Goal: Task Accomplishment & Management: Use online tool/utility

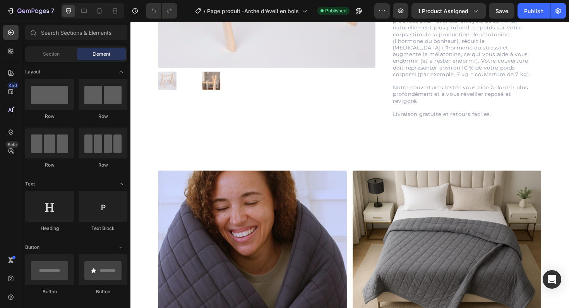
scroll to position [167, 0]
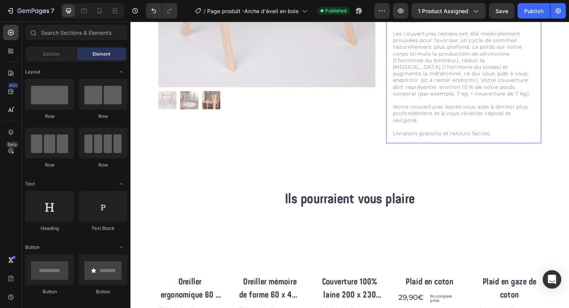
scroll to position [0, 0]
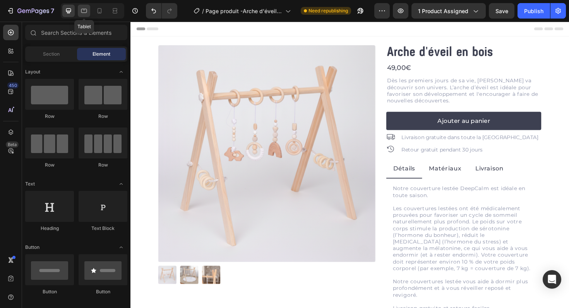
click at [86, 10] on icon at bounding box center [84, 11] width 6 height 4
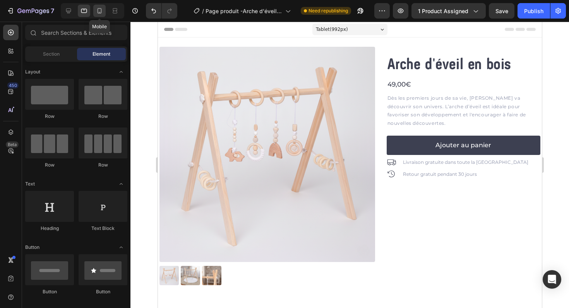
click at [103, 9] on icon at bounding box center [100, 11] width 8 height 8
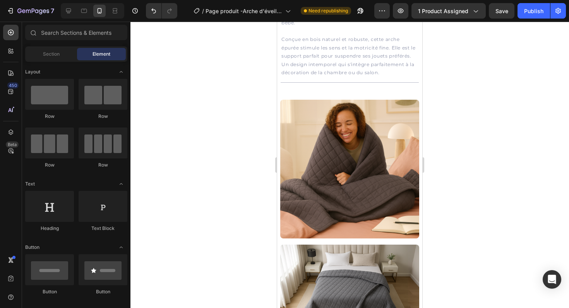
scroll to position [364, 0]
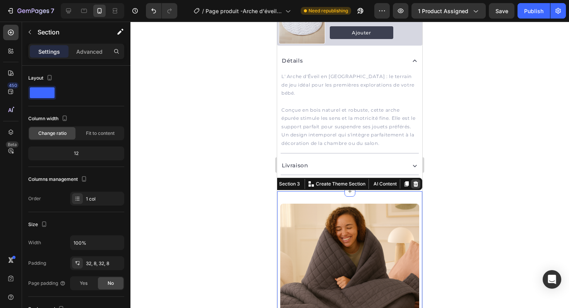
click at [415, 182] on icon at bounding box center [415, 184] width 5 height 5
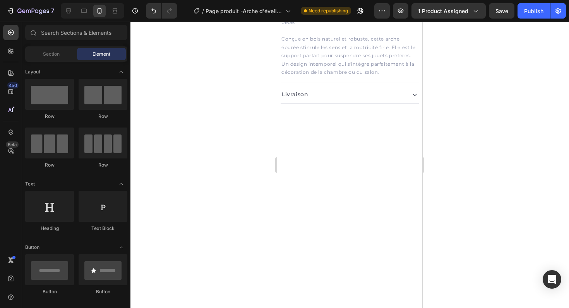
scroll to position [0, 0]
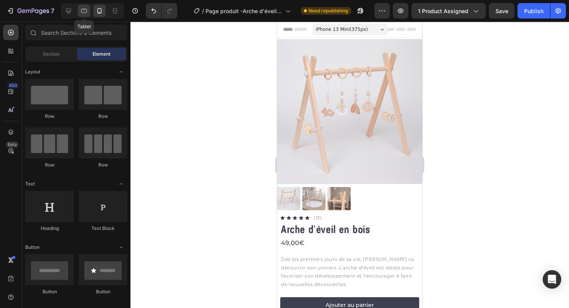
click at [87, 10] on icon at bounding box center [84, 11] width 8 height 8
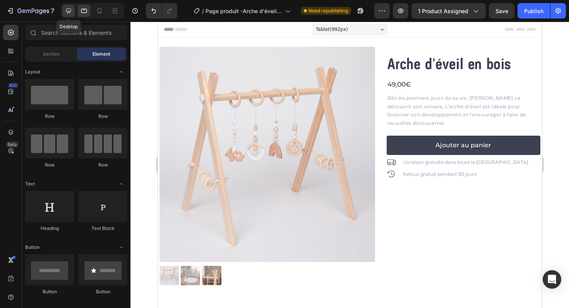
click at [72, 10] on icon at bounding box center [69, 11] width 8 height 8
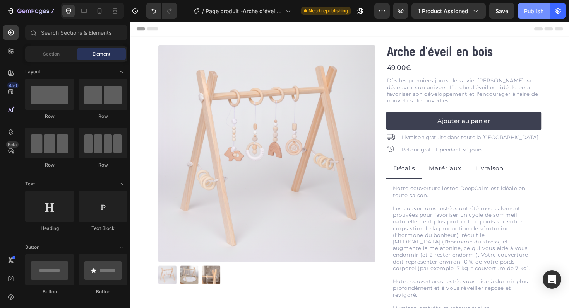
click at [537, 13] on div "Publish" at bounding box center [533, 11] width 19 height 8
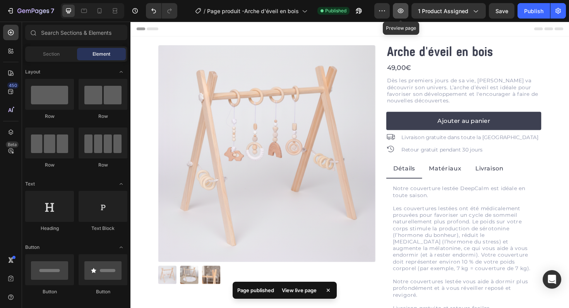
click at [403, 16] on button "button" at bounding box center [400, 10] width 15 height 15
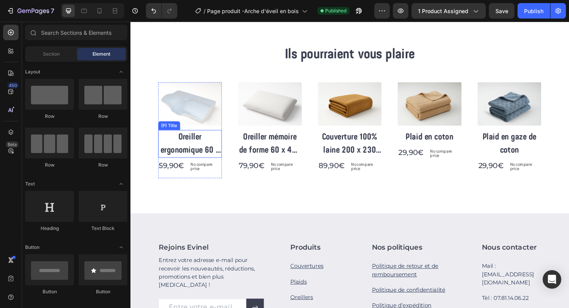
scroll to position [339, 0]
click at [320, 108] on div "(P) Images Row Oreiller ergonomique 60 x 35 ( cm ) (P) Title 59,90€ (P) Price (…" at bounding box center [363, 137] width 406 height 102
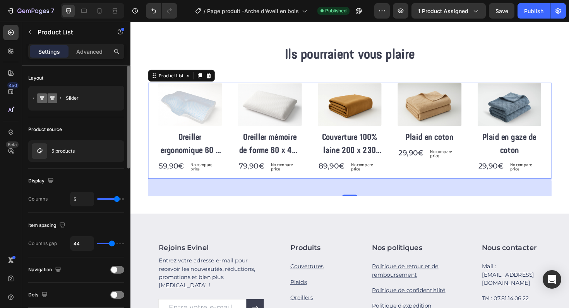
type input "4"
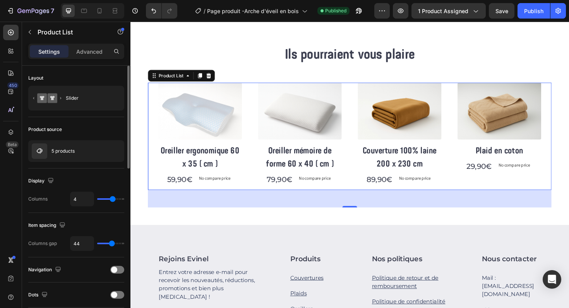
type input "4"
click at [114, 200] on input "range" at bounding box center [110, 200] width 27 height 2
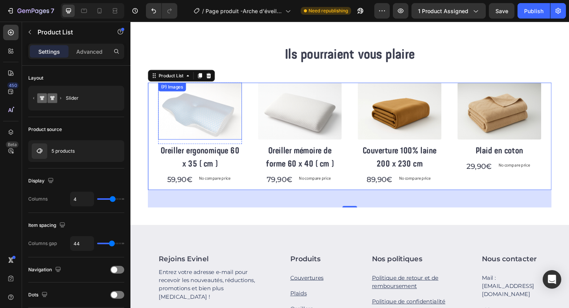
click at [194, 112] on img at bounding box center [204, 116] width 89 height 60
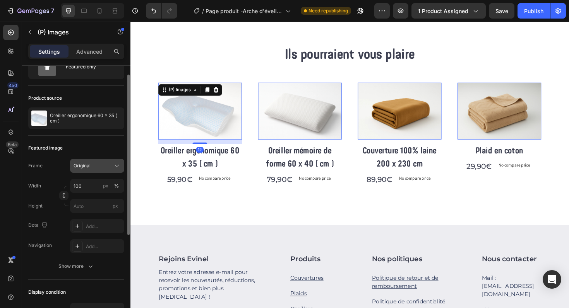
scroll to position [44, 0]
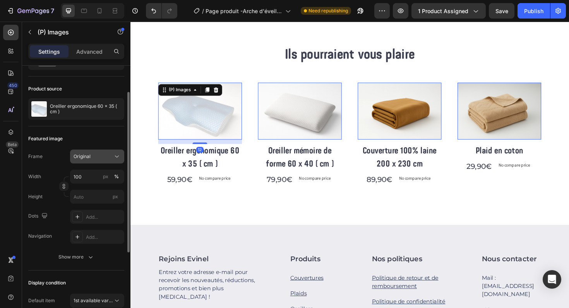
click at [101, 163] on button "Original" at bounding box center [97, 157] width 54 height 14
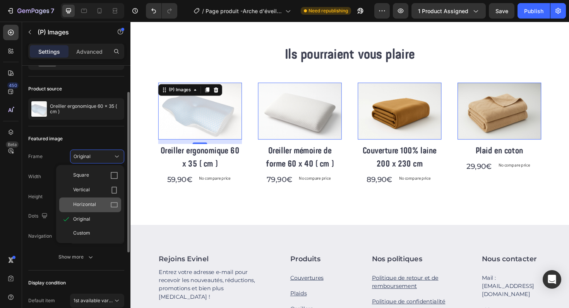
click at [113, 206] on icon at bounding box center [114, 205] width 8 height 8
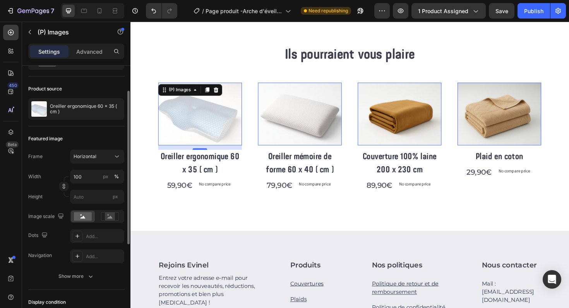
click at [113, 147] on div "Featured image Frame Horizontal Width 100 px % Height px Image scale Dots Add..…" at bounding box center [76, 209] width 96 height 164
click at [113, 158] on icon at bounding box center [117, 157] width 8 height 8
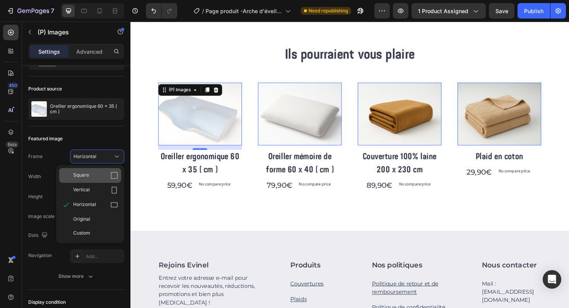
click at [110, 174] on div "Square" at bounding box center [95, 176] width 45 height 8
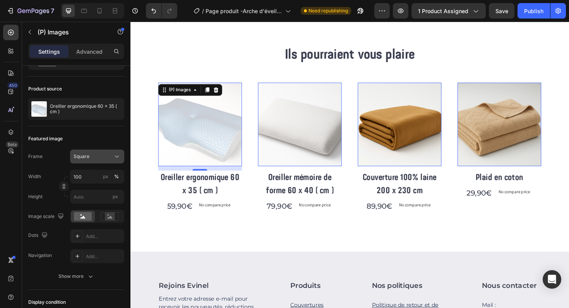
click at [113, 161] on button "Square" at bounding box center [97, 157] width 54 height 14
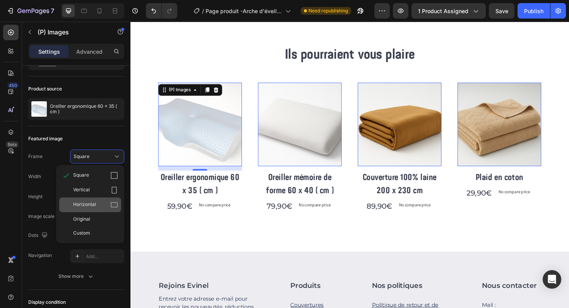
click at [104, 207] on div "Horizontal" at bounding box center [95, 205] width 45 height 8
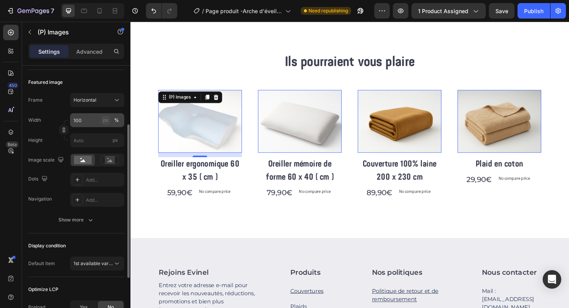
scroll to position [101, 0]
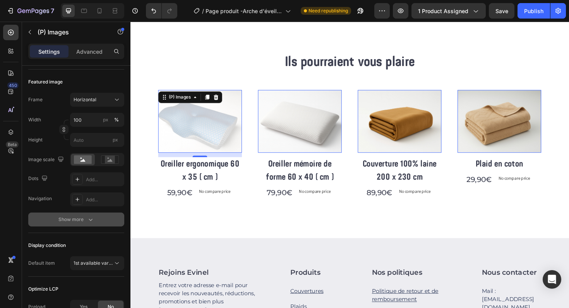
click at [81, 216] on div "Show more" at bounding box center [76, 220] width 36 height 8
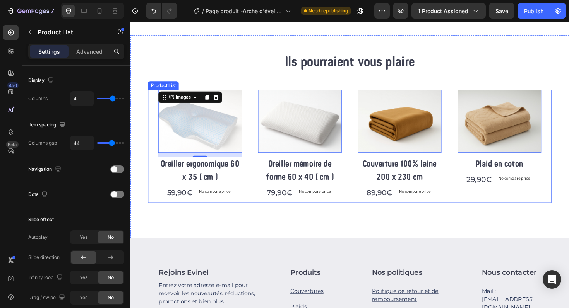
click at [250, 104] on div "(P) Images 12 Row Oreiller ergonomique 60 x 35 ( cm ) (P) Title 59,90€ (P) Pric…" at bounding box center [363, 154] width 406 height 120
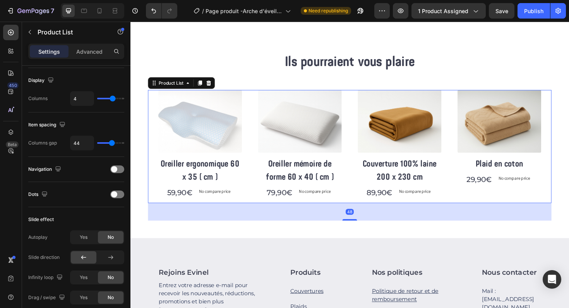
scroll to position [0, 0]
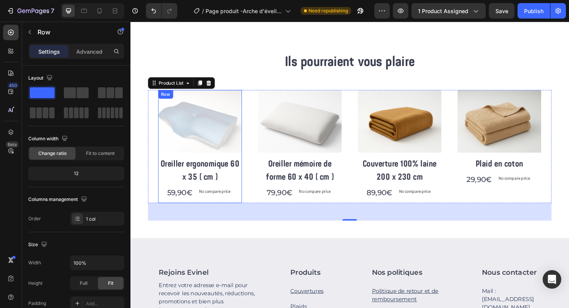
click at [162, 211] on div "(P) Images Row Oreiller ergonomique 60 x 35 ( cm ) (P) Title 59,90€ (P) Price (…" at bounding box center [204, 154] width 89 height 120
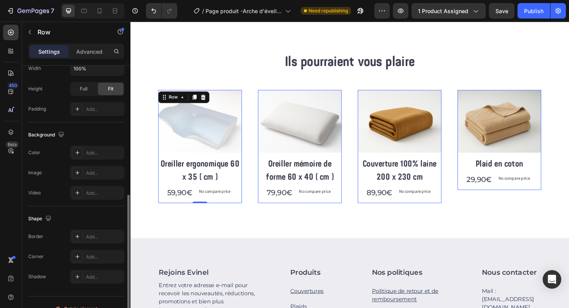
scroll to position [207, 0]
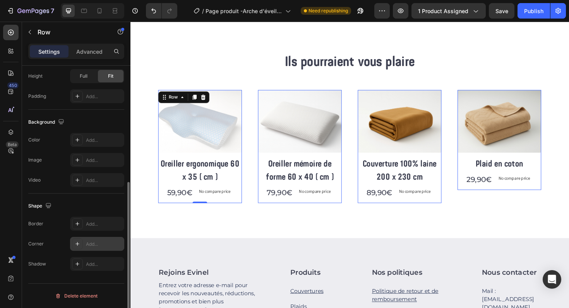
click at [92, 239] on div "Add..." at bounding box center [97, 244] width 54 height 14
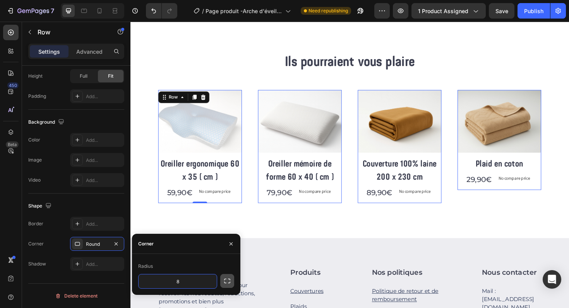
click at [229, 281] on icon "button" at bounding box center [227, 282] width 8 height 8
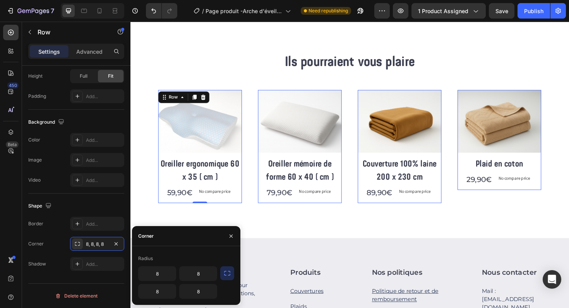
click at [228, 276] on icon "button" at bounding box center [227, 274] width 8 height 8
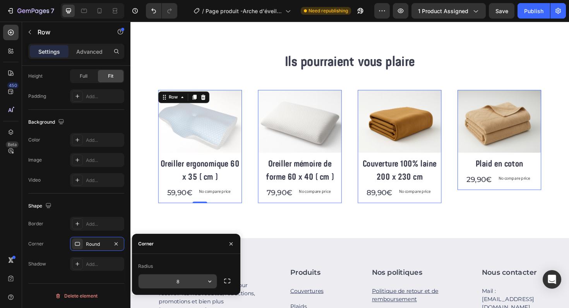
click at [192, 283] on input "8" at bounding box center [178, 282] width 78 height 14
type input "8"
type input "4"
click at [194, 247] on div "Corner" at bounding box center [186, 244] width 108 height 20
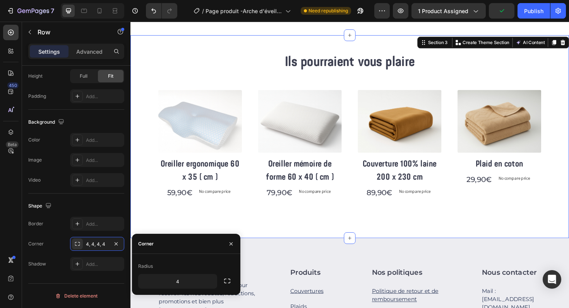
click at [224, 233] on div "Ils pourraient vous plaire Heading Row (P) Images Row Oreiller ergonomique 60 x…" at bounding box center [362, 143] width 464 height 215
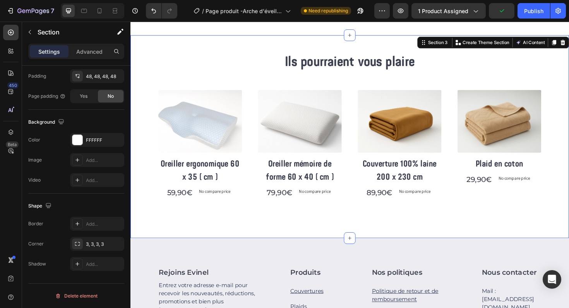
scroll to position [0, 0]
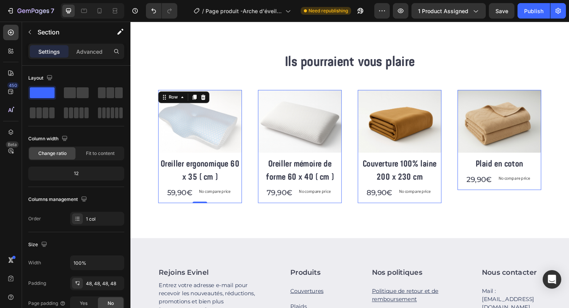
click at [245, 210] on div "(P) Images Row Oreiller ergonomique 60 x 35 ( cm ) (P) Title 59,90€ (P) Price (…" at bounding box center [204, 154] width 89 height 120
click at [102, 53] on p "Advanced" at bounding box center [89, 52] width 26 height 8
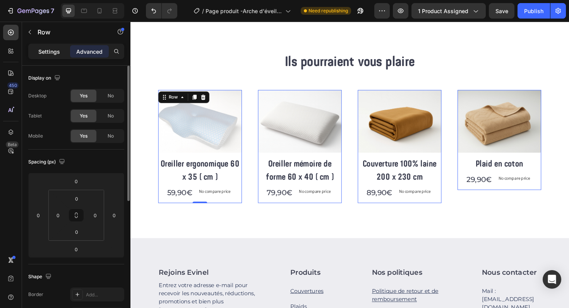
click at [57, 53] on p "Settings" at bounding box center [49, 52] width 22 height 8
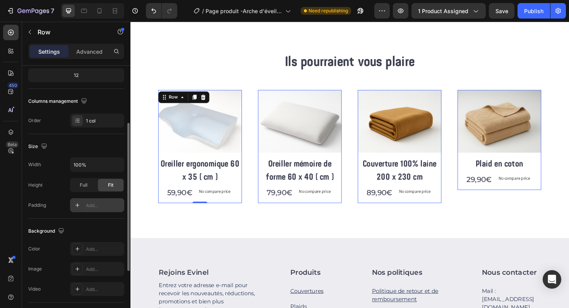
scroll to position [115, 0]
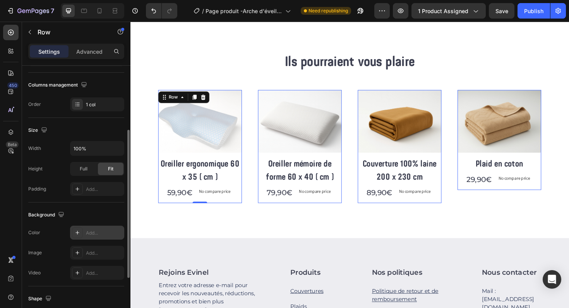
click at [96, 236] on div "Add..." at bounding box center [104, 233] width 36 height 7
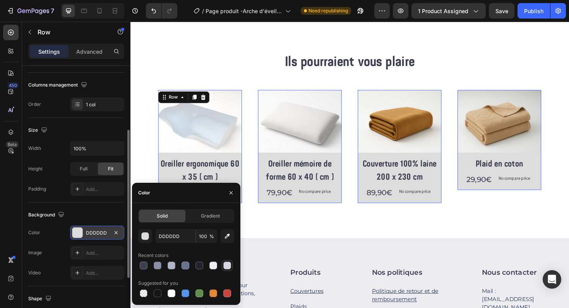
click at [230, 266] on div at bounding box center [227, 266] width 8 height 8
click at [210, 268] on div at bounding box center [213, 266] width 8 height 8
type input "EDEDF1"
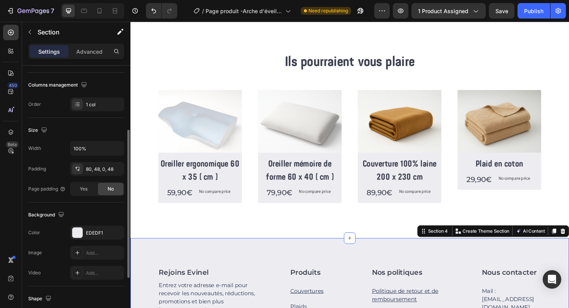
scroll to position [0, 0]
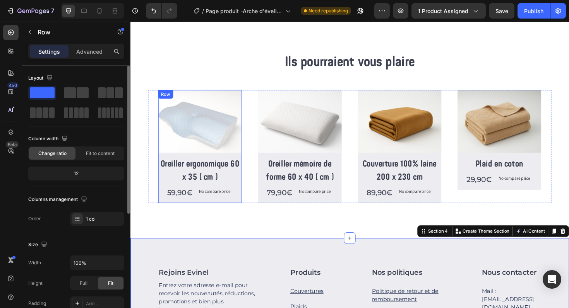
click at [163, 210] on div "(P) Images Row Oreiller ergonomique 60 x 35 ( cm ) (P) Title 59,90€ (P) Price (…" at bounding box center [204, 154] width 89 height 120
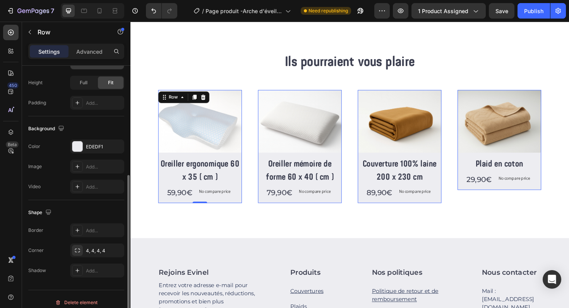
scroll to position [201, 0]
click at [82, 274] on div at bounding box center [77, 270] width 11 height 11
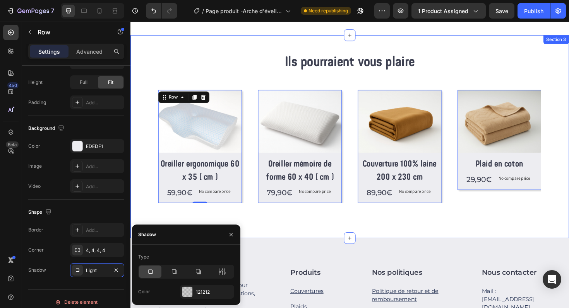
click at [233, 228] on div "Ils pourraient vous plaire Heading Row (P) Images Row Oreiller ergonomique 60 x…" at bounding box center [362, 144] width 427 height 178
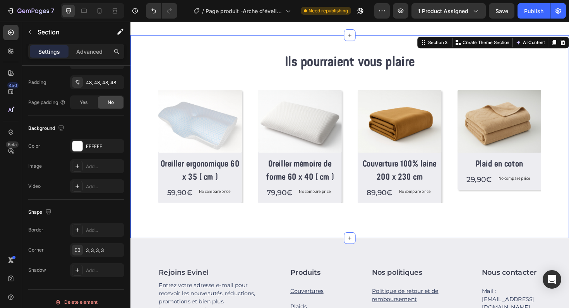
scroll to position [0, 0]
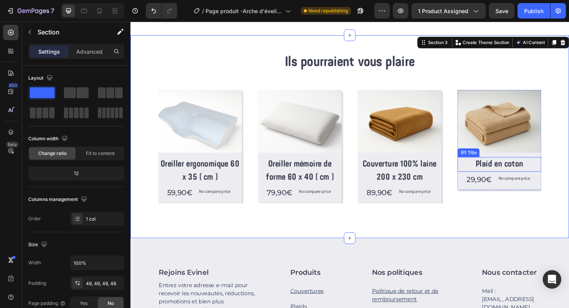
click at [553, 170] on h2 "Plaid en coton" at bounding box center [521, 172] width 89 height 15
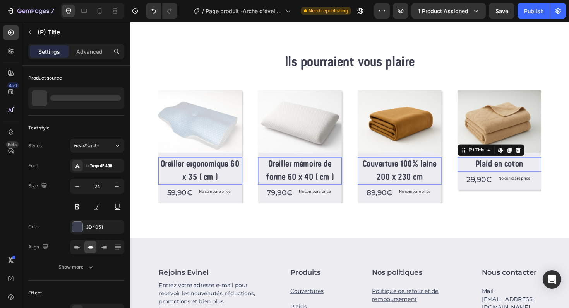
click at [553, 170] on h2 "Plaid en coton" at bounding box center [521, 172] width 89 height 15
click at [531, 159] on icon at bounding box center [532, 158] width 6 height 6
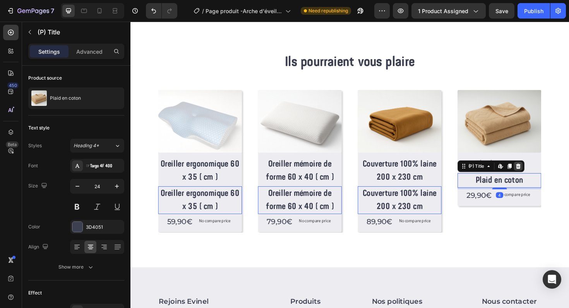
click at [540, 175] on icon at bounding box center [541, 174] width 5 height 5
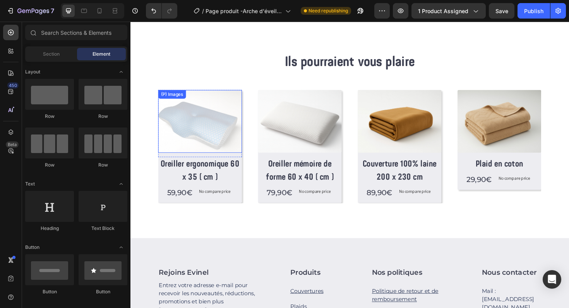
click at [237, 111] on img at bounding box center [204, 127] width 89 height 67
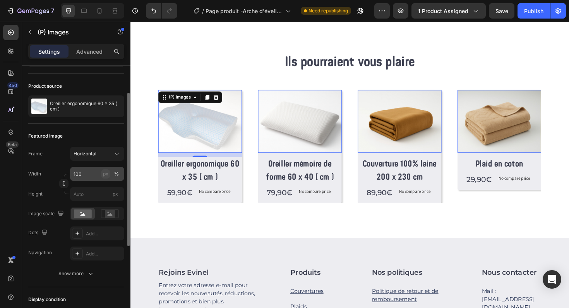
scroll to position [87, 0]
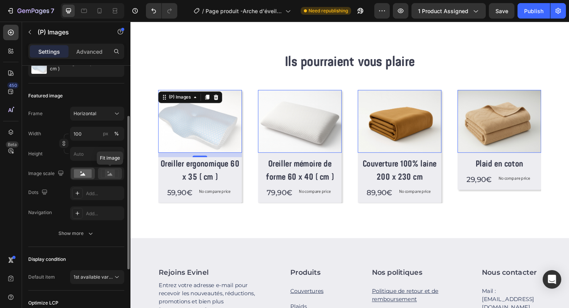
click at [112, 175] on icon at bounding box center [110, 174] width 5 height 3
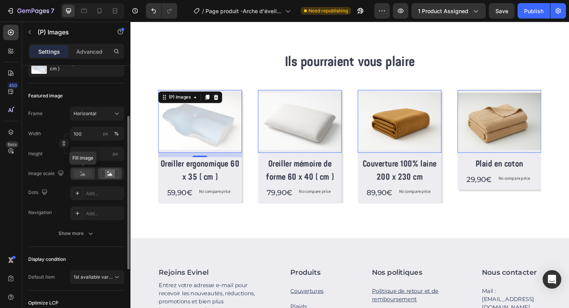
click at [86, 173] on rect at bounding box center [83, 174] width 18 height 9
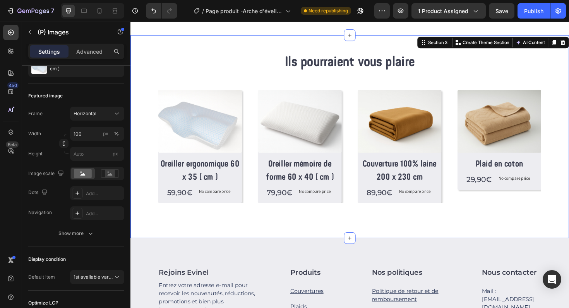
click at [224, 224] on div "Ils pourraient vous plaire Heading Row (P) Images Row Oreiller ergonomique 60 x…" at bounding box center [362, 144] width 427 height 178
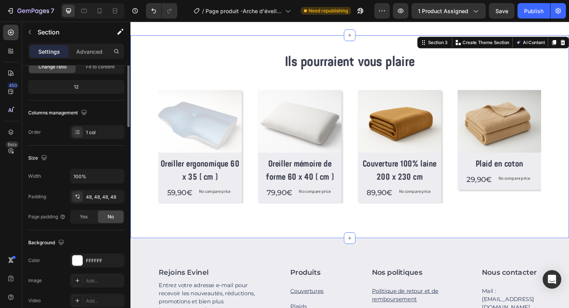
scroll to position [0, 0]
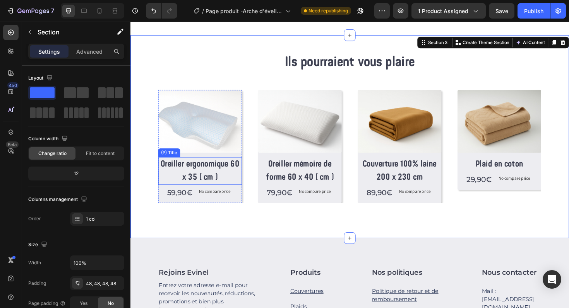
click at [223, 180] on h2 "Oreiller ergonomique 60 x 35 ( cm )" at bounding box center [204, 179] width 89 height 29
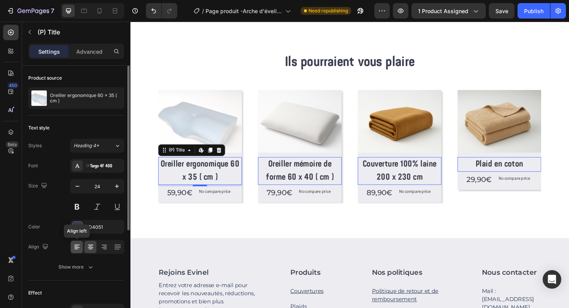
click at [79, 247] on icon at bounding box center [77, 247] width 8 height 8
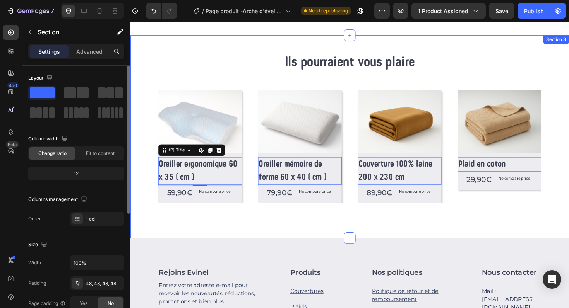
click at [187, 244] on div "Ils pourraient vous plaire Heading Row (P) Images Row Oreiller ergonomique 60 x…" at bounding box center [362, 143] width 464 height 215
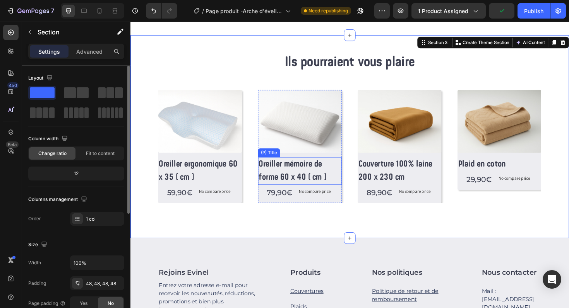
click at [316, 178] on h2 "Oreiller mémoire de forme 60 x 40 ( cm )" at bounding box center [310, 179] width 89 height 29
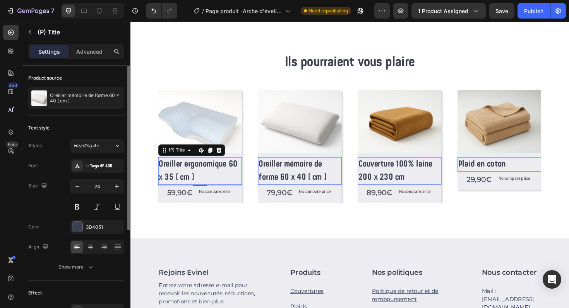
click at [210, 187] on h2 "Oreiller ergonomique 60 x 35 ( cm )" at bounding box center [204, 179] width 89 height 29
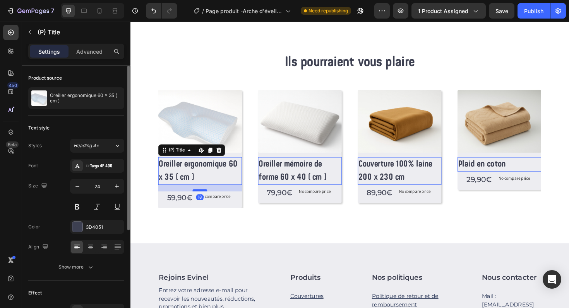
drag, startPoint x: 206, startPoint y: 195, endPoint x: 204, endPoint y: 200, distance: 5.5
click at [204, 200] on div at bounding box center [203, 200] width 15 height 2
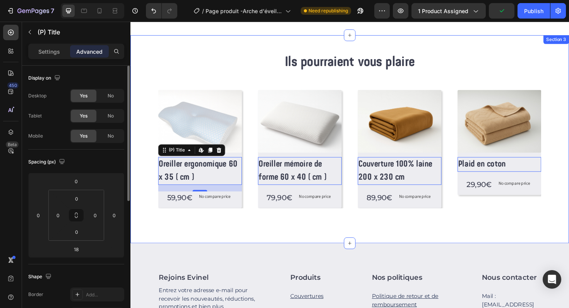
click at [254, 239] on div "Ils pourraient vous plaire Heading Row (P) Images Row Oreiller ergonomique 60 x…" at bounding box center [362, 146] width 464 height 220
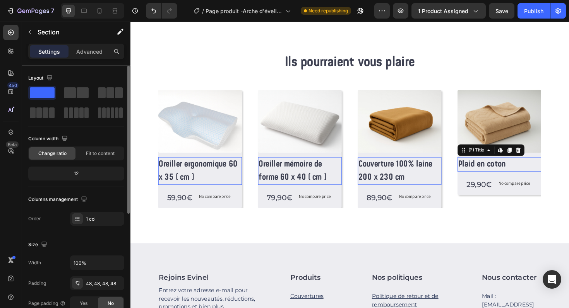
click at [527, 173] on h2 "Plaid en coton" at bounding box center [521, 172] width 89 height 15
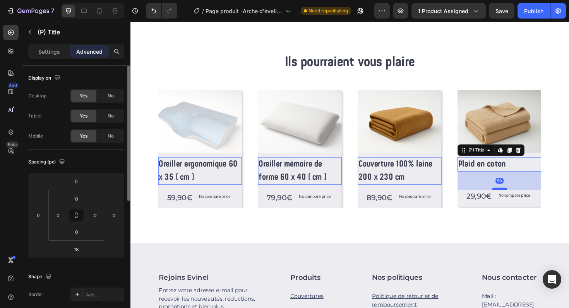
drag, startPoint x: 518, startPoint y: 186, endPoint x: 515, endPoint y: 199, distance: 12.9
click at [515, 199] on div at bounding box center [521, 199] width 15 height 2
type input "50"
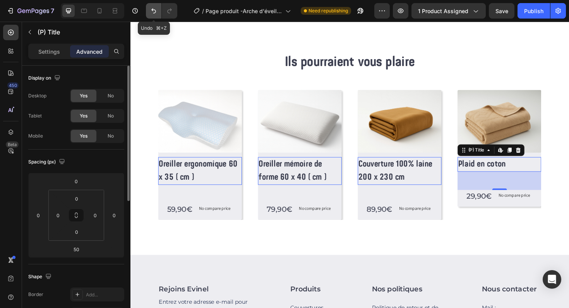
click at [153, 8] on icon "Undo/Redo" at bounding box center [154, 11] width 8 height 8
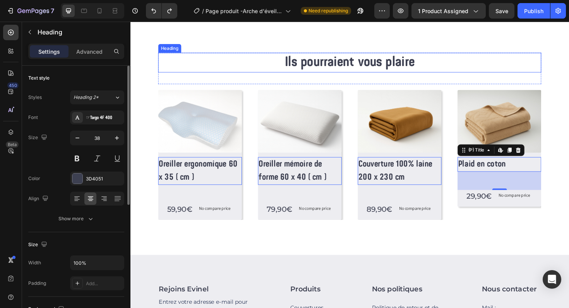
click at [219, 72] on h2 "Ils pourraient vous plaire" at bounding box center [363, 65] width 406 height 21
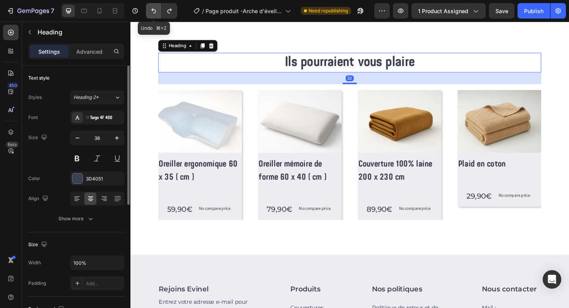
click at [152, 11] on icon "Undo/Redo" at bounding box center [154, 11] width 8 height 8
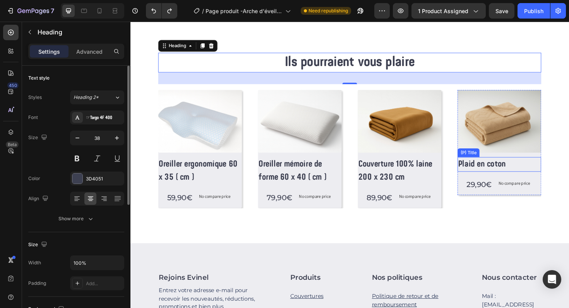
click at [539, 170] on h2 "Plaid en coton" at bounding box center [521, 172] width 89 height 15
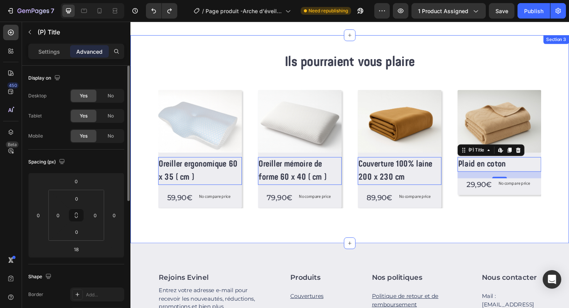
click at [478, 227] on div "Ils pourraient vous plaire Heading Row (P) Images Row Oreiller ergonomique 60 x…" at bounding box center [362, 146] width 427 height 183
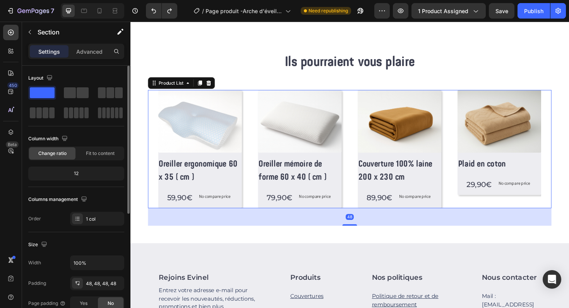
click at [466, 211] on div "(P) Images Row Oreiller ergonomique 60 x 35 ( cm ) (P) Title 59,90€ (P) Price (…" at bounding box center [363, 156] width 406 height 125
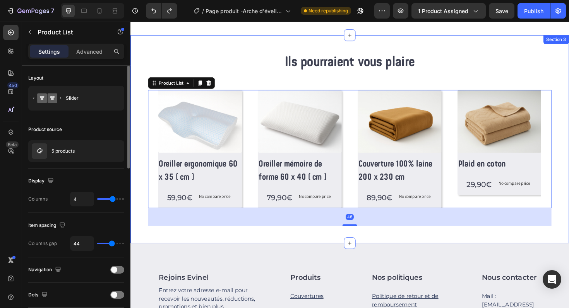
click at [388, 248] on div "Ils pourraient vous plaire Heading Row (P) Images Row Oreiller ergonomique 60 x…" at bounding box center [362, 146] width 464 height 220
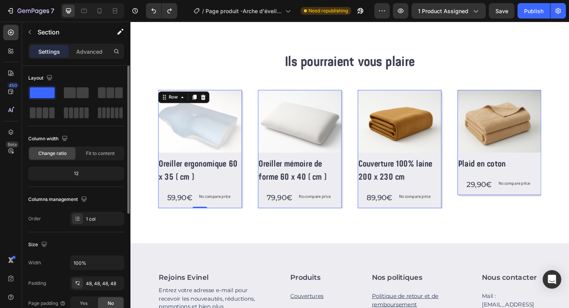
click at [246, 218] on div "(P) Images Row Oreiller ergonomique 60 x 35 ( cm ) (P) Title 59,90€ (P) Price (…" at bounding box center [204, 156] width 89 height 125
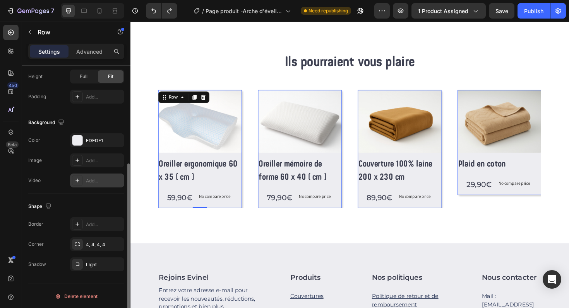
scroll to position [207, 0]
click at [91, 269] on div "Light" at bounding box center [97, 264] width 54 height 14
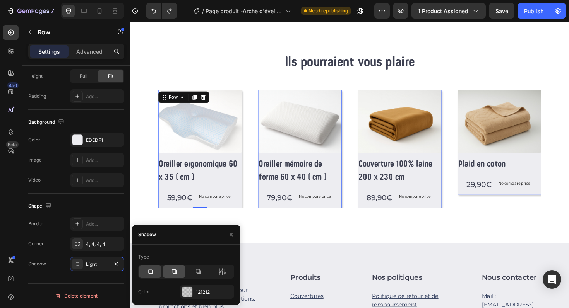
click at [176, 275] on icon at bounding box center [174, 272] width 8 height 8
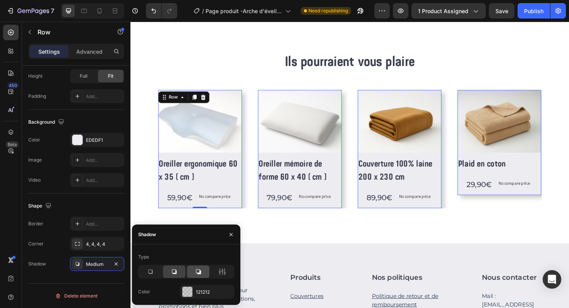
click at [200, 276] on div at bounding box center [198, 272] width 22 height 12
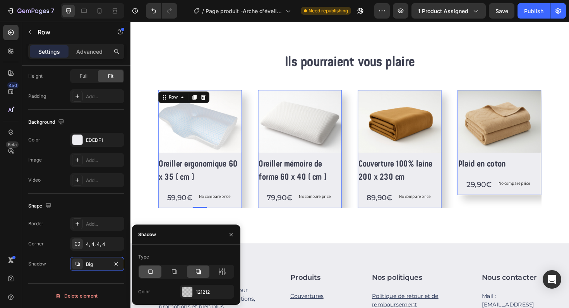
click at [152, 272] on icon at bounding box center [150, 272] width 4 height 4
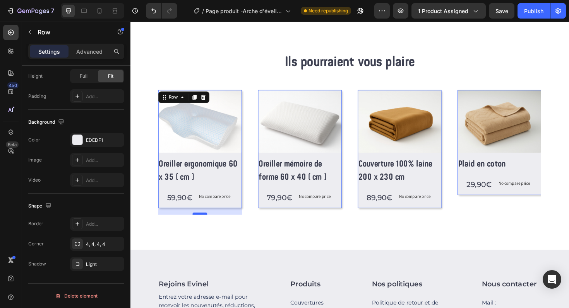
drag, startPoint x: 207, startPoint y: 218, endPoint x: 206, endPoint y: 225, distance: 6.7
click at [206, 225] on div at bounding box center [203, 225] width 15 height 2
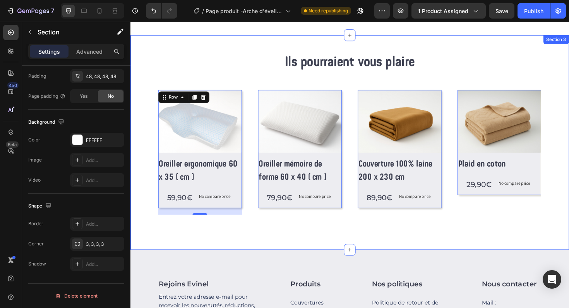
click at [275, 243] on div "Ils pourraient vous plaire Heading Row (P) Images Row Oreiller ergonomique 60 x…" at bounding box center [362, 150] width 427 height 190
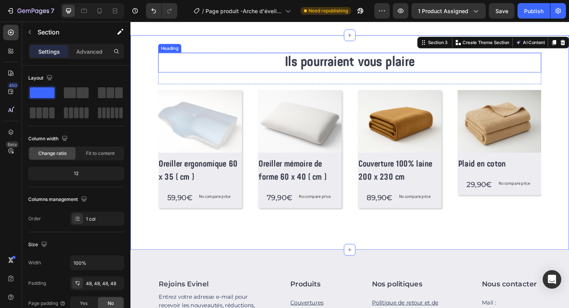
click at [318, 67] on h2 "Ils pourraient vous plaire" at bounding box center [363, 65] width 406 height 21
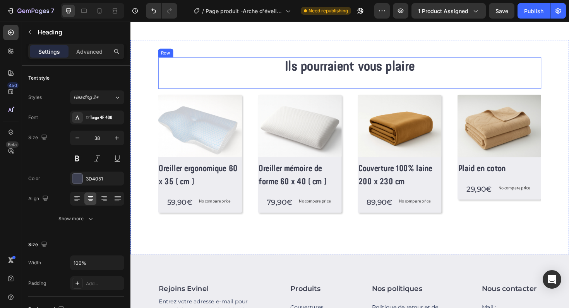
scroll to position [324, 0]
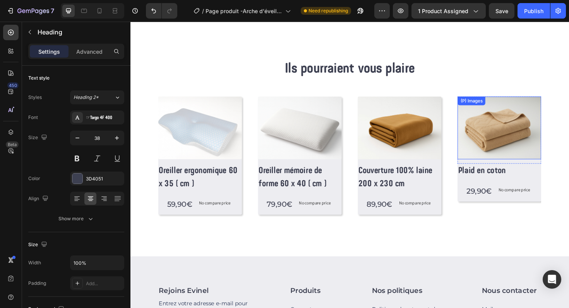
click at [520, 140] on img at bounding box center [521, 134] width 89 height 67
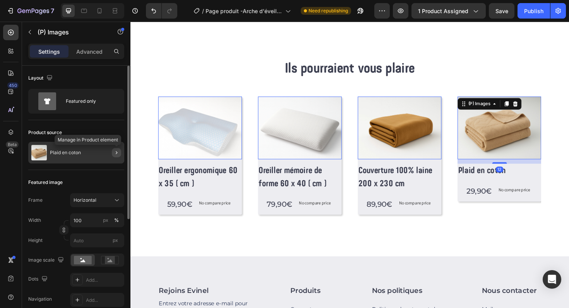
click at [120, 154] on button "button" at bounding box center [116, 152] width 9 height 9
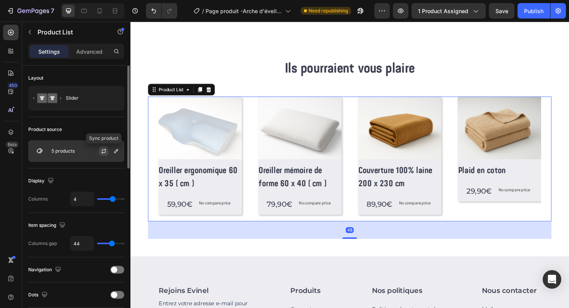
click at [106, 153] on icon "button" at bounding box center [104, 151] width 6 height 6
click at [120, 154] on button "button" at bounding box center [115, 151] width 9 height 9
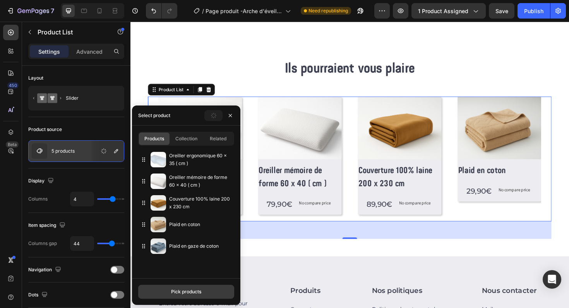
click at [182, 289] on div "Pick products" at bounding box center [186, 292] width 30 height 7
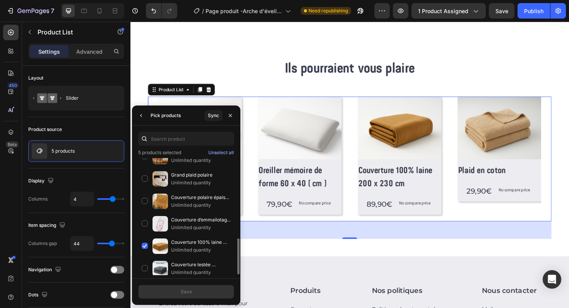
scroll to position [264, 0]
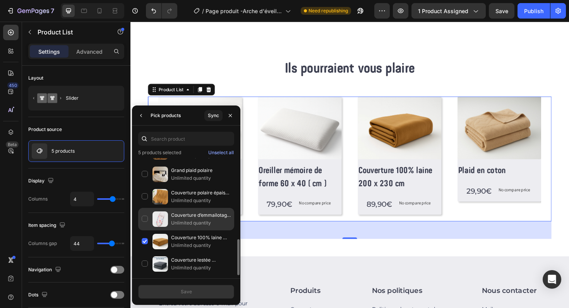
click at [201, 216] on p "Couverture d’emmailotage pour bébé" at bounding box center [201, 216] width 60 height 8
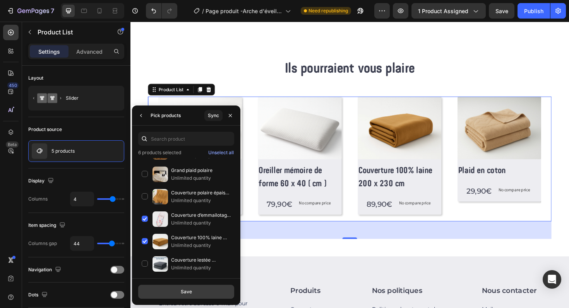
click at [197, 296] on button "Save" at bounding box center [186, 292] width 96 height 14
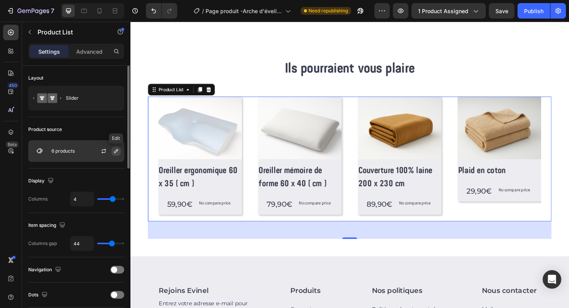
click at [115, 152] on icon "button" at bounding box center [116, 151] width 6 height 6
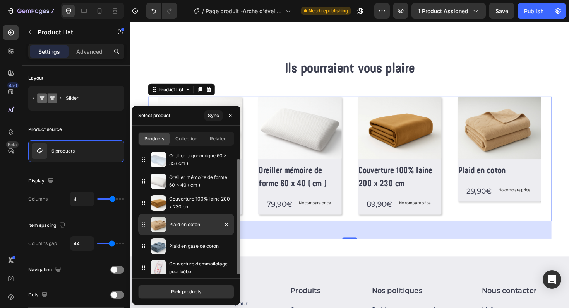
scroll to position [5, 0]
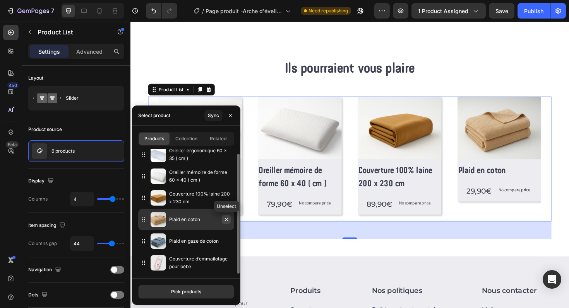
click at [225, 221] on icon "button" at bounding box center [226, 219] width 3 height 3
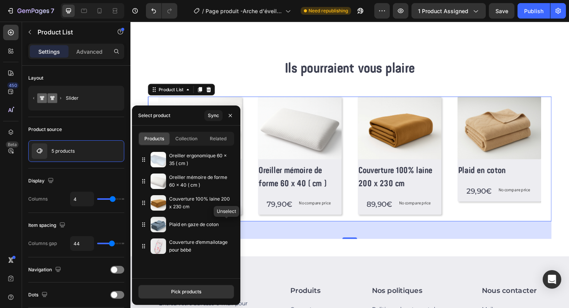
scroll to position [0, 0]
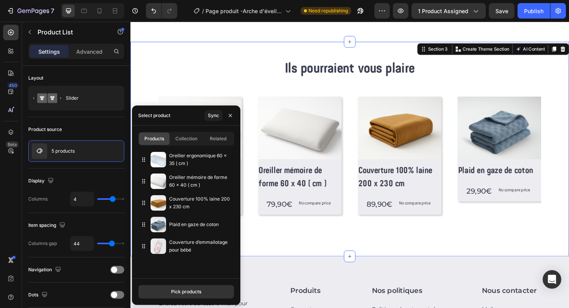
click at [298, 255] on div "Ils pourraient vous plaire Heading Row (P) Images Row Oreiller ergonomique 60 x…" at bounding box center [362, 156] width 464 height 227
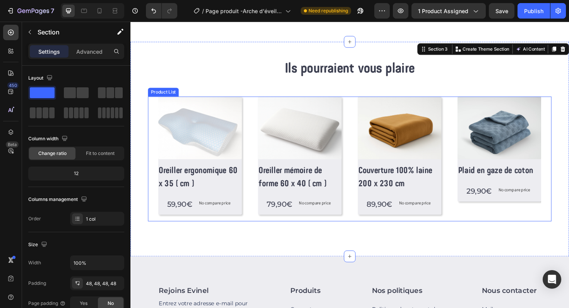
click at [491, 222] on div "(P) Images Row Plaid en gaze de coton (P) Title 29,90€ (P) Price (P) Price No c…" at bounding box center [521, 167] width 89 height 132
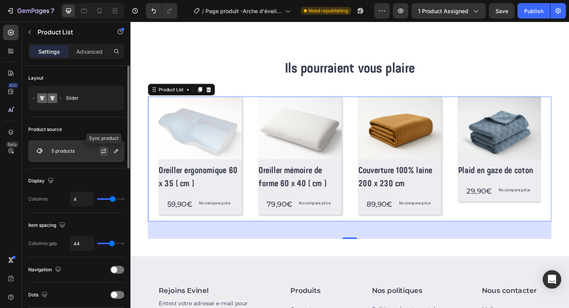
click at [105, 151] on icon "button" at bounding box center [104, 150] width 4 height 2
click at [121, 154] on div at bounding box center [107, 151] width 34 height 21
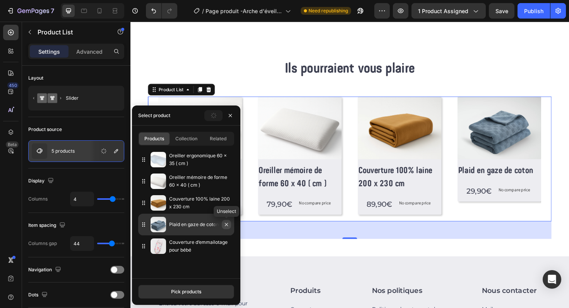
click at [226, 226] on icon "button" at bounding box center [226, 225] width 6 height 6
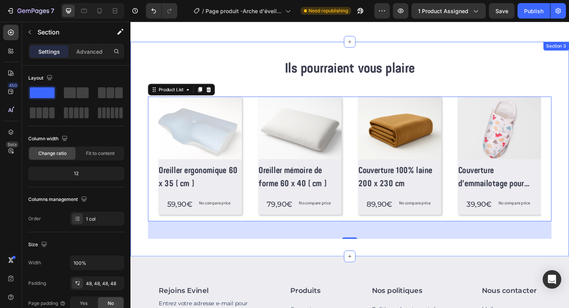
click at [434, 265] on div "Ils pourraient vous plaire Heading Row (P) Images Row Oreiller ergonomique 60 x…" at bounding box center [362, 156] width 464 height 227
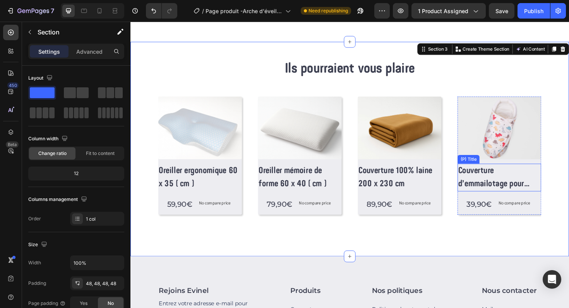
click at [507, 185] on h2 "Couverture d’emmailotage pour bébé" at bounding box center [521, 186] width 89 height 29
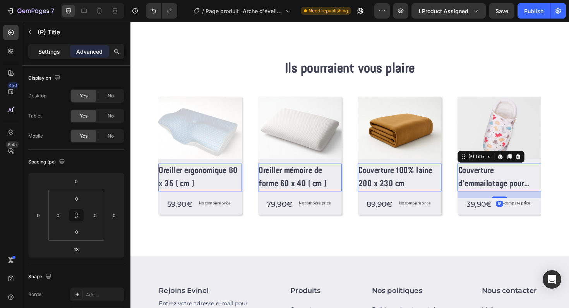
click at [51, 52] on p "Settings" at bounding box center [49, 52] width 22 height 8
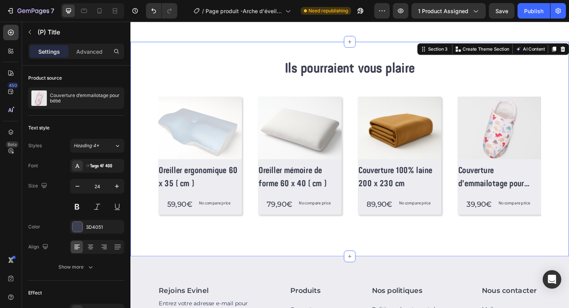
click at [373, 259] on div "Ils pourraient vous plaire Heading Row (P) Images Row Oreiller ergonomique 60 x…" at bounding box center [362, 156] width 464 height 227
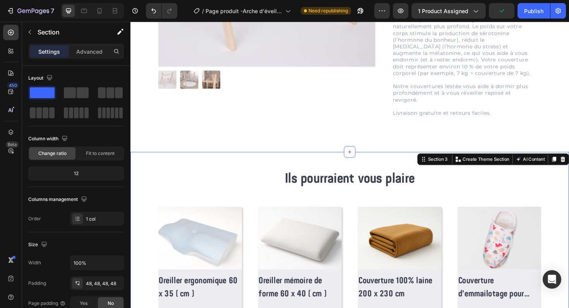
scroll to position [183, 0]
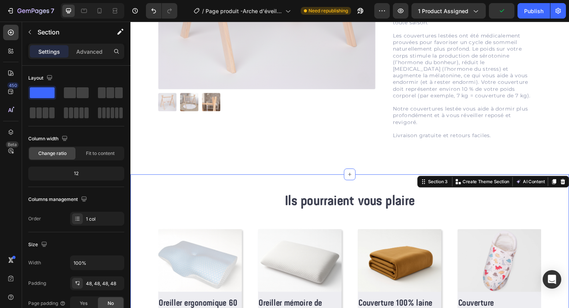
click at [413, 197] on div "Ils pourraient vous plaire Heading Row (P) Images Row Oreiller ergonomique 60 x…" at bounding box center [362, 297] width 464 height 227
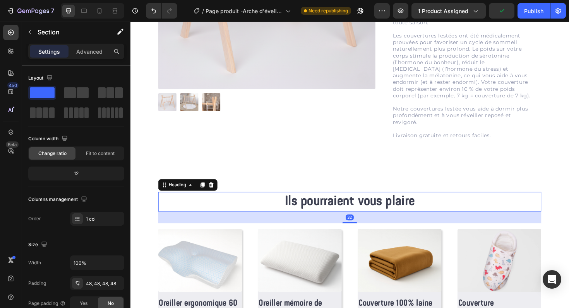
click at [401, 216] on h2 "Ils pourraient vous plaire" at bounding box center [363, 212] width 406 height 21
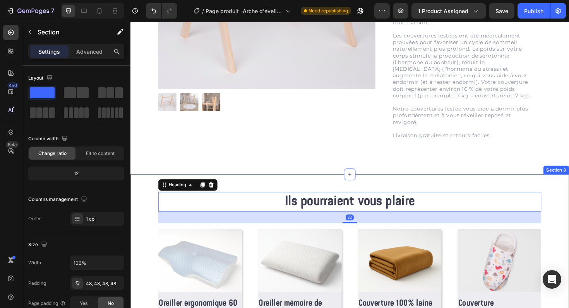
click at [412, 190] on div "Ils pourraient vous plaire Heading 32 Row (P) Images Row Oreiller ergonomique 6…" at bounding box center [362, 297] width 464 height 227
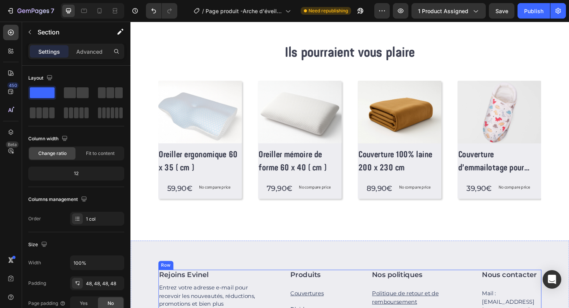
scroll to position [325, 0]
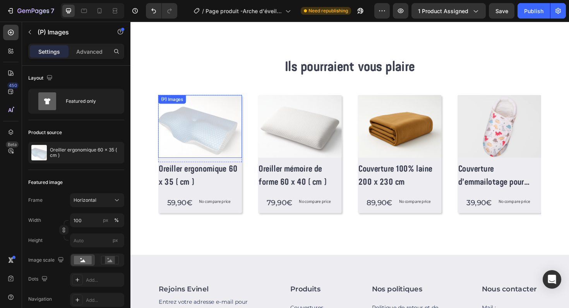
click at [218, 142] on img at bounding box center [204, 132] width 89 height 67
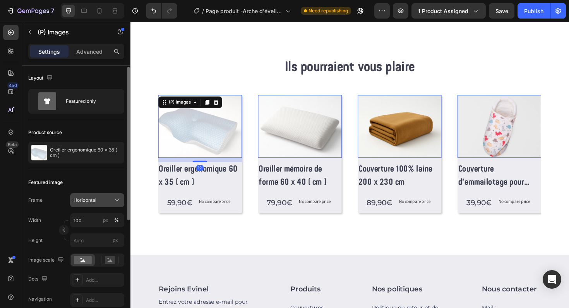
scroll to position [19, 0]
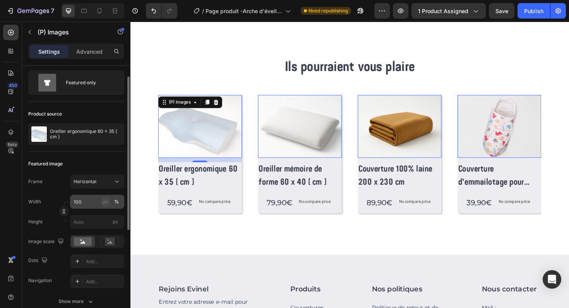
click at [104, 202] on div "px" at bounding box center [105, 202] width 5 height 7
type input "75"
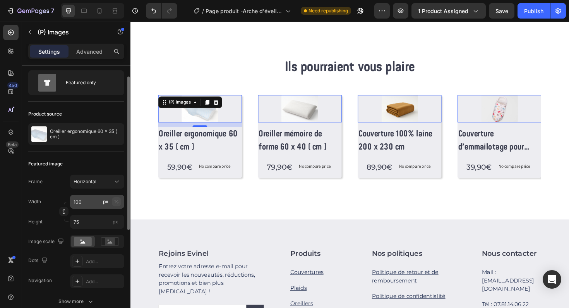
click at [115, 202] on div "%" at bounding box center [116, 202] width 5 height 7
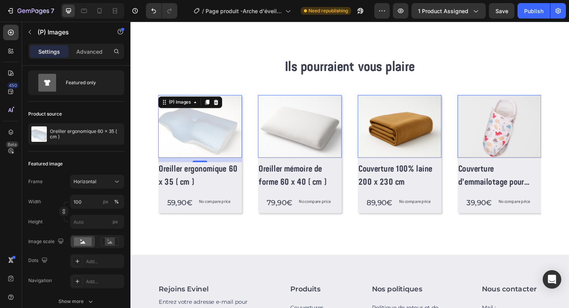
click at [192, 152] on img at bounding box center [204, 132] width 89 height 67
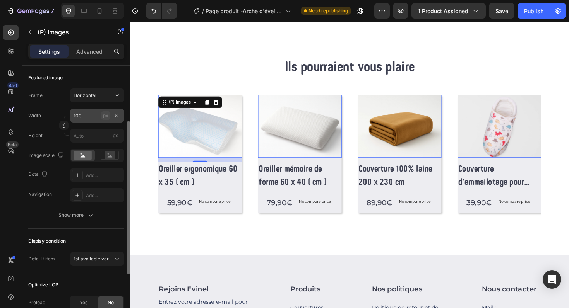
scroll to position [108, 0]
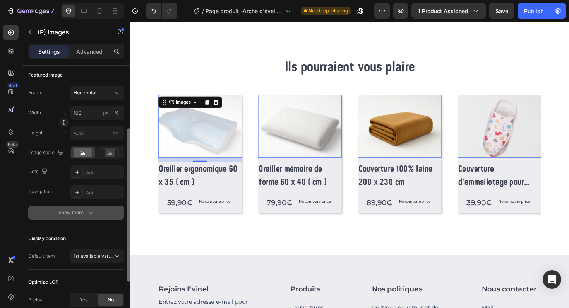
click at [81, 212] on div "Show more" at bounding box center [76, 213] width 36 height 8
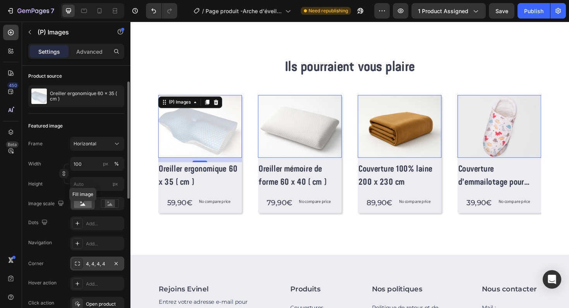
scroll to position [43, 0]
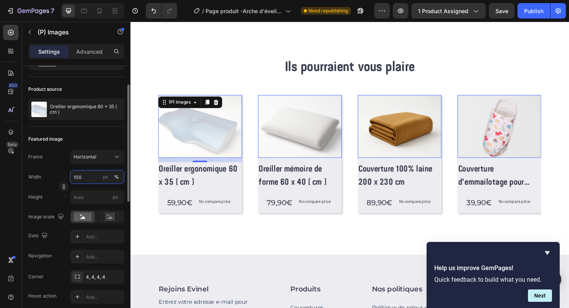
click at [91, 175] on input "100" at bounding box center [97, 177] width 54 height 14
click at [106, 179] on div "px" at bounding box center [105, 177] width 5 height 7
type input "75"
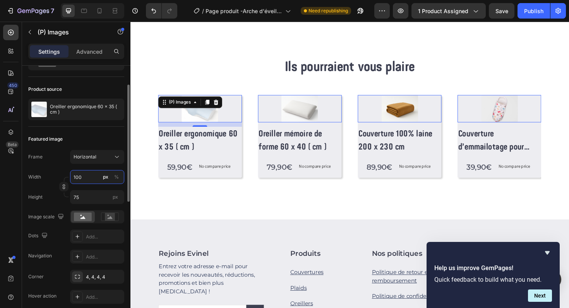
click at [95, 178] on input "100" at bounding box center [97, 177] width 54 height 14
type input "1"
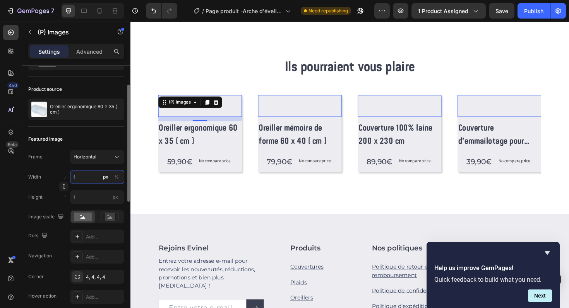
type input "10"
type input "8"
type input "1000"
type input "750"
type input "10000"
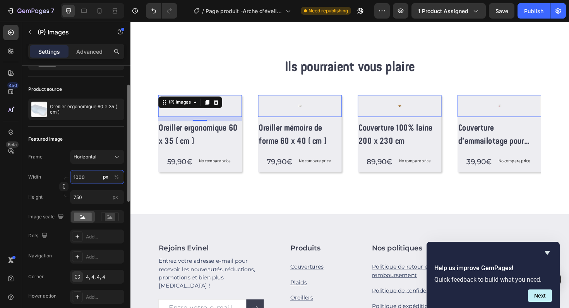
type input "7500"
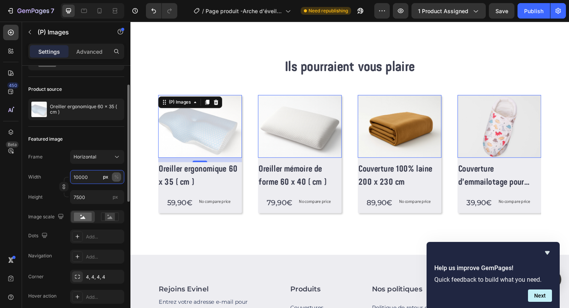
type input "10000"
click at [115, 174] on div "%" at bounding box center [116, 177] width 5 height 7
click at [100, 178] on input "10000" at bounding box center [97, 177] width 54 height 14
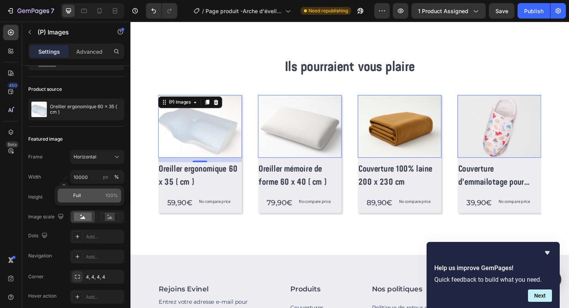
click at [92, 194] on p "Full 100%" at bounding box center [95, 195] width 45 height 7
type input "100"
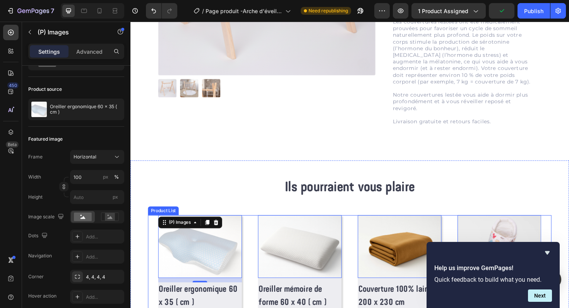
scroll to position [0, 0]
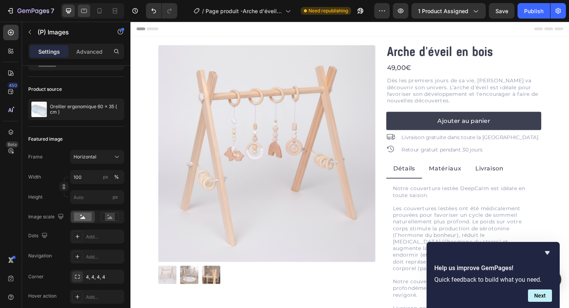
click at [89, 11] on div at bounding box center [84, 11] width 12 height 12
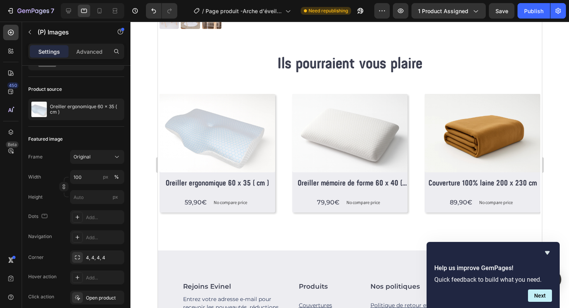
scroll to position [256, 0]
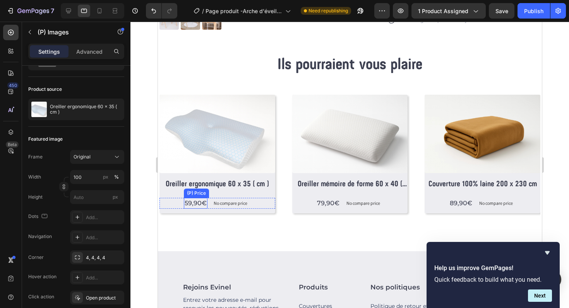
click at [186, 204] on div "59,90€" at bounding box center [195, 203] width 24 height 11
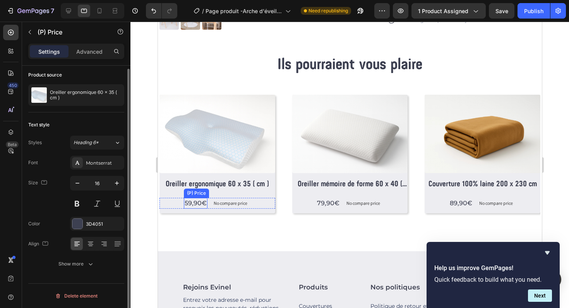
scroll to position [0, 0]
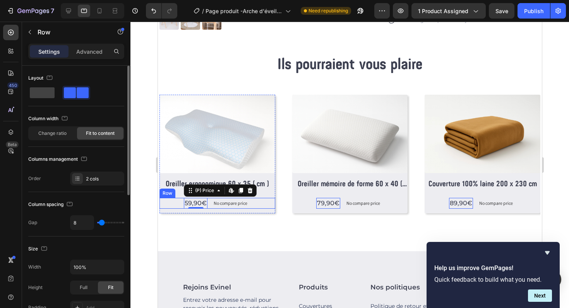
click at [174, 204] on div "59,90€ (P) Price Edit content in Shopify 0 (P) Price Edit content in Shopify 0 …" at bounding box center [217, 203] width 116 height 11
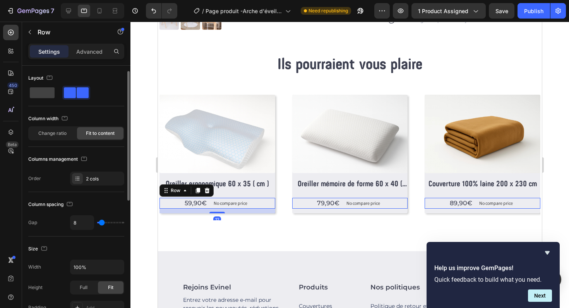
scroll to position [276, 0]
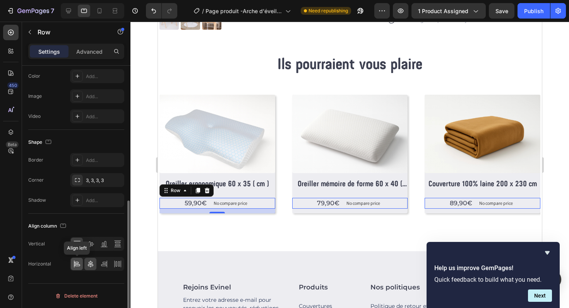
click at [79, 260] on div at bounding box center [77, 264] width 12 height 12
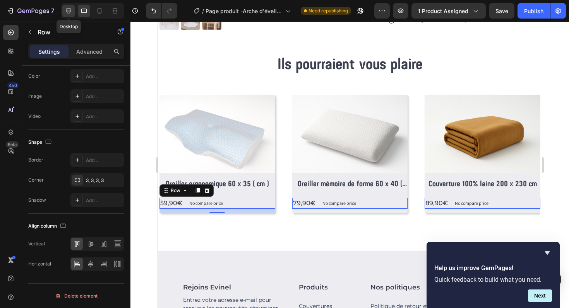
click at [67, 8] on icon at bounding box center [69, 11] width 8 height 8
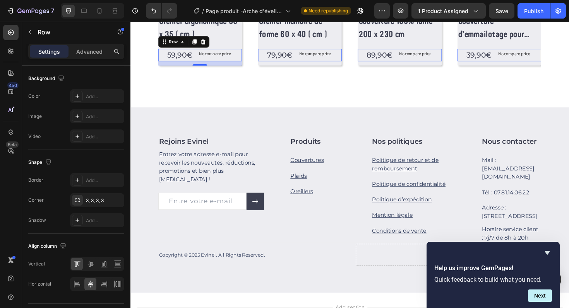
scroll to position [483, 0]
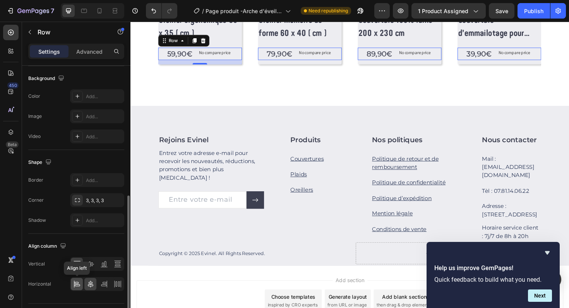
click at [77, 284] on icon at bounding box center [77, 285] width 8 height 8
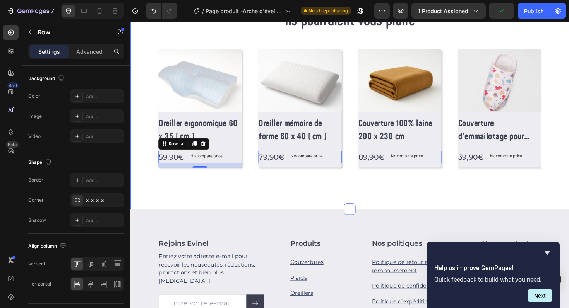
scroll to position [364, 0]
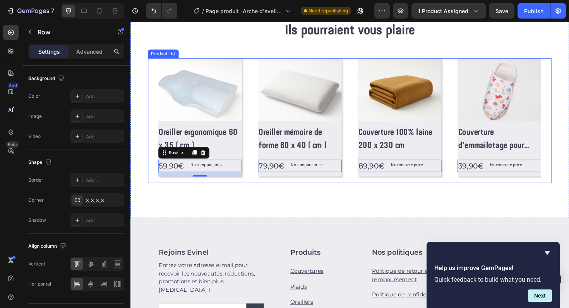
click at [150, 84] on div "(P) Images Row Oreiller ergonomique 60 x 35 ( cm ) (P) Title 59,90€ (P) Price (…" at bounding box center [362, 127] width 427 height 132
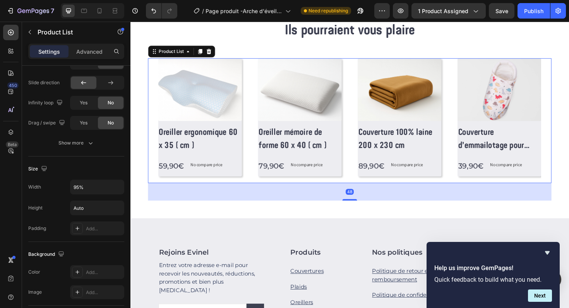
scroll to position [0, 0]
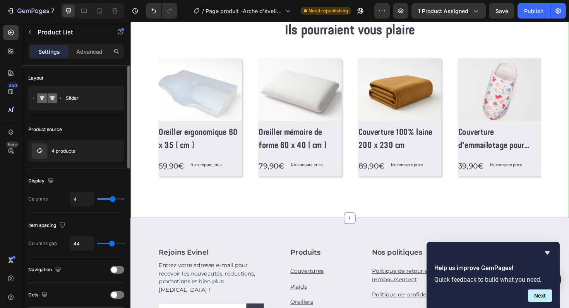
click at [138, 102] on div "Ils pourraient vous plaire Heading Row (P) Images Row Oreiller ergonomique 60 x…" at bounding box center [362, 116] width 464 height 227
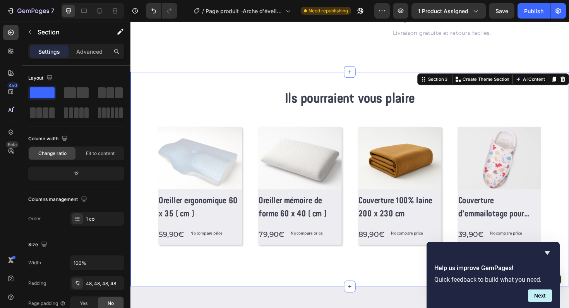
scroll to position [312, 0]
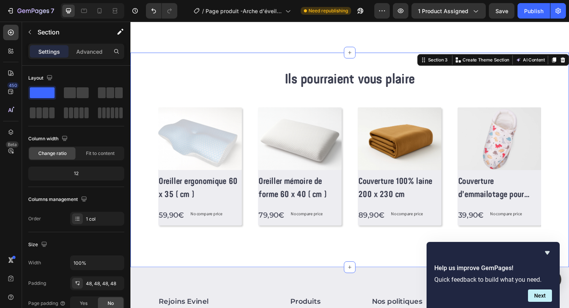
click at [228, 65] on div "Ils pourraient vous plaire Heading Row (P) Images Row Oreiller ergonomique 60 x…" at bounding box center [362, 168] width 464 height 227
click at [100, 8] on icon at bounding box center [100, 11] width 8 height 8
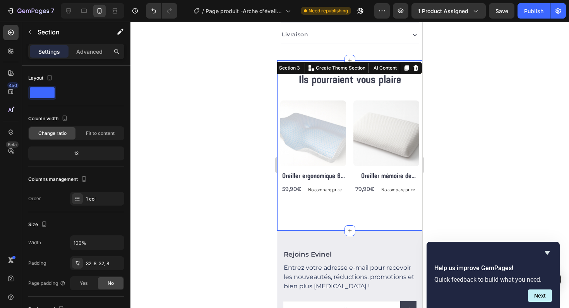
scroll to position [392, 0]
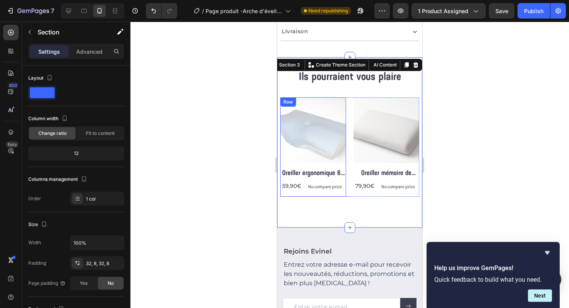
click at [310, 187] on div "(P) Images Row Oreiller ergonomique 60 x 35 ( cm ) (P) Title 59,90€ (P) Price (…" at bounding box center [313, 147] width 66 height 99
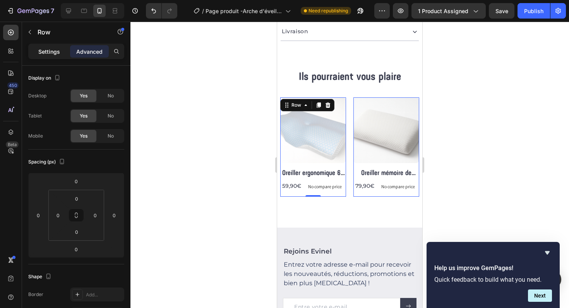
click at [52, 53] on p "Settings" at bounding box center [49, 52] width 22 height 8
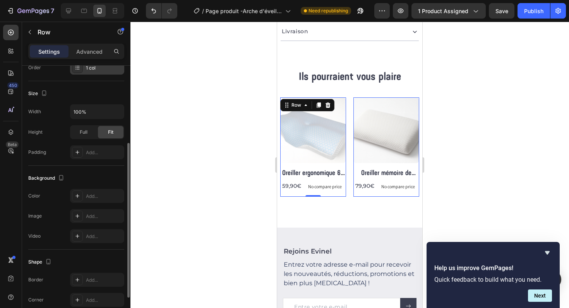
scroll to position [132, 0]
click at [79, 195] on icon at bounding box center [77, 196] width 6 height 6
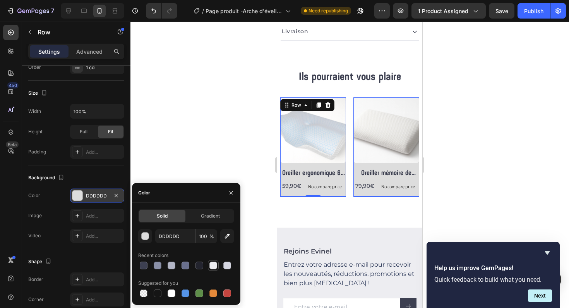
click at [216, 266] on div at bounding box center [213, 266] width 8 height 8
type input "EDEDF1"
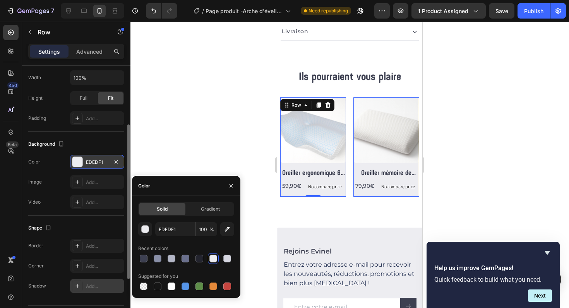
scroll to position [171, 0]
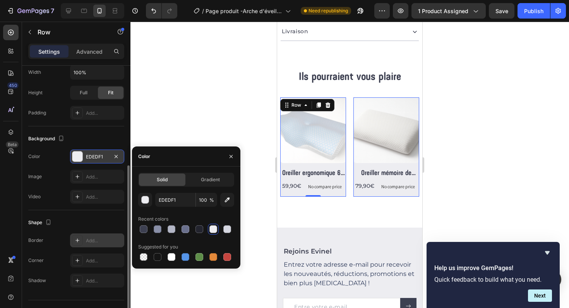
click at [77, 243] on icon at bounding box center [77, 241] width 6 height 6
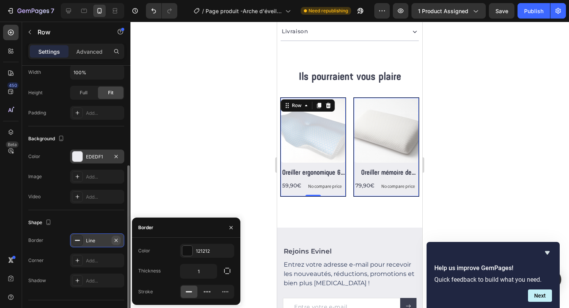
click at [117, 241] on icon "button" at bounding box center [116, 241] width 6 height 6
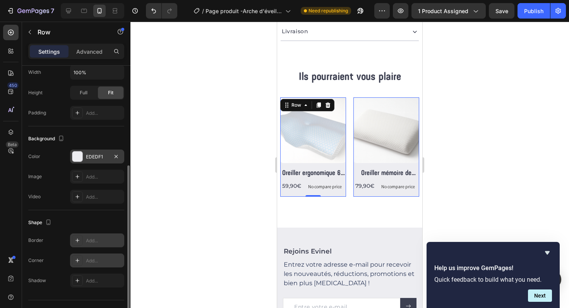
click at [94, 257] on div "Add..." at bounding box center [97, 261] width 54 height 14
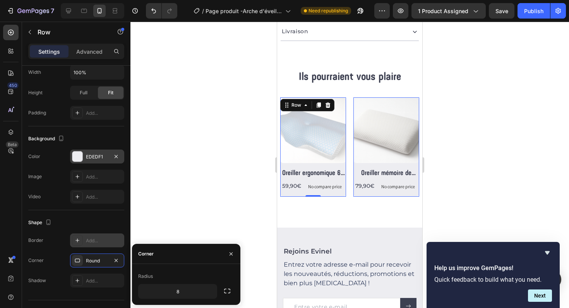
click at [206, 265] on div "Radius 8" at bounding box center [186, 284] width 108 height 41
click at [97, 279] on div "Add..." at bounding box center [104, 281] width 36 height 7
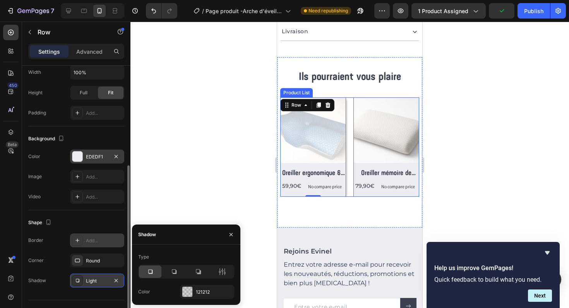
click at [349, 183] on div "(P) Images Row Oreiller ergonomique 60 x 35 ( cm ) (P) Title 59,90€ (P) Price (…" at bounding box center [349, 147] width 139 height 99
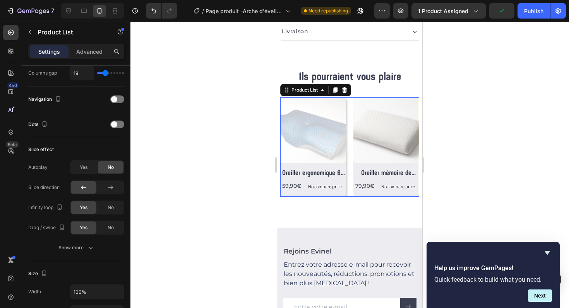
scroll to position [0, 0]
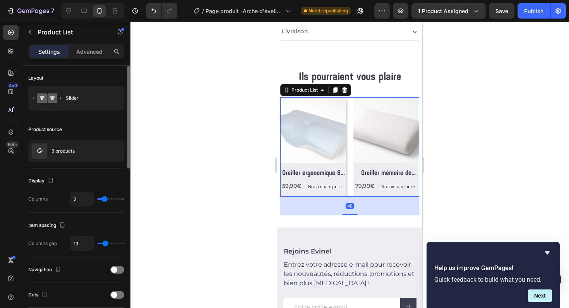
click at [350, 187] on div "(P) Images Row Oreiller ergonomique 60 x 35 ( cm ) (P) Title 59,90€ (P) Price (…" at bounding box center [349, 147] width 139 height 99
click at [339, 187] on div "(P) Images Row Oreiller ergonomique 60 x 35 ( cm ) (P) Title 59,90€ (P) Price (…" at bounding box center [313, 147] width 66 height 99
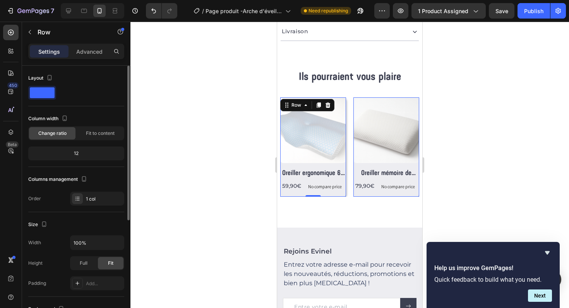
click at [316, 186] on div "(P) Images Row Oreiller ergonomique 60 x 35 ( cm ) (P) Title 59,90€ (P) Price (…" at bounding box center [313, 147] width 66 height 99
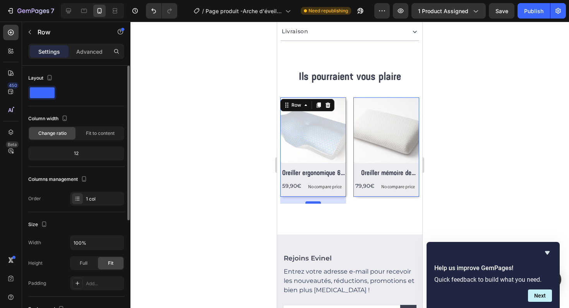
drag, startPoint x: 316, startPoint y: 187, endPoint x: 315, endPoint y: 194, distance: 7.0
click at [315, 202] on div at bounding box center [312, 203] width 15 height 2
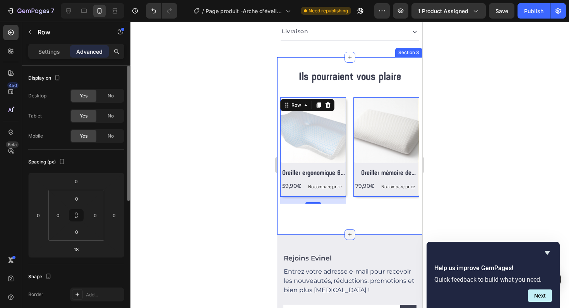
click at [353, 230] on div at bounding box center [349, 235] width 11 height 11
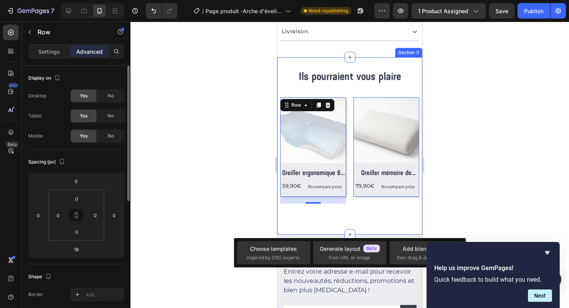
click at [364, 206] on div "Ils pourraient vous plaire Heading Row (P) Images Row Oreiller ergonomique 60 x…" at bounding box center [349, 146] width 139 height 152
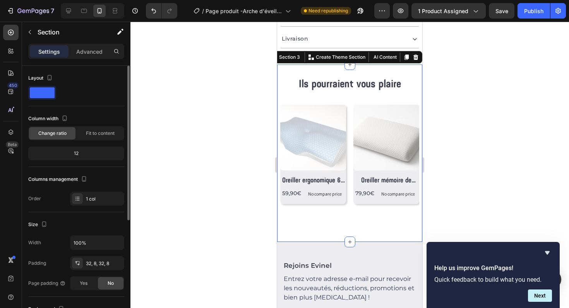
scroll to position [384, 0]
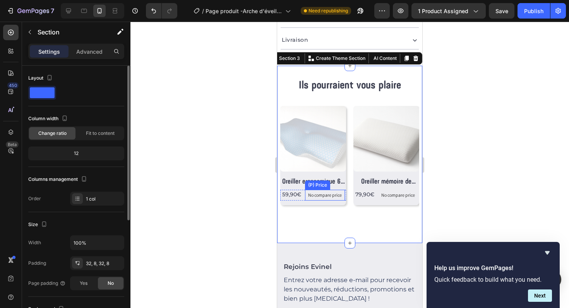
click at [323, 181] on div "(P) Price" at bounding box center [317, 185] width 25 height 9
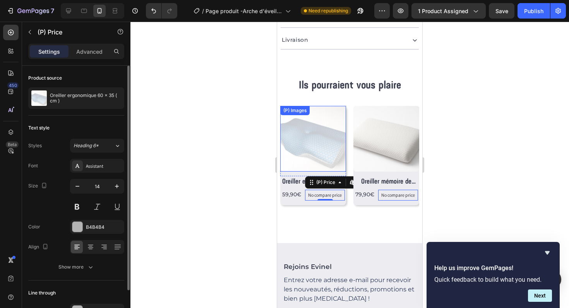
click at [325, 156] on img at bounding box center [313, 139] width 66 height 66
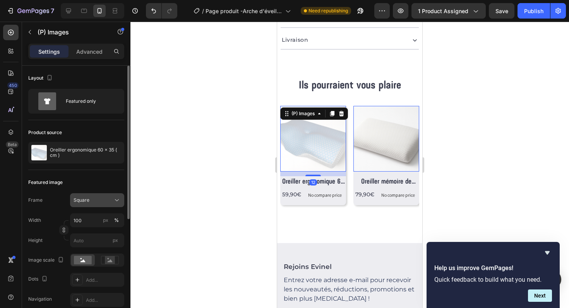
click at [118, 202] on icon at bounding box center [117, 201] width 8 height 8
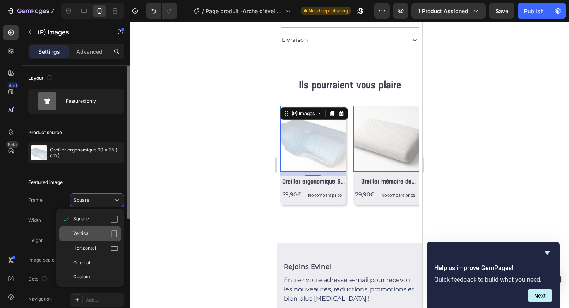
click at [112, 232] on icon at bounding box center [114, 234] width 5 height 7
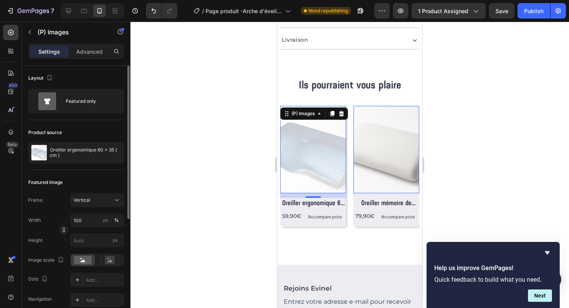
click at [181, 196] on div at bounding box center [349, 165] width 439 height 287
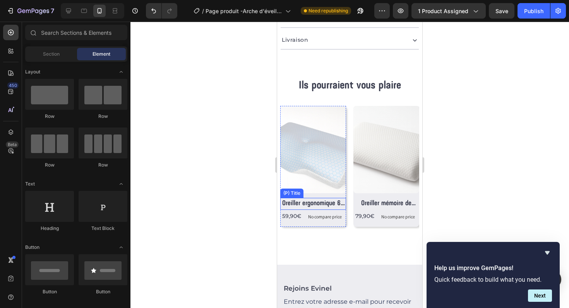
click at [307, 198] on h2 "Oreiller ergonomique 60 x 35 ( cm )" at bounding box center [313, 204] width 66 height 12
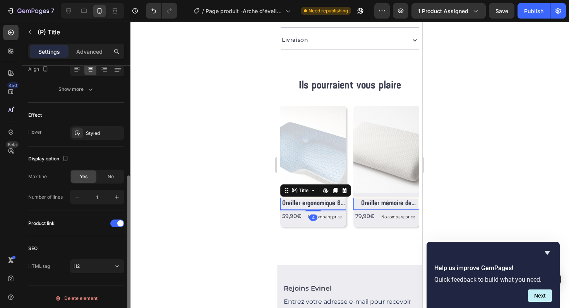
scroll to position [180, 0]
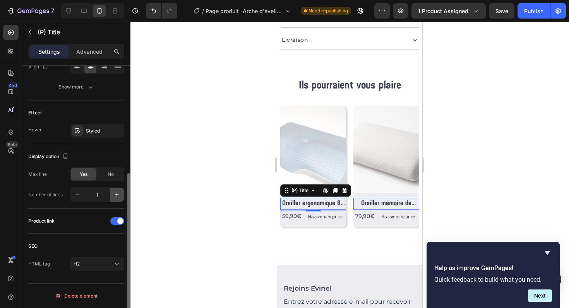
click at [120, 196] on icon "button" at bounding box center [117, 195] width 8 height 8
type input "2"
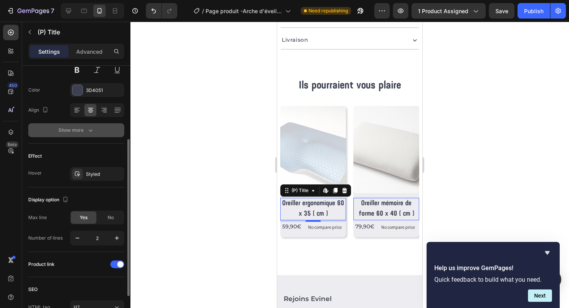
scroll to position [126, 0]
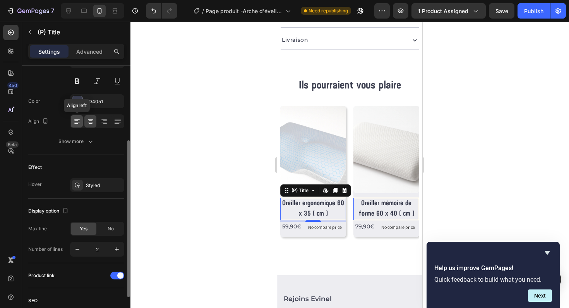
click at [74, 126] on div at bounding box center [77, 121] width 12 height 12
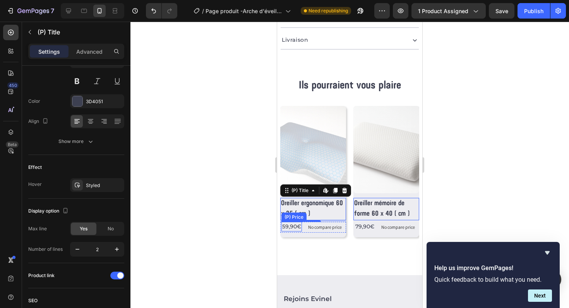
click at [290, 222] on div "59,90€" at bounding box center [291, 227] width 21 height 10
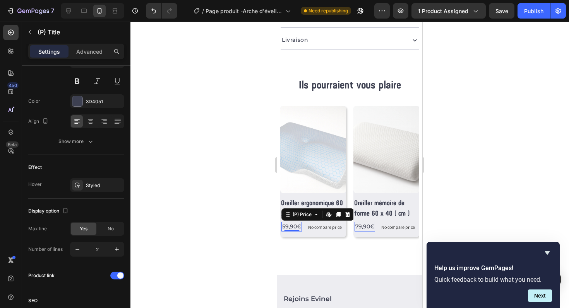
scroll to position [0, 0]
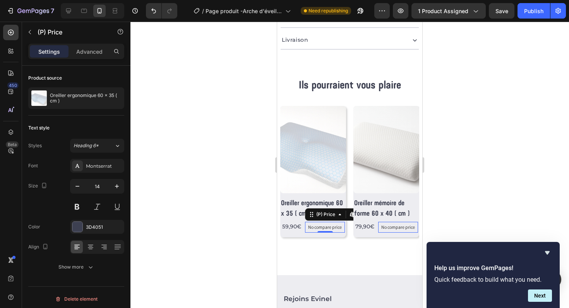
click at [305, 222] on div "No compare price" at bounding box center [325, 227] width 40 height 11
click at [303, 222] on div "59,90€ (P) Price (P) Price No compare price (P) Price Edit content in Shopify 0…" at bounding box center [313, 227] width 66 height 11
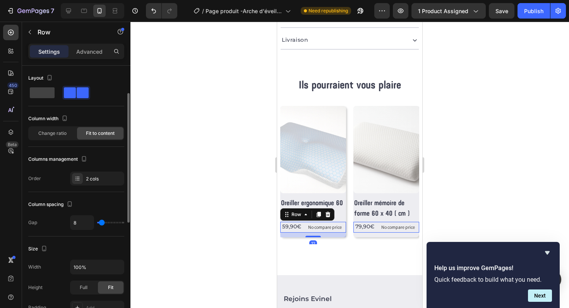
scroll to position [276, 0]
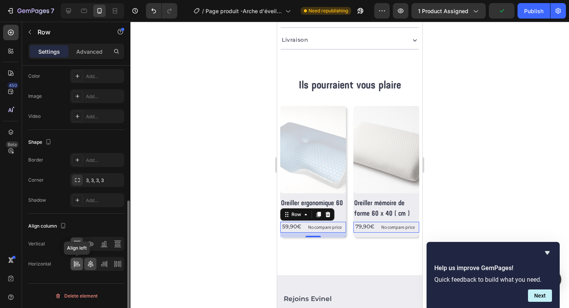
click at [76, 265] on icon at bounding box center [77, 264] width 8 height 8
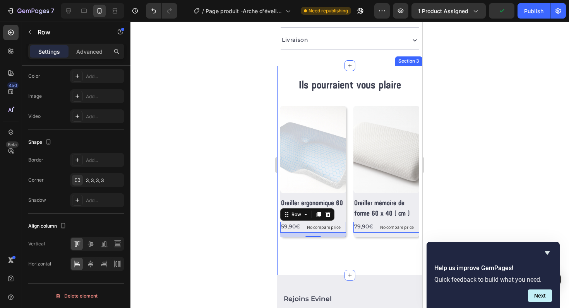
click at [264, 243] on div at bounding box center [349, 165] width 439 height 287
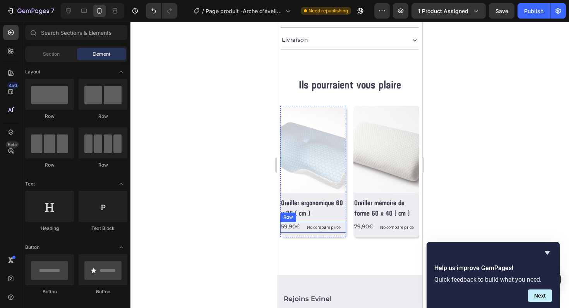
click at [303, 222] on div "59,90€ (P) Price (P) Price No compare price (P) Price Row" at bounding box center [313, 227] width 66 height 11
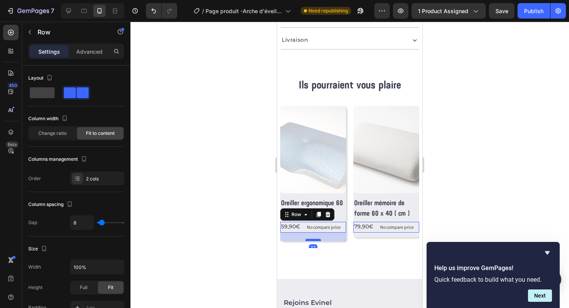
drag, startPoint x: 312, startPoint y: 228, endPoint x: 312, endPoint y: 233, distance: 4.3
click at [312, 239] on div at bounding box center [312, 240] width 15 height 2
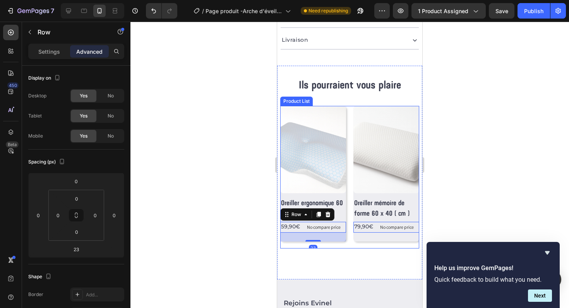
click at [354, 251] on div "Ils pourraient vous plaire Heading Row (P) Images Row Oreiller ergonomique 60 x…" at bounding box center [349, 172] width 139 height 189
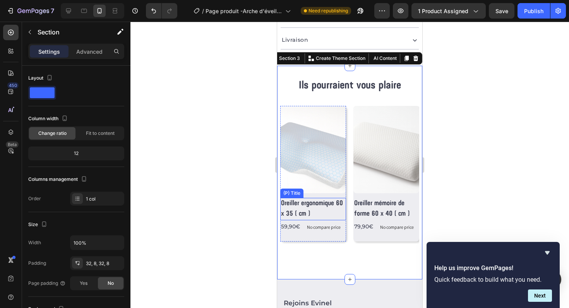
click at [330, 206] on h2 "Oreiller ergonomique 60 x 35 ( cm )" at bounding box center [313, 209] width 66 height 22
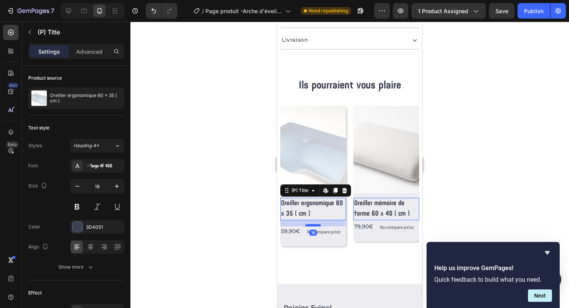
drag, startPoint x: 319, startPoint y: 213, endPoint x: 317, endPoint y: 217, distance: 4.5
click at [317, 224] on div at bounding box center [312, 225] width 15 height 2
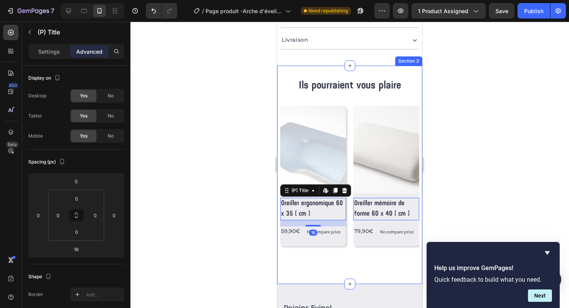
click at [361, 254] on div "Ils pourraient vous plaire Heading Row (P) Images Row Oreiller ergonomique 60 x…" at bounding box center [349, 175] width 139 height 194
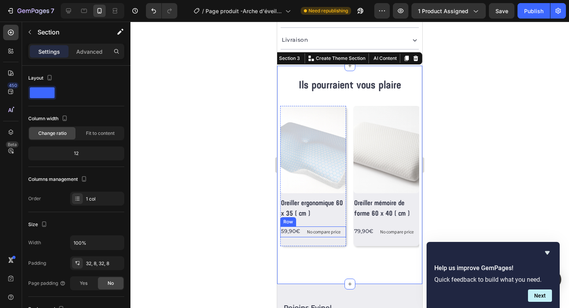
click at [303, 227] on div "59,90€ (P) Price (P) Price No compare price (P) Price Row" at bounding box center [313, 232] width 66 height 11
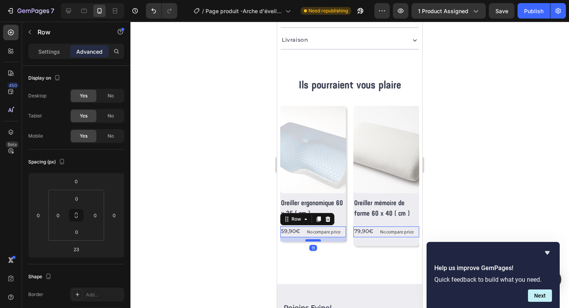
drag, startPoint x: 313, startPoint y: 237, endPoint x: 314, endPoint y: 233, distance: 4.8
click at [314, 240] on div at bounding box center [312, 241] width 15 height 2
type input "11"
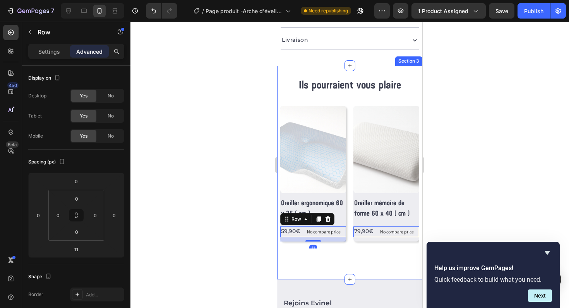
click at [339, 247] on div "Ils pourraient vous plaire Heading Row (P) Images Row Oreiller ergonomique 60 x…" at bounding box center [349, 172] width 139 height 189
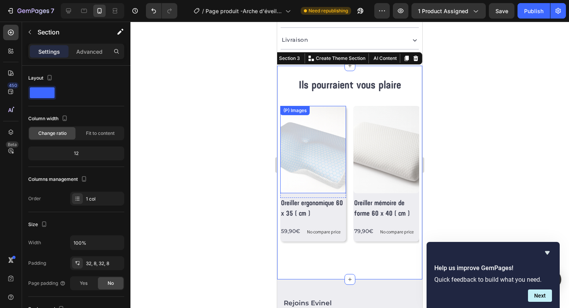
click at [321, 118] on img at bounding box center [313, 150] width 66 height 88
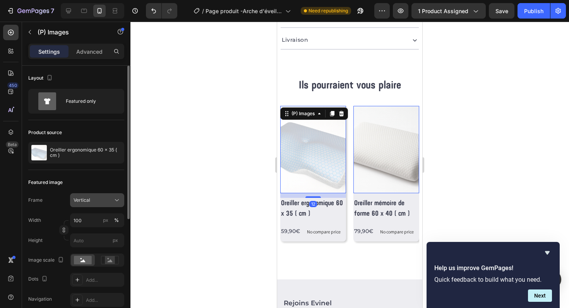
click at [115, 202] on icon at bounding box center [117, 201] width 8 height 8
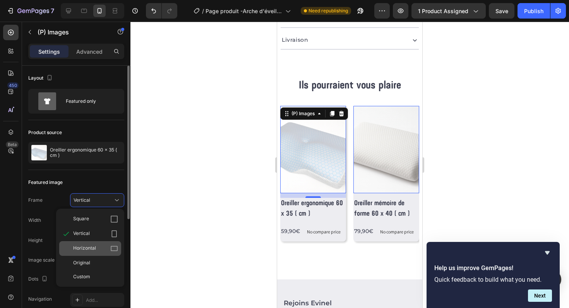
click at [109, 247] on div "Horizontal" at bounding box center [95, 249] width 45 height 8
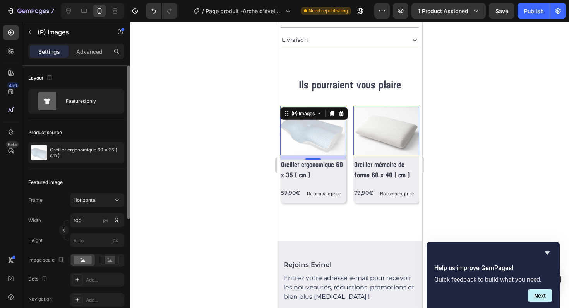
click at [196, 178] on div at bounding box center [349, 165] width 439 height 287
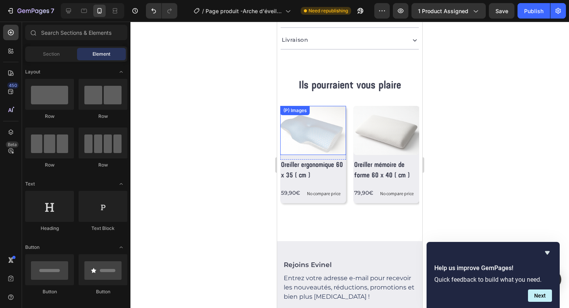
click at [303, 121] on img at bounding box center [313, 131] width 66 height 50
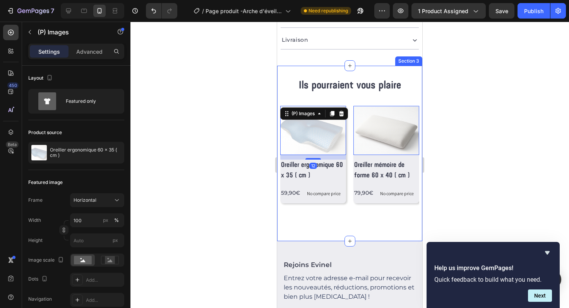
click at [337, 216] on div "Ils pourraient vous plaire Heading Row (P) Images Row Oreiller ergonomique 60 x…" at bounding box center [349, 153] width 139 height 151
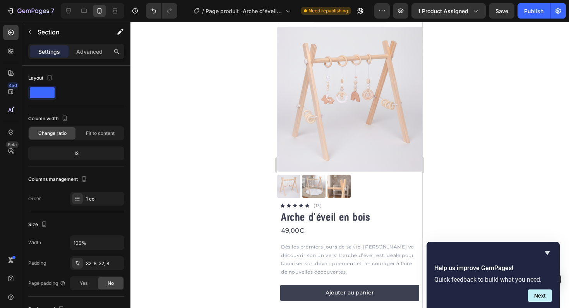
scroll to position [0, 0]
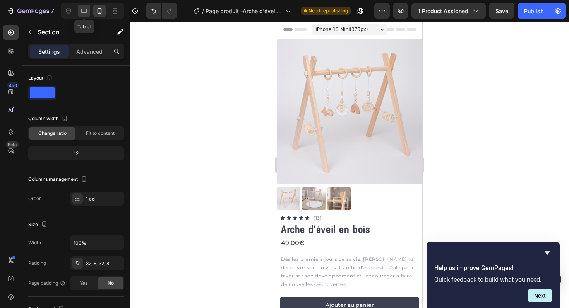
click at [88, 6] on div at bounding box center [84, 11] width 12 height 12
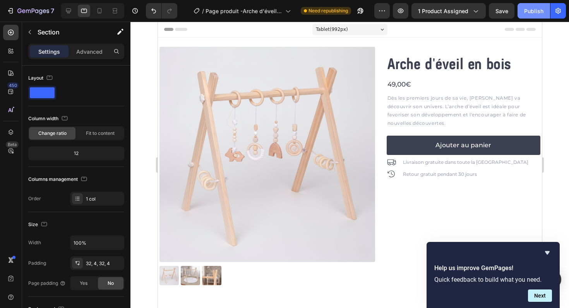
click at [527, 15] on button "Publish" at bounding box center [533, 10] width 33 height 15
click at [69, 10] on icon at bounding box center [69, 11] width 8 height 8
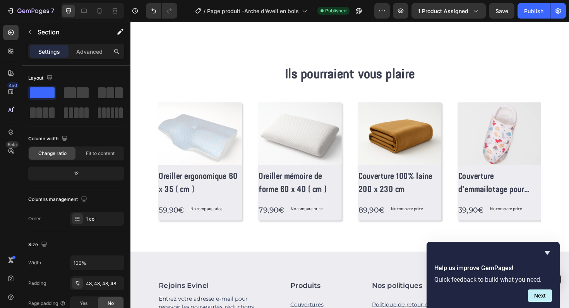
scroll to position [318, 0]
click at [213, 182] on h2 "Oreiller ergonomique 60 x 35 ( cm )" at bounding box center [204, 192] width 89 height 29
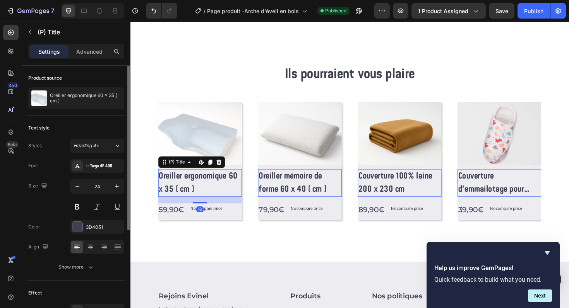
scroll to position [159, 0]
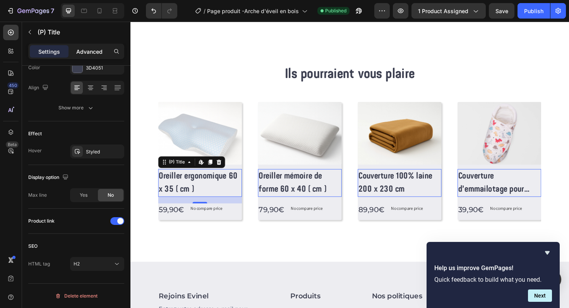
click at [98, 53] on p "Advanced" at bounding box center [89, 52] width 26 height 8
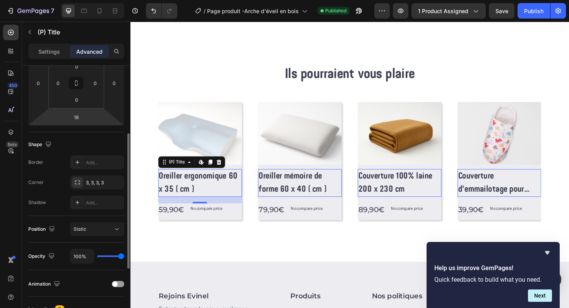
scroll to position [62, 0]
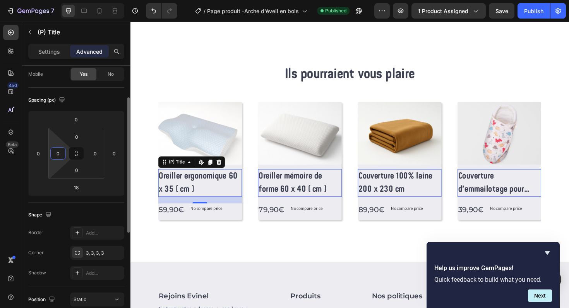
click at [60, 153] on input "0" at bounding box center [58, 154] width 12 height 12
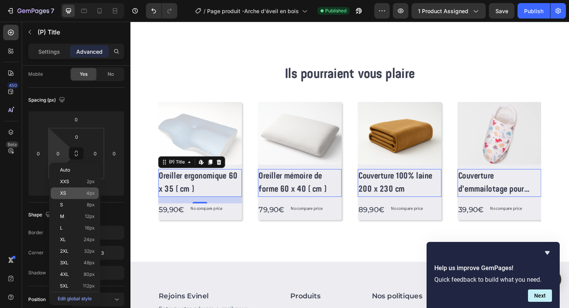
click at [80, 194] on p "XS 4px" at bounding box center [77, 193] width 35 height 5
type input "4"
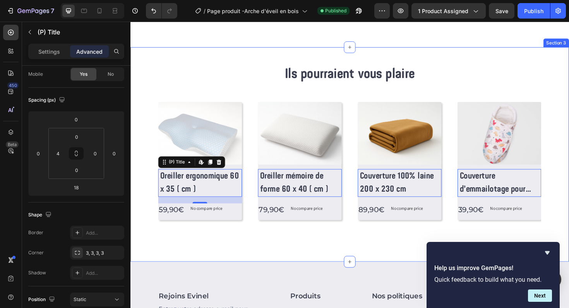
click at [214, 251] on div "Ils pourraient vous plaire Heading Row (P) Images Row Oreiller ergonomique 60 x…" at bounding box center [362, 162] width 427 height 190
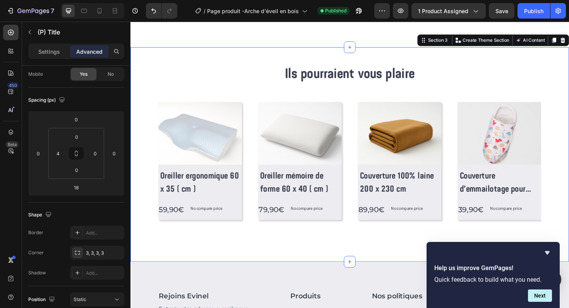
scroll to position [0, 0]
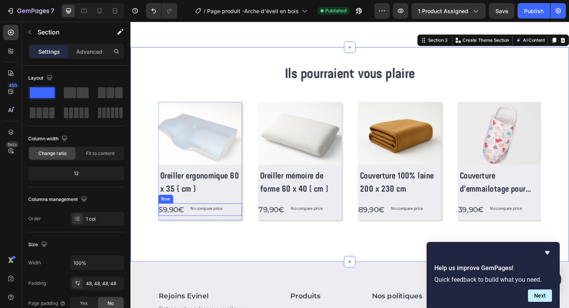
click at [189, 223] on div "59,90€ (P) Price (P) Price No compare price (P) Price Row" at bounding box center [204, 220] width 89 height 13
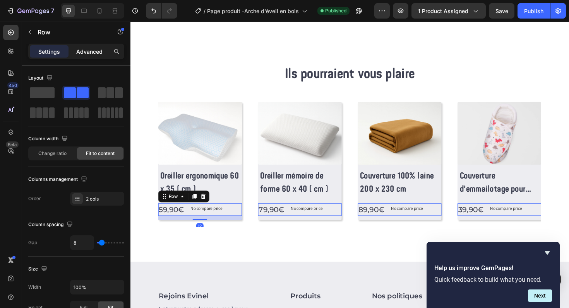
click at [93, 52] on p "Advanced" at bounding box center [89, 52] width 26 height 8
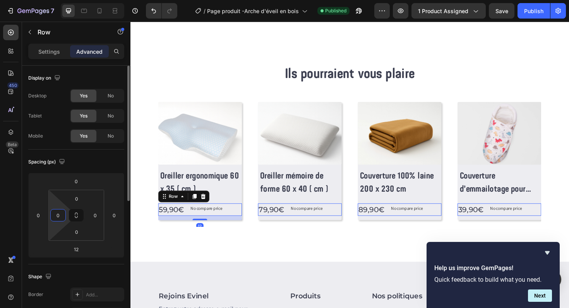
click at [58, 212] on input "0" at bounding box center [58, 216] width 12 height 12
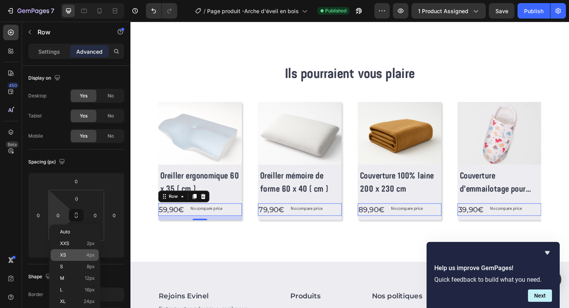
click at [73, 255] on p "XS 4px" at bounding box center [77, 255] width 35 height 5
type input "4"
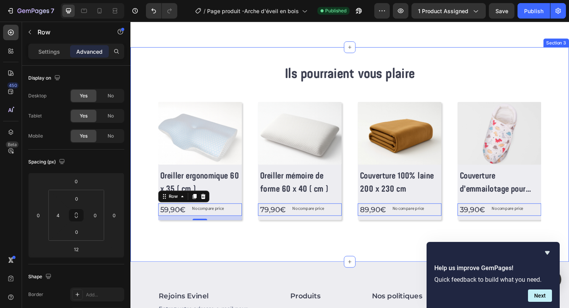
click at [196, 262] on div "Ils pourraient vous plaire Heading Row (P) Images Row Oreiller ergonomique 60 x…" at bounding box center [362, 162] width 464 height 227
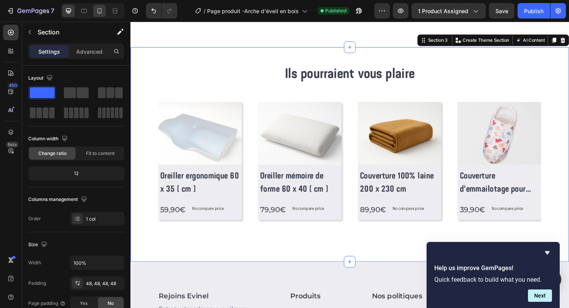
click at [99, 14] on icon at bounding box center [100, 11] width 8 height 8
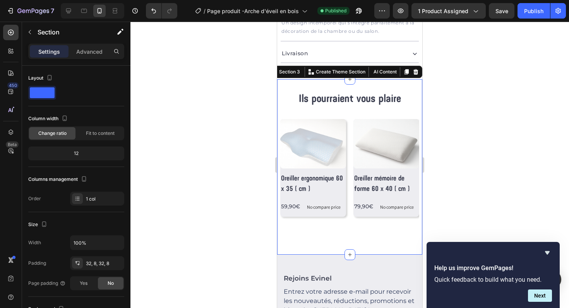
scroll to position [392, 0]
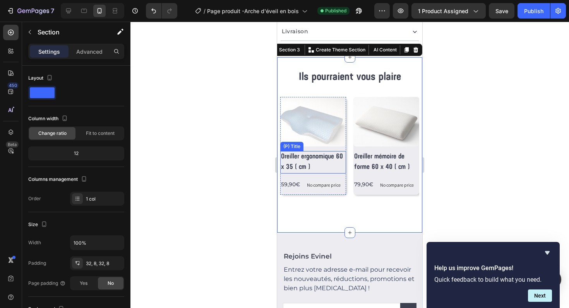
click at [314, 151] on h2 "Oreiller ergonomique 60 x 35 ( cm )" at bounding box center [313, 162] width 66 height 22
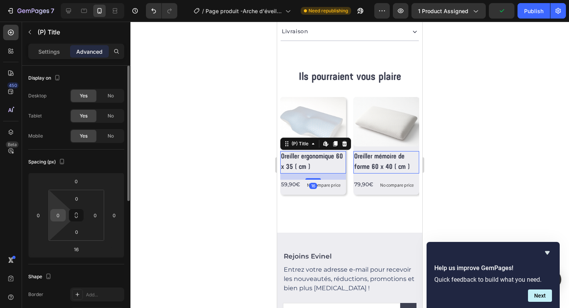
click at [60, 218] on input "0" at bounding box center [58, 216] width 12 height 12
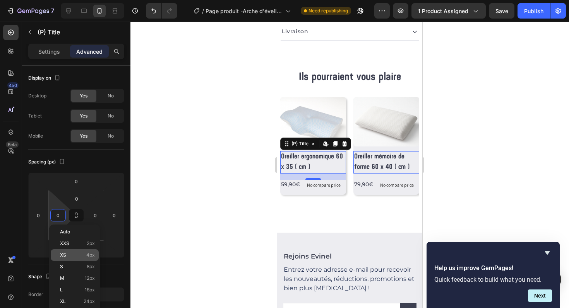
click at [80, 256] on p "XS 4px" at bounding box center [77, 255] width 35 height 5
type input "4"
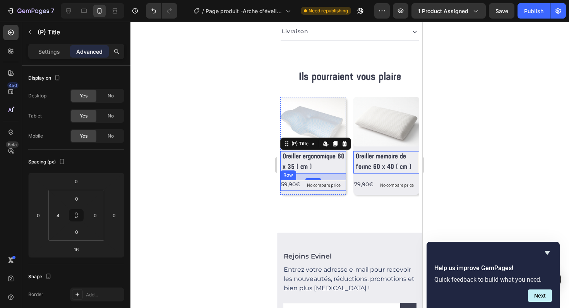
click at [303, 180] on div "59,90€ (P) Price (P) Price No compare price (P) Price Row" at bounding box center [313, 185] width 66 height 11
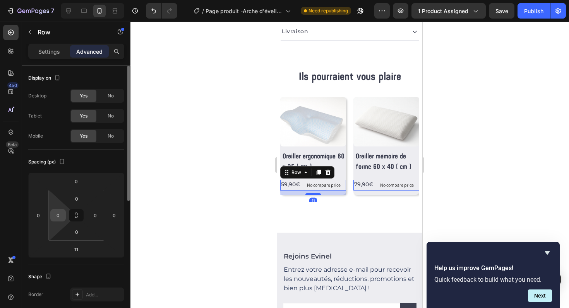
click at [57, 215] on input "0" at bounding box center [58, 216] width 12 height 12
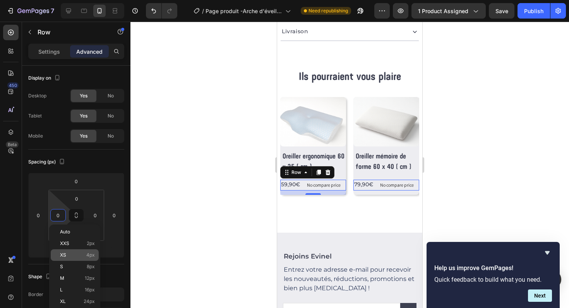
click at [82, 257] on p "XS 4px" at bounding box center [77, 255] width 35 height 5
type input "4"
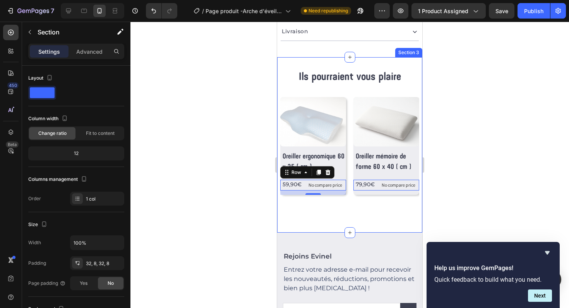
click at [344, 206] on div "Ils pourraient vous plaire Heading Row (P) Images Row Oreiller ergonomique 60 x…" at bounding box center [349, 145] width 139 height 151
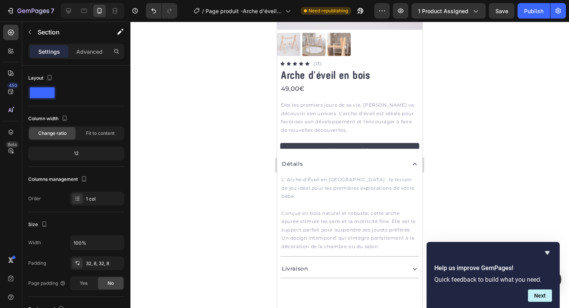
scroll to position [0, 0]
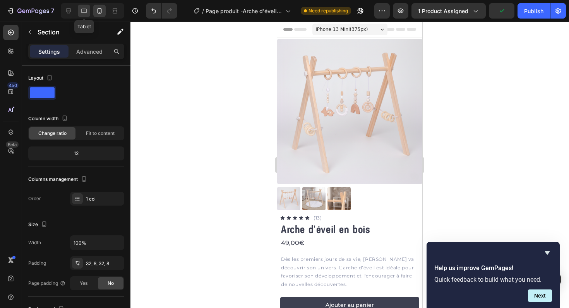
click at [87, 10] on icon at bounding box center [84, 11] width 8 height 8
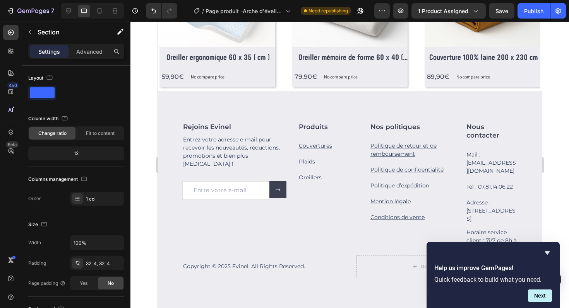
scroll to position [303, 0]
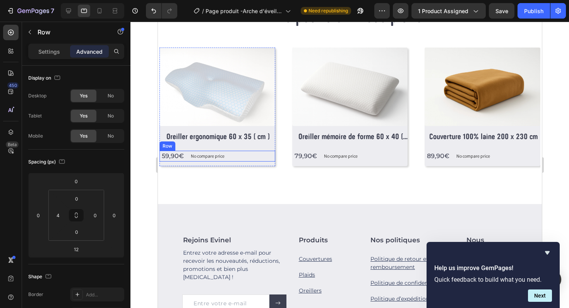
click at [185, 159] on div "59,90€ (P) Price (P) Price No compare price (P) Price Row" at bounding box center [217, 156] width 116 height 11
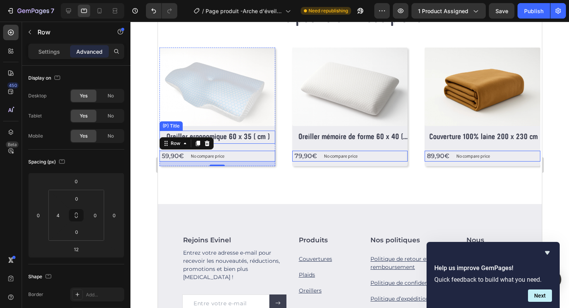
click at [186, 134] on h2 "Oreiller ergonomique 60 x 35 ( cm )" at bounding box center [218, 137] width 114 height 13
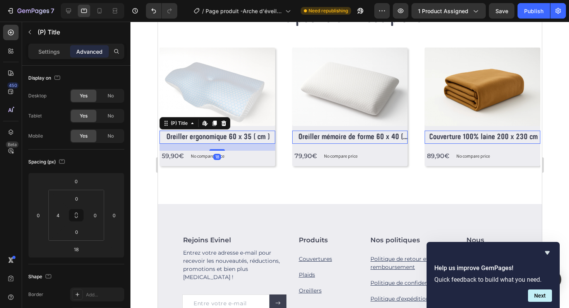
click at [166, 135] on h2 "Oreiller ergonomique 60 x 35 ( cm )" at bounding box center [218, 137] width 114 height 13
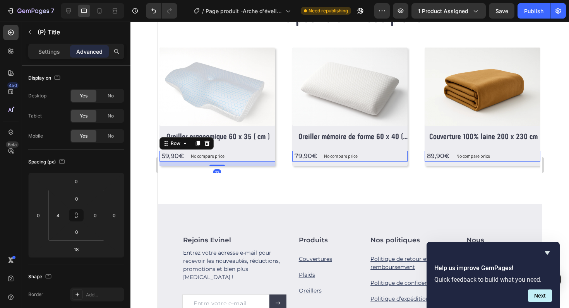
click at [185, 161] on div "59,90€ (P) Price (P) Price No compare price (P) Price Row 12" at bounding box center [217, 156] width 116 height 11
click at [60, 212] on input "4" at bounding box center [58, 216] width 12 height 12
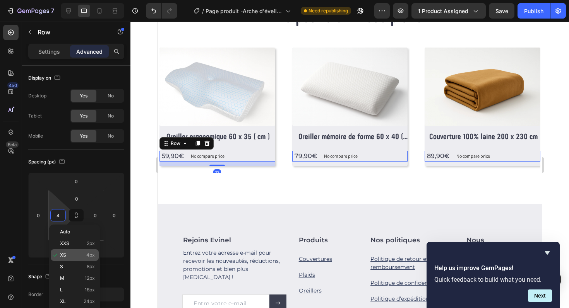
click at [77, 258] on p "XS 4px" at bounding box center [77, 255] width 35 height 5
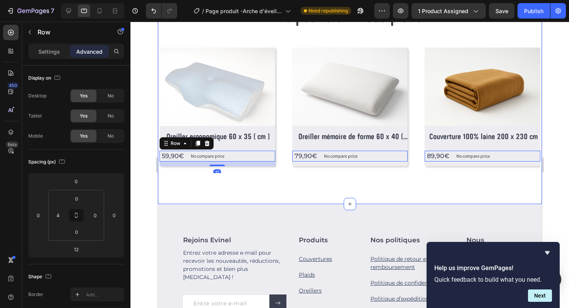
click at [225, 185] on div "Ils pourraient vous plaire Heading Row (P) Images Row Oreiller ergonomique 60 x…" at bounding box center [349, 99] width 381 height 185
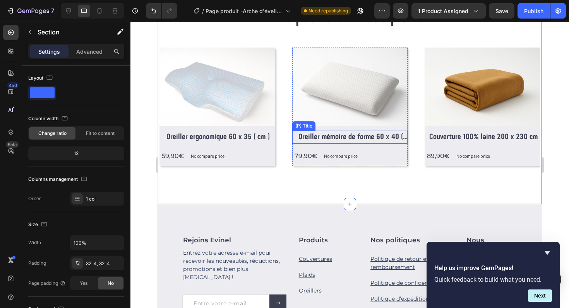
click at [299, 137] on h2 "Oreiller mémoire de forme 60 x 40 ( cm )" at bounding box center [350, 137] width 114 height 13
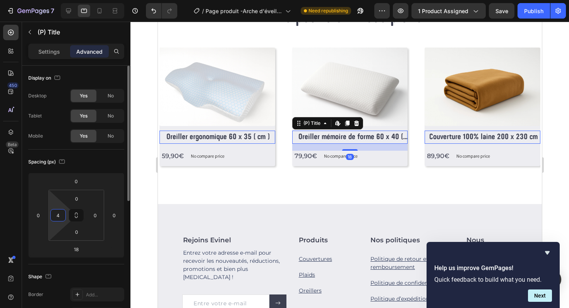
click at [60, 218] on input "4" at bounding box center [58, 216] width 12 height 12
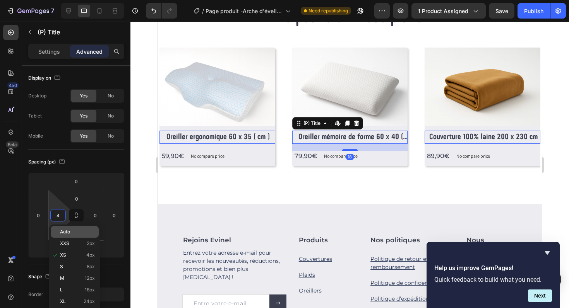
click at [66, 233] on span "Auto" at bounding box center [65, 232] width 10 height 5
type input "Auto"
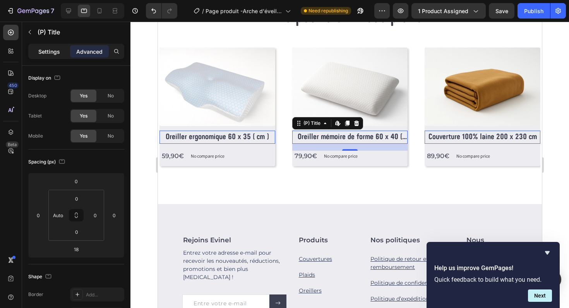
click at [52, 55] on p "Settings" at bounding box center [49, 52] width 22 height 8
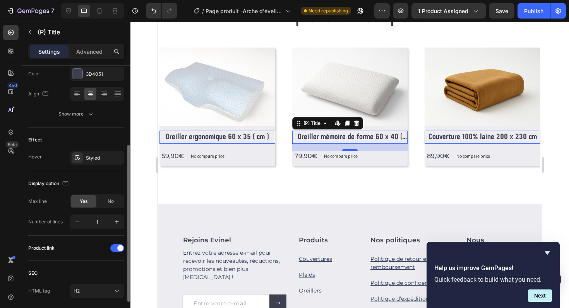
scroll to position [146, 0]
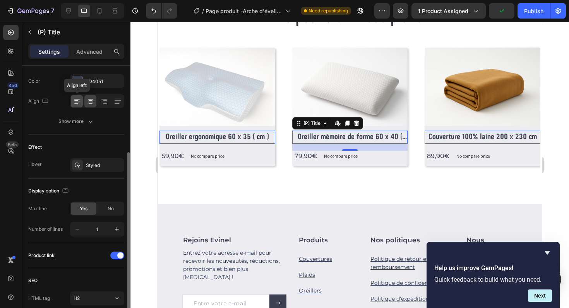
click at [77, 103] on icon at bounding box center [77, 102] width 8 height 8
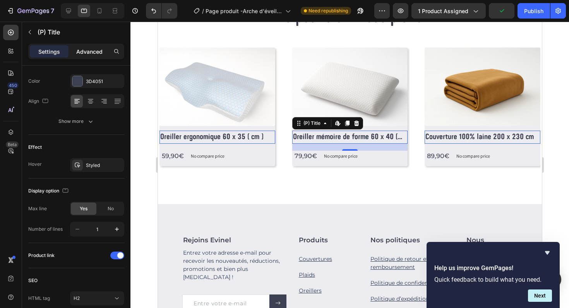
click at [85, 51] on p "Advanced" at bounding box center [89, 52] width 26 height 8
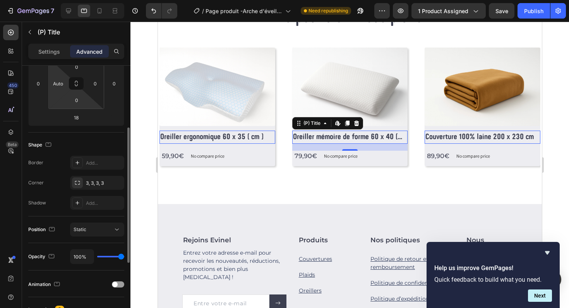
scroll to position [128, 0]
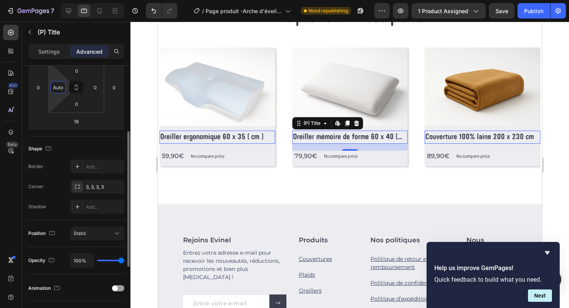
click at [60, 92] on input "Auto" at bounding box center [58, 88] width 12 height 12
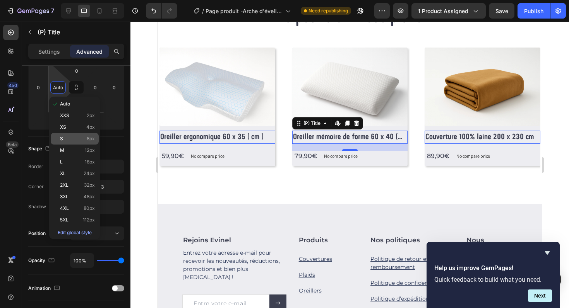
click at [74, 133] on div "S 8px" at bounding box center [75, 139] width 48 height 12
type input "8"
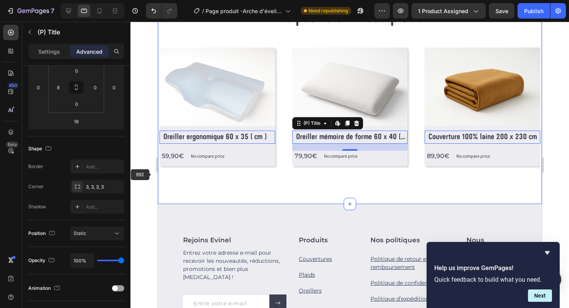
click at [191, 193] on div "Ils pourraient vous plaire Heading Row (P) Images Row Oreiller ergonomique 60 x…" at bounding box center [350, 99] width 384 height 209
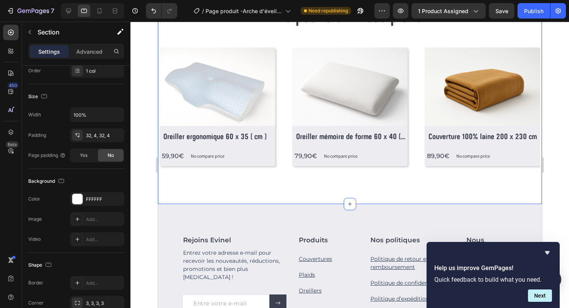
scroll to position [0, 0]
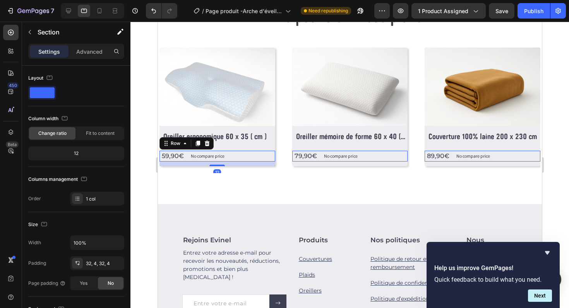
click at [185, 158] on div "59,90€ (P) Price (P) Price No compare price (P) Price Row 12" at bounding box center [217, 156] width 116 height 11
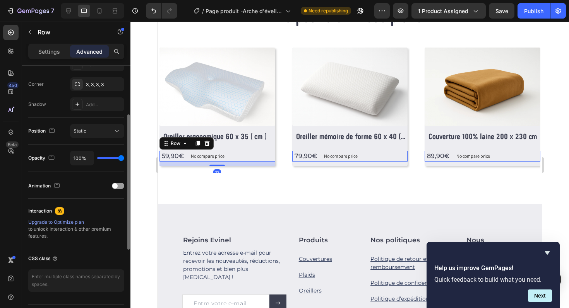
scroll to position [252, 0]
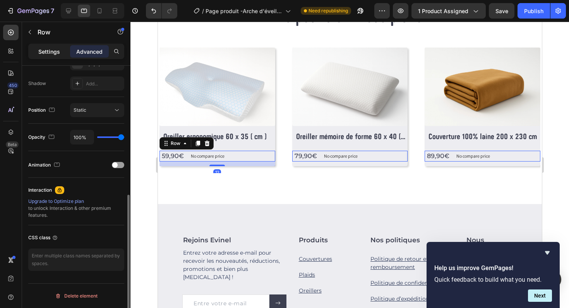
click at [55, 57] on div "Settings" at bounding box center [49, 51] width 39 height 12
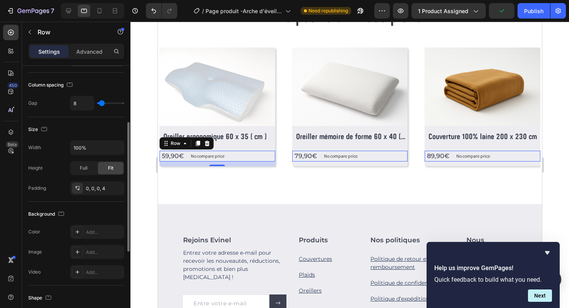
scroll to position [118, 0]
click at [541, 12] on div "Publish" at bounding box center [533, 11] width 19 height 8
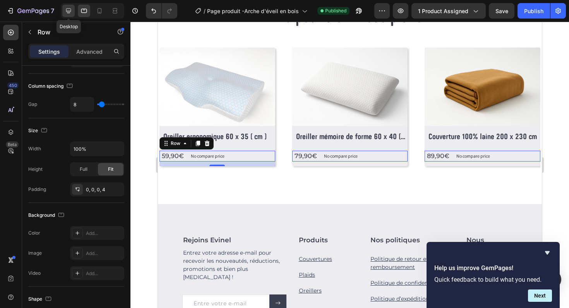
click at [68, 14] on div at bounding box center [68, 11] width 12 height 12
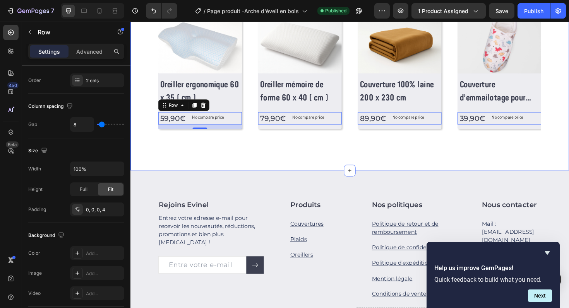
scroll to position [316, 0]
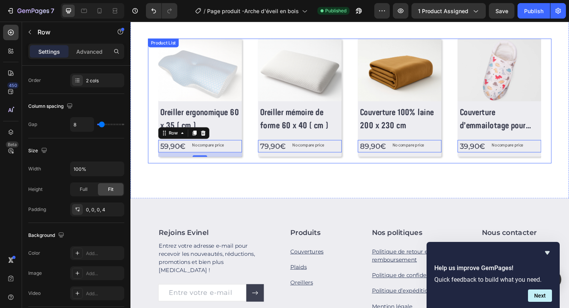
click at [569, 103] on div "(P) Images Row Oreiller ergonomique 60 x 35 ( cm ) (P) Title 59,90€ (P) Price (…" at bounding box center [362, 105] width 427 height 132
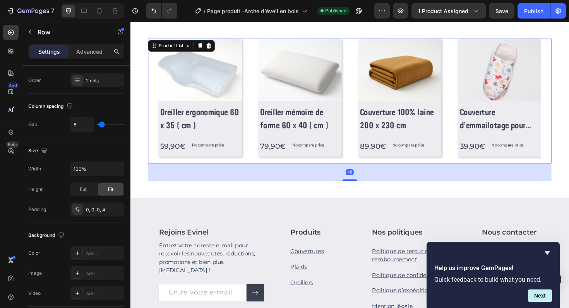
scroll to position [0, 0]
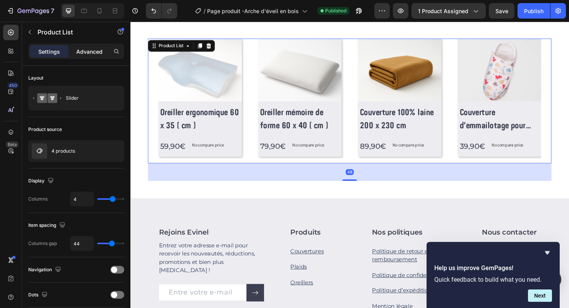
click at [98, 54] on p "Advanced" at bounding box center [89, 52] width 26 height 8
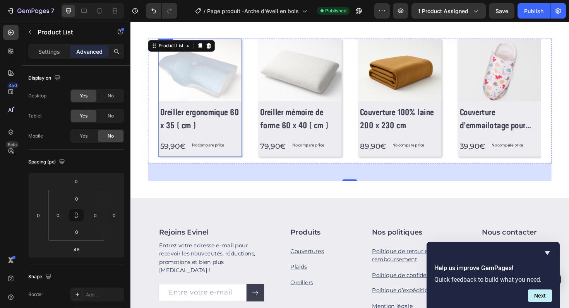
scroll to position [316, 0]
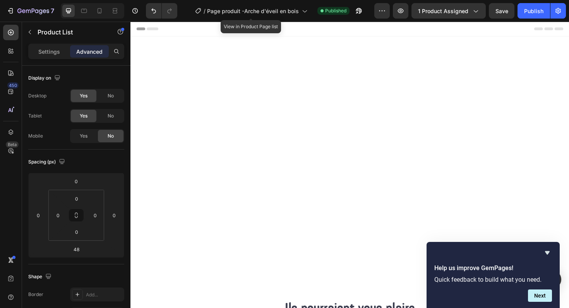
scroll to position [316, 0]
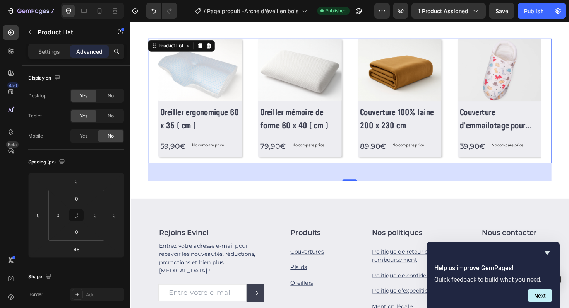
click at [155, 128] on div "(P) Images Row Oreiller ergonomique 60 x 35 ( cm ) (P) Title 59,90€ (P) Price (…" at bounding box center [362, 106] width 427 height 132
click at [254, 114] on div "(P) Images Row Oreiller ergonomique 60 x 35 ( cm ) (P) Title 59,90€ (P) Price (…" at bounding box center [363, 106] width 406 height 132
click at [243, 163] on div "(P) Images Row Oreiller ergonomique 60 x 35 ( cm ) (P) Title 59,90€ (P) Price (…" at bounding box center [204, 102] width 89 height 125
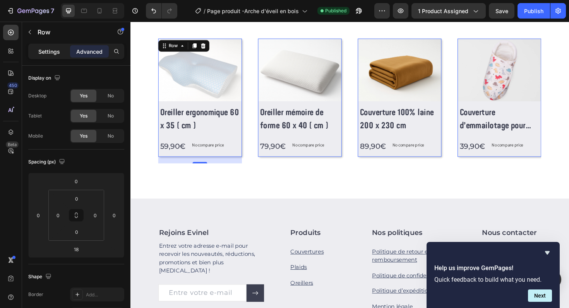
click at [44, 55] on p "Settings" at bounding box center [49, 52] width 22 height 8
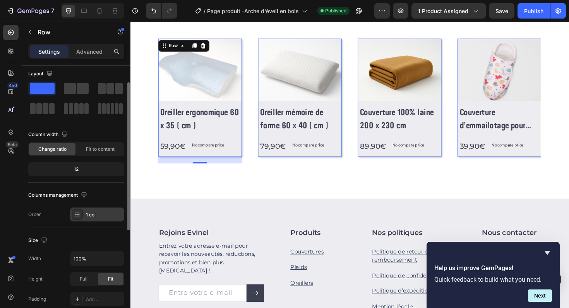
scroll to position [2, 0]
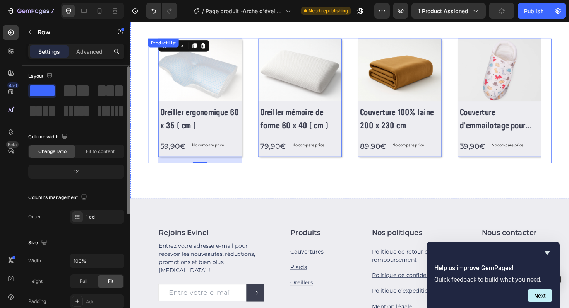
click at [261, 120] on div "(P) Images Row Oreiller ergonomique 60 x 35 ( cm ) (P) Title 59,90€ (P) Price (…" at bounding box center [363, 106] width 406 height 132
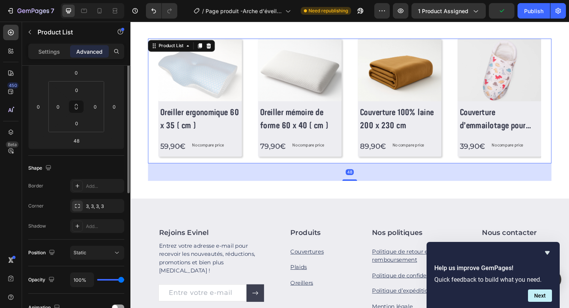
scroll to position [185, 0]
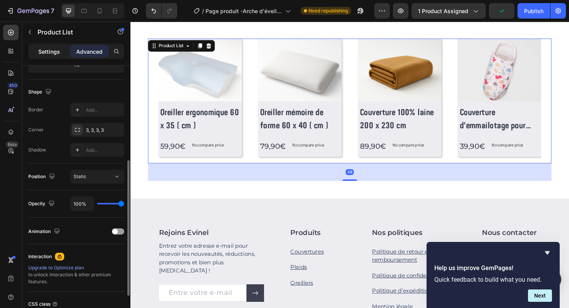
click at [47, 57] on div "Settings" at bounding box center [49, 51] width 39 height 12
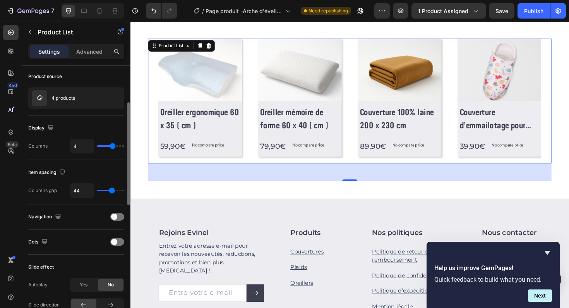
scroll to position [41, 0]
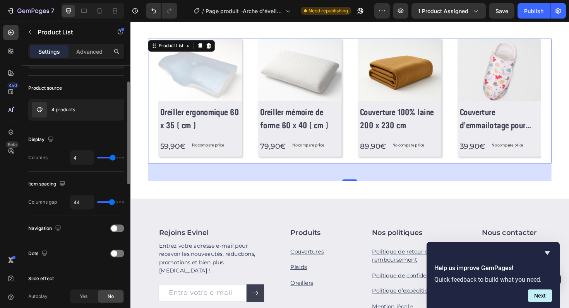
type input "31"
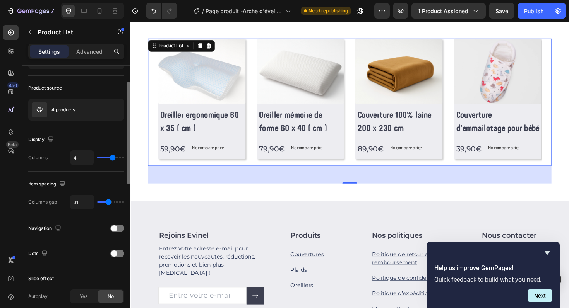
type input "26"
type input "25"
type input "24"
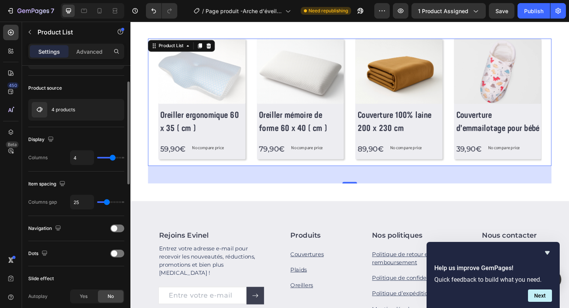
type input "24"
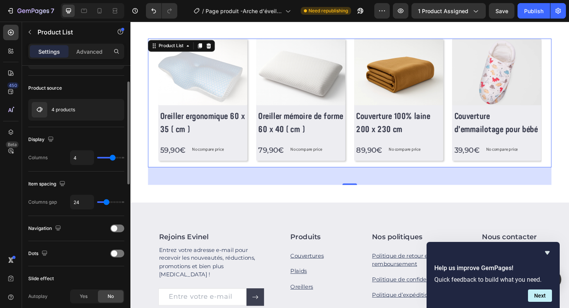
type input "23"
type input "22"
type input "23"
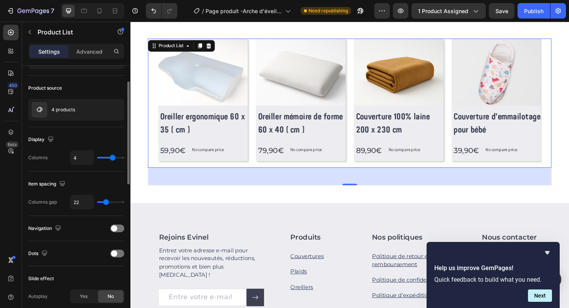
type input "23"
type input "24"
type input "25"
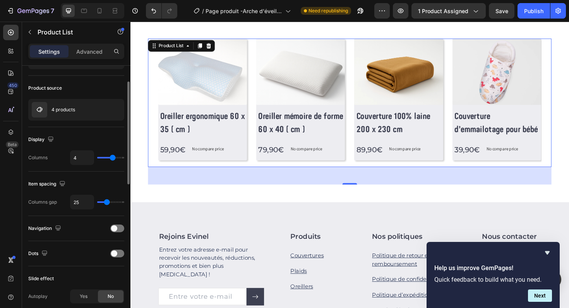
type input "26"
type input "27"
type input "26"
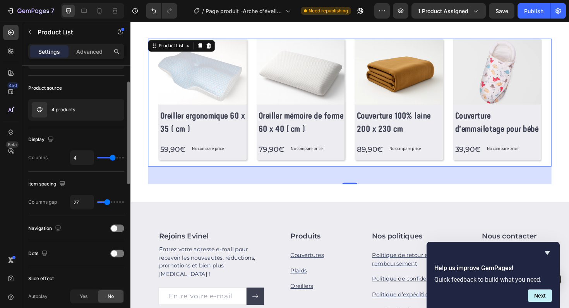
type input "26"
type input "25"
drag, startPoint x: 111, startPoint y: 203, endPoint x: 106, endPoint y: 203, distance: 4.3
type input "25"
click at [106, 203] on input "range" at bounding box center [110, 203] width 27 height 2
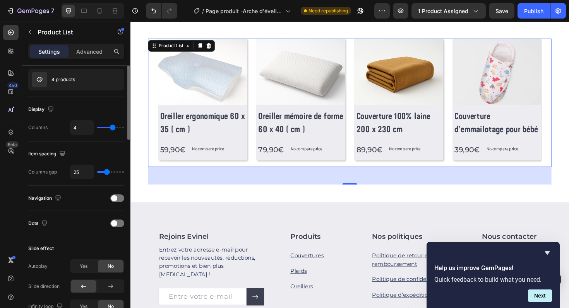
scroll to position [0, 0]
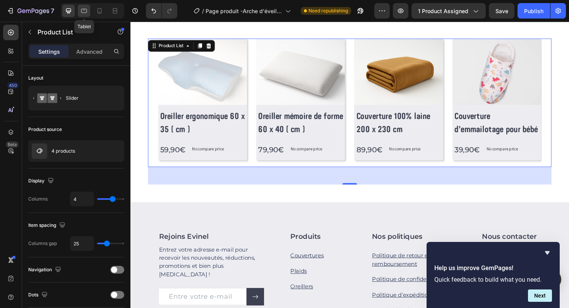
click at [84, 8] on icon at bounding box center [84, 11] width 8 height 8
type input "3"
type input "100%"
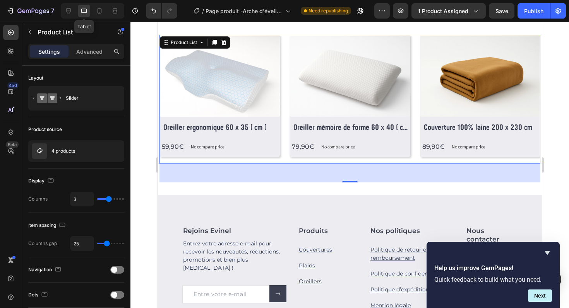
scroll to position [301, 0]
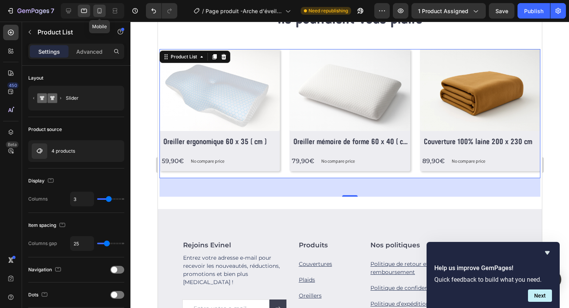
click at [101, 10] on icon at bounding box center [100, 11] width 8 height 8
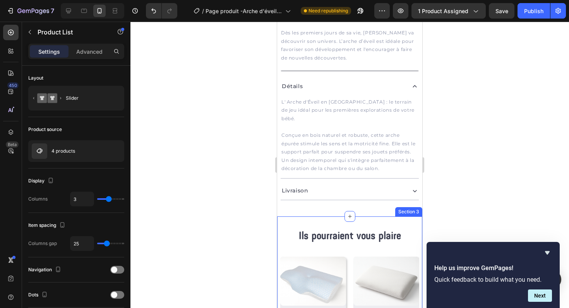
scroll to position [19, 0]
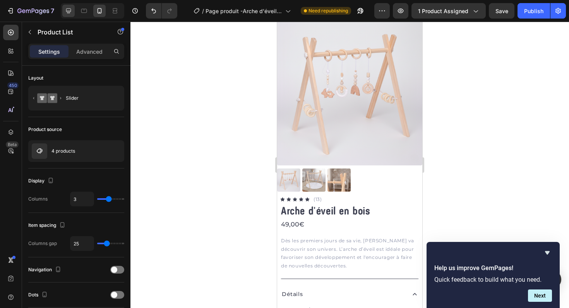
click at [69, 11] on icon at bounding box center [68, 11] width 5 height 5
type input "4"
type input "95%"
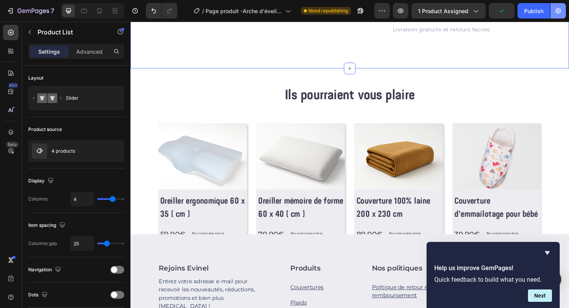
scroll to position [307, 0]
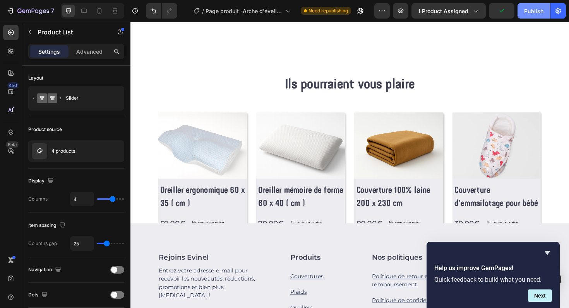
click at [540, 12] on div "Publish" at bounding box center [533, 11] width 19 height 8
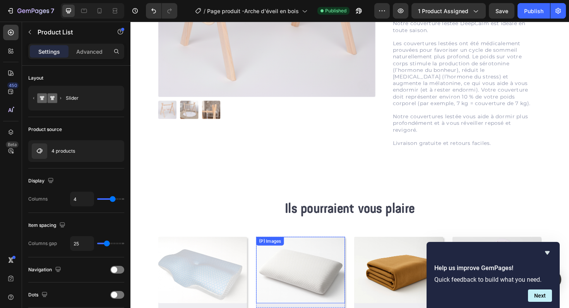
scroll to position [174, 0]
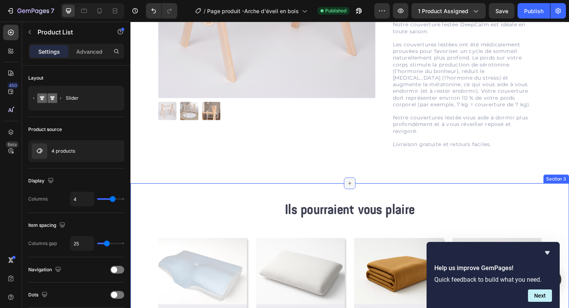
click at [363, 193] on icon at bounding box center [362, 193] width 3 height 3
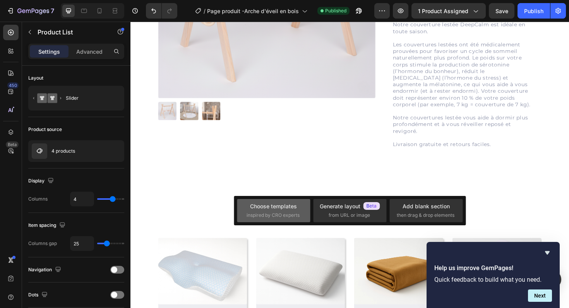
click at [275, 218] on span "inspired by CRO experts" at bounding box center [273, 215] width 53 height 7
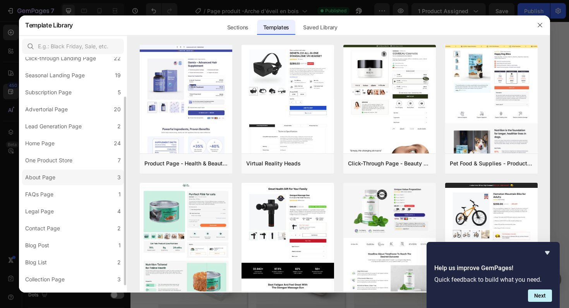
scroll to position [58, 0]
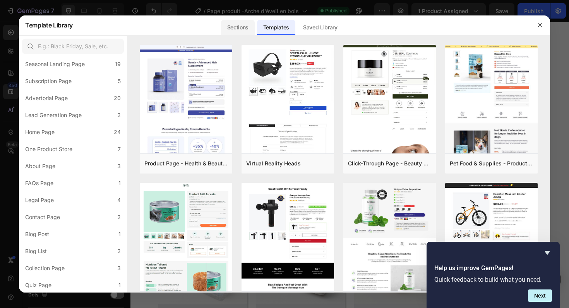
click at [242, 27] on div "Sections" at bounding box center [238, 27] width 34 height 15
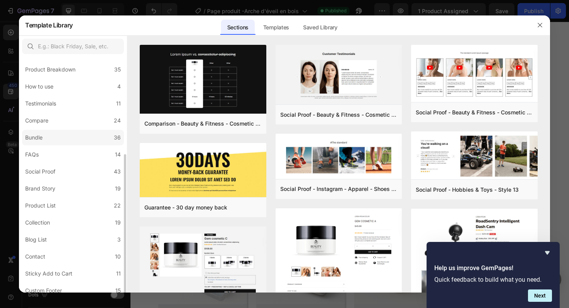
scroll to position [143, 0]
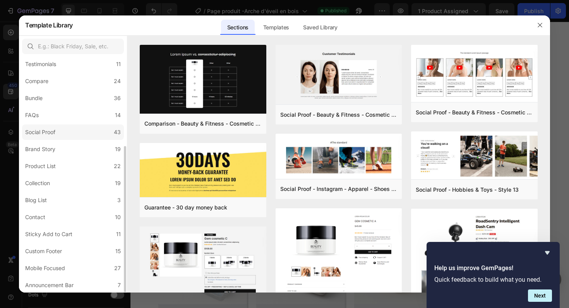
click at [67, 139] on label "Social Proof 43" at bounding box center [73, 132] width 102 height 15
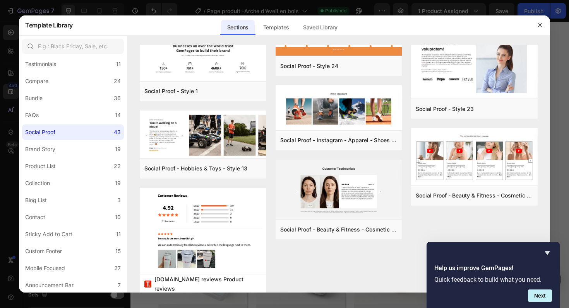
scroll to position [1115, 0]
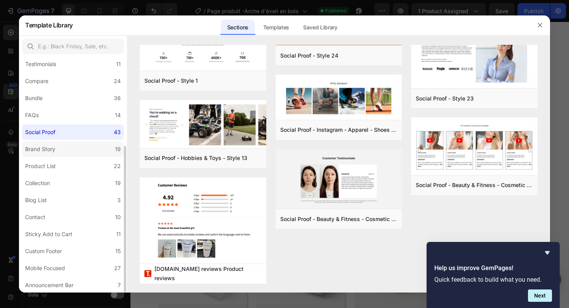
click at [75, 146] on label "Brand Story 19" at bounding box center [73, 149] width 102 height 15
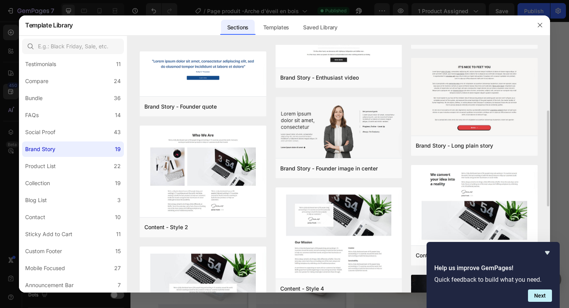
scroll to position [392, 0]
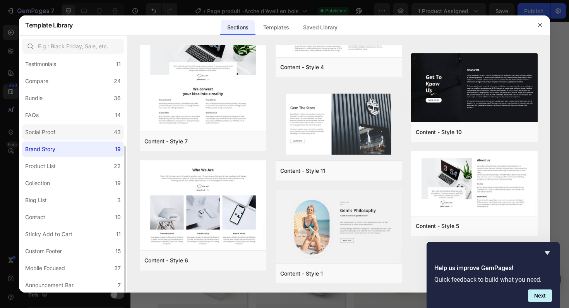
click at [63, 131] on label "Social Proof 43" at bounding box center [73, 132] width 102 height 15
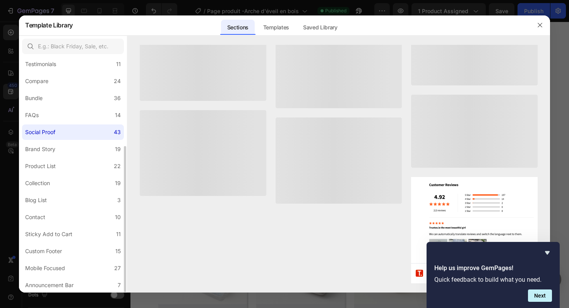
scroll to position [0, 0]
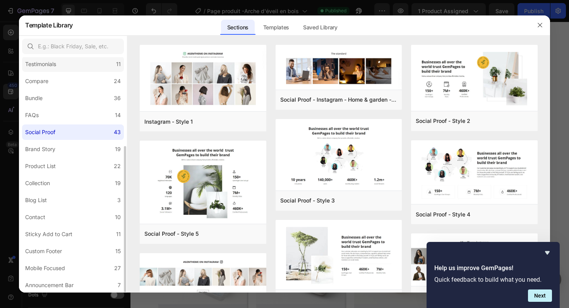
click at [103, 63] on label "Testimonials 11" at bounding box center [73, 64] width 102 height 15
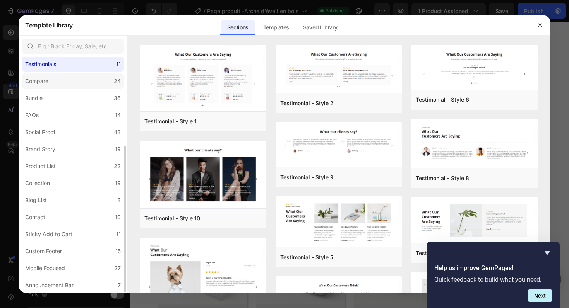
click at [88, 79] on label "Compare 24" at bounding box center [73, 81] width 102 height 15
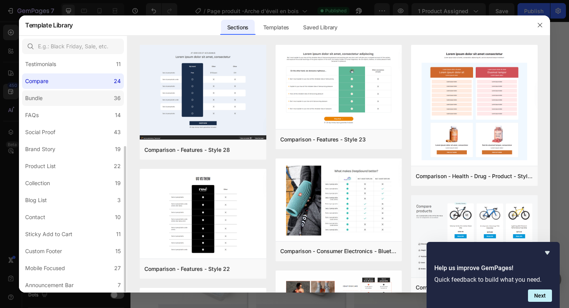
click at [84, 98] on label "Bundle 36" at bounding box center [73, 98] width 102 height 15
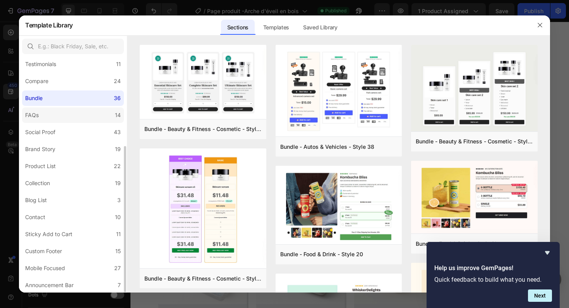
click at [76, 119] on label "FAQs 14" at bounding box center [73, 115] width 102 height 15
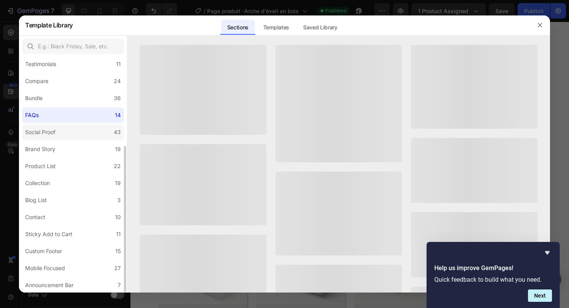
click at [75, 135] on label "Social Proof 43" at bounding box center [73, 132] width 102 height 15
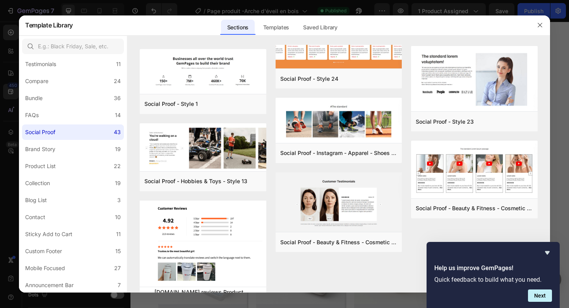
scroll to position [1115, 0]
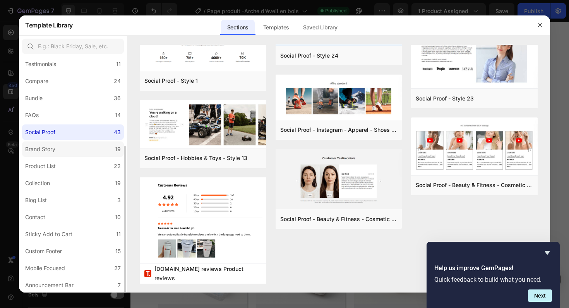
click at [78, 148] on label "Brand Story 19" at bounding box center [73, 149] width 102 height 15
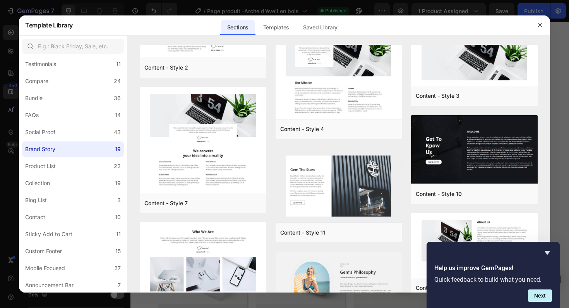
scroll to position [392, 0]
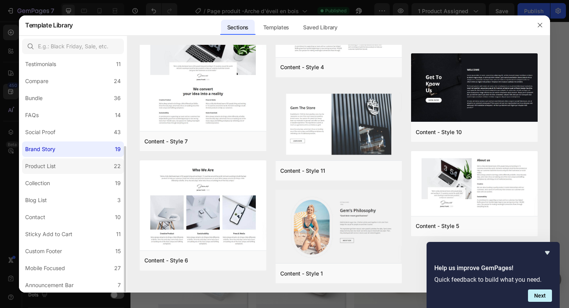
click at [45, 161] on label "Product List 22" at bounding box center [73, 166] width 102 height 15
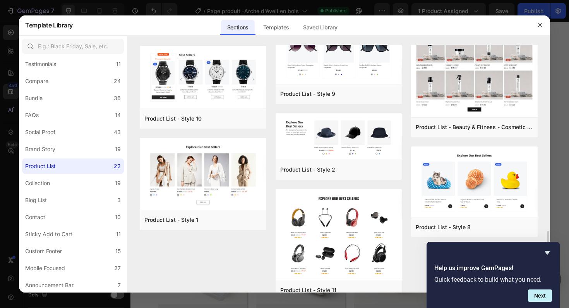
scroll to position [540, 0]
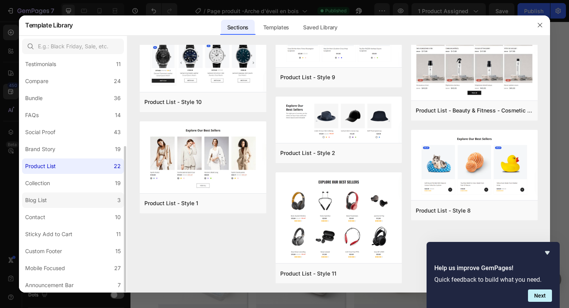
click at [70, 202] on label "Blog List 3" at bounding box center [73, 200] width 102 height 15
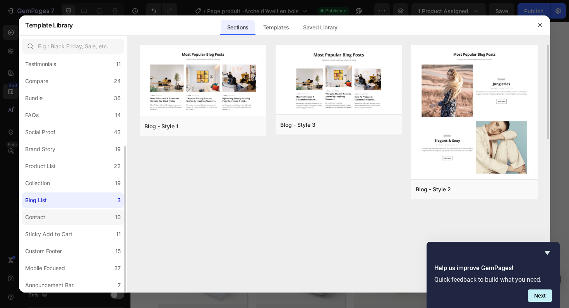
click at [70, 214] on label "Contact 10" at bounding box center [73, 217] width 102 height 15
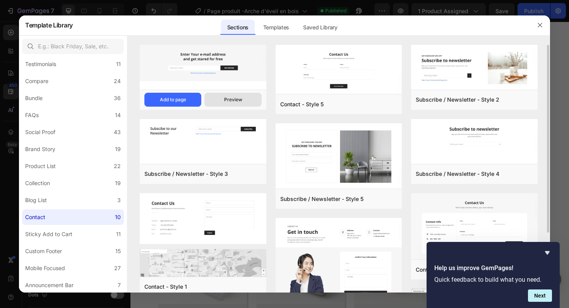
click at [248, 100] on button "Preview" at bounding box center [232, 100] width 57 height 14
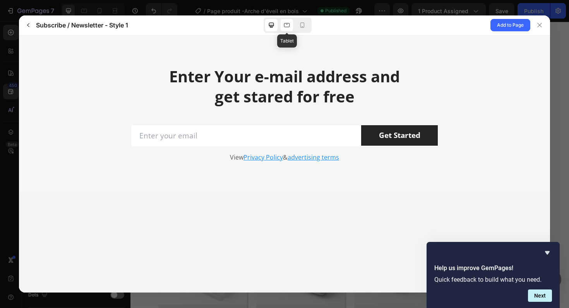
click at [287, 25] on icon at bounding box center [287, 25] width 8 height 8
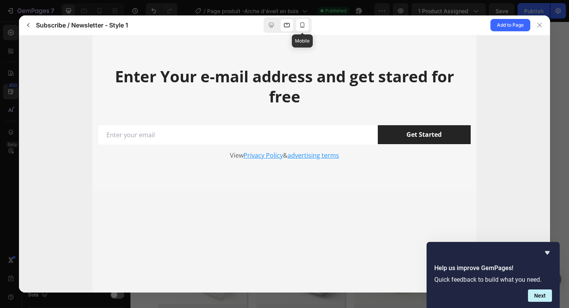
click at [303, 27] on icon at bounding box center [302, 24] width 4 height 5
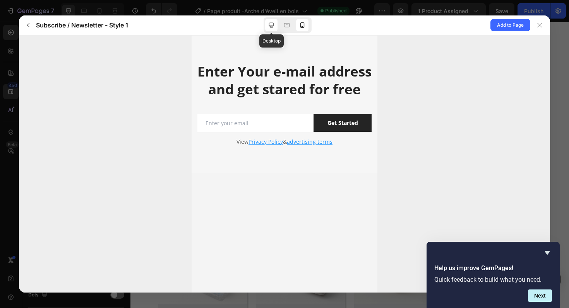
click at [269, 21] on icon at bounding box center [271, 25] width 8 height 8
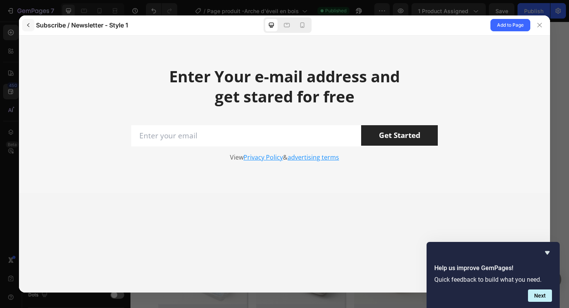
click at [31, 29] on button "button" at bounding box center [28, 25] width 12 height 12
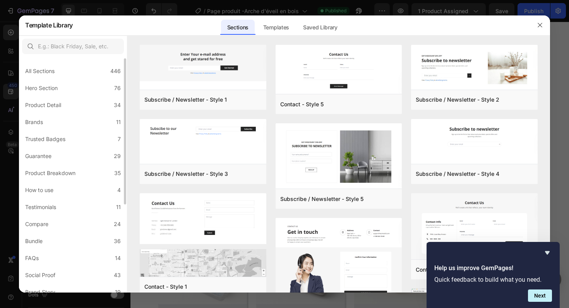
scroll to position [2, 0]
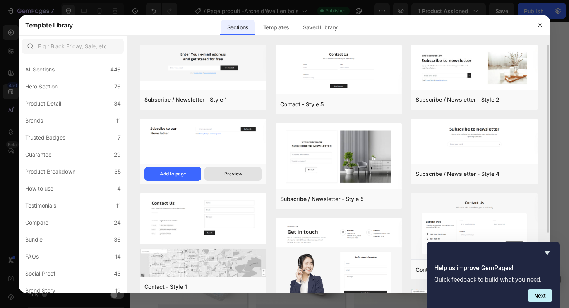
click at [237, 175] on div "Preview" at bounding box center [233, 174] width 18 height 7
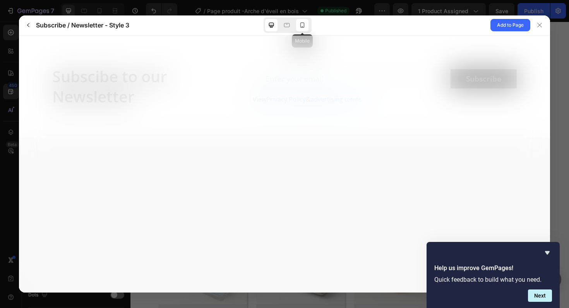
scroll to position [0, 0]
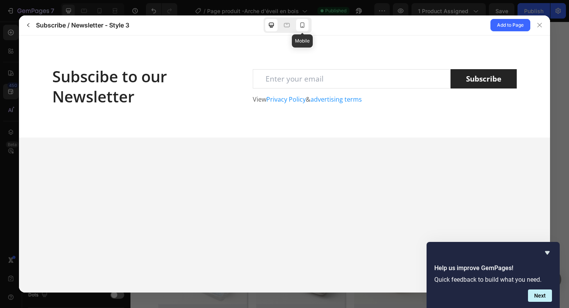
click at [304, 28] on icon at bounding box center [302, 25] width 8 height 8
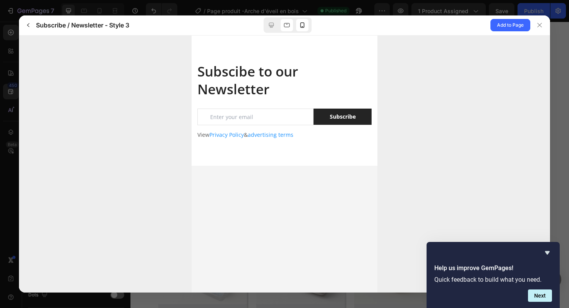
click at [291, 28] on div at bounding box center [287, 25] width 12 height 12
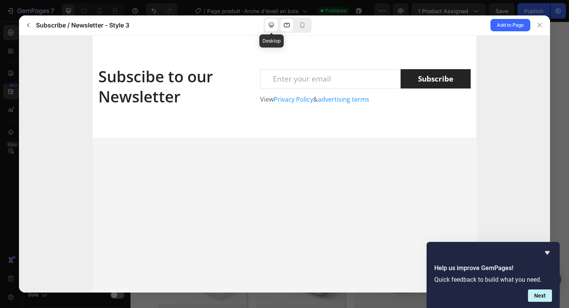
click at [267, 28] on icon at bounding box center [271, 25] width 8 height 8
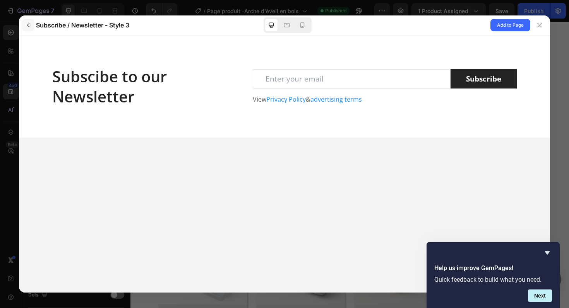
click at [32, 26] on button "button" at bounding box center [28, 25] width 12 height 12
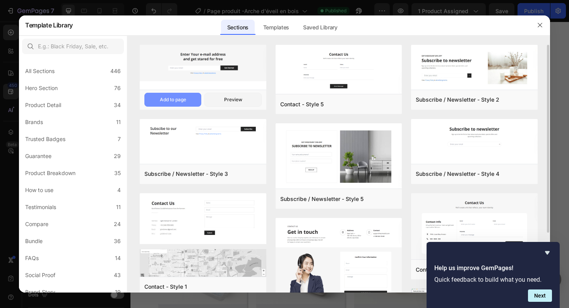
click at [184, 101] on div "Add to page" at bounding box center [173, 99] width 26 height 7
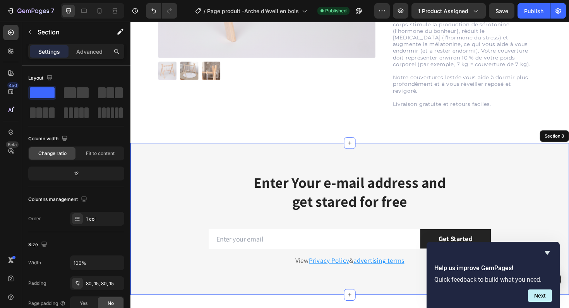
scroll to position [212, 0]
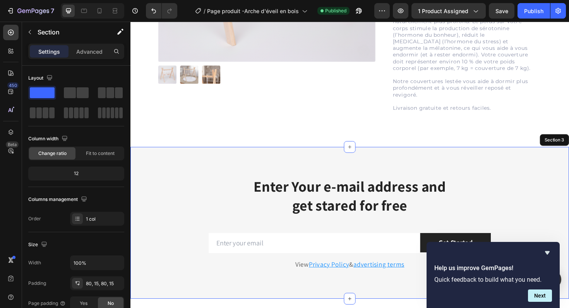
click at [523, 178] on div "Enter Your e-mail address and get stared for free Heading Row Email Field Get S…" at bounding box center [362, 234] width 464 height 161
click at [569, 147] on div "Section 3" at bounding box center [579, 147] width 24 height 7
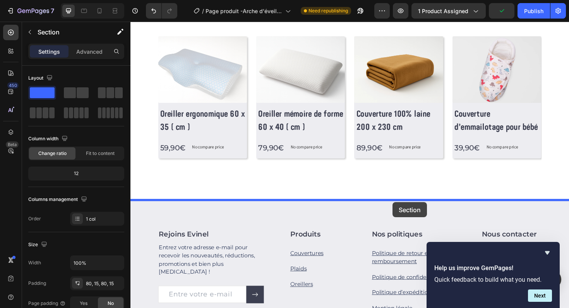
drag, startPoint x: 578, startPoint y: 147, endPoint x: 407, endPoint y: 211, distance: 182.9
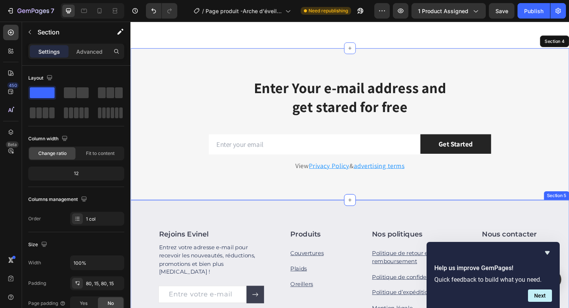
scroll to position [478, 0]
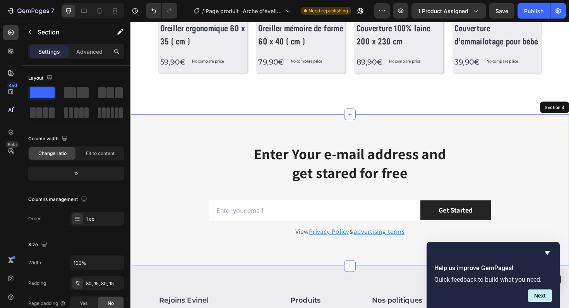
click at [248, 143] on div "Enter Your e-mail address and get stared for free Heading Row Email Field Get S…" at bounding box center [362, 200] width 464 height 161
click at [98, 48] on p "Advanced" at bounding box center [89, 52] width 26 height 8
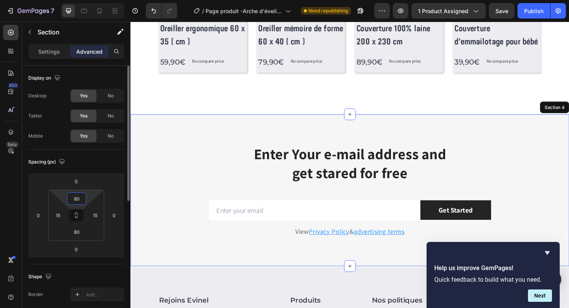
click at [79, 197] on input "80" at bounding box center [76, 199] width 15 height 12
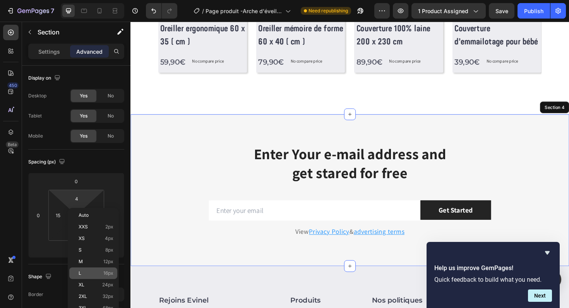
click at [93, 270] on div "L 16px" at bounding box center [93, 274] width 48 height 12
type input "16"
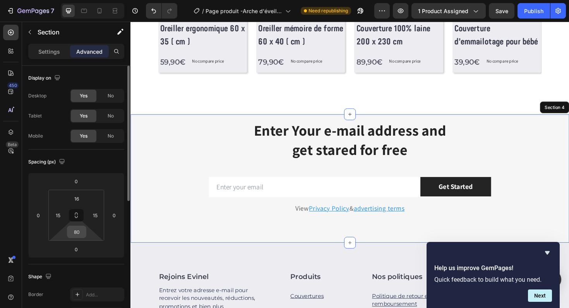
click at [81, 236] on input "80" at bounding box center [76, 232] width 15 height 12
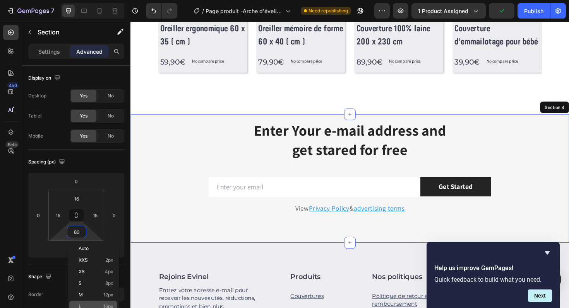
click at [93, 302] on div "L 16px" at bounding box center [93, 307] width 48 height 12
type input "16"
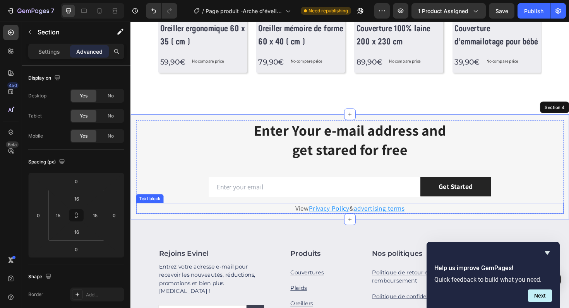
click at [442, 222] on p "View Privacy Policy & advertising terms" at bounding box center [362, 220] width 451 height 10
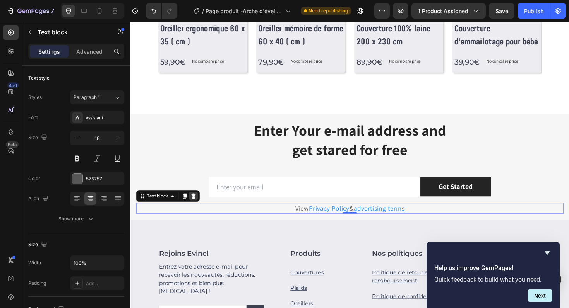
click at [200, 208] on icon at bounding box center [197, 207] width 6 height 6
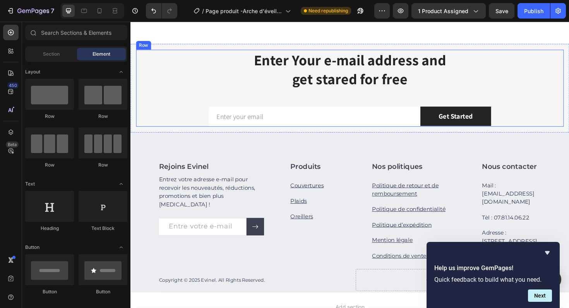
scroll to position [648, 0]
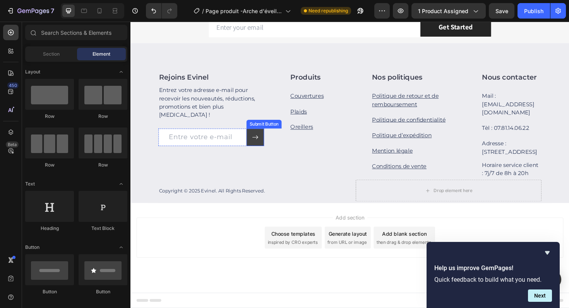
click at [267, 141] on button at bounding box center [262, 144] width 19 height 19
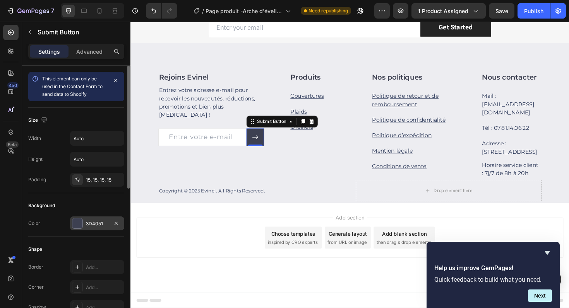
click at [96, 229] on div "3D4051" at bounding box center [97, 224] width 54 height 14
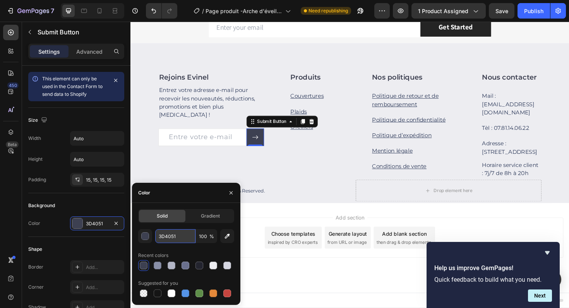
click at [168, 234] on input "3D4051" at bounding box center [175, 237] width 40 height 14
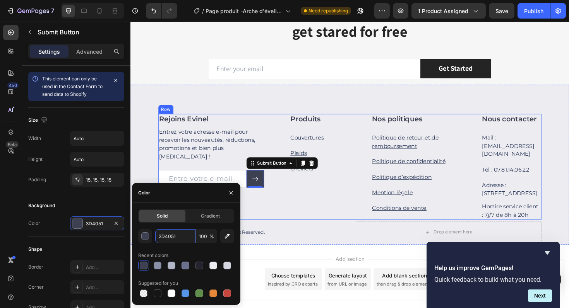
scroll to position [603, 0]
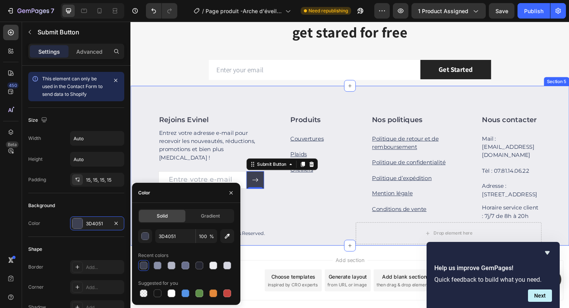
click at [251, 106] on div "Rejoins Evinel Heading Entrez votre adresse e-mail pour recevoir les nouveautés…" at bounding box center [362, 175] width 464 height 170
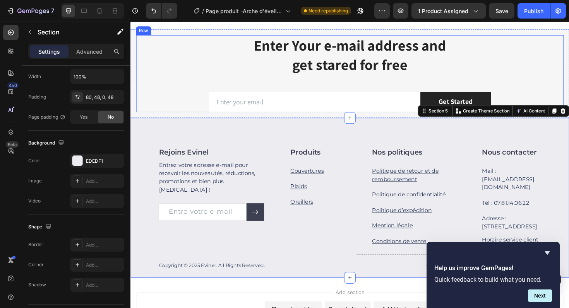
scroll to position [502, 0]
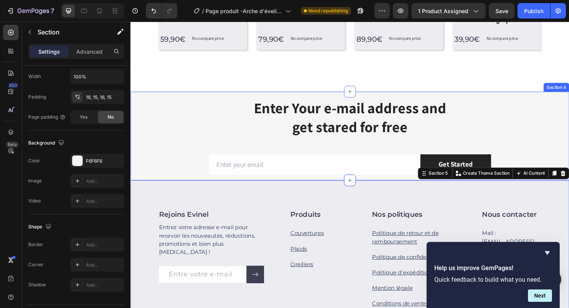
click at [192, 99] on div "Enter Your e-mail address and get stared for free Heading Row Email Field Get S…" at bounding box center [362, 143] width 464 height 94
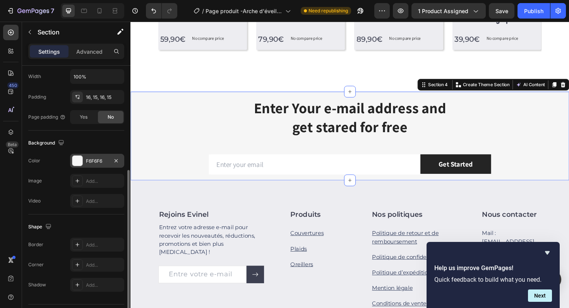
click at [99, 161] on div "F6F6F6" at bounding box center [97, 161] width 22 height 7
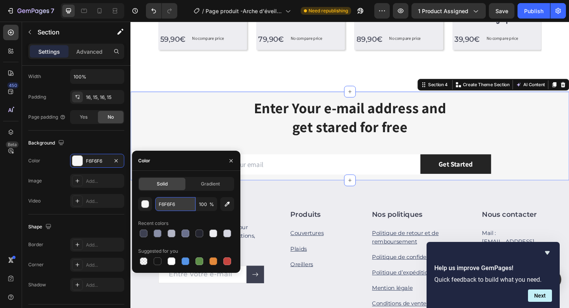
click at [171, 209] on input "F6F6F6" at bounding box center [175, 204] width 40 height 14
paste input "#d6d7e1"
type input "#d6d7e1"
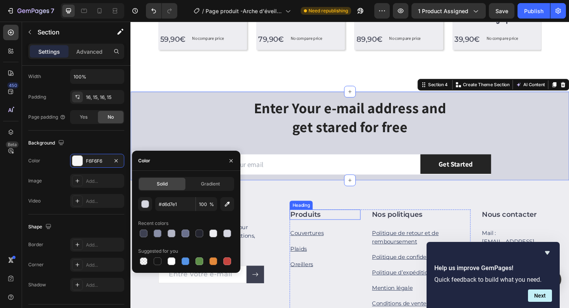
click at [284, 207] on div "Rejoins Evinel Heading Entrez votre adresse e-mail pour recevoir les nouveautés…" at bounding box center [362, 275] width 464 height 170
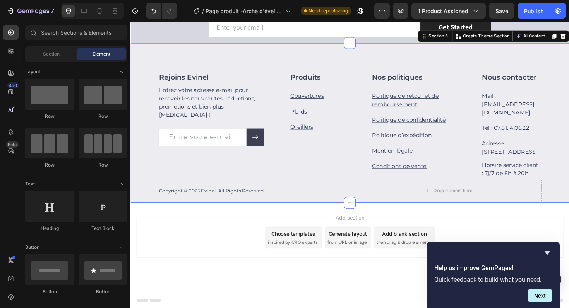
click at [251, 241] on div "Add section Choose templates inspired by CRO experts Generate layout from URL o…" at bounding box center [363, 251] width 452 height 43
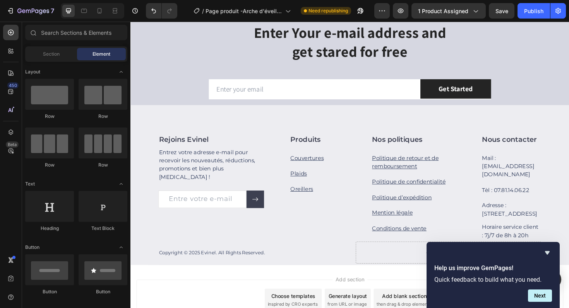
scroll to position [539, 0]
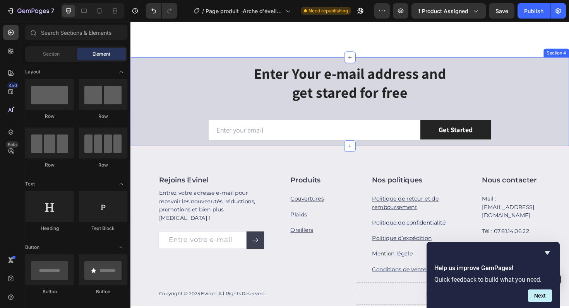
click at [208, 63] on div "Enter Your e-mail address and get stared for free Heading Row Email Field Get S…" at bounding box center [362, 107] width 464 height 94
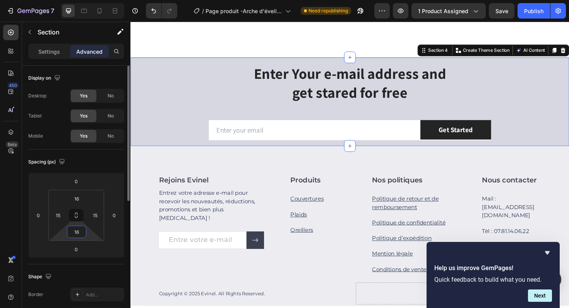
click at [80, 233] on input "16" at bounding box center [76, 232] width 15 height 12
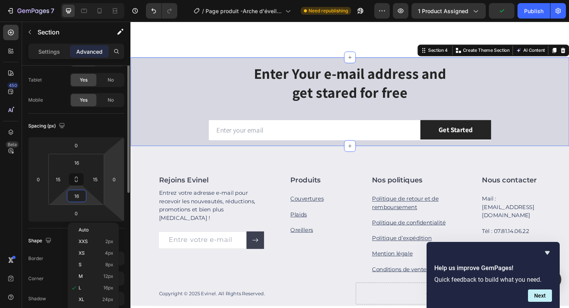
scroll to position [40, 0]
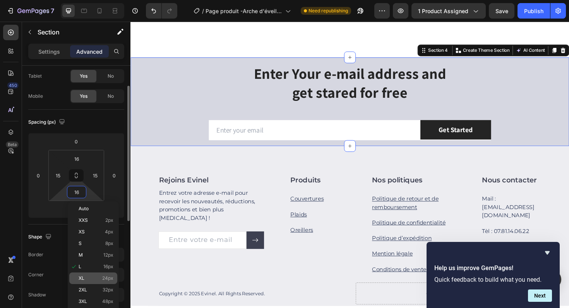
click at [103, 283] on div "XL 24px" at bounding box center [93, 279] width 48 height 12
type input "24"
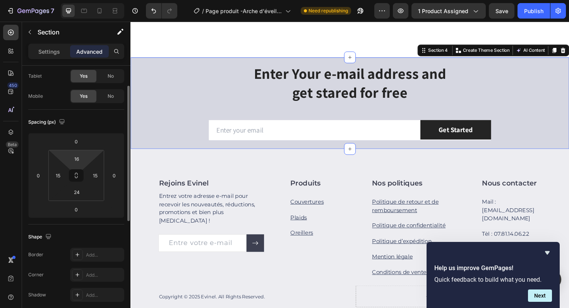
click at [77, 0] on html "7 Version history / Page produit -Arche d'éveil en bois Need republishing Previ…" at bounding box center [284, 0] width 569 height 0
click at [88, 0] on html "7 Version history / Page produit -Arche d'éveil en bois Need republishing Previ…" at bounding box center [284, 0] width 569 height 0
click at [78, 159] on input "16" at bounding box center [76, 159] width 15 height 12
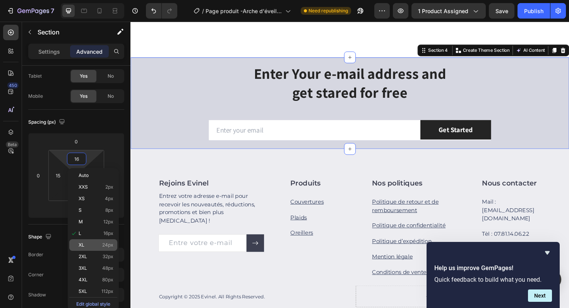
click at [99, 246] on p "XL 24px" at bounding box center [96, 245] width 35 height 5
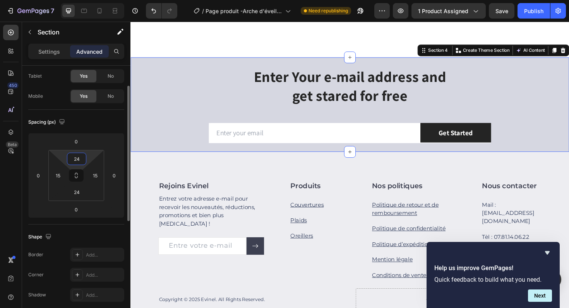
click at [74, 161] on input "24" at bounding box center [76, 159] width 15 height 12
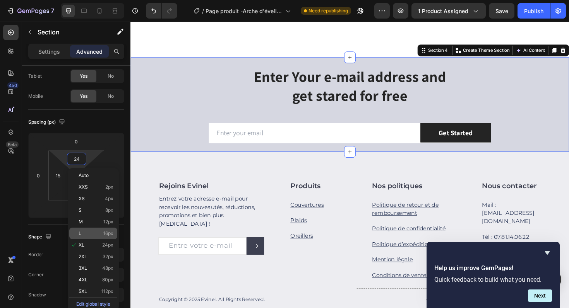
click at [96, 234] on p "L 16px" at bounding box center [96, 233] width 35 height 5
type input "16"
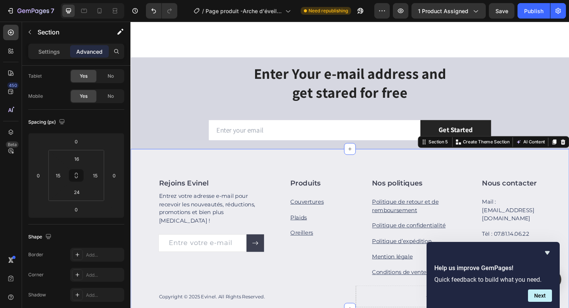
click at [166, 175] on div "Rejoins Evinel Heading Entrez votre adresse e-mail pour recevoir les nouveautés…" at bounding box center [362, 242] width 464 height 170
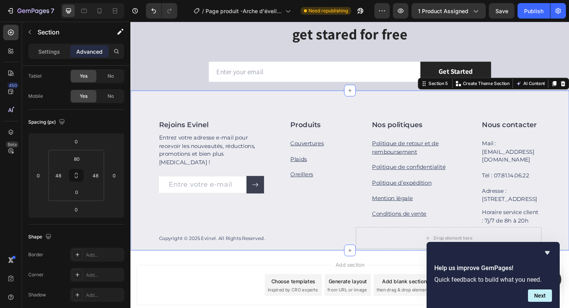
scroll to position [614, 0]
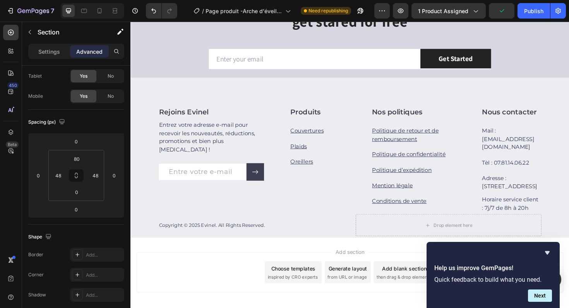
click at [188, 280] on div "Add section Choose templates inspired by CRO experts Generate layout from URL o…" at bounding box center [363, 287] width 452 height 43
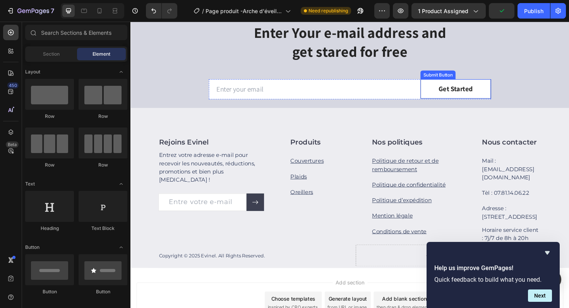
scroll to position [546, 0]
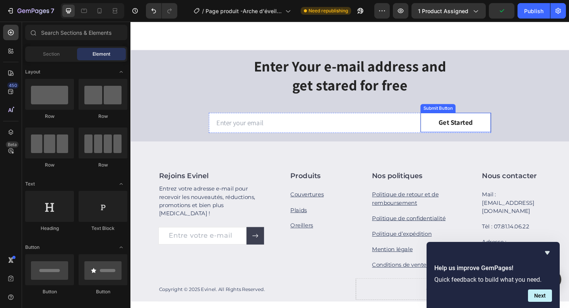
click at [509, 125] on button "Get Started" at bounding box center [474, 128] width 75 height 21
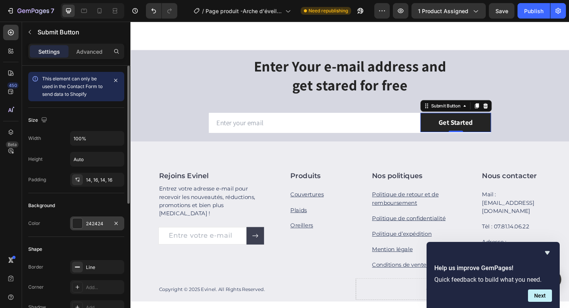
click at [95, 221] on div "242424" at bounding box center [97, 224] width 22 height 7
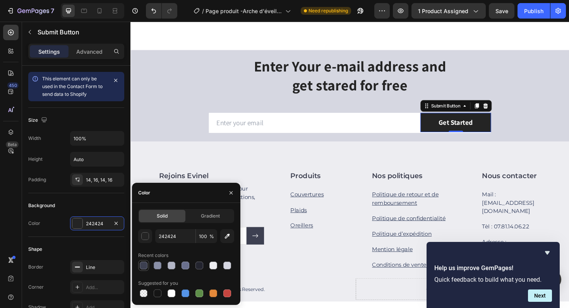
click at [146, 267] on div at bounding box center [144, 266] width 8 height 8
type input "3D4051"
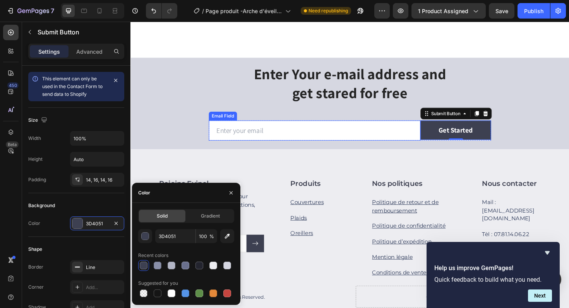
scroll to position [535, 0]
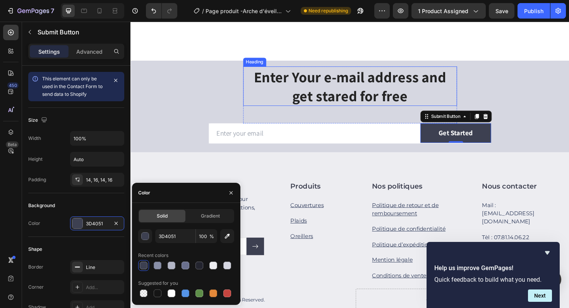
click at [300, 85] on p "Enter Your e-mail address and get stared for free" at bounding box center [362, 90] width 225 height 40
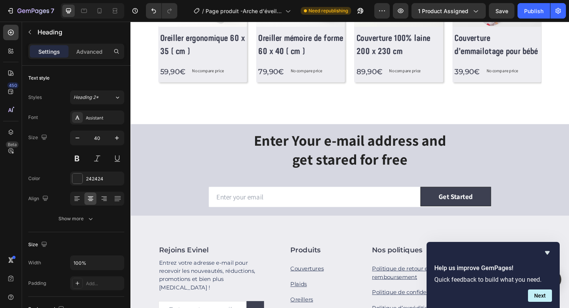
scroll to position [473, 0]
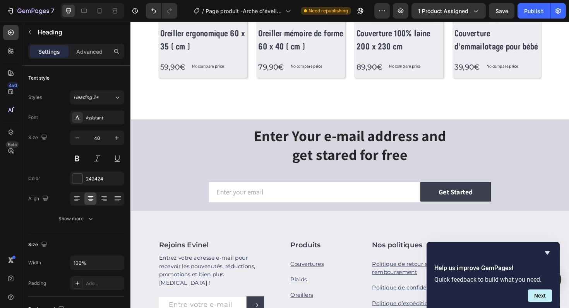
click at [312, 153] on p "Enter Your e-mail address and get stared for free" at bounding box center [362, 152] width 225 height 40
click at [190, 258] on h2 "Rejoins Evinel" at bounding box center [216, 259] width 112 height 11
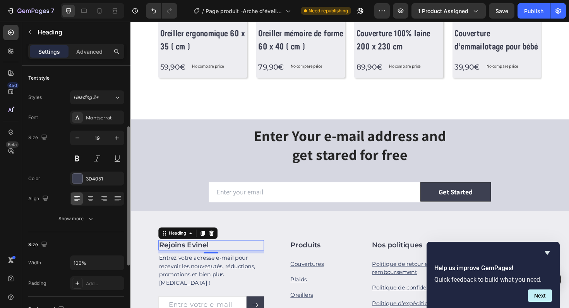
scroll to position [40, 0]
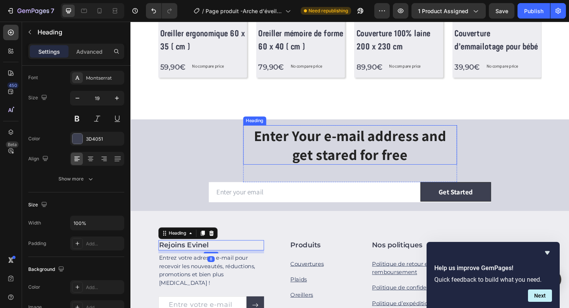
click at [344, 149] on p "Enter Your e-mail address and get stared for free" at bounding box center [362, 152] width 225 height 40
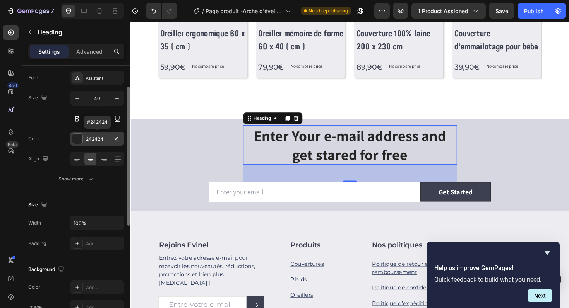
click at [91, 139] on div "242424" at bounding box center [97, 139] width 22 height 7
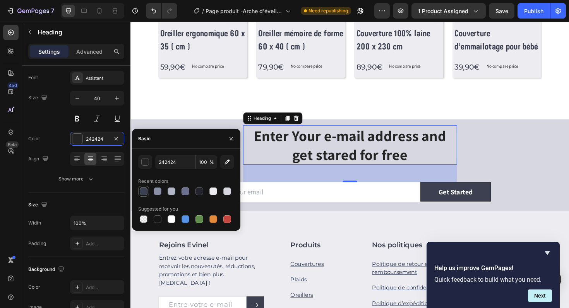
click at [144, 193] on div at bounding box center [144, 192] width 8 height 8
type input "3D4051"
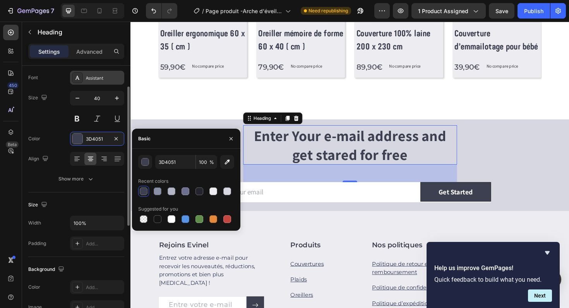
click at [103, 79] on div "Assistant" at bounding box center [104, 78] width 36 height 7
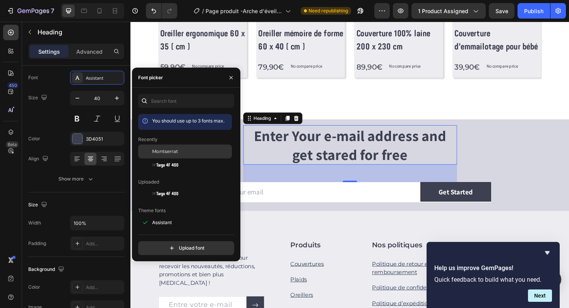
click at [167, 156] on div "Montserrat" at bounding box center [185, 152] width 94 height 14
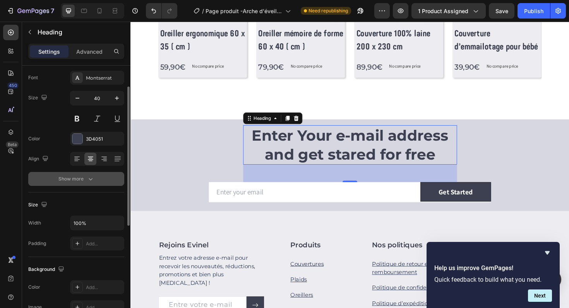
click at [83, 175] on button "Show more" at bounding box center [76, 179] width 96 height 14
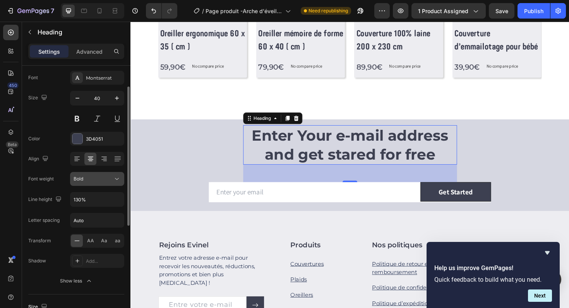
click at [101, 180] on div "Bold" at bounding box center [93, 179] width 39 height 7
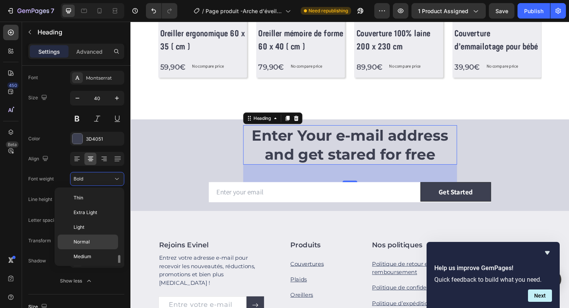
scroll to position [42, 0]
click at [91, 229] on span "Semi Bold" at bounding box center [85, 229] width 22 height 7
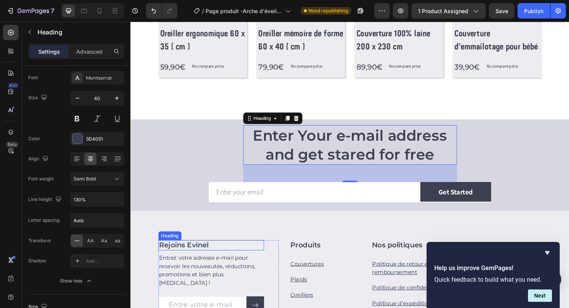
click at [173, 261] on h2 "Rejoins Evinel" at bounding box center [216, 259] width 112 height 11
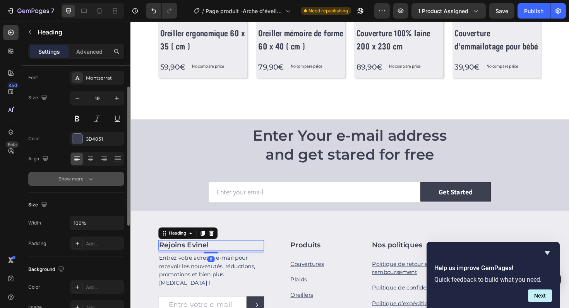
click at [81, 180] on div "Show more" at bounding box center [76, 179] width 36 height 8
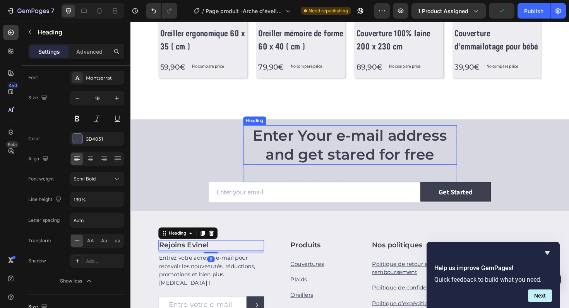
click at [299, 151] on h2 "Enter Your e-mail address and get stared for free" at bounding box center [363, 153] width 226 height 42
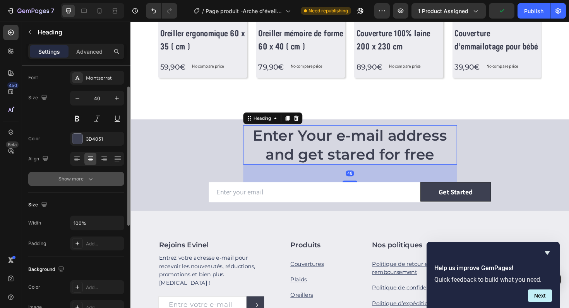
click at [88, 182] on icon "button" at bounding box center [91, 179] width 8 height 8
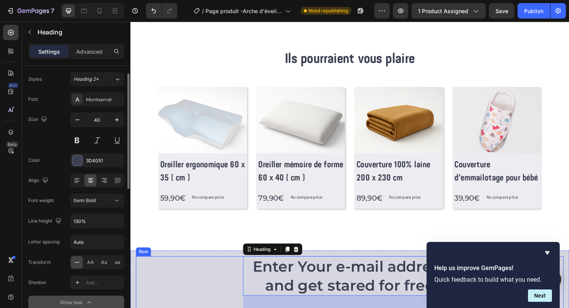
scroll to position [329, 0]
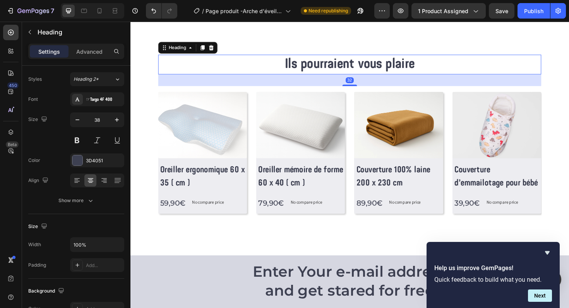
click at [356, 63] on h2 "Ils pourraient vous plaire" at bounding box center [363, 67] width 406 height 21
click at [292, 291] on h2 "Enter Your e-mail address and get stared for free" at bounding box center [363, 297] width 226 height 42
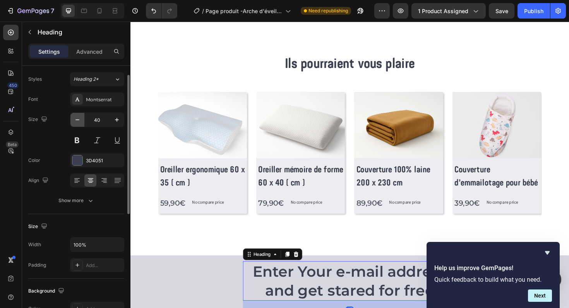
click at [79, 116] on icon "button" at bounding box center [78, 120] width 8 height 8
type input "38"
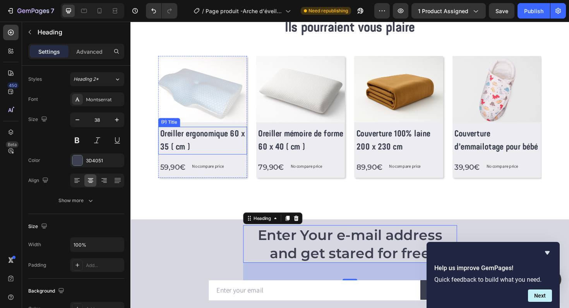
scroll to position [461, 0]
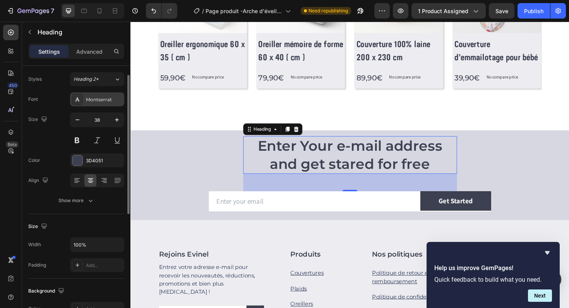
click at [104, 101] on div "Montserrat" at bounding box center [104, 99] width 36 height 7
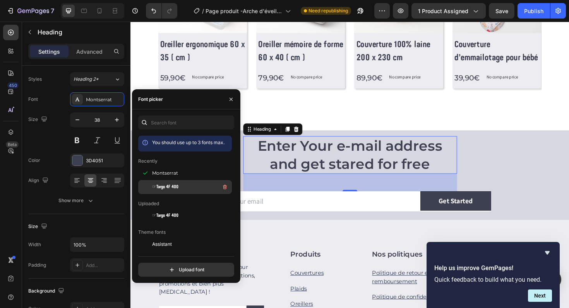
click at [171, 184] on span "☞Targo 4F 400" at bounding box center [165, 187] width 26 height 7
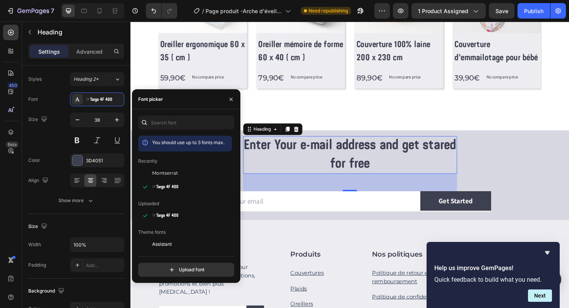
click at [322, 163] on h2 "Enter Your e-mail address and get stared for free" at bounding box center [363, 163] width 226 height 40
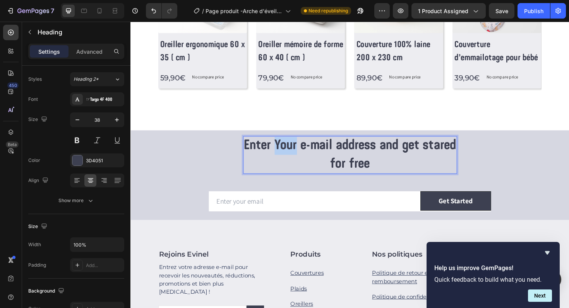
click at [322, 163] on p "Enter Your e-mail address and get stared for free" at bounding box center [362, 163] width 225 height 38
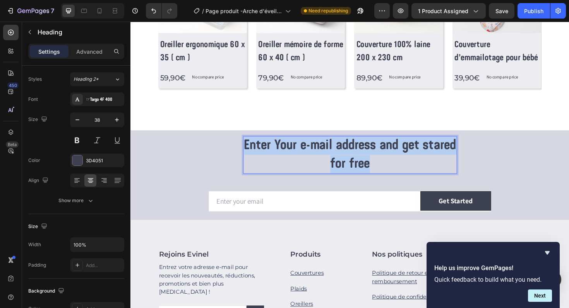
click at [322, 163] on p "Enter Your e-mail address and get stared for free" at bounding box center [362, 163] width 225 height 38
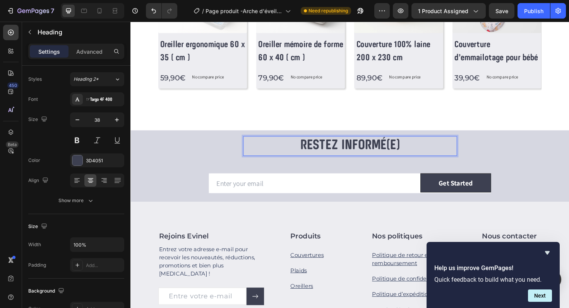
click at [336, 146] on p "RESTEZ INFORMÉ(E)" at bounding box center [362, 153] width 225 height 19
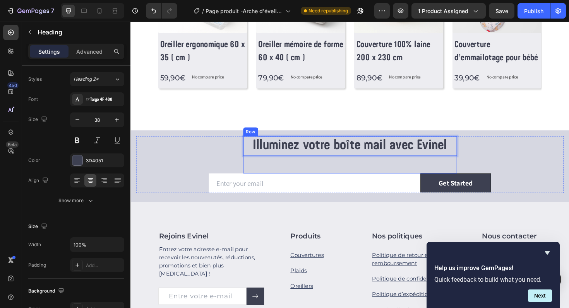
click at [288, 170] on div "Illuminez votre boîte mail avec Evinel Heading 48" at bounding box center [363, 162] width 226 height 39
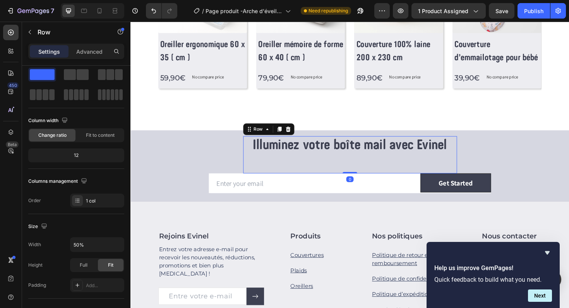
scroll to position [0, 0]
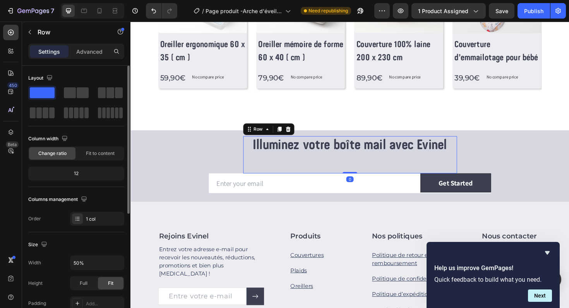
click at [211, 170] on div "Illuminez votre boîte mail avec Evinel Heading Row 0 Email Field Get Started Su…" at bounding box center [362, 173] width 453 height 60
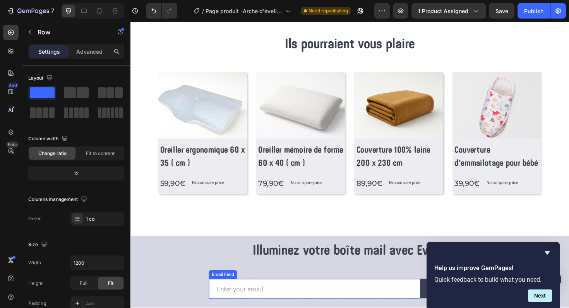
scroll to position [482, 0]
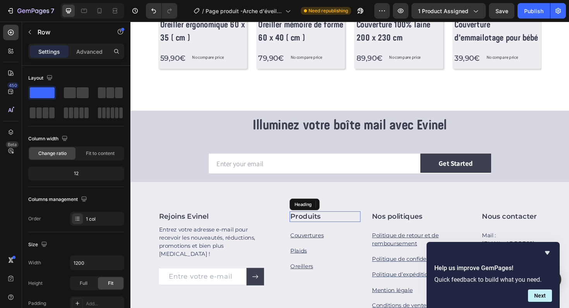
click at [313, 228] on h2 "Produits" at bounding box center [336, 228] width 75 height 11
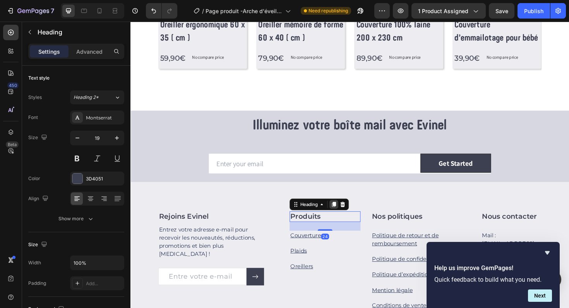
click at [348, 216] on icon at bounding box center [346, 215] width 4 height 5
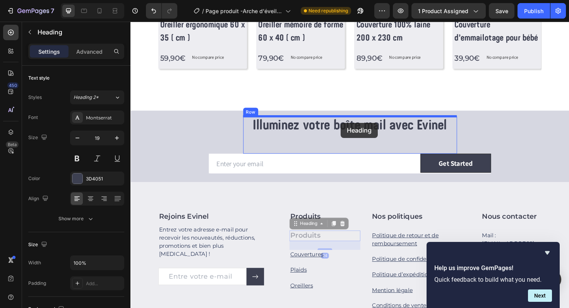
drag, startPoint x: 308, startPoint y: 240, endPoint x: 353, endPoint y: 128, distance: 120.5
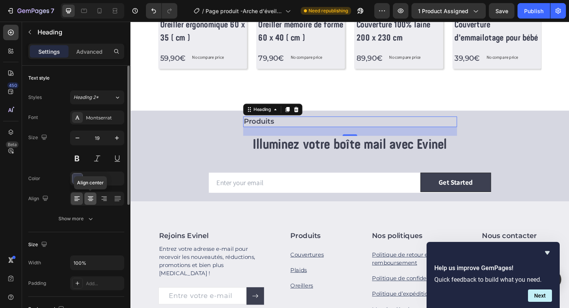
click at [91, 195] on icon at bounding box center [91, 199] width 8 height 8
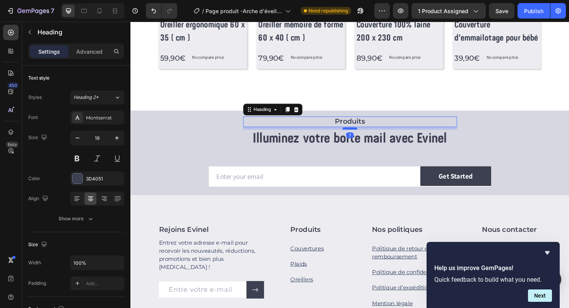
drag, startPoint x: 363, startPoint y: 142, endPoint x: 364, endPoint y: 135, distance: 6.7
click at [364, 135] on div at bounding box center [362, 135] width 15 height 2
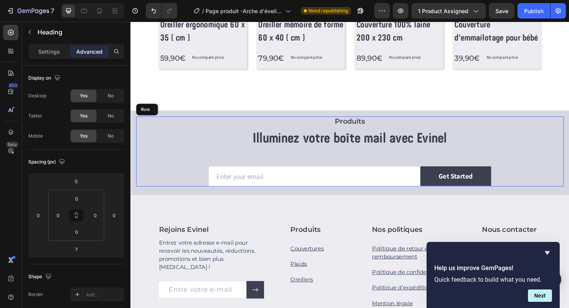
click at [195, 146] on div "Produits Heading 7 Illuminez votre boîte mail avec Evinel Heading Row Email Fie…" at bounding box center [362, 159] width 453 height 74
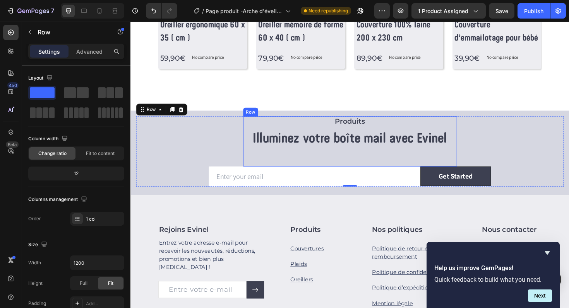
click at [365, 127] on h2 "Produits" at bounding box center [363, 127] width 226 height 11
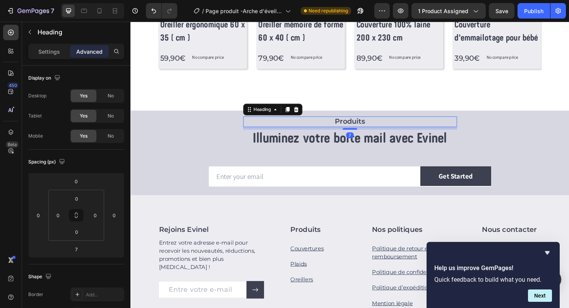
click at [365, 127] on h2 "Produits" at bounding box center [363, 127] width 226 height 11
click at [365, 127] on p "Produits" at bounding box center [362, 128] width 225 height 10
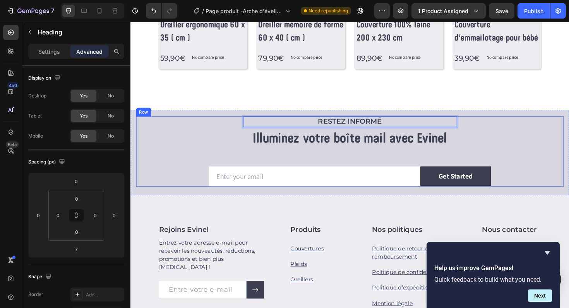
click at [204, 139] on div "RESTEZ INFORMÉ Heading 7 Illuminez votre boîte mail avec Evinel Heading Row Ema…" at bounding box center [362, 159] width 453 height 74
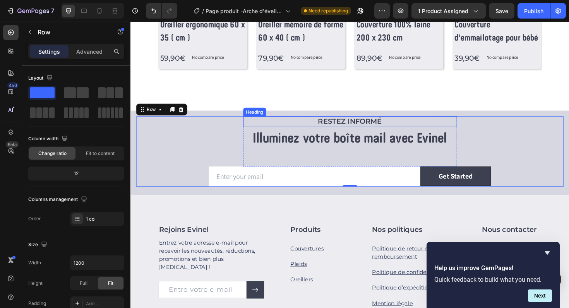
click at [345, 125] on p "RESTEZ INFORMÉ" at bounding box center [362, 128] width 225 height 10
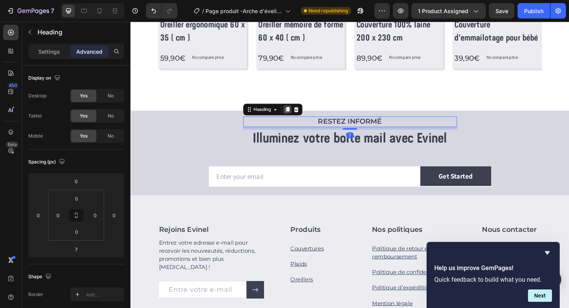
click at [296, 114] on icon at bounding box center [296, 114] width 4 height 5
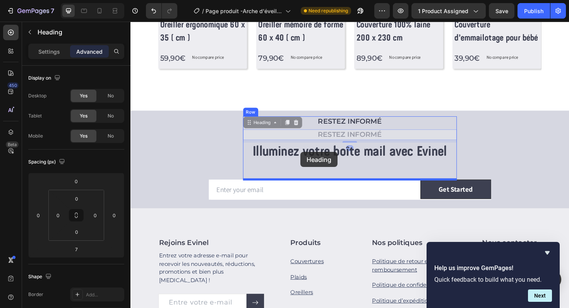
drag, startPoint x: 255, startPoint y: 129, endPoint x: 310, endPoint y: 160, distance: 63.3
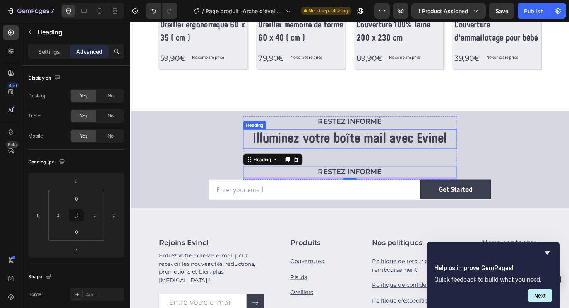
click at [337, 141] on h2 "Illuminez votre boîte mail avec Evinel" at bounding box center [363, 146] width 226 height 21
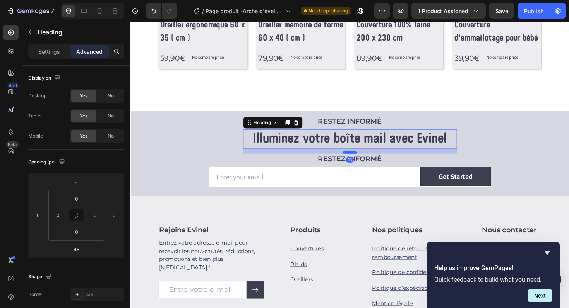
drag, startPoint x: 363, startPoint y: 174, endPoint x: 363, endPoint y: 160, distance: 13.6
click at [363, 160] on div at bounding box center [362, 160] width 15 height 2
type input "13"
click at [348, 167] on h2 "RESTEZ INFORMÉ" at bounding box center [363, 167] width 226 height 11
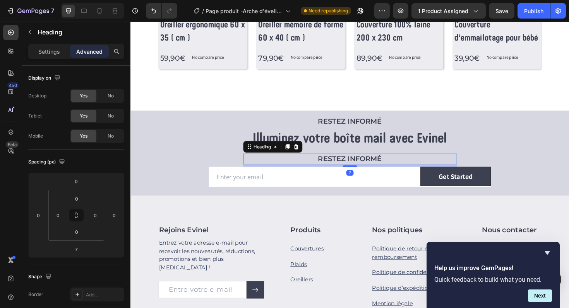
click at [348, 167] on h2 "RESTEZ INFORMÉ" at bounding box center [363, 167] width 226 height 11
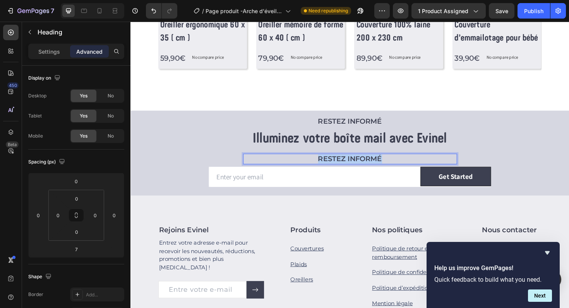
click at [348, 167] on p "RESTEZ INFORMÉ" at bounding box center [362, 168] width 225 height 10
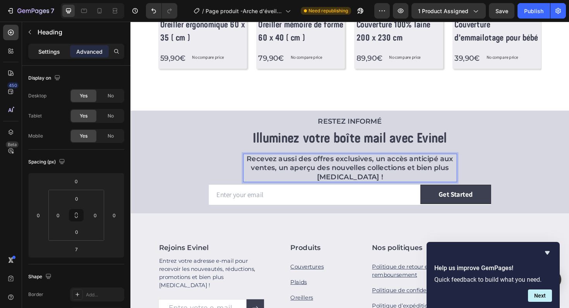
click at [51, 55] on p "Settings" at bounding box center [49, 52] width 22 height 8
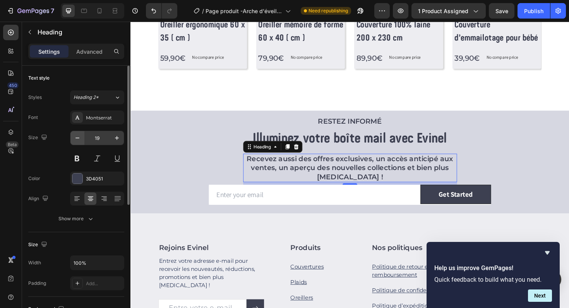
click at [84, 140] on button "button" at bounding box center [77, 138] width 14 height 14
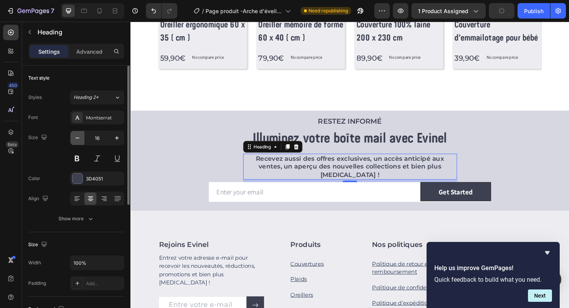
click at [84, 140] on button "button" at bounding box center [77, 138] width 14 height 14
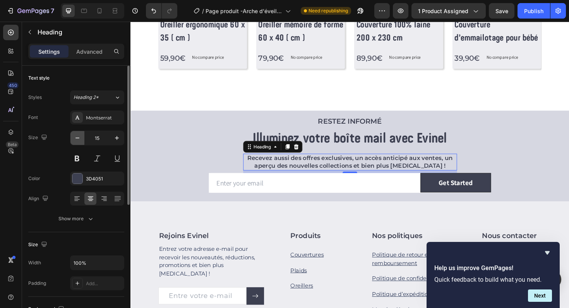
click at [84, 140] on button "button" at bounding box center [77, 138] width 14 height 14
type input "14"
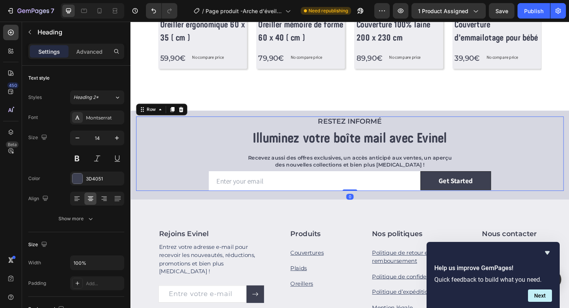
click at [202, 158] on div "RESTEZ INFORMÉ Heading Illuminez votre boîte mail avec Evinel Heading Recevez a…" at bounding box center [362, 161] width 453 height 79
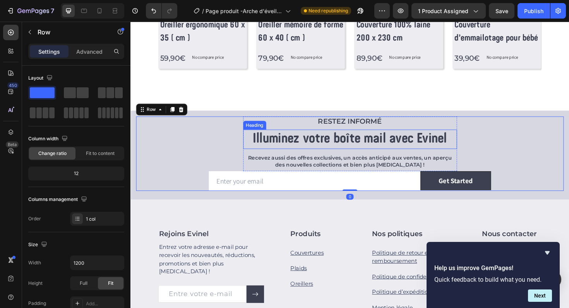
click at [354, 150] on h2 "Illuminez votre boîte mail avec Evinel" at bounding box center [363, 146] width 226 height 21
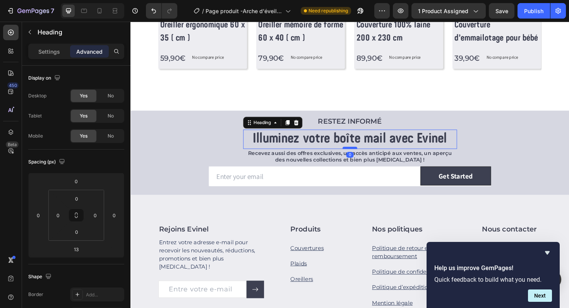
drag, startPoint x: 361, startPoint y: 161, endPoint x: 363, endPoint y: 156, distance: 5.3
click at [363, 156] on div at bounding box center [362, 155] width 15 height 2
type input "0"
click at [348, 199] on div "RESTEZ INFORMÉ Heading Illuminez votre boîte mail avec Evinel Heading 0 Recevez…" at bounding box center [362, 160] width 464 height 89
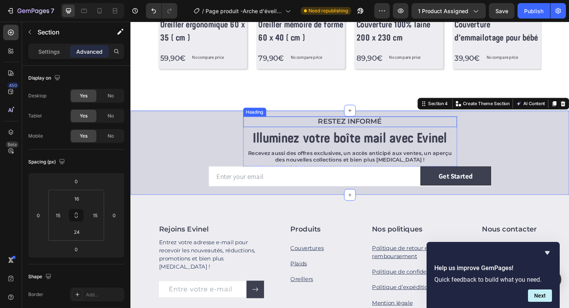
click at [379, 132] on p "RESTEZ INFORMÉ" at bounding box center [362, 128] width 225 height 10
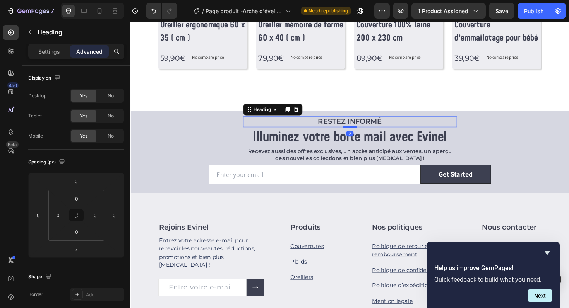
click at [368, 132] on div at bounding box center [362, 133] width 15 height 2
type input "0"
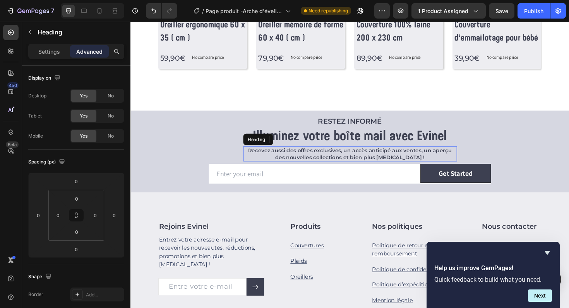
click at [388, 154] on h2 "Recevez aussi des offres exclusives, un accès anticipé aux ventes, un aperçu de…" at bounding box center [363, 161] width 226 height 15
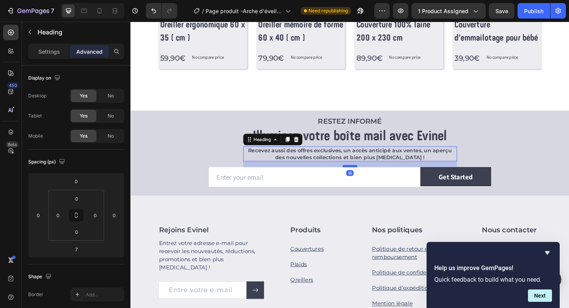
click at [368, 175] on div at bounding box center [362, 175] width 15 height 2
type input "16"
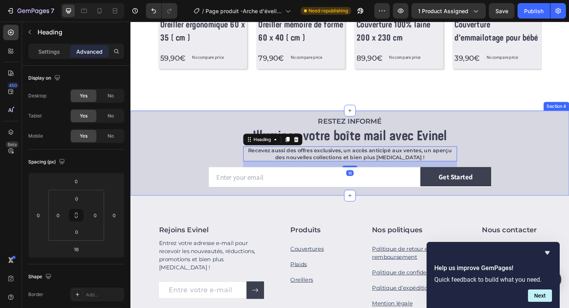
click at [331, 223] on div "Rejoins Evinel Heading Entrez votre adresse e-mail pour recevoir les nouveautés…" at bounding box center [362, 291] width 464 height 170
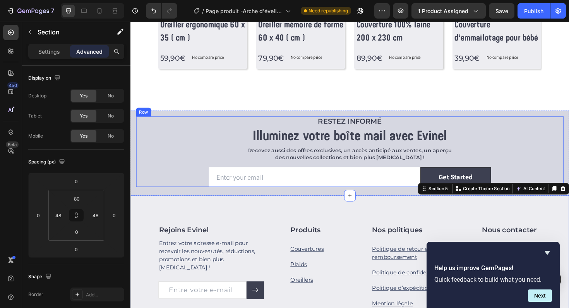
click at [565, 130] on div "RESTEZ INFORMÉ Heading Illuminez votre boîte mail avec Evinel Heading Recevez a…" at bounding box center [362, 159] width 453 height 75
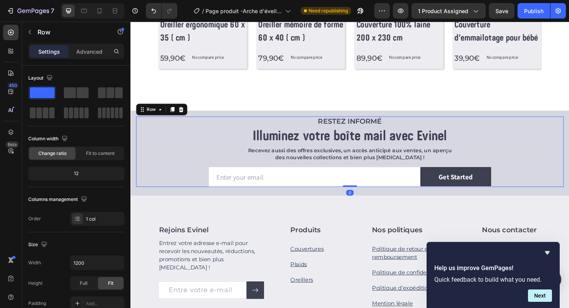
scroll to position [488, 0]
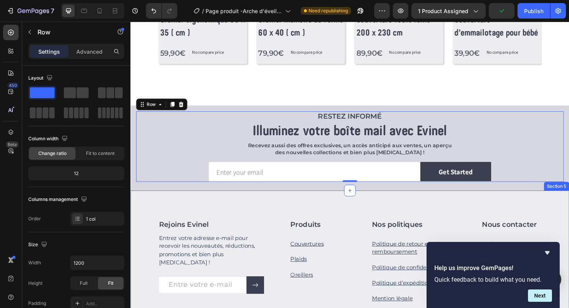
click at [407, 214] on div "Rejoins Evinel Heading Entrez votre adresse e-mail pour recevoir les nouveautés…" at bounding box center [362, 286] width 464 height 170
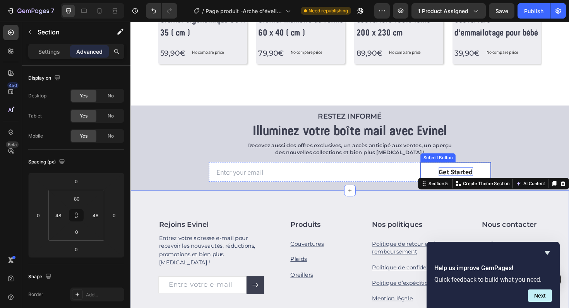
click at [483, 183] on div "Get Started" at bounding box center [475, 181] width 36 height 10
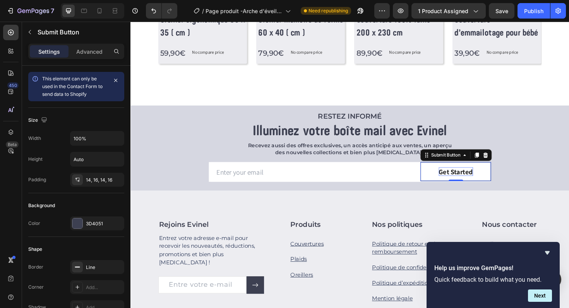
click at [483, 183] on div "Get Started" at bounding box center [475, 181] width 36 height 10
click at [483, 183] on p "Get Started" at bounding box center [475, 181] width 36 height 10
click at [462, 183] on p "s’abonner" at bounding box center [475, 181] width 33 height 10
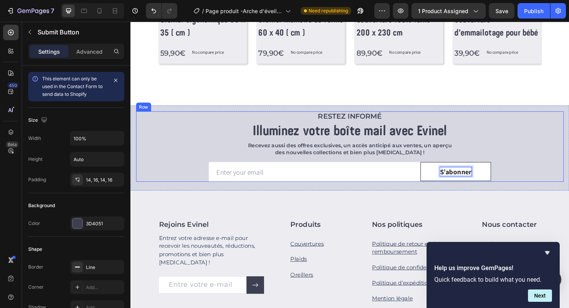
click at [528, 175] on div "RESTEZ INFORMÉ Heading Illuminez votre boîte mail avec Evinel Heading Recevez a…" at bounding box center [362, 154] width 453 height 75
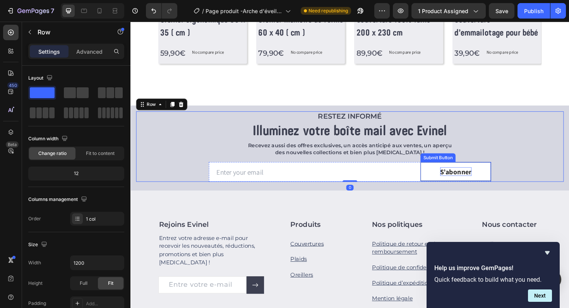
click at [507, 181] on button "S’abonner" at bounding box center [474, 181] width 75 height 21
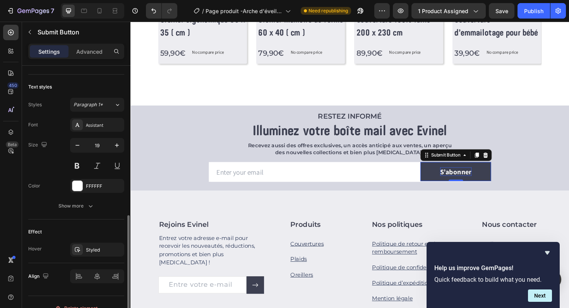
scroll to position [284, 0]
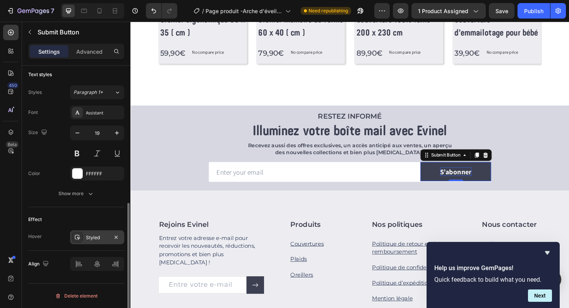
click at [87, 238] on div "Styled" at bounding box center [97, 238] width 22 height 7
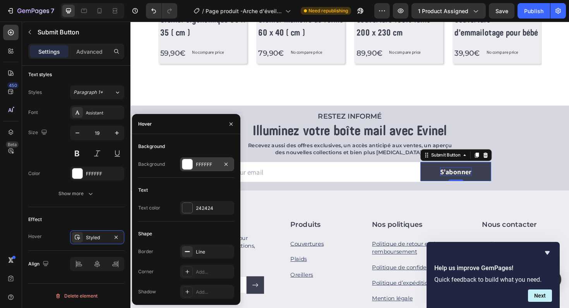
click at [191, 167] on div at bounding box center [187, 164] width 10 height 10
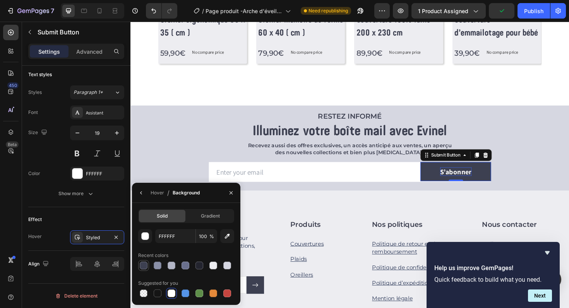
click at [144, 265] on div at bounding box center [144, 266] width 8 height 8
type input "3D4051"
click at [553, 181] on div "RESTEZ INFORMÉ Heading Illuminez votre boîte mail avec Evinel Heading Recevez a…" at bounding box center [362, 154] width 453 height 75
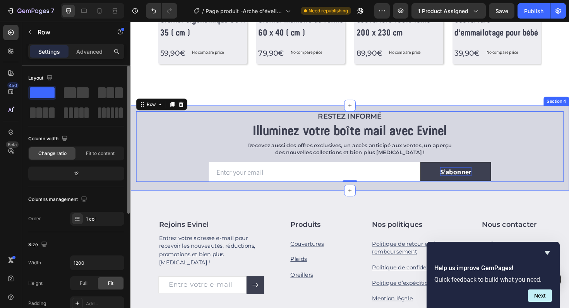
click at [326, 194] on div "RESTEZ INFORMÉ Heading Illuminez votre boîte mail avec Evinel Heading Recevez a…" at bounding box center [362, 156] width 464 height 90
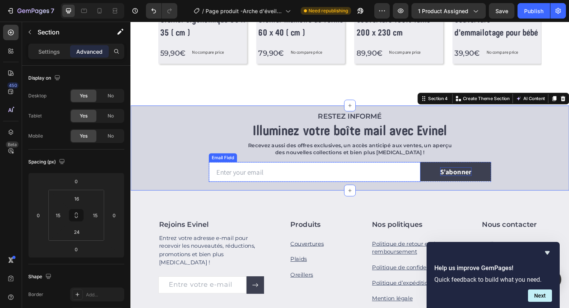
click at [226, 181] on input "email" at bounding box center [325, 181] width 224 height 21
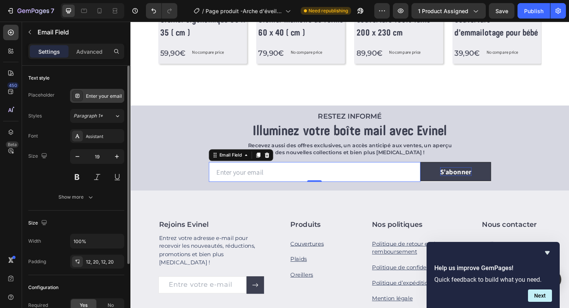
click at [94, 95] on div "Enter your email" at bounding box center [104, 96] width 36 height 7
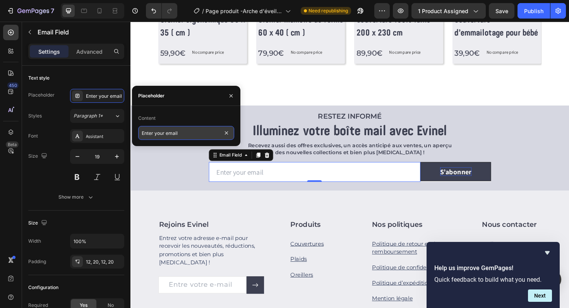
drag, startPoint x: 183, startPoint y: 133, endPoint x: 150, endPoint y: 133, distance: 33.3
click at [149, 133] on input "Enter your email" at bounding box center [186, 133] width 96 height 14
click at [184, 132] on input "Enter your email" at bounding box center [186, 133] width 96 height 14
paste input "rez votre e-"
type input "Entrez votre e-mail"
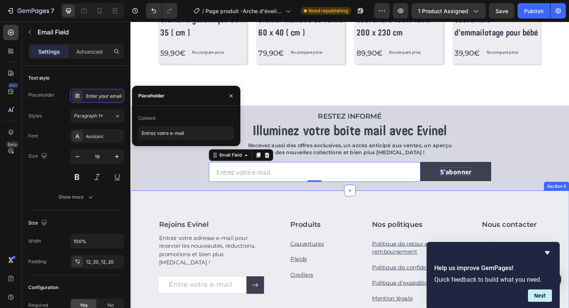
click at [197, 210] on div "Rejoins Evinel Heading Entrez votre adresse e-mail pour recevoir les nouveautés…" at bounding box center [362, 286] width 464 height 170
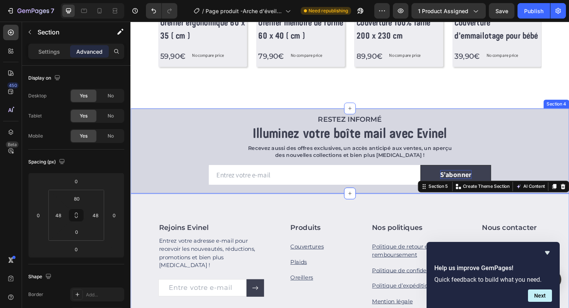
scroll to position [485, 0]
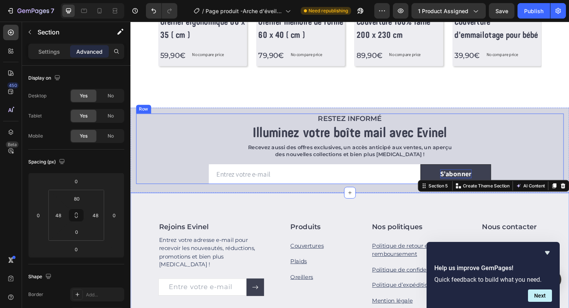
click at [207, 151] on div "RESTEZ INFORMÉ Heading Illuminez votre boîte mail avec Evinel Heading Recevez a…" at bounding box center [362, 156] width 453 height 75
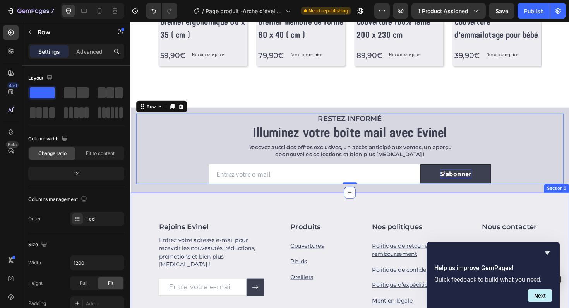
click at [241, 217] on div "Rejoins Evinel Heading Entrez votre adresse e-mail pour recevoir les nouveautés…" at bounding box center [362, 288] width 464 height 170
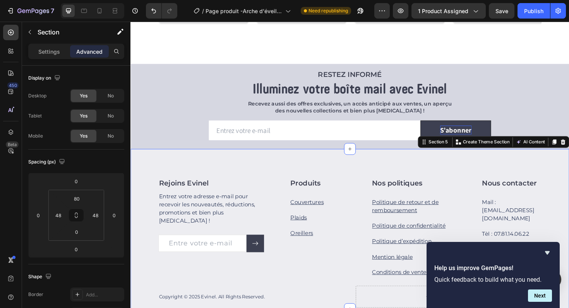
scroll to position [644, 0]
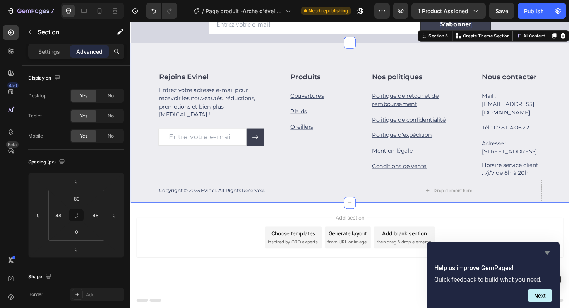
click at [548, 252] on icon "Hide survey" at bounding box center [547, 253] width 5 height 3
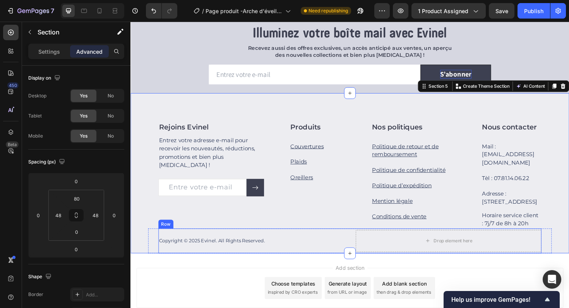
scroll to position [469, 0]
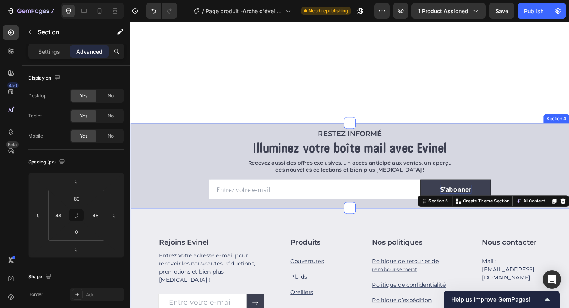
click at [536, 98] on div "Ils pourraient vous plaire Heading Row Product List Product List" at bounding box center [362, 13] width 427 height 194
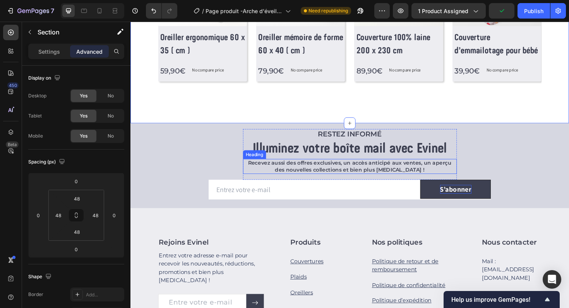
click at [401, 174] on p "Recevez aussi des offres exclusives, un accès anticipé aux ventes, un aperçu de…" at bounding box center [362, 175] width 225 height 14
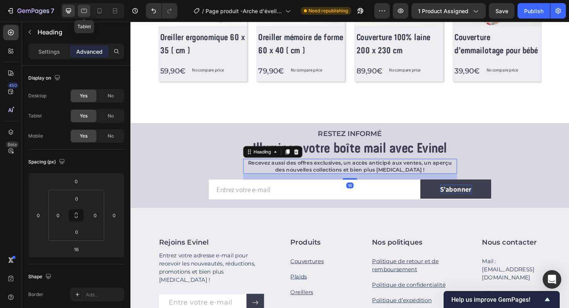
click at [80, 10] on icon at bounding box center [84, 11] width 8 height 8
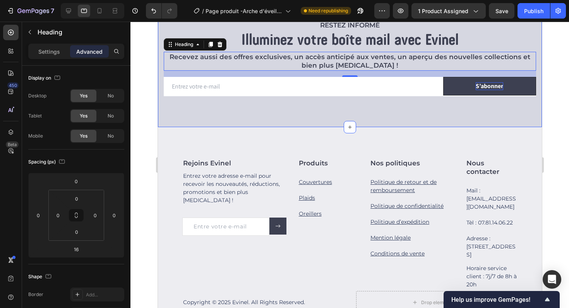
scroll to position [594, 0]
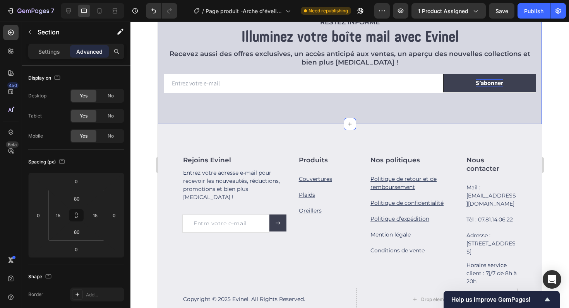
click at [281, 122] on div "RESTEZ INFORMÉ Heading Illuminez votre boîte mail avec Evinel Heading Recevez a…" at bounding box center [350, 55] width 384 height 138
click at [74, 203] on input "80" at bounding box center [76, 199] width 15 height 12
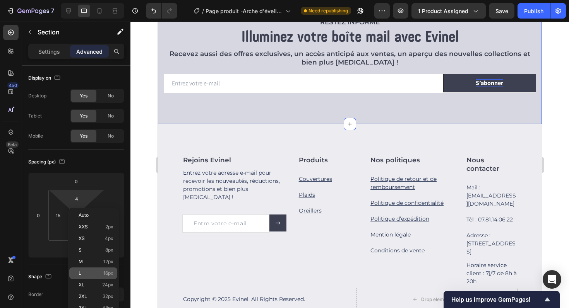
click at [91, 271] on p "L 16px" at bounding box center [96, 273] width 35 height 5
type input "16"
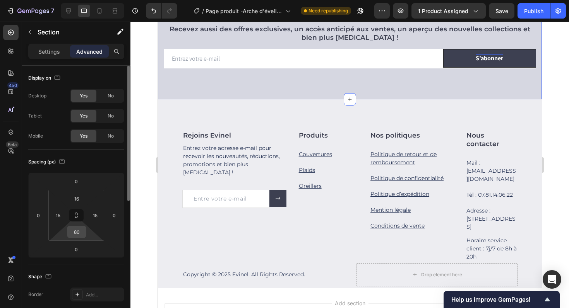
click at [77, 236] on input "80" at bounding box center [76, 232] width 15 height 12
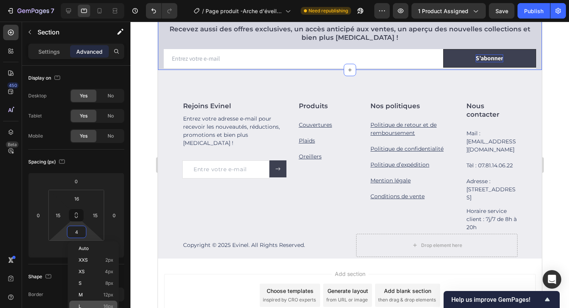
click at [94, 303] on div "L 16px" at bounding box center [93, 307] width 48 height 12
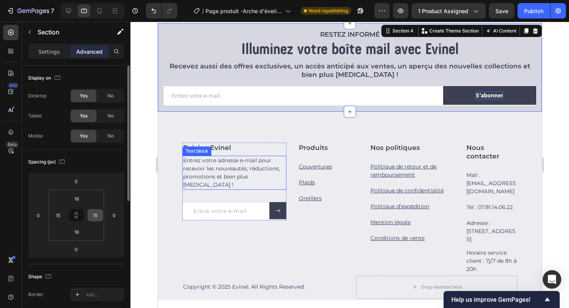
scroll to position [548, 0]
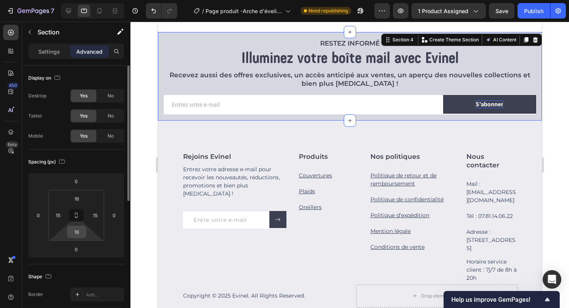
click at [79, 237] on input "16" at bounding box center [76, 232] width 15 height 12
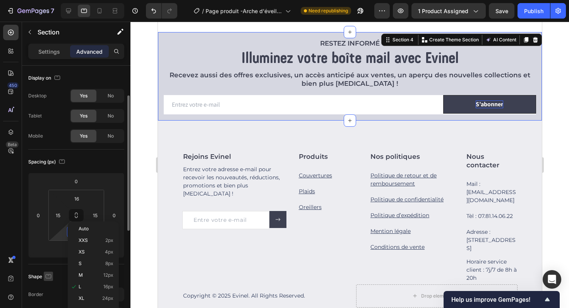
scroll to position [30, 0]
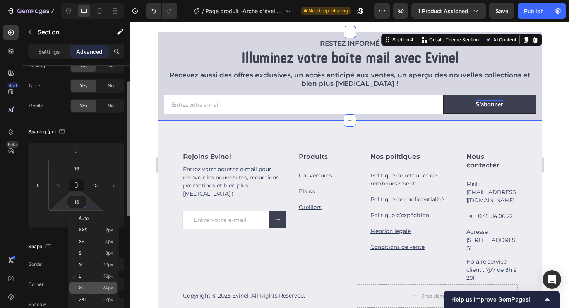
click at [82, 291] on div "XL 24px" at bounding box center [93, 289] width 48 height 12
type input "24"
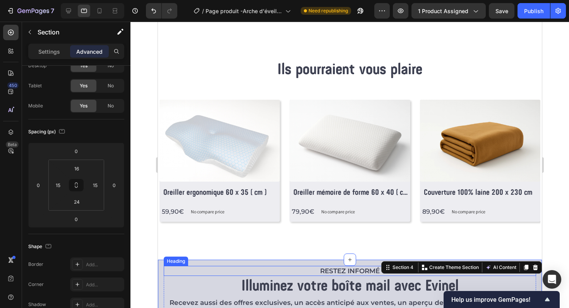
scroll to position [306, 0]
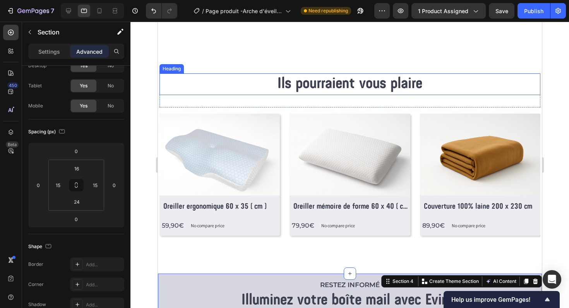
click at [318, 86] on h2 "Ils pourraient vous plaire" at bounding box center [349, 85] width 381 height 22
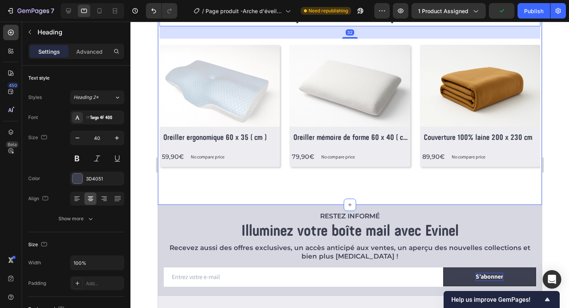
scroll to position [315, 0]
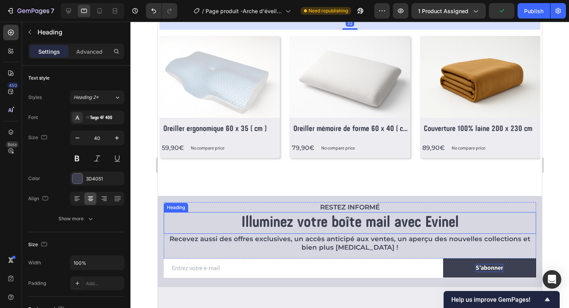
click at [280, 219] on h2 "Illuminez votre boîte mail avec Evinel" at bounding box center [349, 223] width 372 height 22
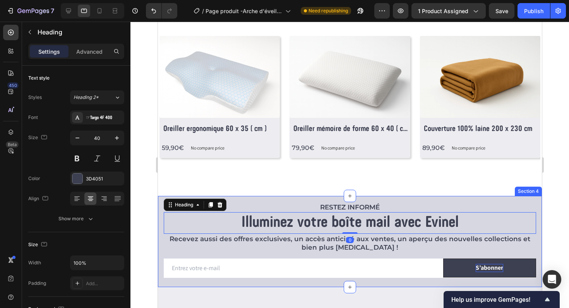
click at [332, 202] on div "RESTEZ INFORMÉ Heading Illuminez votre boîte mail avec Evinel Heading 0 Recevez…" at bounding box center [350, 241] width 384 height 91
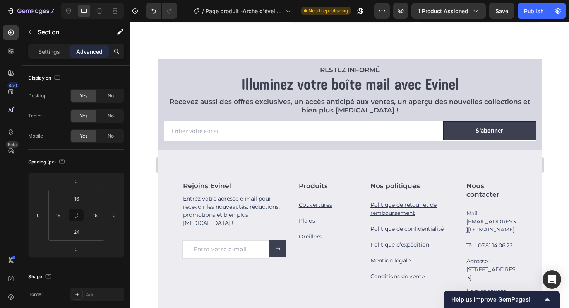
scroll to position [447, 0]
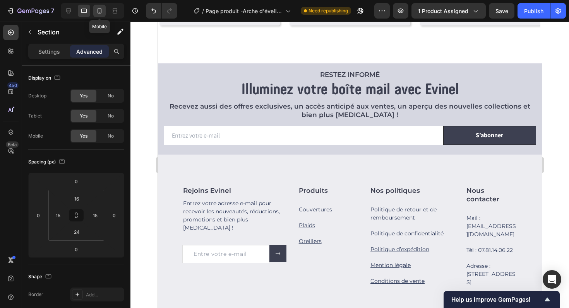
click at [97, 16] on div at bounding box center [99, 11] width 12 height 12
type input "80"
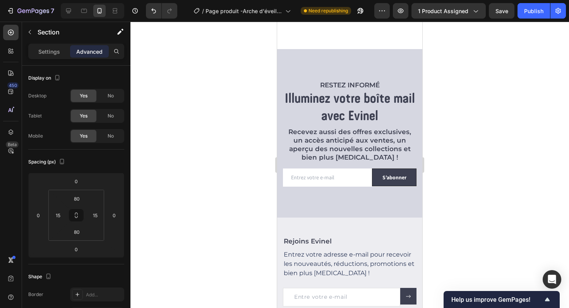
scroll to position [537, 0]
click at [342, 62] on div "RESTEZ INFORMÉ Heading Illuminez votre boîte mail avec Evinel Heading Recevez a…" at bounding box center [349, 133] width 145 height 169
click at [318, 214] on div "RESTEZ INFORMÉ Heading Illuminez votre boîte mail avec Evinel Heading Recevez a…" at bounding box center [349, 133] width 145 height 169
click at [326, 55] on div "RESTEZ INFORMÉ Heading Illuminez votre boîte mail avec Evinel Heading Recevez a…" at bounding box center [349, 133] width 145 height 169
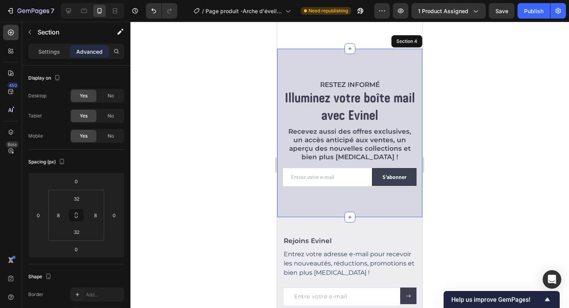
click at [320, 57] on div "RESTEZ INFORMÉ Heading Illuminez votre boîte mail avec Evinel Heading Recevez a…" at bounding box center [349, 133] width 145 height 169
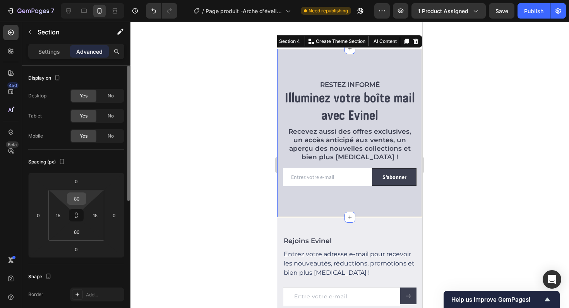
click at [73, 197] on input "80" at bounding box center [76, 199] width 15 height 12
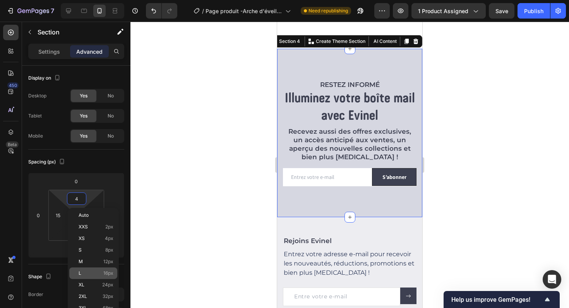
click at [96, 273] on p "L 16px" at bounding box center [96, 273] width 35 height 5
type input "16"
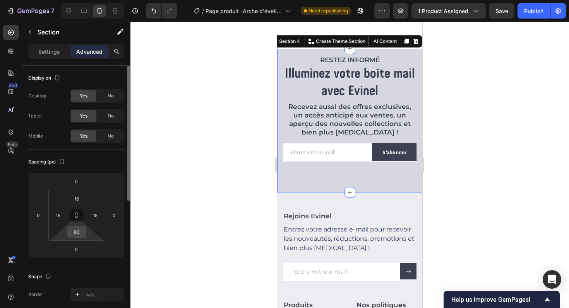
click at [77, 236] on input "80" at bounding box center [76, 232] width 15 height 12
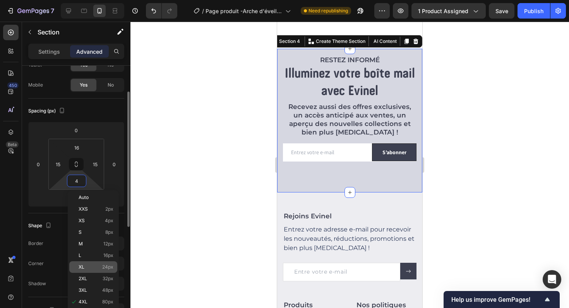
click at [88, 266] on p "XL 24px" at bounding box center [96, 267] width 35 height 5
type input "24"
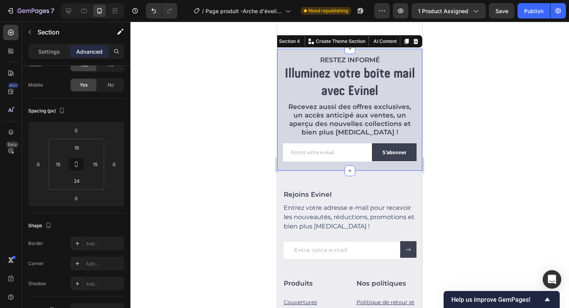
click at [237, 176] on div at bounding box center [349, 165] width 439 height 287
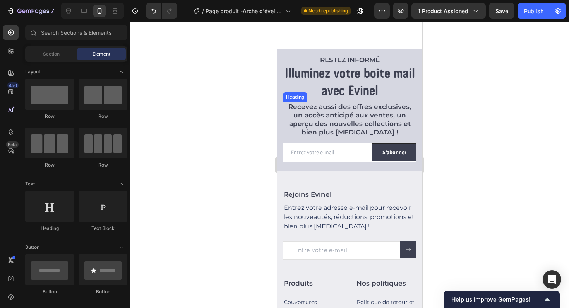
click at [331, 115] on h2 "Recevez aussi des offres exclusives, un accès anticipé aux ventes, un aperçu de…" at bounding box center [350, 120] width 134 height 36
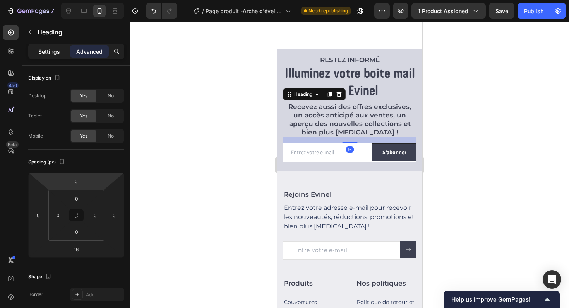
click at [56, 53] on p "Settings" at bounding box center [49, 52] width 22 height 8
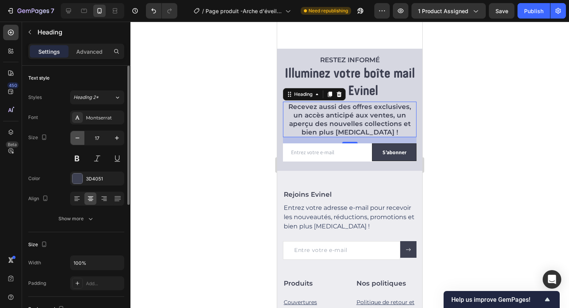
click at [80, 141] on icon "button" at bounding box center [78, 138] width 8 height 8
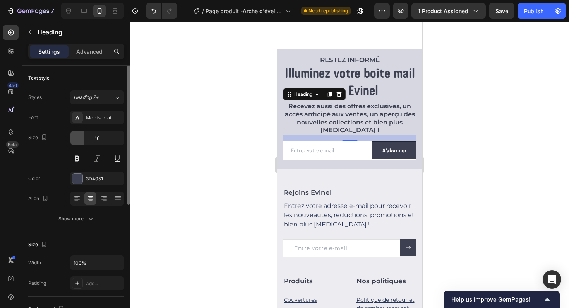
click at [80, 141] on icon "button" at bounding box center [78, 138] width 8 height 8
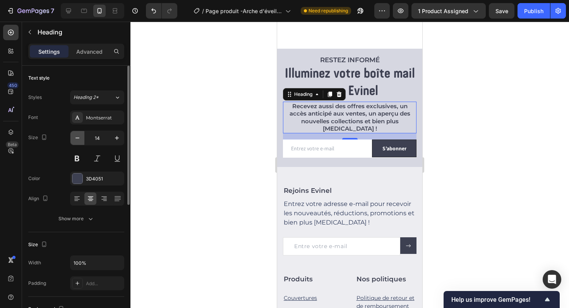
click at [80, 141] on icon "button" at bounding box center [78, 138] width 8 height 8
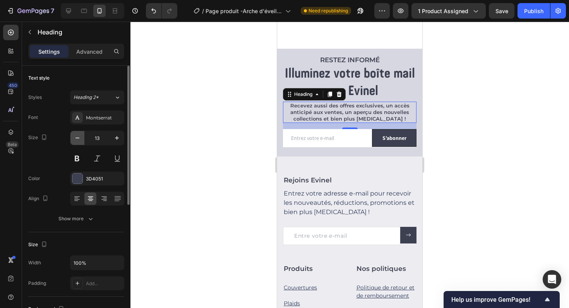
click at [83, 137] on button "button" at bounding box center [77, 138] width 14 height 14
type input "12"
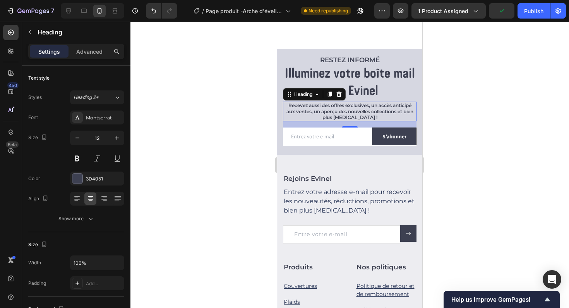
click at [221, 128] on div at bounding box center [349, 165] width 439 height 287
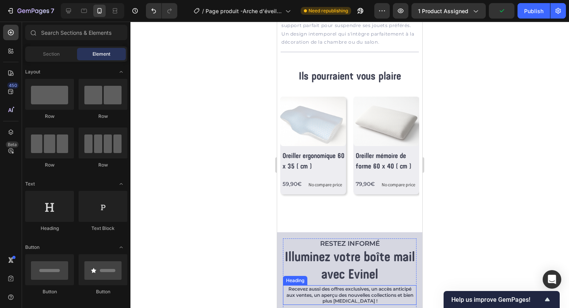
scroll to position [347, 0]
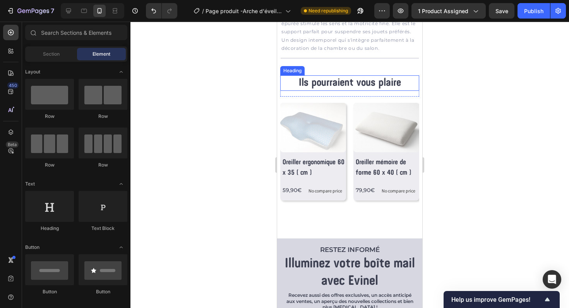
click at [340, 84] on h2 "Ils pourraient vous plaire" at bounding box center [349, 82] width 139 height 15
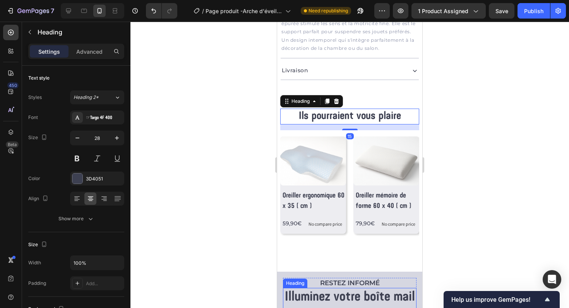
click at [330, 293] on h2 "Illuminez votre boîte mail avec Evinel" at bounding box center [350, 306] width 134 height 37
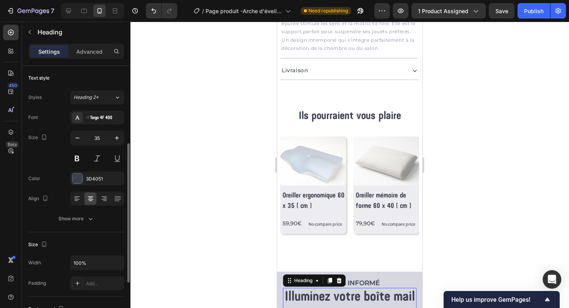
scroll to position [51, 0]
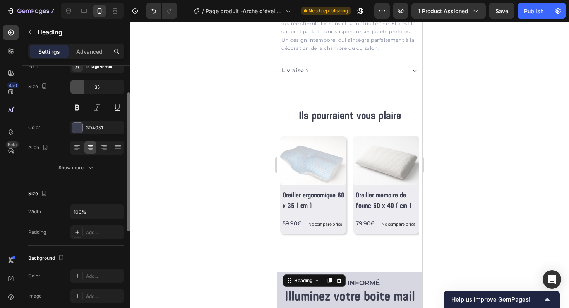
click at [77, 87] on icon "button" at bounding box center [77, 87] width 4 height 1
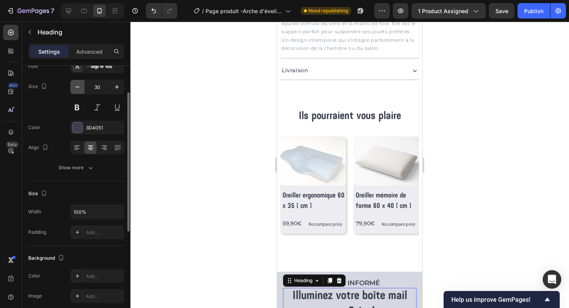
click at [77, 87] on icon "button" at bounding box center [77, 87] width 4 height 1
click at [116, 88] on icon "button" at bounding box center [117, 87] width 8 height 8
type input "28"
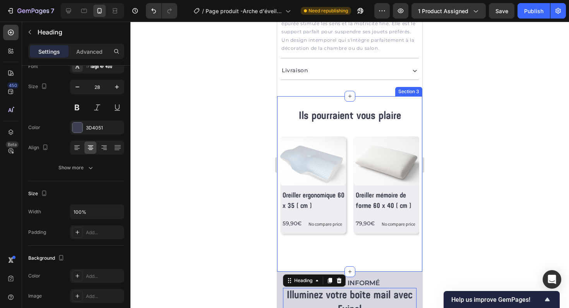
scroll to position [387, 0]
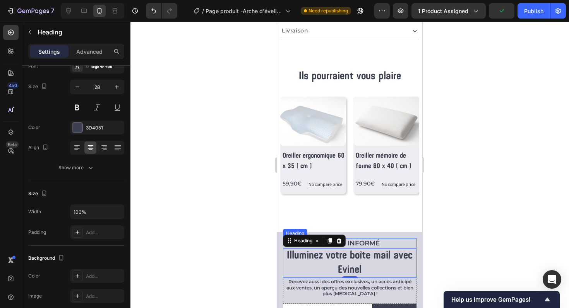
click at [376, 238] on h2 "RESTEZ INFORMÉ" at bounding box center [350, 243] width 134 height 10
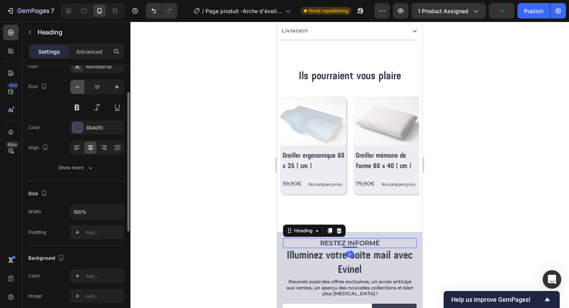
click at [82, 87] on button "button" at bounding box center [77, 87] width 14 height 14
type input "16"
click at [310, 250] on h2 "Illuminez votre boîte mail avec Evinel" at bounding box center [350, 263] width 134 height 30
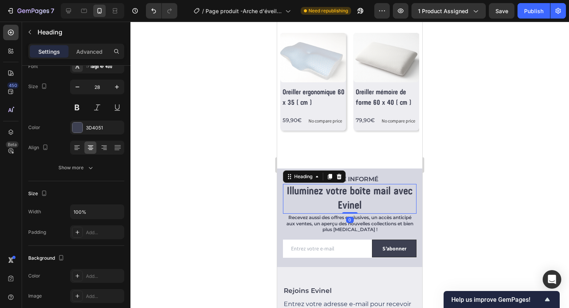
scroll to position [446, 0]
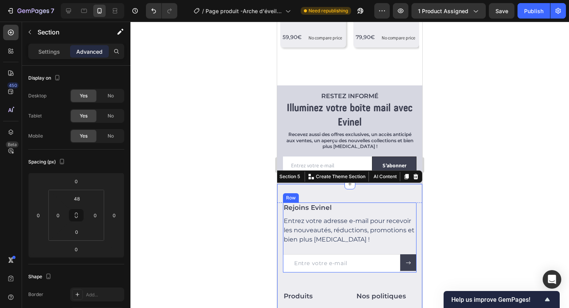
scroll to position [547, 0]
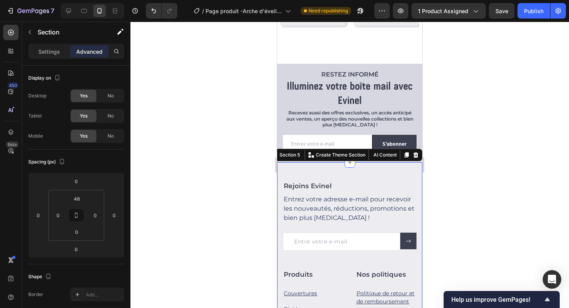
click at [335, 274] on h2 "Produits" at bounding box center [313, 275] width 61 height 10
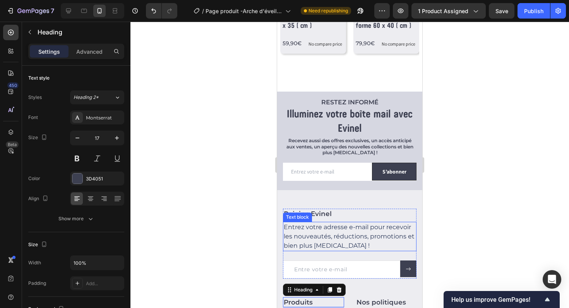
scroll to position [519, 0]
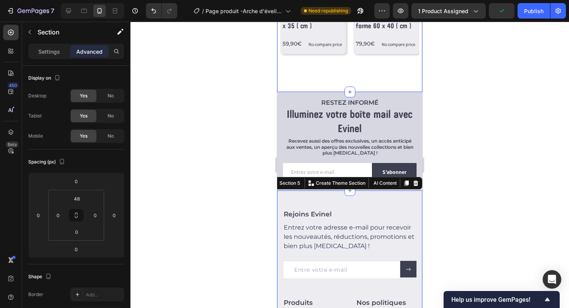
click at [404, 73] on div "Ils pourraient vous plaire Heading Row (P) Images Row Oreiller ergonomique 60 x…" at bounding box center [349, 4] width 139 height 151
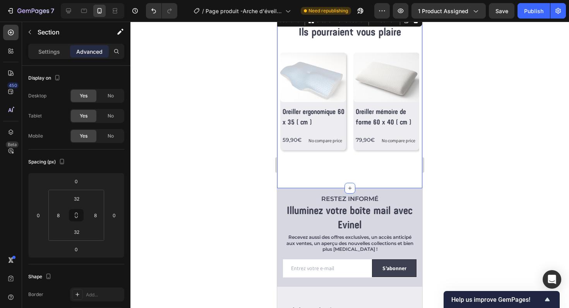
scroll to position [407, 0]
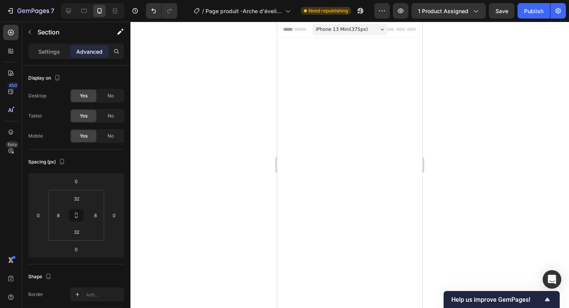
drag, startPoint x: 0, startPoint y: 0, endPoint x: 493, endPoint y: 103, distance: 503.7
click at [493, 103] on div at bounding box center [349, 165] width 439 height 287
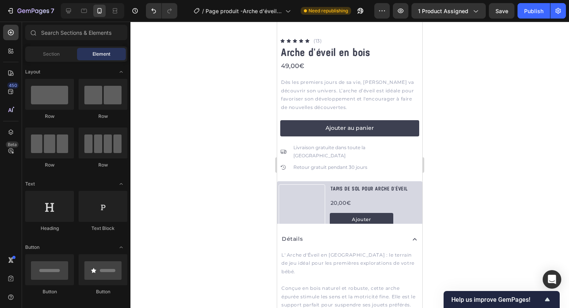
scroll to position [170, 0]
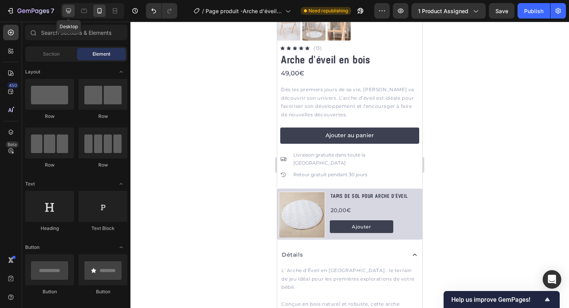
click at [69, 7] on icon at bounding box center [69, 11] width 8 height 8
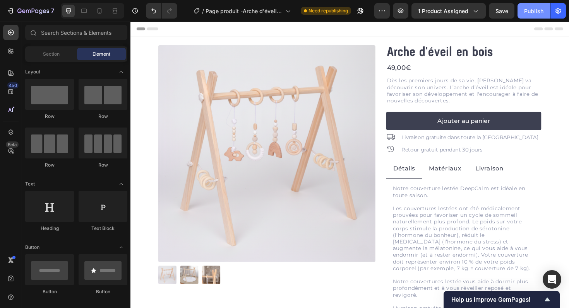
click at [531, 12] on div "Publish" at bounding box center [533, 11] width 19 height 8
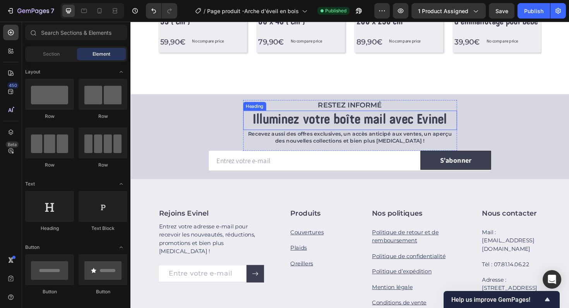
scroll to position [496, 0]
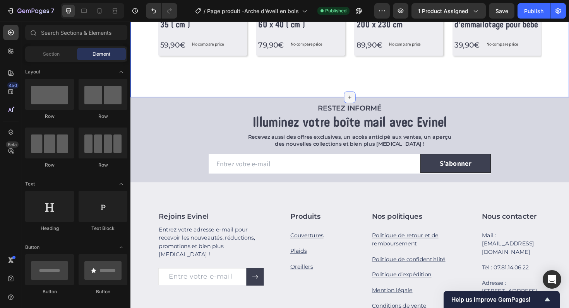
click at [359, 99] on div at bounding box center [362, 102] width 12 height 12
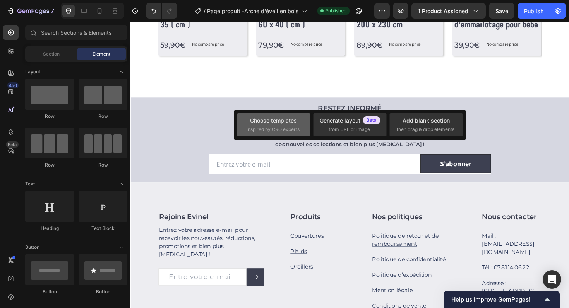
click at [288, 125] on div "Choose templates inspired by CRO experts" at bounding box center [274, 124] width 54 height 17
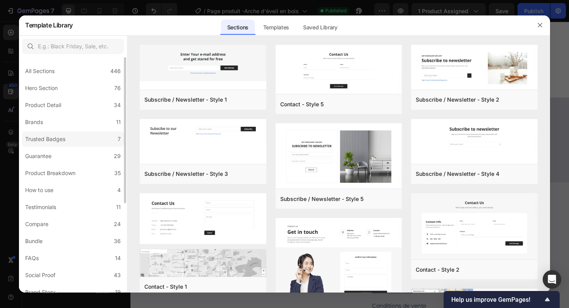
click at [69, 137] on label "Trusted Badges 7" at bounding box center [73, 139] width 102 height 15
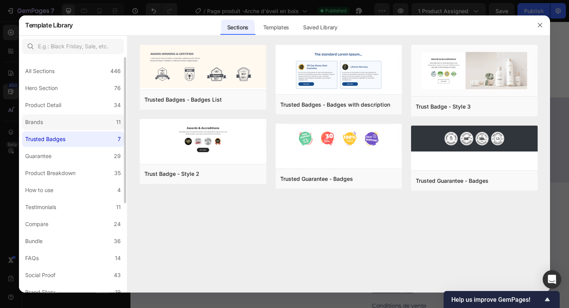
click at [70, 126] on label "Brands 11" at bounding box center [73, 122] width 102 height 15
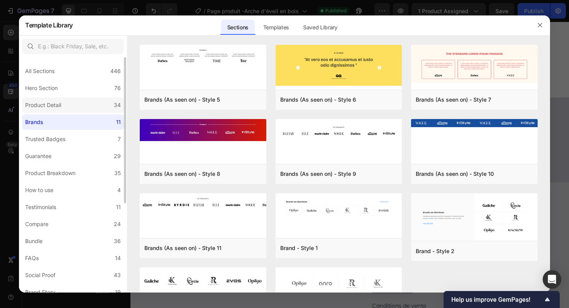
click at [75, 109] on label "Product Detail 34" at bounding box center [73, 105] width 102 height 15
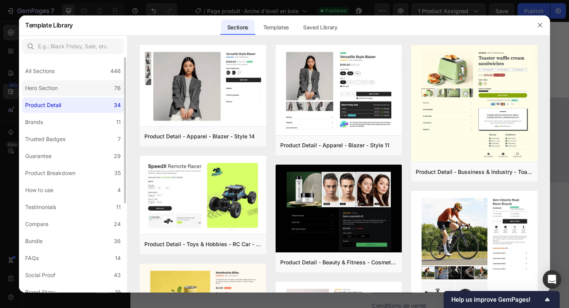
click at [72, 93] on label "Hero Section 76" at bounding box center [73, 88] width 102 height 15
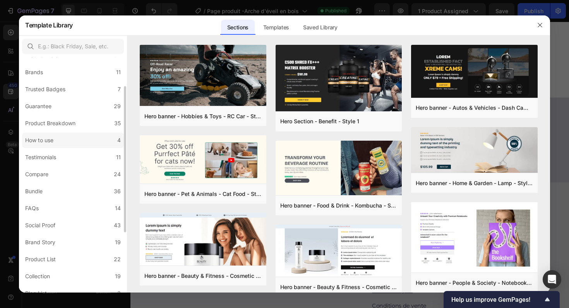
scroll to position [50, 0]
click at [69, 161] on label "Testimonials 11" at bounding box center [73, 156] width 102 height 15
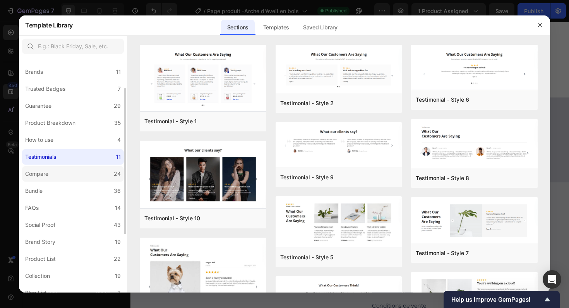
click at [69, 168] on label "Compare 24" at bounding box center [73, 173] width 102 height 15
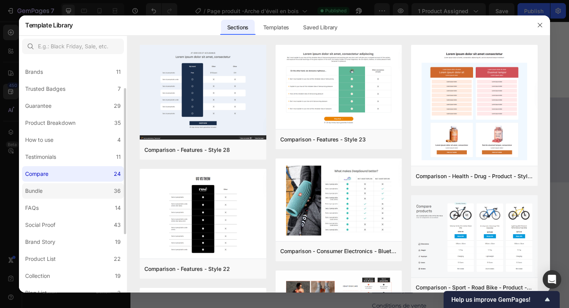
click at [66, 191] on label "Bundle 36" at bounding box center [73, 190] width 102 height 15
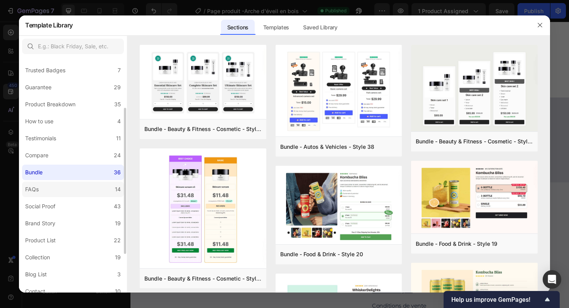
scroll to position [75, 0]
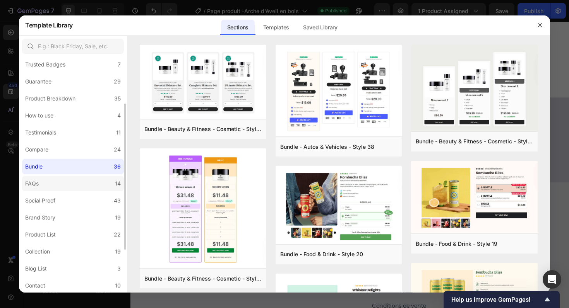
click at [67, 186] on label "FAQs 14" at bounding box center [73, 183] width 102 height 15
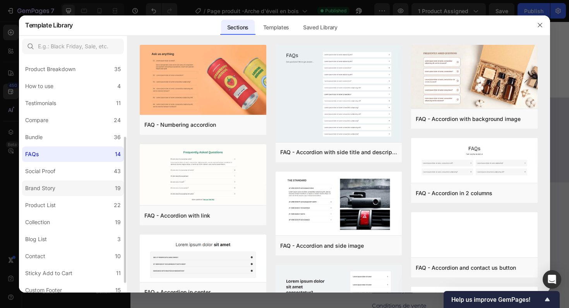
scroll to position [114, 0]
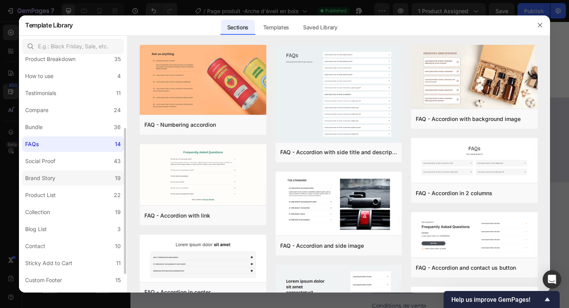
click at [62, 174] on label "Brand Story 19" at bounding box center [73, 178] width 102 height 15
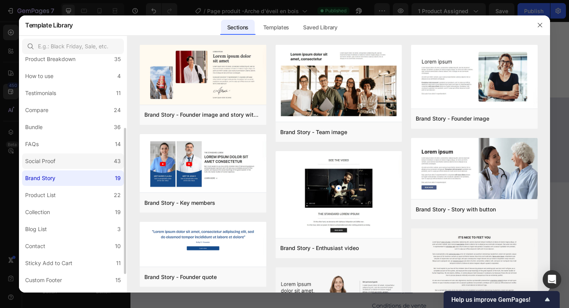
click at [63, 155] on label "Social Proof 43" at bounding box center [73, 161] width 102 height 15
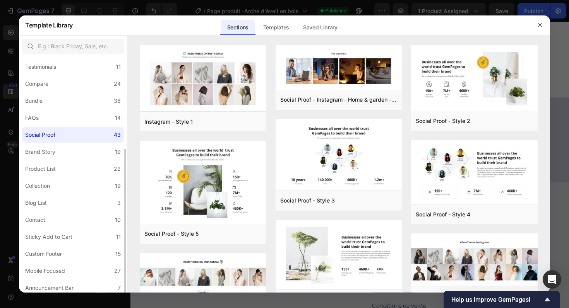
scroll to position [143, 0]
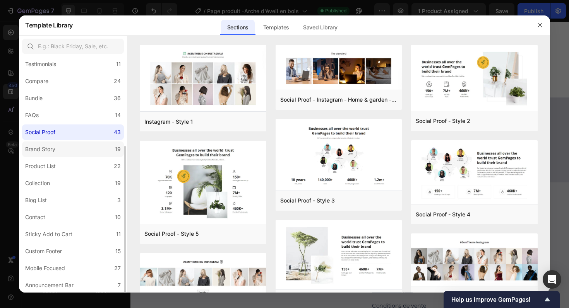
click at [65, 151] on label "Brand Story 19" at bounding box center [73, 149] width 102 height 15
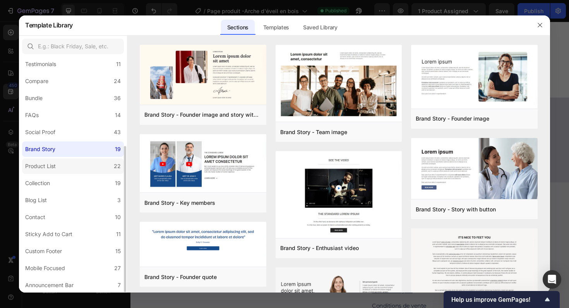
click at [72, 165] on label "Product List 22" at bounding box center [73, 166] width 102 height 15
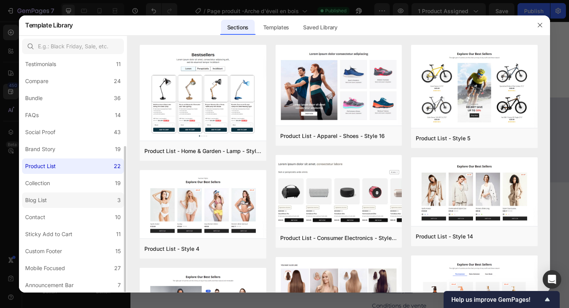
click at [71, 193] on label "Blog List 3" at bounding box center [73, 200] width 102 height 15
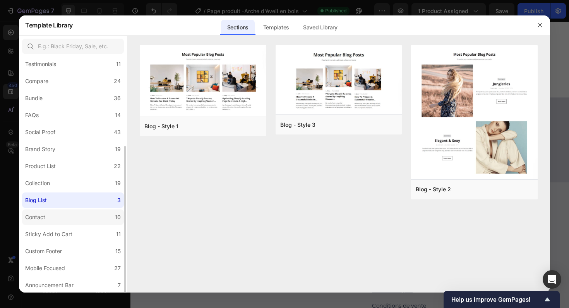
click at [71, 215] on label "Contact 10" at bounding box center [73, 217] width 102 height 15
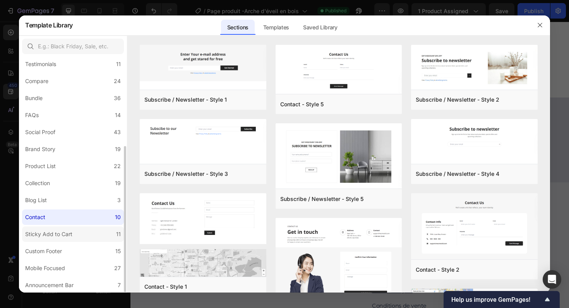
click at [65, 238] on div "Sticky Add to Cart" at bounding box center [48, 234] width 47 height 9
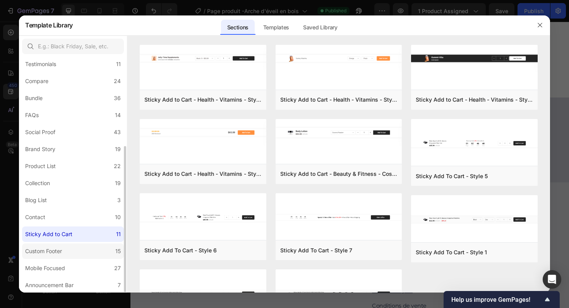
click at [66, 254] on label "Custom Footer 15" at bounding box center [73, 251] width 102 height 15
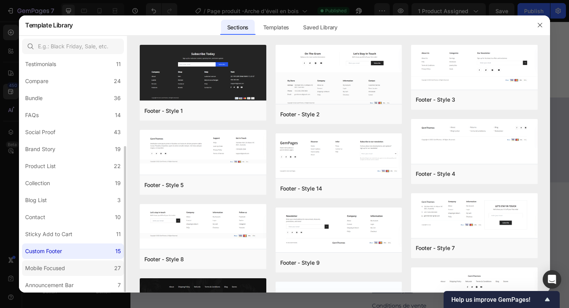
click at [71, 271] on label "Mobile Focused 27" at bounding box center [73, 268] width 102 height 15
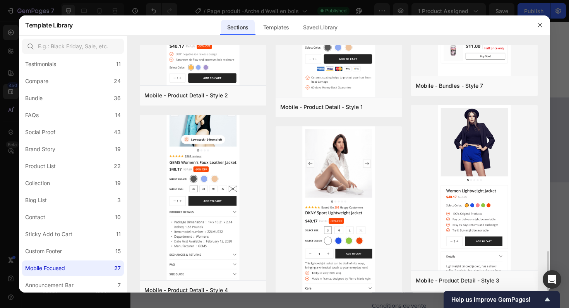
scroll to position [1300, 0]
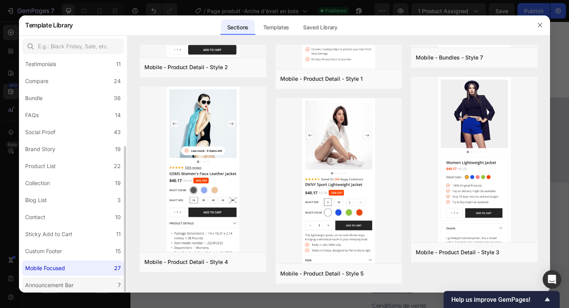
click at [78, 288] on label "Announcement Bar 7" at bounding box center [73, 285] width 102 height 15
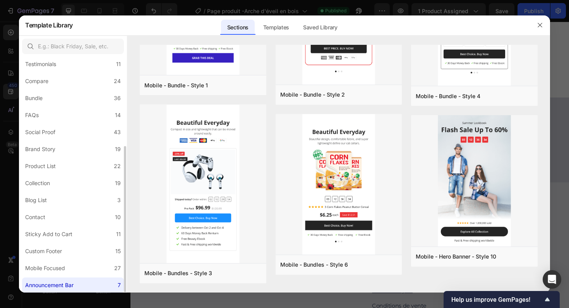
scroll to position [0, 0]
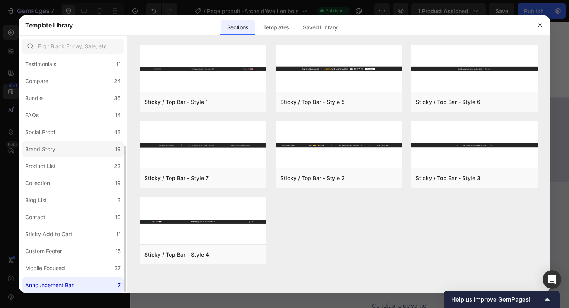
click at [75, 146] on label "Brand Story 19" at bounding box center [73, 149] width 102 height 15
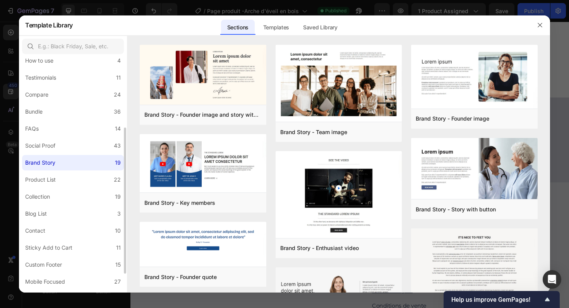
scroll to position [123, 0]
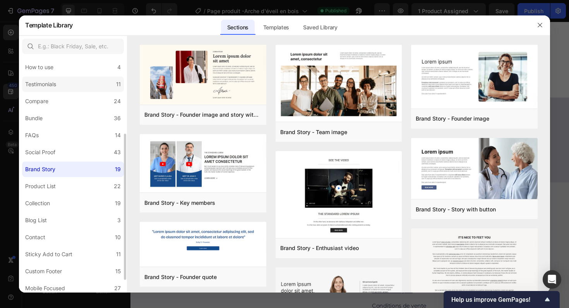
click at [81, 83] on label "Testimonials 11" at bounding box center [73, 84] width 102 height 15
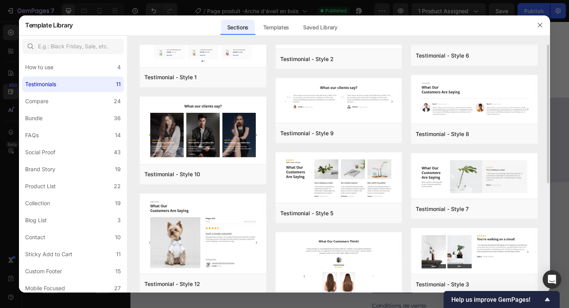
scroll to position [0, 0]
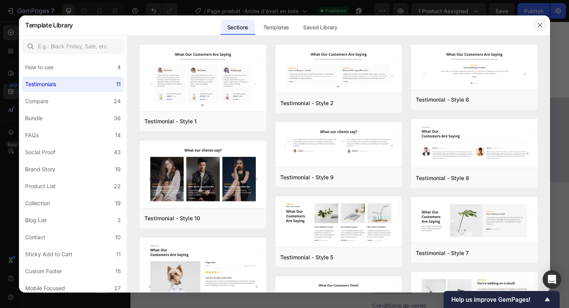
click at [542, 25] on icon "button" at bounding box center [540, 25] width 6 height 6
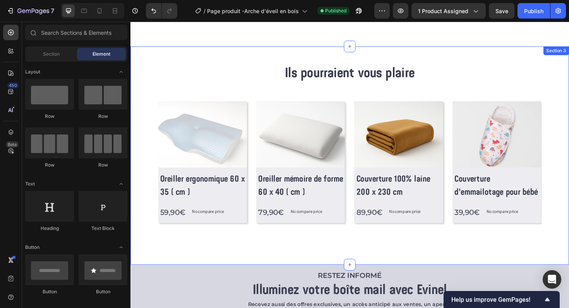
scroll to position [318, 0]
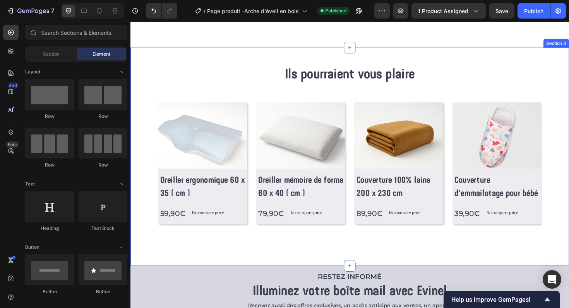
click at [436, 67] on div "Ils pourraient vous plaire Heading Row (P) Images Row Oreiller ergonomique 60 x…" at bounding box center [362, 164] width 464 height 231
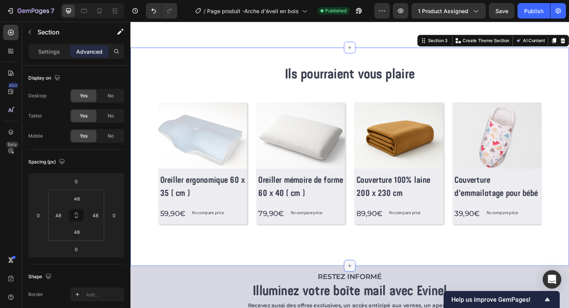
click at [359, 276] on div at bounding box center [362, 280] width 12 height 12
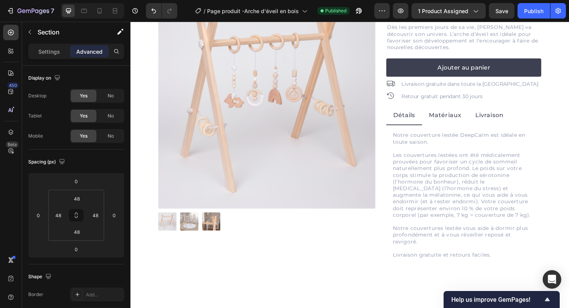
scroll to position [27, 0]
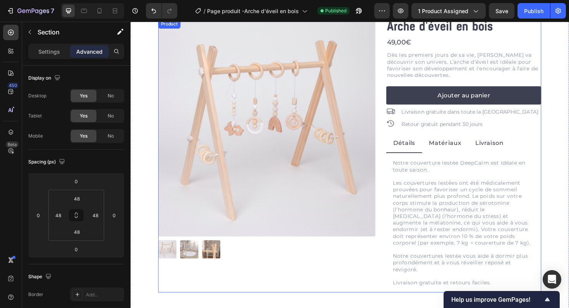
click at [394, 284] on div "Product Images Icon Icon Icon Icon Icon Icon List (13) Text Block Row Arche d'é…" at bounding box center [363, 164] width 406 height 289
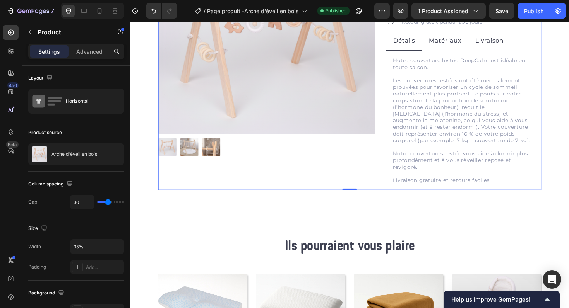
scroll to position [138, 0]
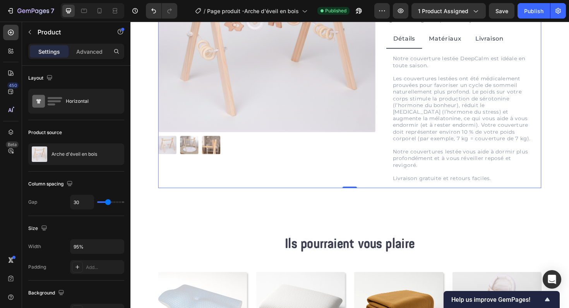
click at [397, 109] on div "Product Images Icon Icon Icon Icon Icon Icon List (13) Text Block Row Arche d'é…" at bounding box center [363, 53] width 406 height 289
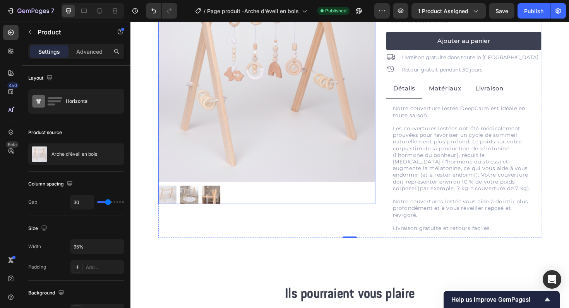
scroll to position [84, 0]
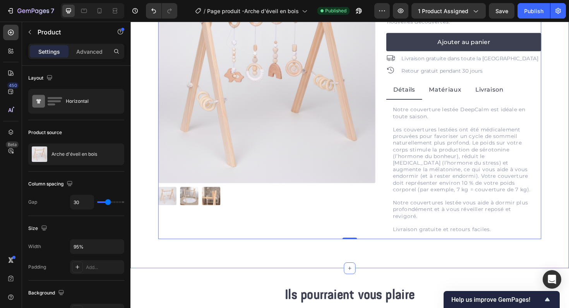
click at [149, 225] on div "Product Images Icon Icon Icon Icon Icon Icon List (13) Text Block Row Arche d'é…" at bounding box center [362, 107] width 427 height 289
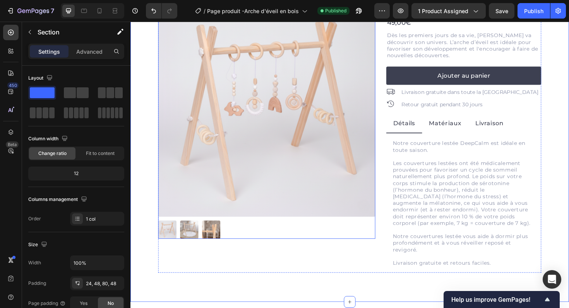
scroll to position [0, 0]
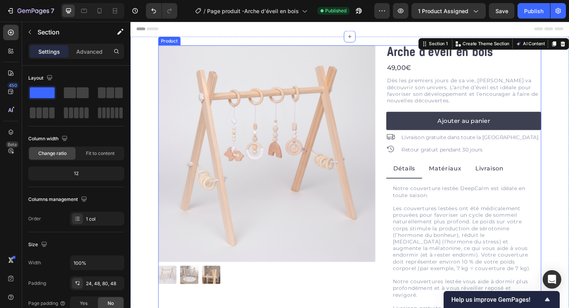
click at [395, 62] on div "Product Images Icon Icon Icon Icon Icon Icon List (13) Text Block Row Arche d'é…" at bounding box center [363, 191] width 406 height 289
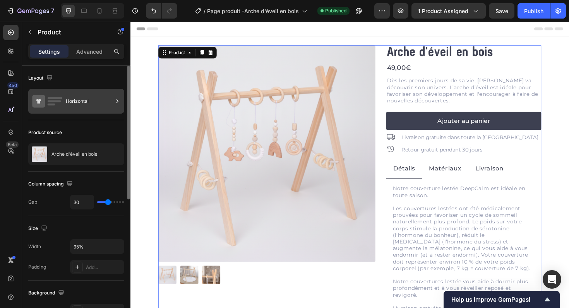
click at [94, 98] on div "Horizontal" at bounding box center [89, 102] width 47 height 18
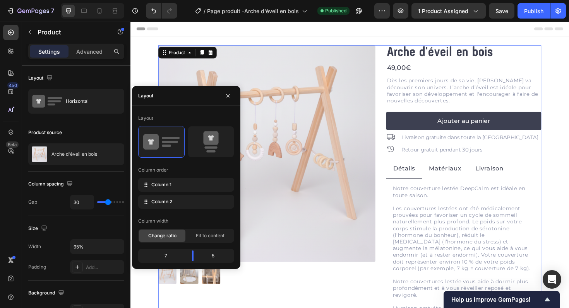
click at [398, 150] on div "Product Images Icon Icon Icon Icon Icon Icon List (13) Text Block Row Arche d'é…" at bounding box center [363, 191] width 406 height 289
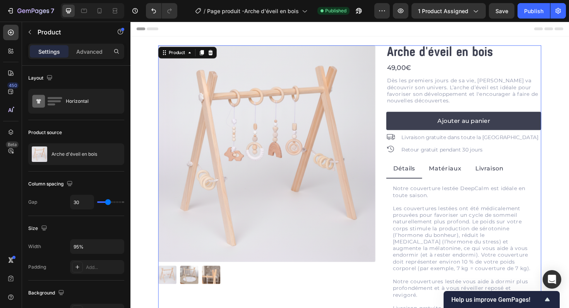
scroll to position [155, 0]
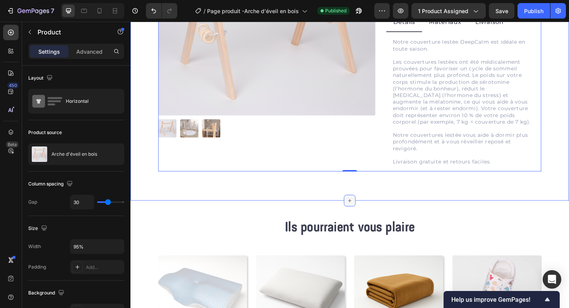
click at [365, 210] on icon at bounding box center [363, 212] width 6 height 6
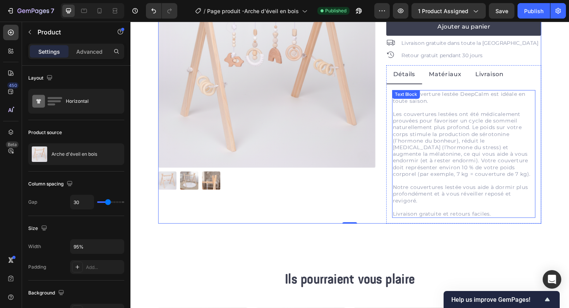
scroll to position [89, 0]
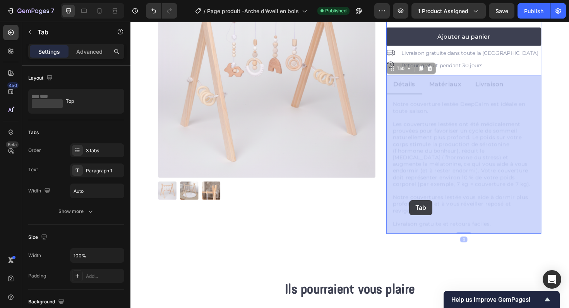
drag, startPoint x: 408, startPoint y: 75, endPoint x: 427, endPoint y: 210, distance: 135.6
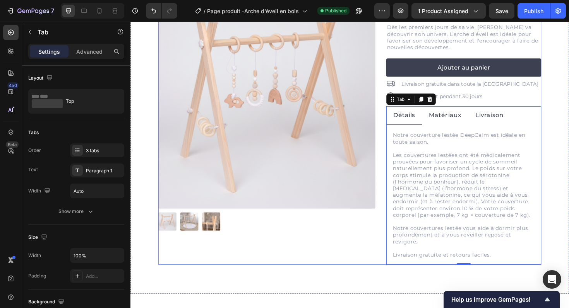
scroll to position [0, 0]
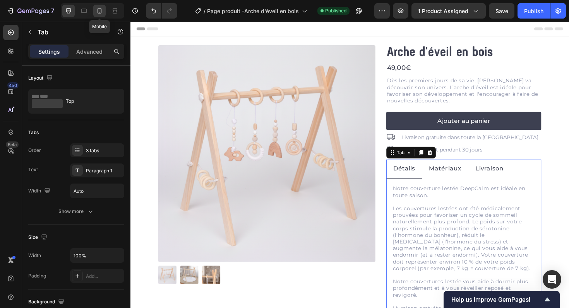
click at [100, 14] on icon at bounding box center [100, 11] width 8 height 8
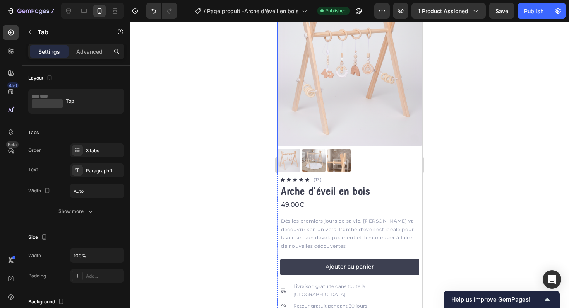
scroll to position [180, 0]
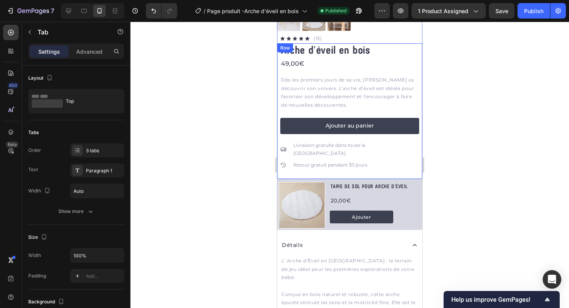
click at [290, 166] on div "Arche d'éveil en bois Product Title 49,00€ Product Price Product Price Dès les …" at bounding box center [349, 111] width 139 height 136
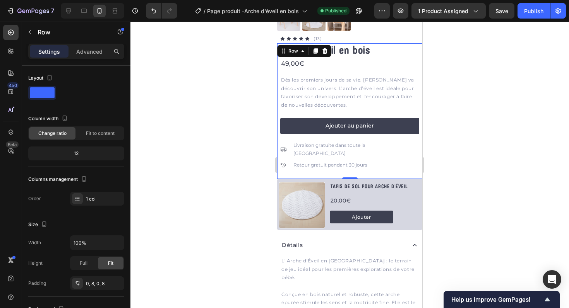
click at [296, 57] on div "Row" at bounding box center [304, 51] width 54 height 12
click at [297, 52] on div "Row" at bounding box center [293, 51] width 13 height 7
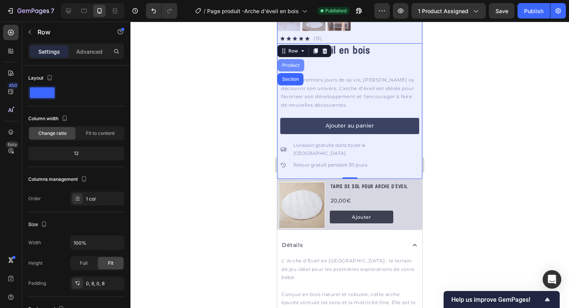
click at [293, 63] on div "Product" at bounding box center [291, 65] width 21 height 5
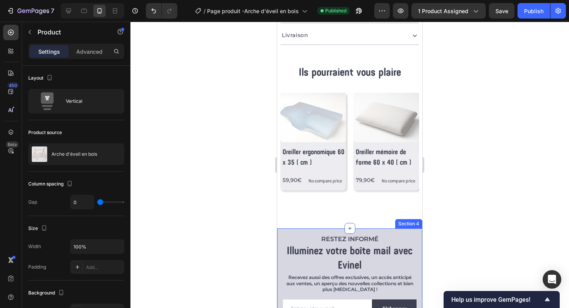
scroll to position [483, 0]
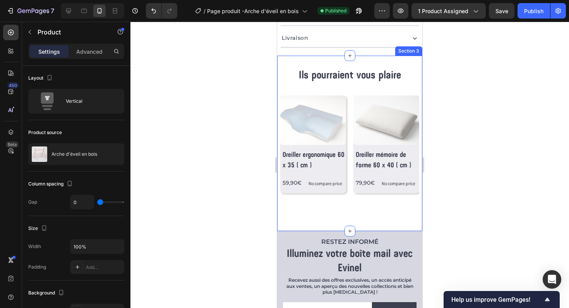
click at [325, 209] on div "Ils pourraient vous plaire Heading Row (P) Images Row Oreiller ergonomique 60 x…" at bounding box center [349, 143] width 139 height 151
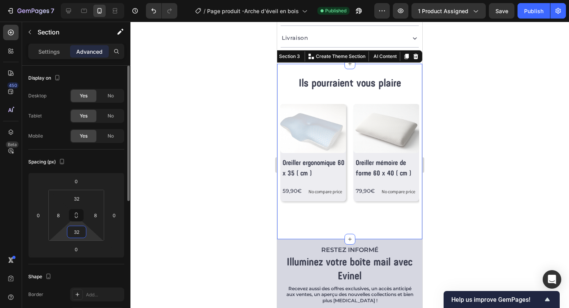
click at [75, 234] on input "32" at bounding box center [76, 232] width 15 height 12
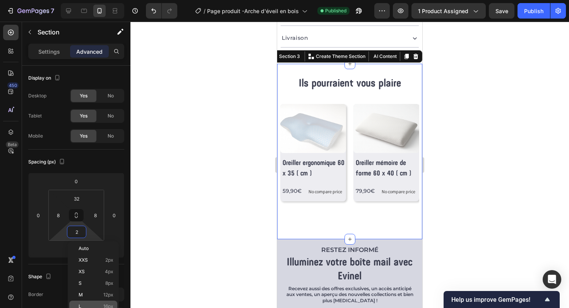
click at [105, 304] on span "16px" at bounding box center [108, 306] width 10 height 5
type input "16"
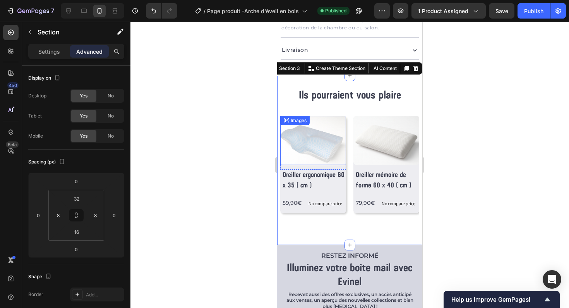
scroll to position [468, 0]
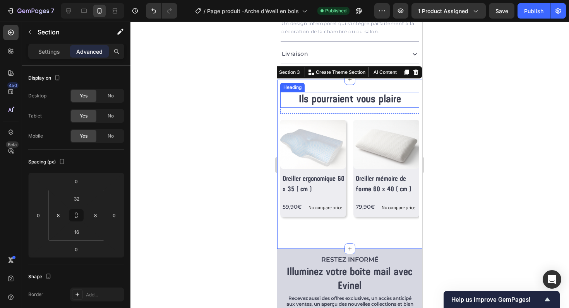
click at [295, 92] on h2 "Ils pourraient vous plaire" at bounding box center [349, 99] width 139 height 15
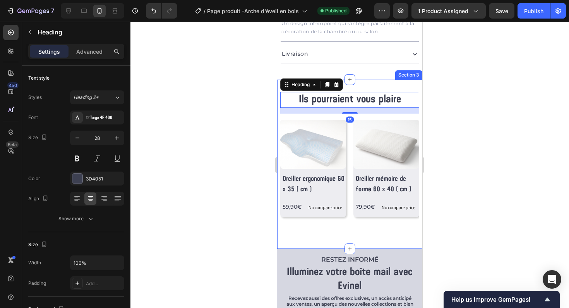
click at [358, 80] on div "Ils pourraient vous plaire Heading 15 Row (P) Images Row Oreiller ergonomique 6…" at bounding box center [349, 165] width 145 height 170
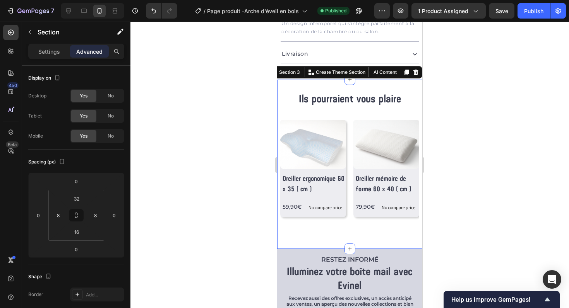
click at [314, 226] on div "Ils pourraient vous plaire Heading Row (P) Images Row Oreiller ergonomique 60 x…" at bounding box center [349, 167] width 139 height 151
click at [327, 209] on div "(P) Images Row Oreiller ergonomique 60 x 35 ( cm ) (P) Title 59,90€ (P) Price (…" at bounding box center [313, 172] width 66 height 105
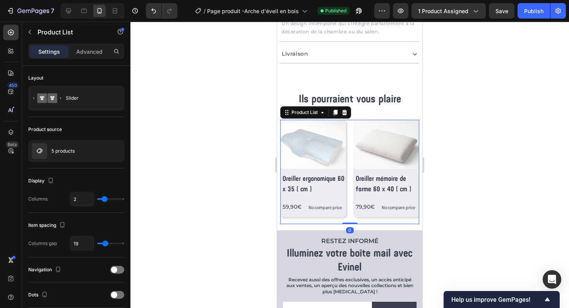
drag, startPoint x: 351, startPoint y: 233, endPoint x: 352, endPoint y: 201, distance: 31.8
click at [352, 201] on div "(P) Images Row Oreiller ergonomique 60 x 35 ( cm ) (P) Title 59,90€ (P) Price (…" at bounding box center [349, 172] width 139 height 105
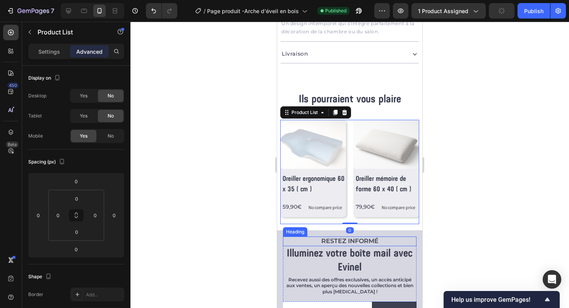
click at [320, 237] on h2 "RESTEZ INFORMÉ" at bounding box center [350, 242] width 134 height 10
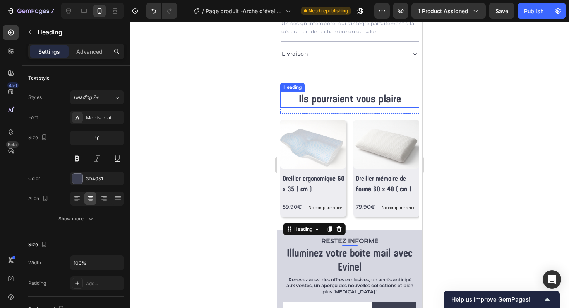
click at [283, 92] on h2 "Ils pourraient vous plaire" at bounding box center [349, 99] width 139 height 15
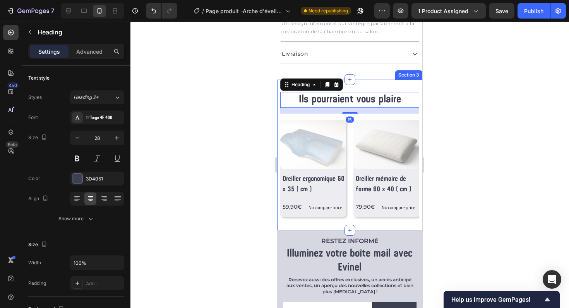
click at [379, 80] on div "Ils pourraient vous plaire Heading 15 Row (P) Images Row Oreiller ergonomique 6…" at bounding box center [349, 155] width 145 height 151
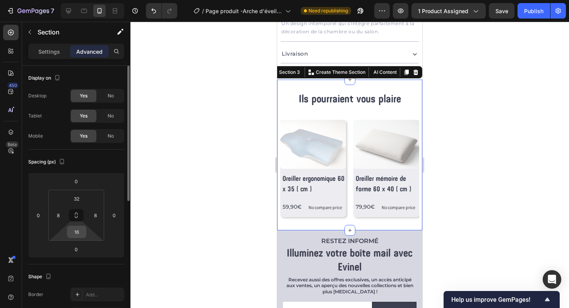
click at [77, 231] on input "16" at bounding box center [76, 232] width 15 height 12
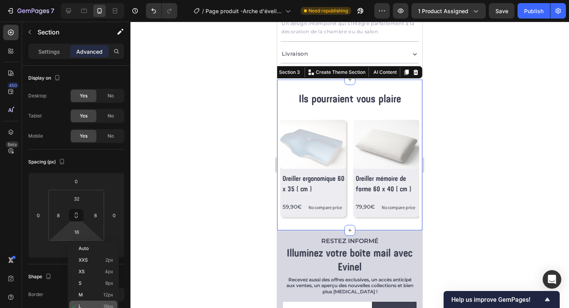
click at [105, 305] on span "16px" at bounding box center [108, 306] width 10 height 5
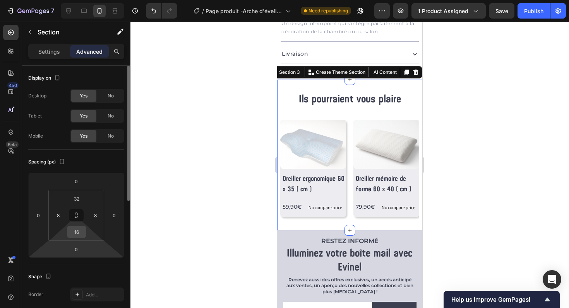
click at [77, 231] on input "16" at bounding box center [76, 232] width 15 height 12
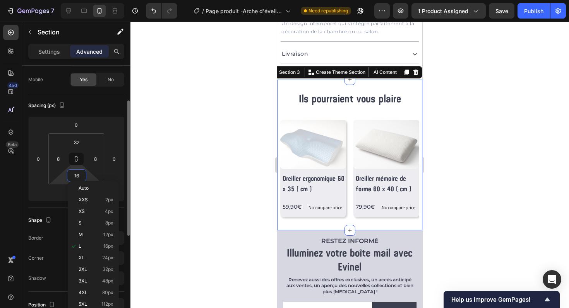
scroll to position [60, 0]
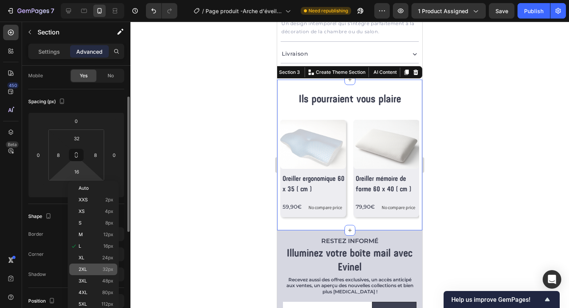
click at [90, 267] on p "2XL 32px" at bounding box center [96, 269] width 35 height 5
type input "32"
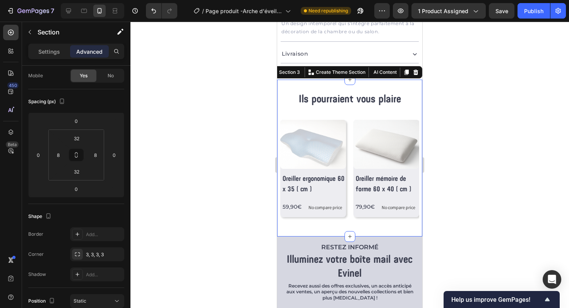
click at [203, 215] on div at bounding box center [349, 165] width 439 height 287
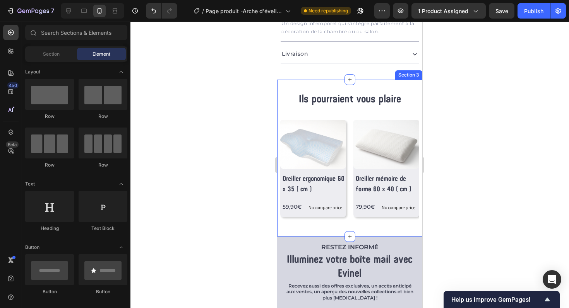
scroll to position [518, 0]
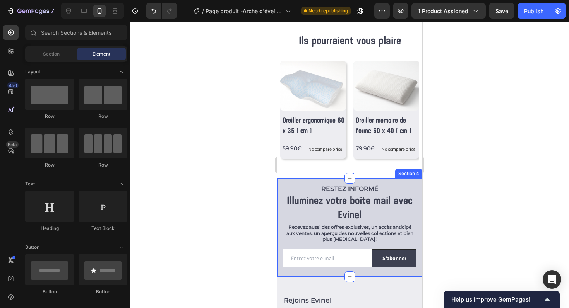
click at [290, 271] on div "RESTEZ INFORMÉ Heading Illuminez votre boîte mail avec Evinel Heading Recevez a…" at bounding box center [349, 227] width 145 height 99
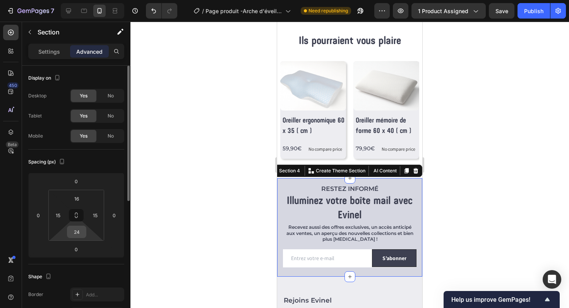
click at [77, 236] on input "24" at bounding box center [76, 232] width 15 height 12
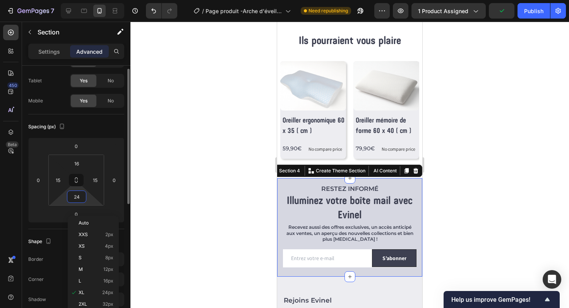
scroll to position [43, 0]
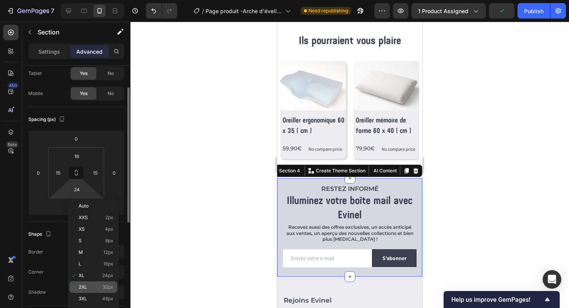
click at [79, 286] on span "2XL" at bounding box center [83, 287] width 9 height 5
type input "32"
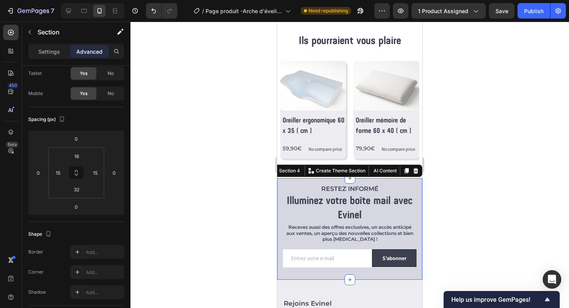
click at [235, 222] on div at bounding box center [349, 165] width 439 height 287
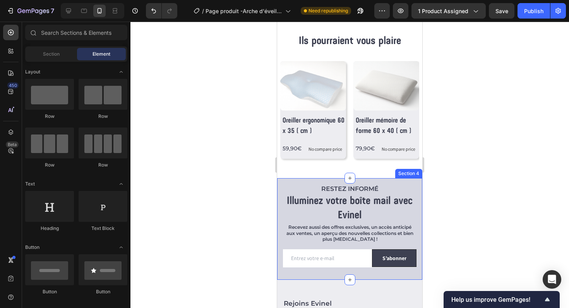
click at [282, 204] on div "RESTEZ INFORMÉ Heading Illuminez votre boîte mail avec Evinel Heading Recevez a…" at bounding box center [349, 229] width 145 height 102
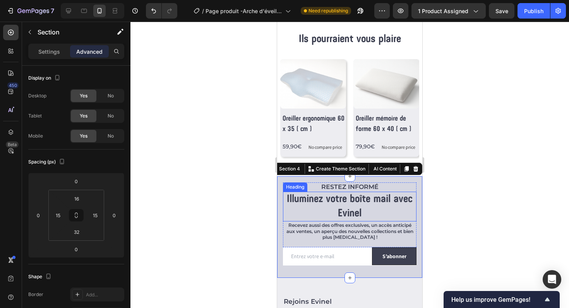
scroll to position [515, 0]
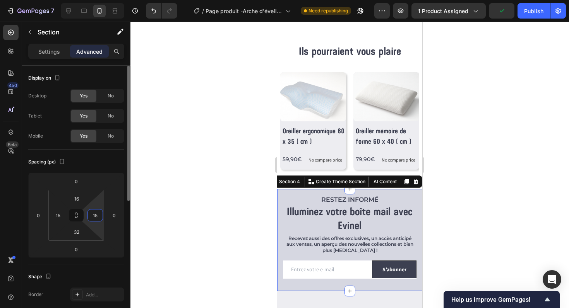
click at [95, 215] on input "15" at bounding box center [95, 216] width 12 height 12
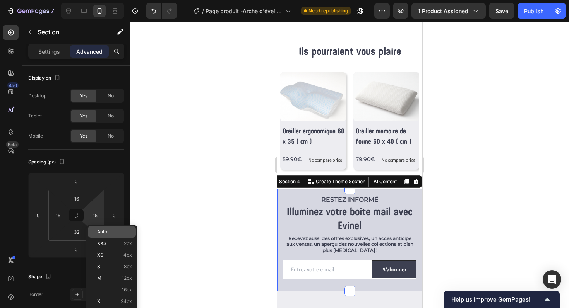
click at [111, 230] on p "Auto" at bounding box center [114, 232] width 35 height 5
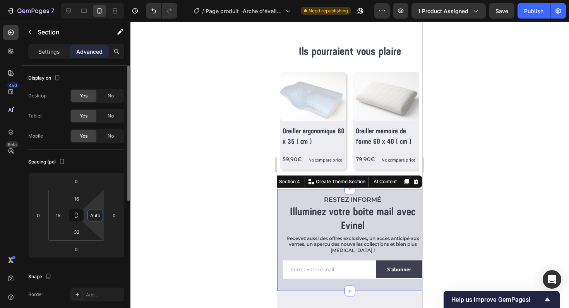
click at [99, 218] on input "Auto" at bounding box center [95, 216] width 12 height 12
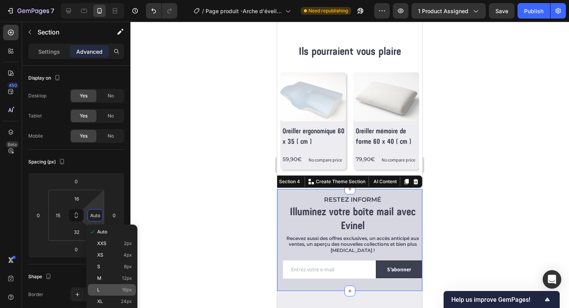
click at [114, 290] on p "L 16px" at bounding box center [114, 290] width 35 height 5
type input "16"
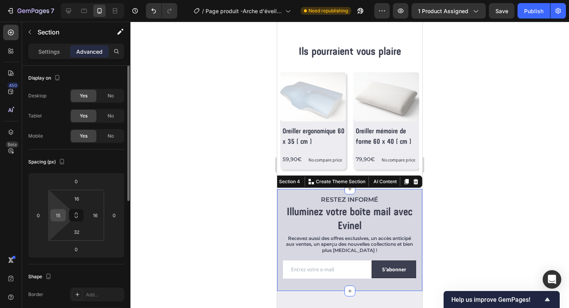
click at [60, 214] on input "15" at bounding box center [58, 216] width 12 height 12
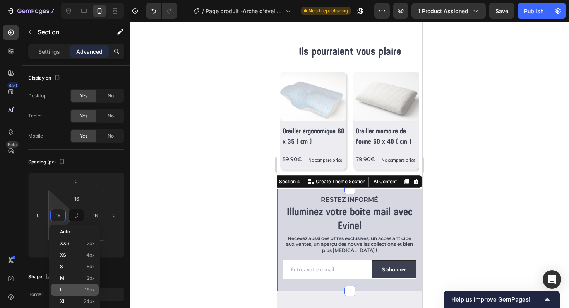
click at [85, 291] on span "16px" at bounding box center [90, 290] width 10 height 5
type input "16"
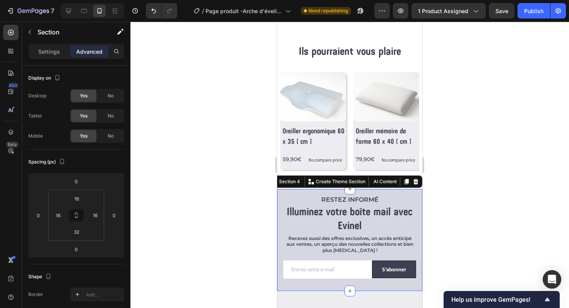
click at [201, 233] on div at bounding box center [349, 165] width 439 height 287
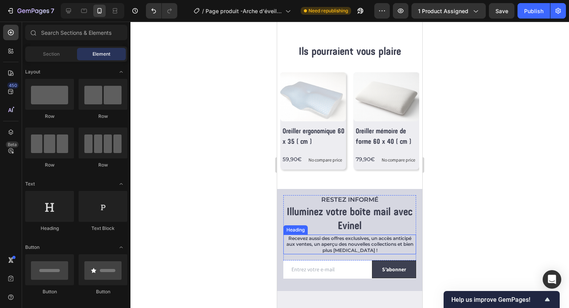
click at [345, 236] on h2 "Recevez aussi des offres exclusives, un accès anticipé aux ventes, un aperçu de…" at bounding box center [349, 245] width 133 height 20
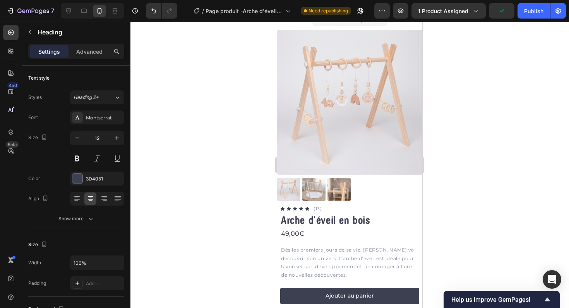
scroll to position [0, 0]
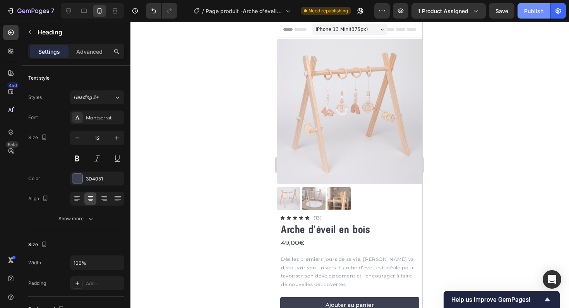
click at [527, 12] on div "Publish" at bounding box center [533, 11] width 19 height 8
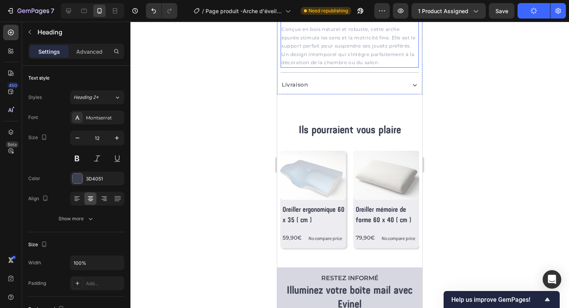
scroll to position [438, 0]
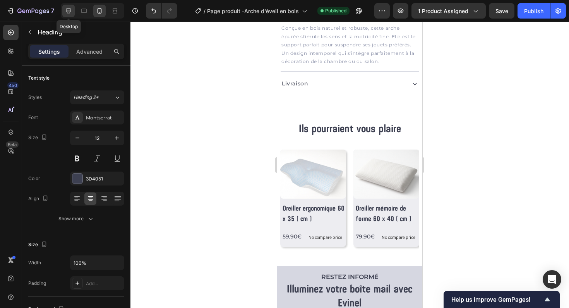
click at [67, 11] on icon at bounding box center [68, 11] width 5 height 5
type input "14"
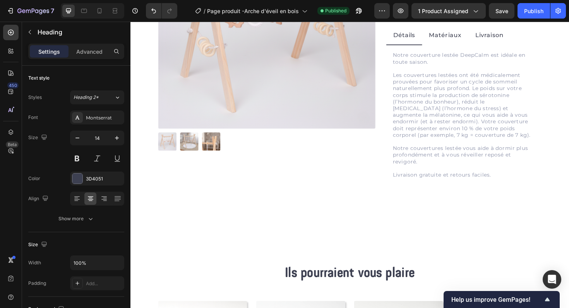
scroll to position [137, 0]
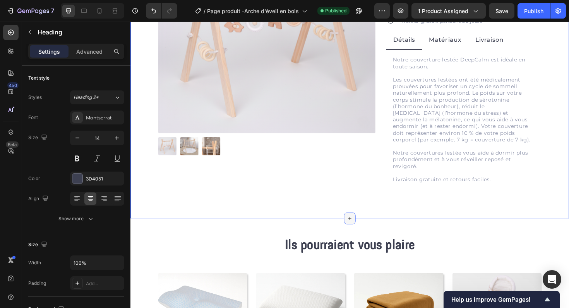
click at [364, 226] on div at bounding box center [362, 230] width 12 height 12
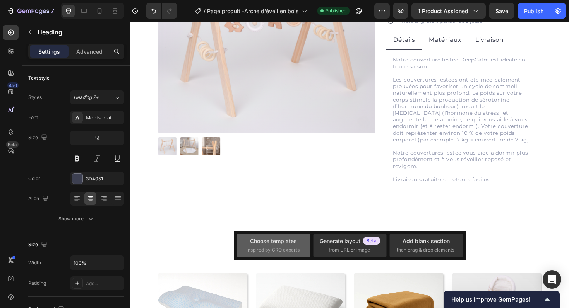
click at [281, 246] on div "Choose templates inspired by CRO experts" at bounding box center [274, 245] width 54 height 17
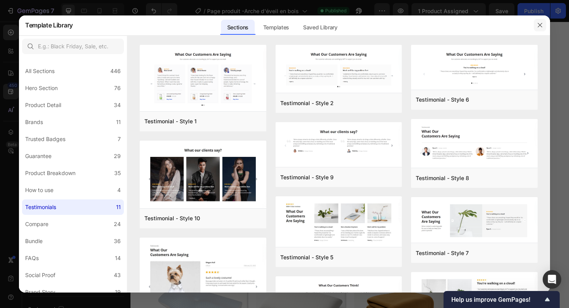
click at [542, 26] on icon "button" at bounding box center [540, 25] width 6 height 6
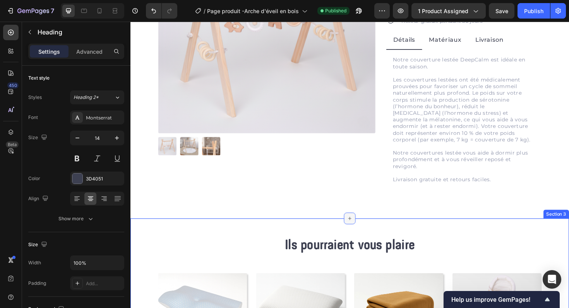
click at [365, 232] on icon at bounding box center [363, 230] width 6 height 6
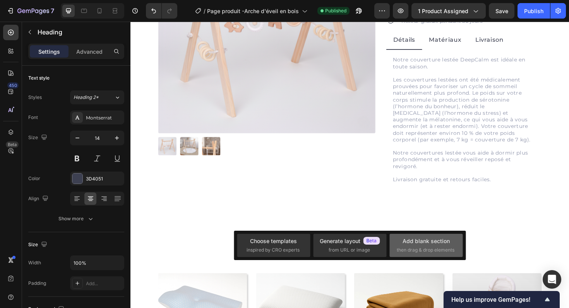
click at [425, 250] on span "then drag & drop elements" at bounding box center [426, 250] width 58 height 7
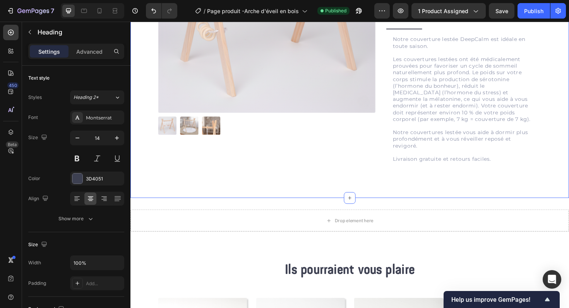
scroll to position [161, 0]
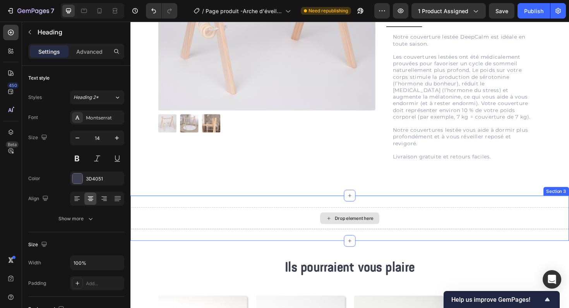
click at [276, 224] on div "Drop element here" at bounding box center [362, 230] width 464 height 23
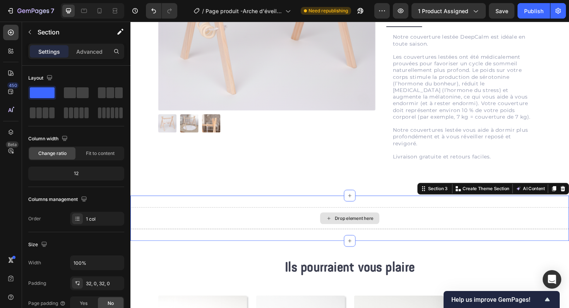
drag, startPoint x: 180, startPoint y: 114, endPoint x: 268, endPoint y: 227, distance: 143.7
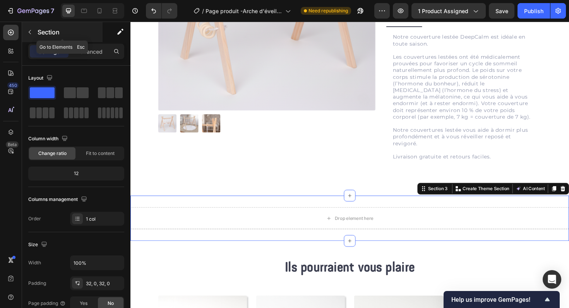
click at [35, 29] on button "button" at bounding box center [30, 32] width 12 height 12
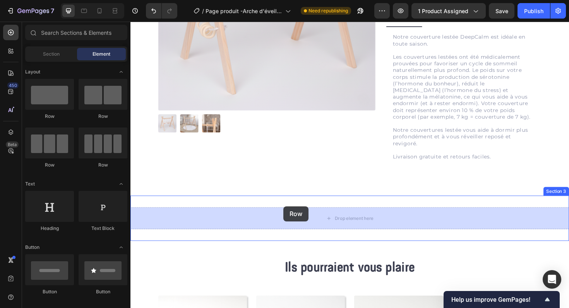
drag, startPoint x: 185, startPoint y: 118, endPoint x: 292, endPoint y: 218, distance: 146.0
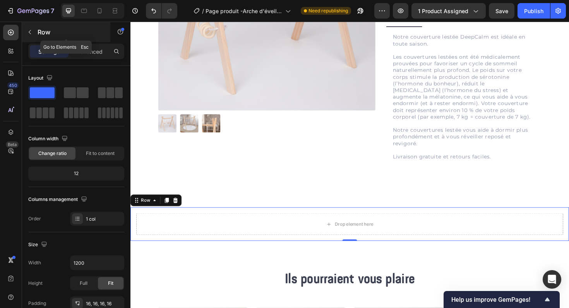
click at [32, 31] on icon "button" at bounding box center [30, 32] width 6 height 6
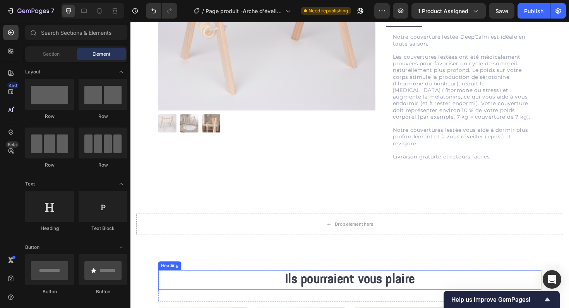
click at [349, 289] on h2 "Ils pourraient vous plaire" at bounding box center [363, 295] width 406 height 21
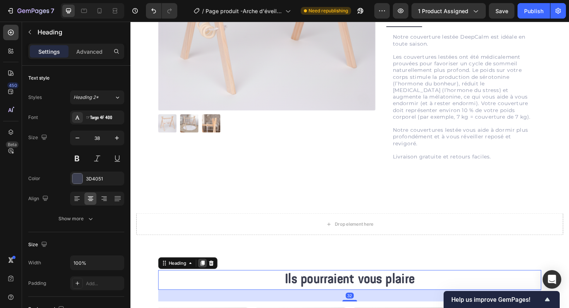
click at [206, 275] on icon at bounding box center [207, 278] width 6 height 6
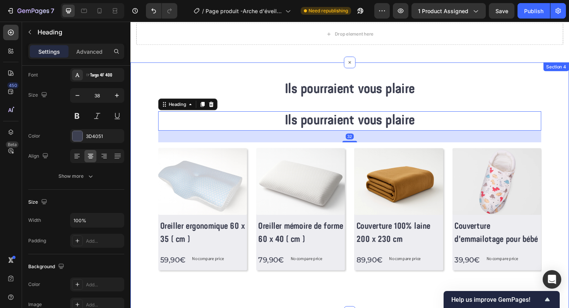
scroll to position [265, 0]
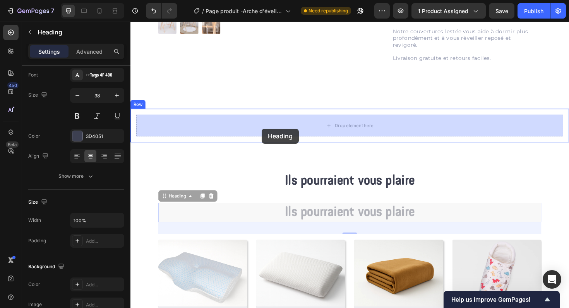
drag, startPoint x: 166, startPoint y: 208, endPoint x: 269, endPoint y: 135, distance: 126.4
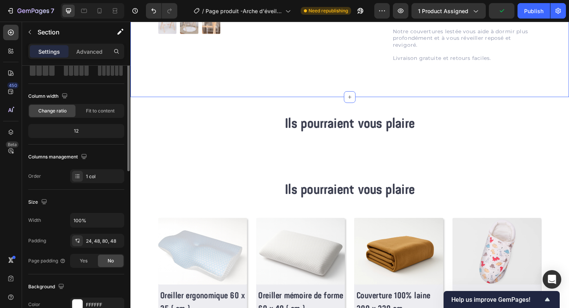
scroll to position [0, 0]
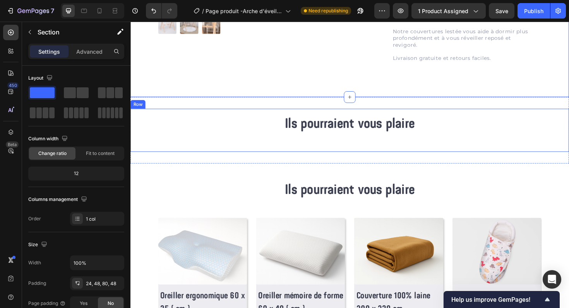
click at [257, 146] on div "Ils pourraient vous plaire Heading" at bounding box center [363, 136] width 452 height 33
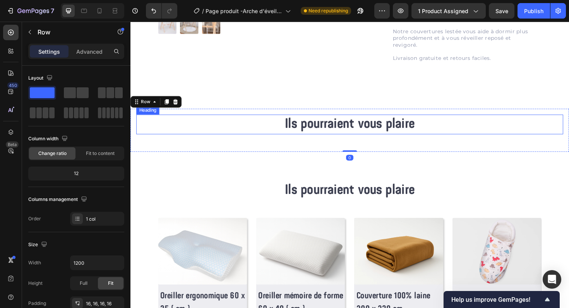
click at [267, 138] on h2 "Ils pourraient vous plaire" at bounding box center [363, 130] width 452 height 21
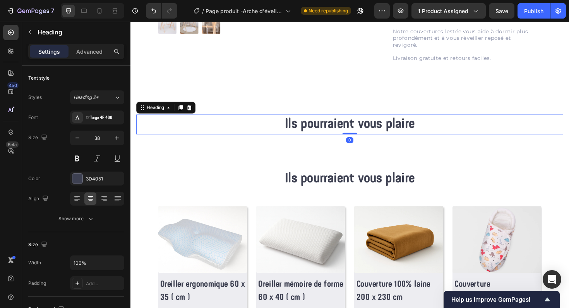
drag, startPoint x: 367, startPoint y: 152, endPoint x: 366, endPoint y: 135, distance: 17.4
click at [366, 135] on div "Ils pourraient vous plaire Heading 0" at bounding box center [363, 130] width 452 height 21
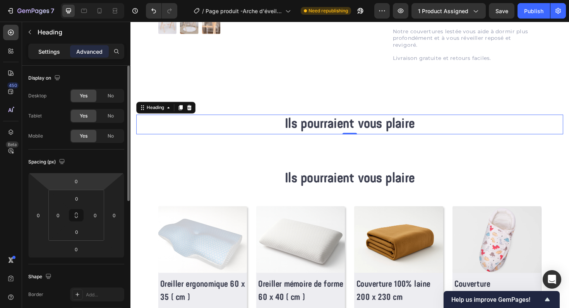
click at [48, 55] on p "Settings" at bounding box center [49, 52] width 22 height 8
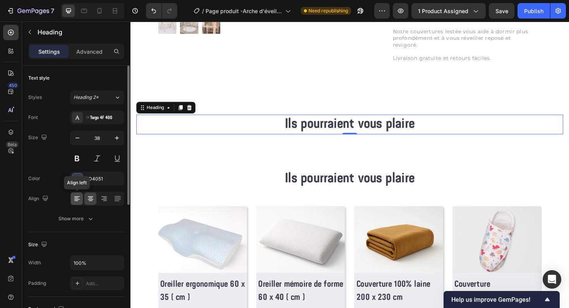
click at [77, 195] on icon at bounding box center [77, 199] width 8 height 8
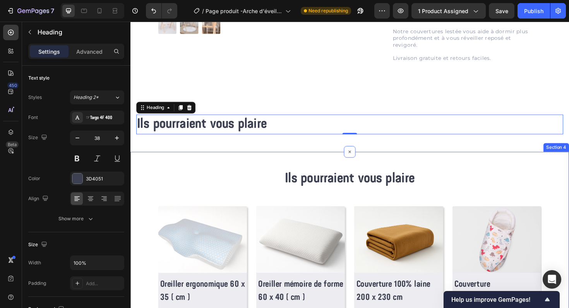
click at [268, 168] on div "Ils pourraient vous plaire Heading Row (P) Images Row Oreiller ergonomique 60 x…" at bounding box center [362, 275] width 464 height 231
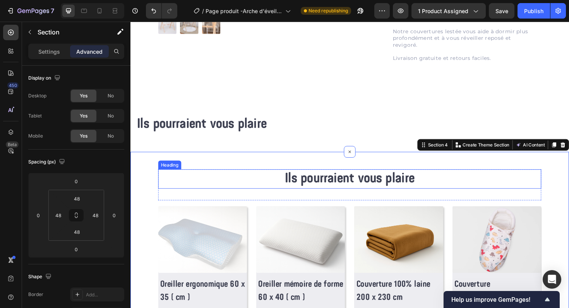
click at [311, 189] on h2 "Ils pourraient vous plaire" at bounding box center [363, 188] width 406 height 21
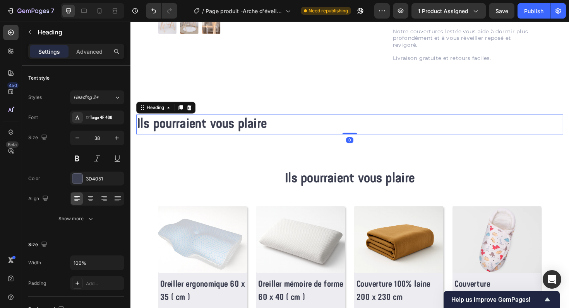
click at [277, 140] on h2 "Ils pourraient vous plaire" at bounding box center [363, 130] width 452 height 21
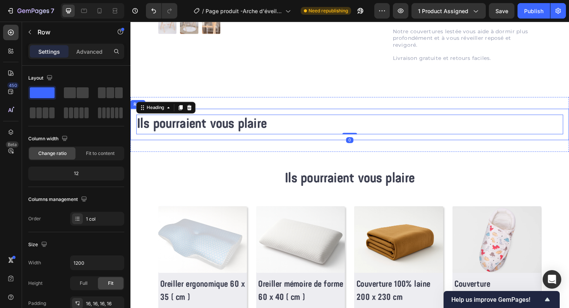
click at [308, 114] on div "Ils pourraient vous plaire Heading 0 Row" at bounding box center [362, 130] width 464 height 33
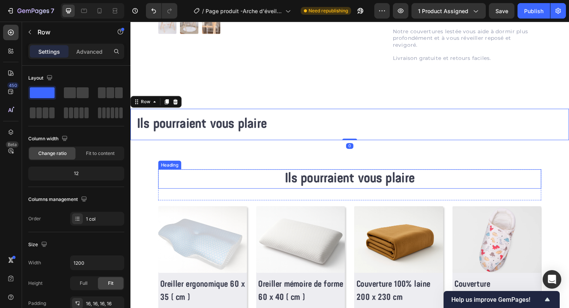
click at [309, 186] on h2 "Ils pourraient vous plaire" at bounding box center [363, 188] width 406 height 21
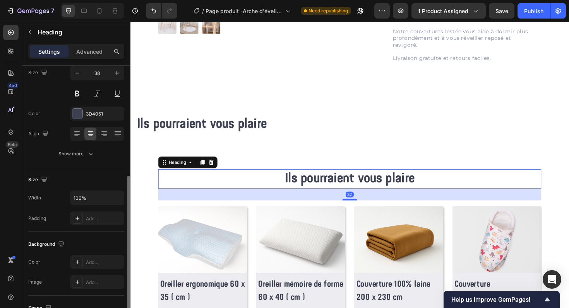
scroll to position [140, 0]
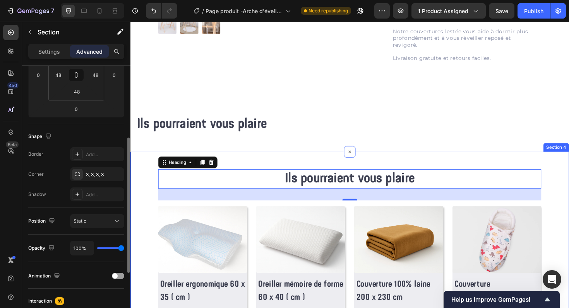
click at [151, 185] on div "Ils pourraient vous plaire Heading 32 Row (P) Images Row Oreiller ergonomique 6…" at bounding box center [362, 275] width 427 height 194
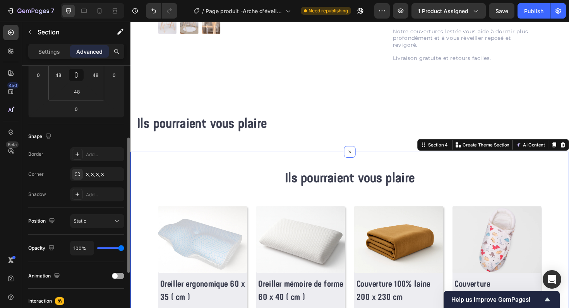
scroll to position [0, 0]
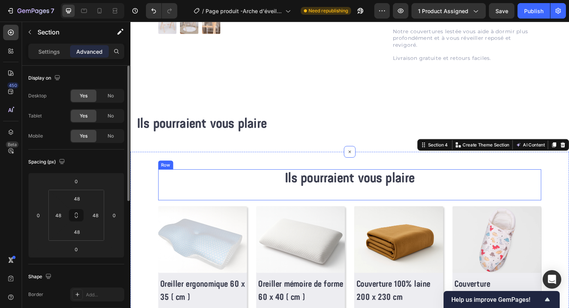
click at [171, 204] on div "Ils pourraient vous plaire Heading" at bounding box center [363, 194] width 406 height 33
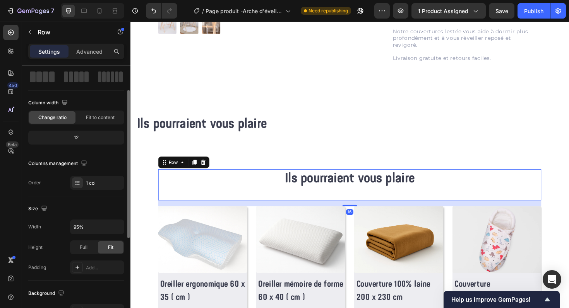
scroll to position [39, 0]
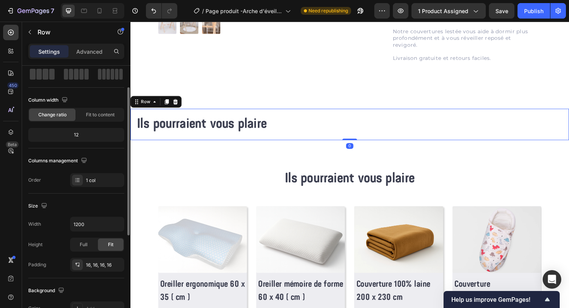
click at [150, 142] on div "Ils pourraient vous plaire Heading Row 0" at bounding box center [362, 130] width 464 height 33
click at [117, 226] on icon "button" at bounding box center [117, 225] width 8 height 8
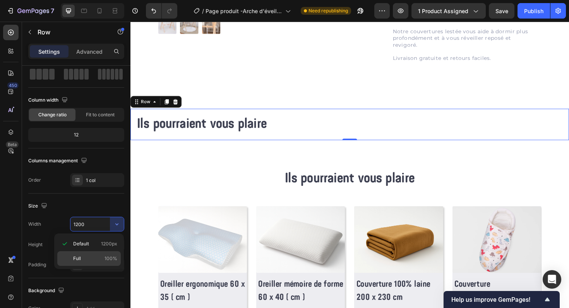
click at [101, 253] on div "Full 100%" at bounding box center [88, 259] width 63 height 15
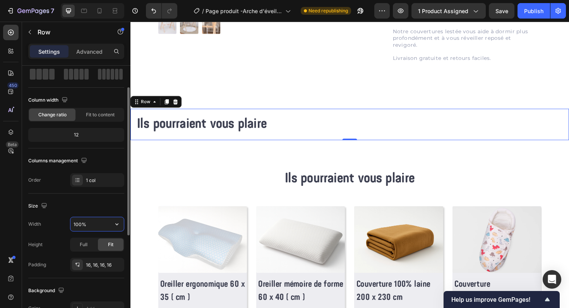
click at [85, 224] on input "100%" at bounding box center [96, 225] width 53 height 14
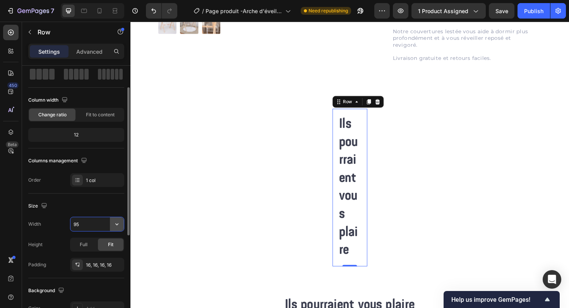
type input "95"
click at [110, 224] on button "button" at bounding box center [117, 225] width 14 height 14
click at [104, 223] on input "95" at bounding box center [96, 225] width 53 height 14
type input "95%"
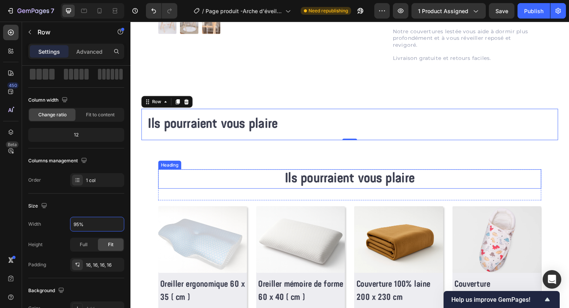
click at [290, 186] on h2 "Ils pourraient vous plaire" at bounding box center [363, 188] width 406 height 21
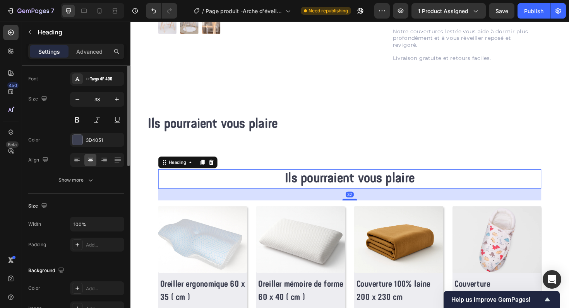
scroll to position [0, 0]
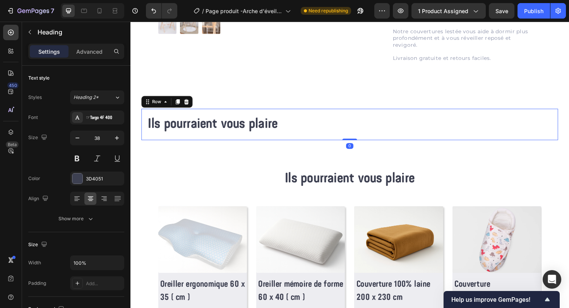
click at [215, 142] on div "Ils pourraient vous plaire Heading Row 0" at bounding box center [362, 130] width 441 height 33
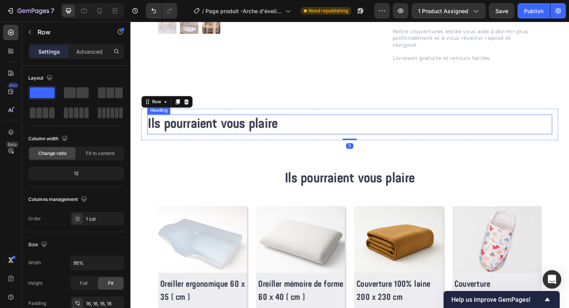
click at [189, 135] on h2 "Ils pourraient vous plaire" at bounding box center [362, 130] width 429 height 21
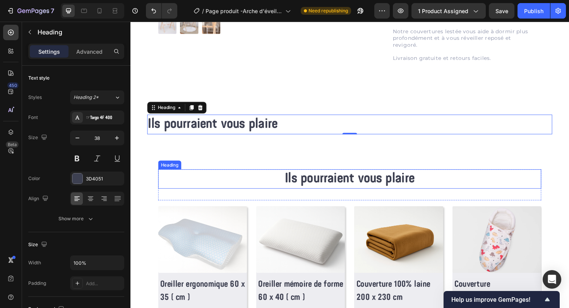
click at [268, 188] on h2 "Ils pourraient vous plaire" at bounding box center [363, 188] width 406 height 21
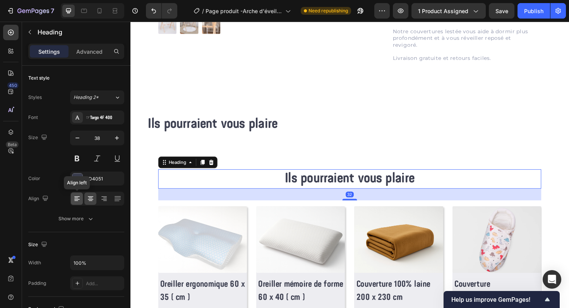
click at [78, 200] on icon at bounding box center [76, 199] width 5 height 1
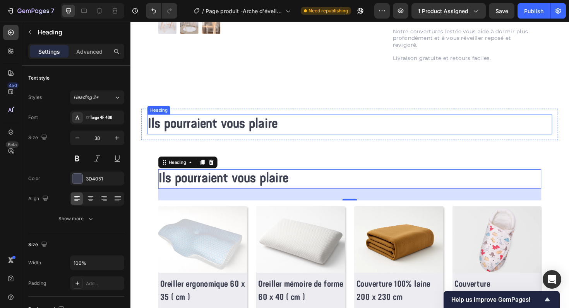
click at [296, 134] on h2 "Ils pourraient vous plaire" at bounding box center [362, 130] width 429 height 21
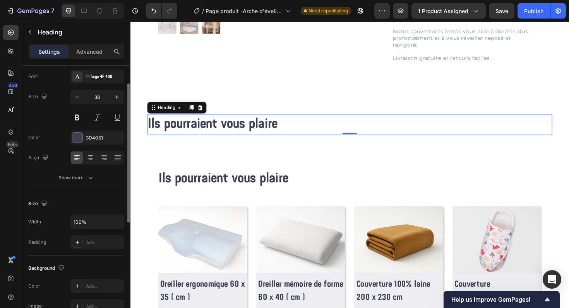
scroll to position [41, 0]
click at [78, 223] on input "100%" at bounding box center [96, 222] width 53 height 14
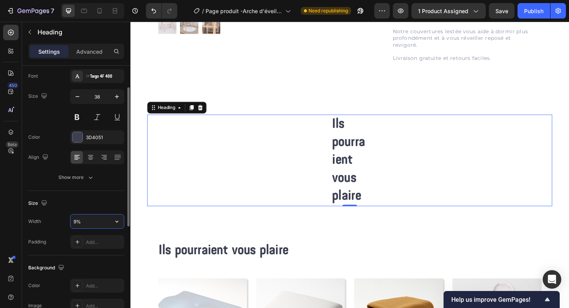
type input "95%"
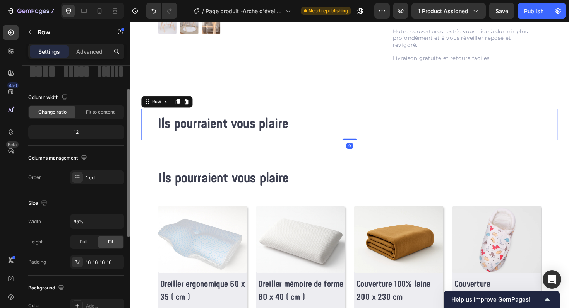
click at [144, 134] on div "Ils pourraient vous plaire Heading Row 0" at bounding box center [362, 130] width 441 height 33
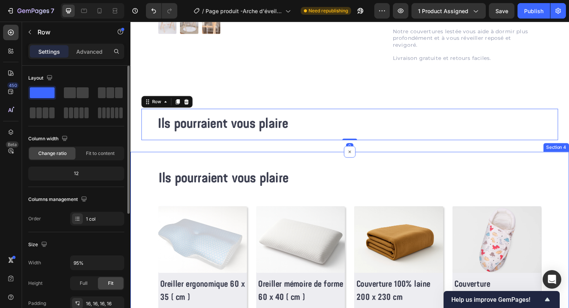
click at [161, 170] on div "Ils pourraient vous plaire Heading Row (P) Images Row Oreiller ergonomique 60 x…" at bounding box center [362, 275] width 464 height 231
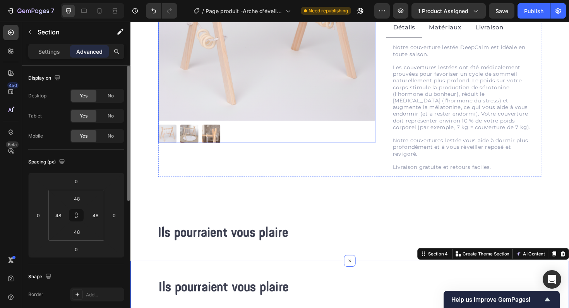
scroll to position [160, 0]
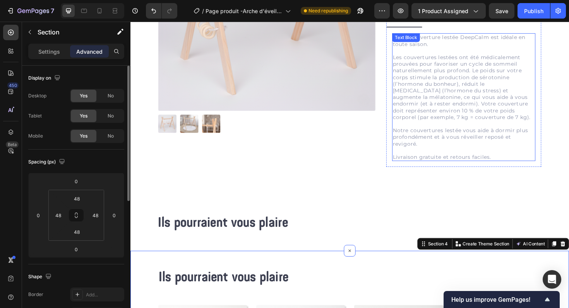
click at [440, 69] on p "Les couvertures lestées ont été médicalement prouvées pour favoriser un cycle d…" at bounding box center [483, 91] width 151 height 70
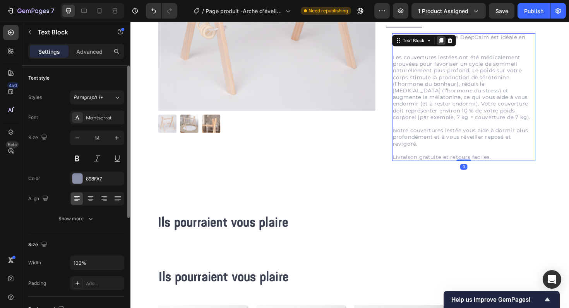
click at [459, 45] on icon at bounding box center [459, 42] width 6 height 6
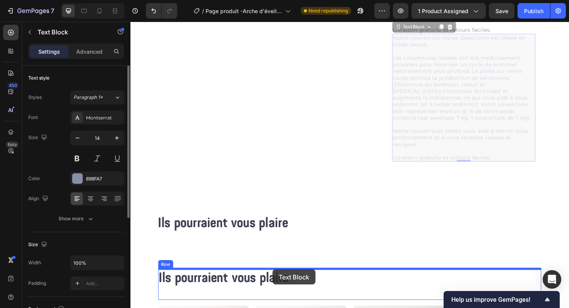
scroll to position [304, 0]
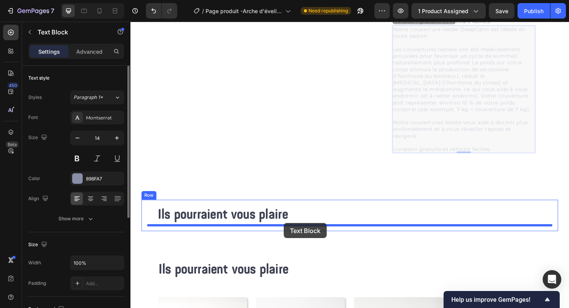
drag, startPoint x: 414, startPoint y: 66, endPoint x: 293, endPoint y: 235, distance: 208.6
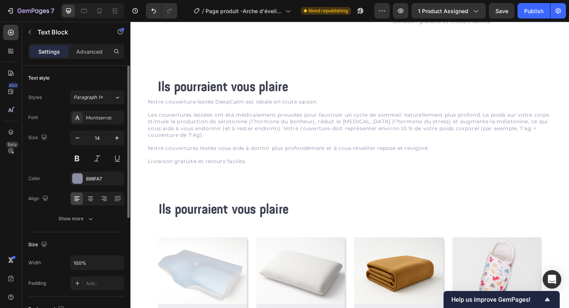
scroll to position [310, 0]
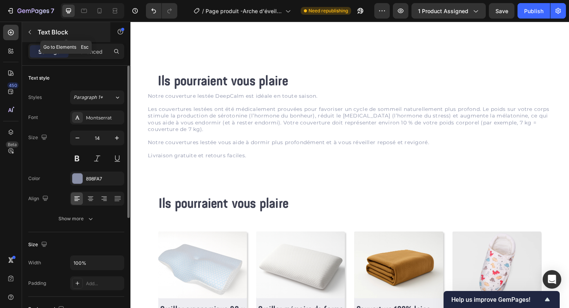
click at [33, 32] on icon "button" at bounding box center [30, 32] width 6 height 6
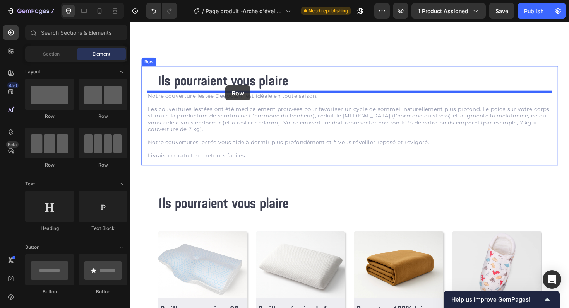
drag, startPoint x: 233, startPoint y: 118, endPoint x: 231, endPoint y: 89, distance: 29.1
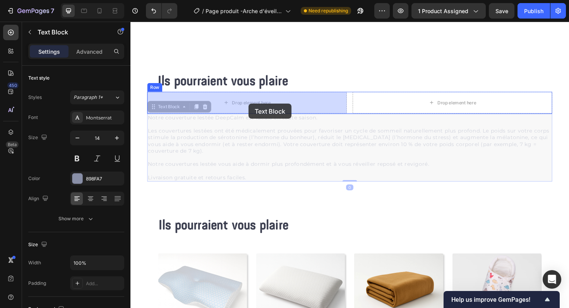
drag, startPoint x: 231, startPoint y: 144, endPoint x: 255, endPoint y: 109, distance: 42.9
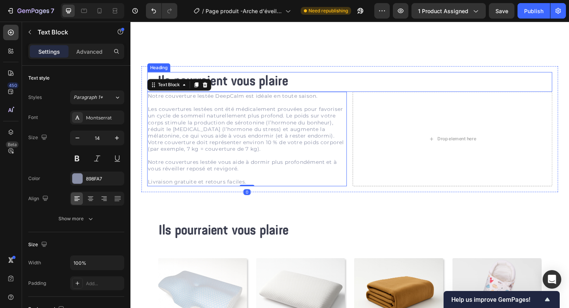
click at [361, 79] on h2 "Ils pourraient vous plaire" at bounding box center [363, 85] width 408 height 21
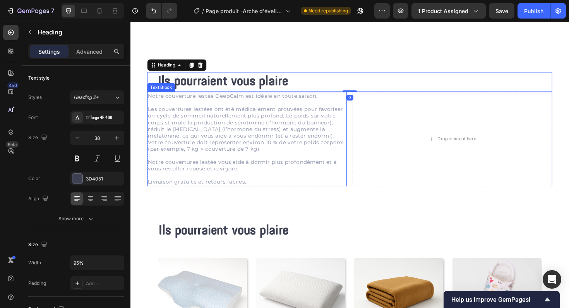
click at [272, 170] on p "Notre couvertures lestée vous aide à dormir plus profondément et à vous réveill…" at bounding box center [254, 174] width 210 height 14
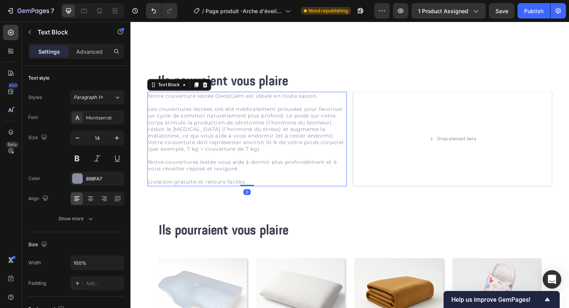
click at [272, 170] on p "Notre couvertures lestée vous aide à dormir plus profondément et à vous réveill…" at bounding box center [254, 174] width 210 height 14
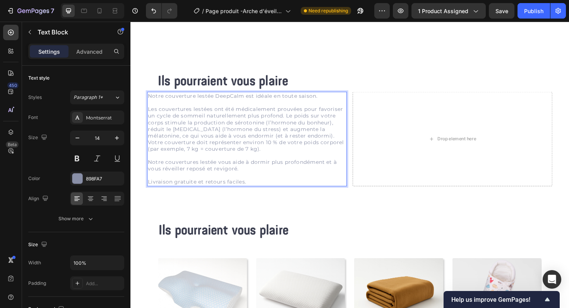
click at [260, 183] on p "Rich Text Editor. Editing area: main" at bounding box center [254, 184] width 210 height 7
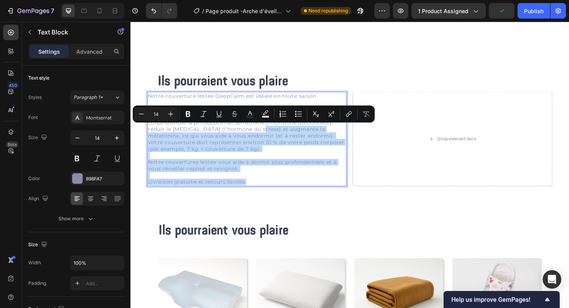
drag, startPoint x: 255, startPoint y: 192, endPoint x: 261, endPoint y: 138, distance: 53.8
click at [261, 138] on div "Notre couverture lestée DeepCalm est idéale en toute saison. Les couvertures le…" at bounding box center [253, 146] width 211 height 100
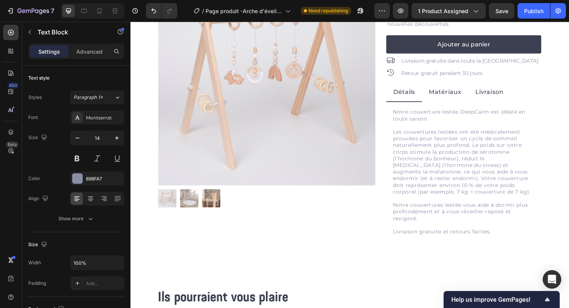
scroll to position [230, 0]
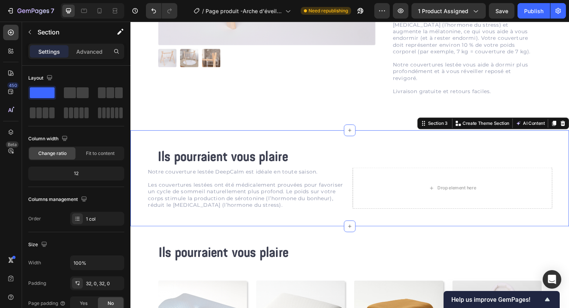
click at [283, 238] on div "Ils pourraient vous plaire Heading Notre couverture lestée DeepCalm est idéale …" at bounding box center [362, 188] width 464 height 102
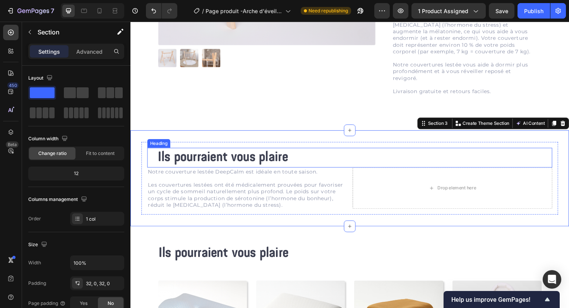
click at [161, 164] on h2 "Ils pourraient vous plaire" at bounding box center [363, 166] width 408 height 21
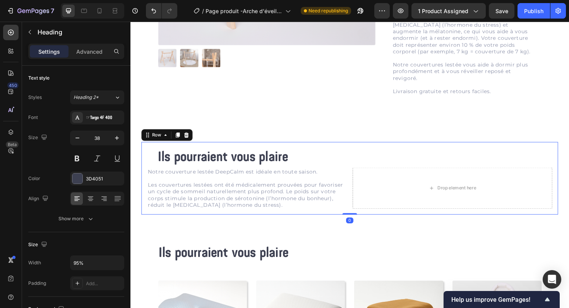
click at [143, 168] on div "Ils pourraient vous plaire Heading Notre couverture lestée DeepCalm est idéale …" at bounding box center [362, 187] width 441 height 77
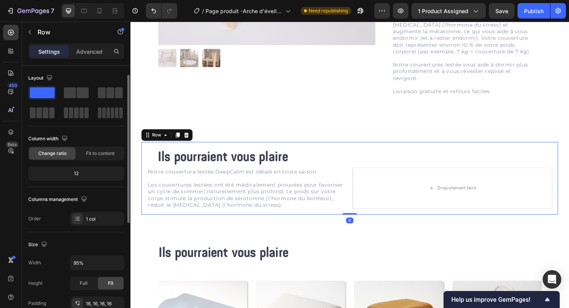
scroll to position [8, 0]
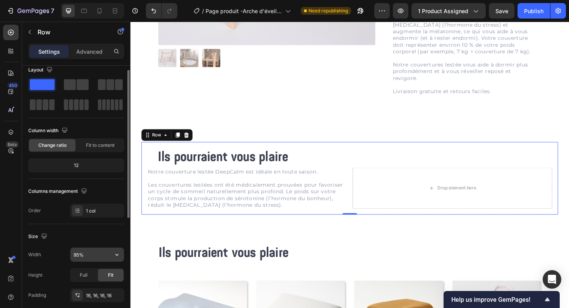
click at [80, 255] on input "95%" at bounding box center [96, 255] width 53 height 14
click at [79, 256] on input "95%" at bounding box center [96, 255] width 53 height 14
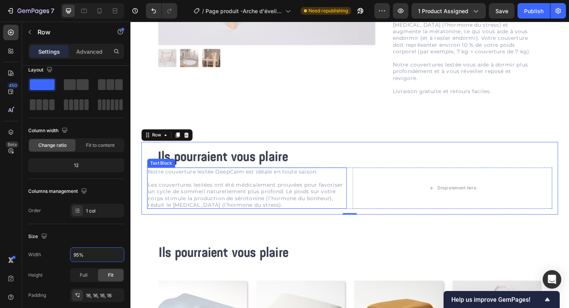
click at [157, 182] on p "Notre couverture lestée DeepCalm est idéale en toute saison." at bounding box center [254, 180] width 210 height 7
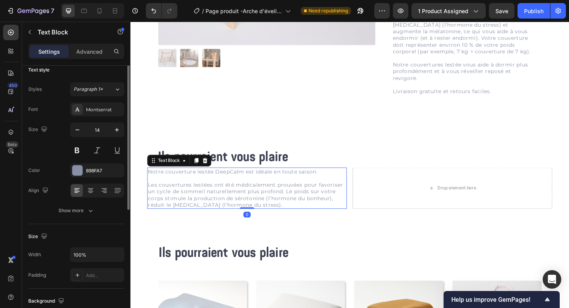
scroll to position [0, 0]
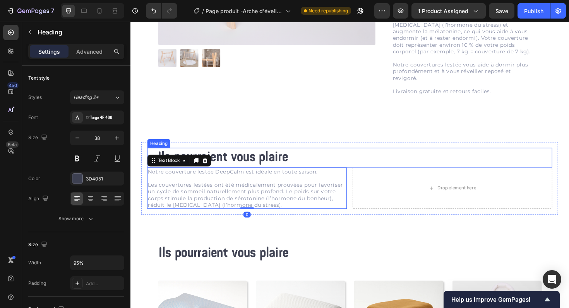
click at [197, 160] on h2 "Ils pourraient vous plaire" at bounding box center [363, 166] width 408 height 21
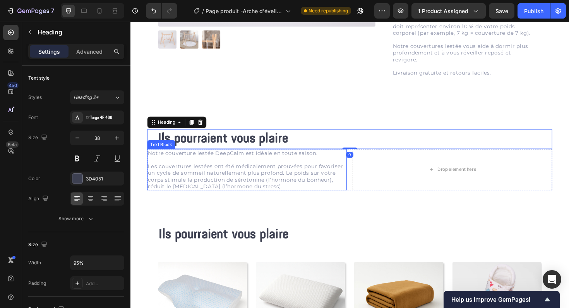
scroll to position [248, 0]
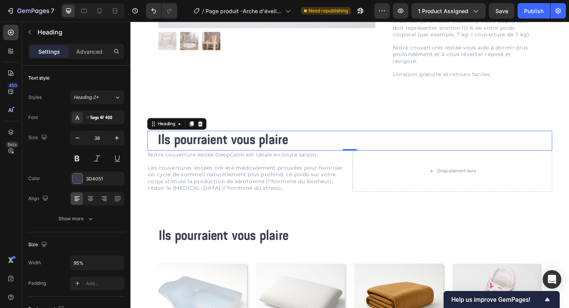
click at [151, 144] on div "Ils pourraient vous plaire" at bounding box center [362, 147] width 429 height 21
click at [146, 146] on div "Ils pourraient vous plaire Heading 0 Notre couverture lestée DeepCalm est idéal…" at bounding box center [362, 169] width 441 height 77
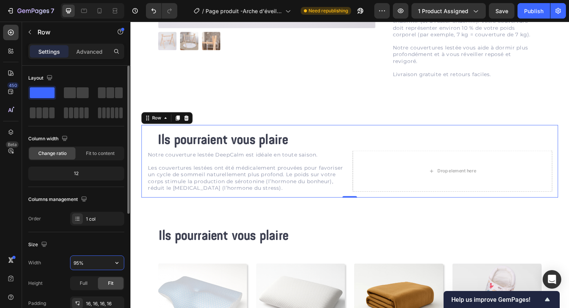
click at [76, 261] on input "95%" at bounding box center [96, 263] width 53 height 14
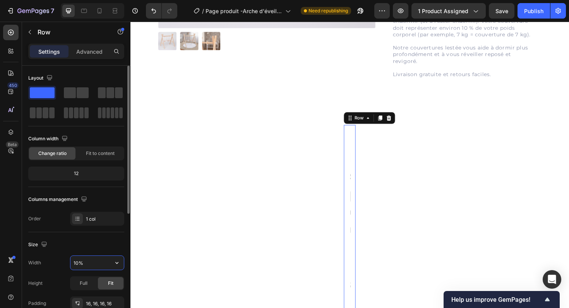
type input "100%"
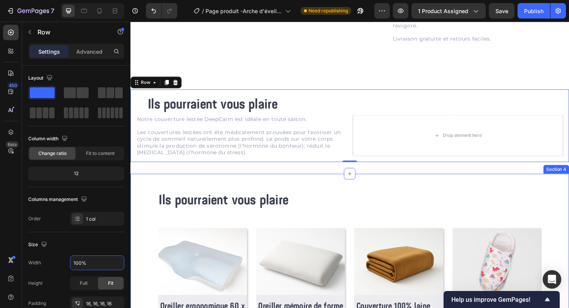
scroll to position [292, 0]
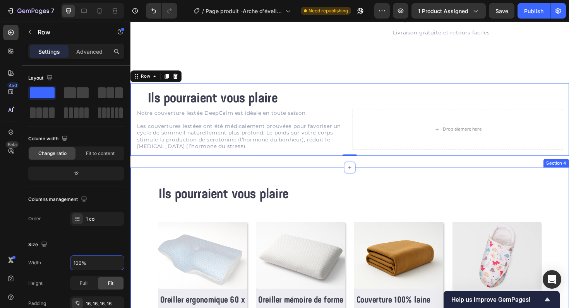
click at [206, 181] on div "Ils pourraient vous plaire Heading Row (P) Images Row Oreiller ergonomique 60 x…" at bounding box center [362, 291] width 464 height 231
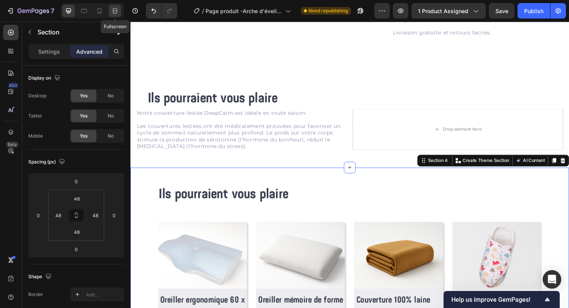
click at [116, 14] on icon at bounding box center [115, 11] width 8 height 8
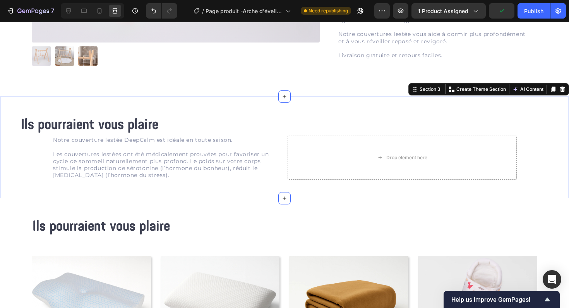
click at [102, 106] on div "Ils pourraient vous plaire Heading Notre couverture lestée DeepCalm est idéale …" at bounding box center [284, 148] width 569 height 102
click at [67, 14] on icon at bounding box center [69, 11] width 8 height 8
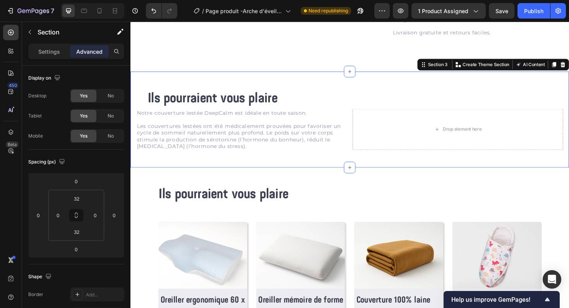
click at [193, 86] on div "Ils pourraient vous plaire Heading Notre couverture lestée DeepCalm est idéale …" at bounding box center [362, 126] width 464 height 102
click at [48, 54] on p "Settings" at bounding box center [49, 52] width 22 height 8
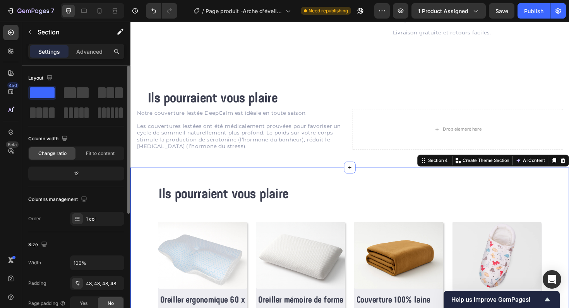
click at [190, 182] on div "Ils pourraient vous plaire Heading Row (P) Images Row Oreiller ergonomique 60 x…" at bounding box center [362, 291] width 464 height 231
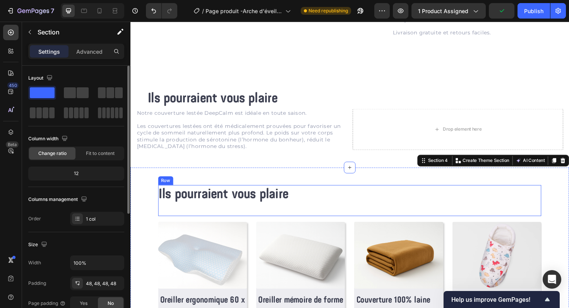
click at [164, 216] on div "Ils pourraient vous plaire Heading" at bounding box center [363, 211] width 406 height 33
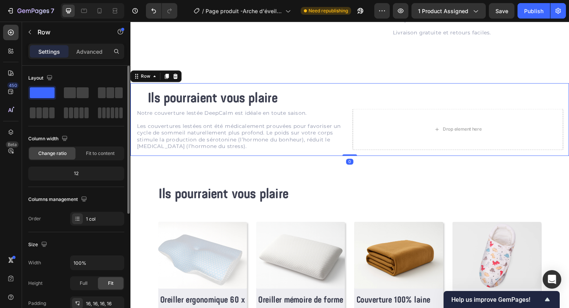
click at [175, 91] on div "Ils pourraient vous plaire Heading Notre couverture lestée DeepCalm est idéale …" at bounding box center [362, 125] width 464 height 77
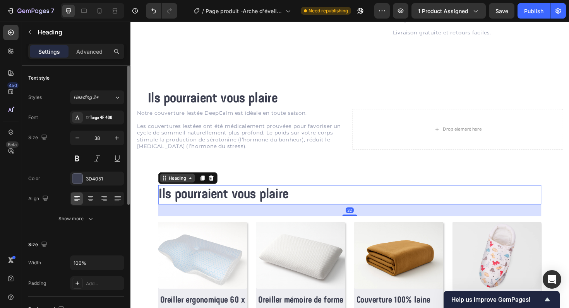
click at [177, 192] on div "Heading" at bounding box center [180, 187] width 37 height 9
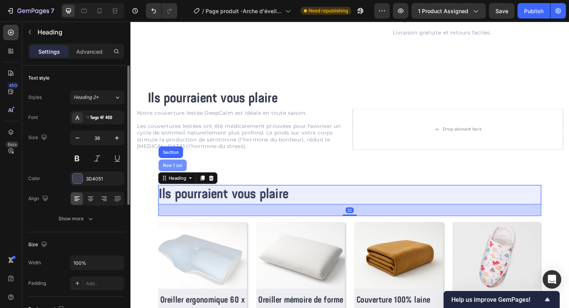
click at [180, 177] on div "Row 1 col" at bounding box center [175, 174] width 30 height 12
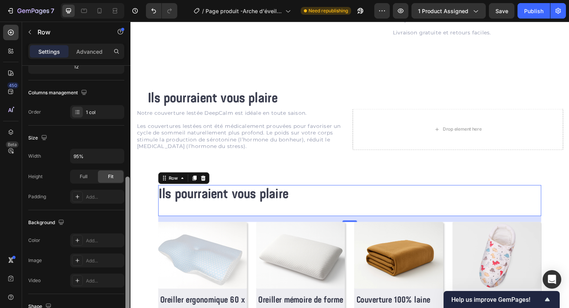
scroll to position [95, 0]
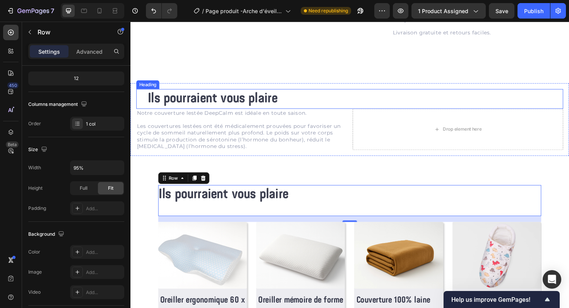
click at [154, 90] on div "Heading" at bounding box center [148, 88] width 21 height 7
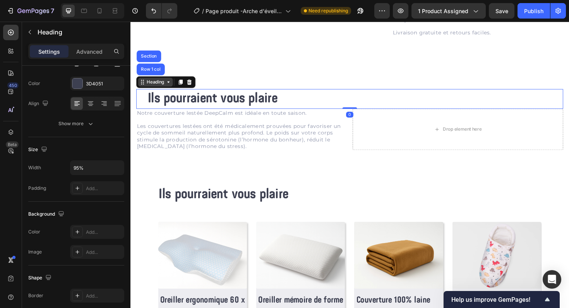
scroll to position [0, 0]
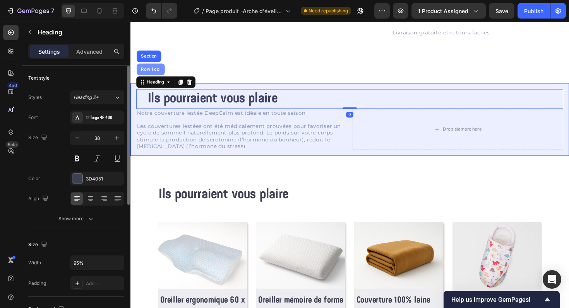
click at [152, 76] on div "Row 1 col" at bounding box center [152, 72] width 30 height 12
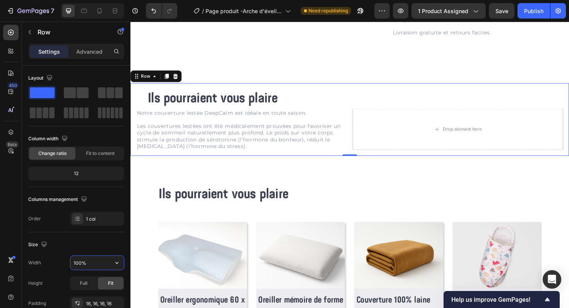
click at [80, 264] on input "100%" at bounding box center [96, 263] width 53 height 14
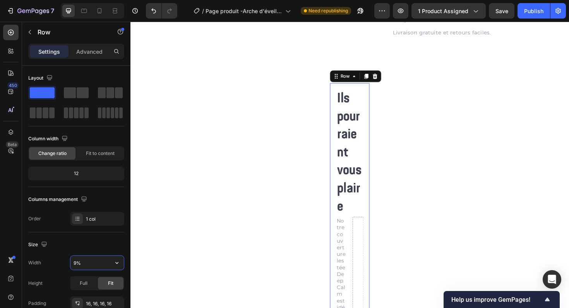
type input "95%"
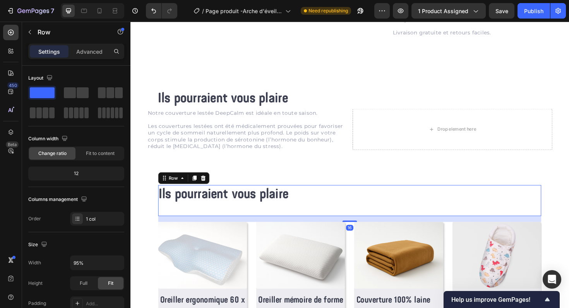
click at [188, 219] on div "Ils pourraient vous plaire Heading" at bounding box center [363, 211] width 406 height 33
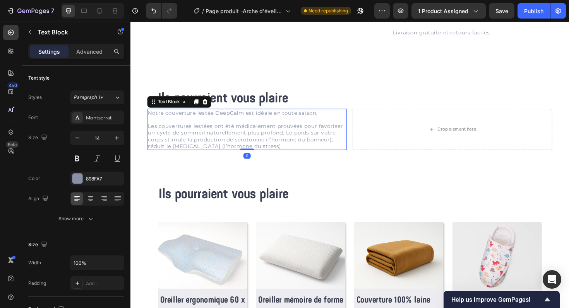
click at [218, 125] on p at bounding box center [254, 125] width 210 height 7
click at [210, 104] on icon at bounding box center [209, 107] width 6 height 6
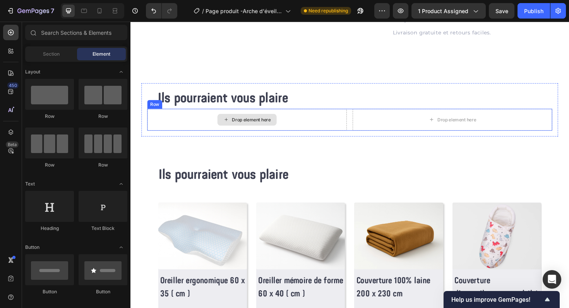
click at [265, 122] on div "Drop element here" at bounding box center [254, 126] width 63 height 12
click at [203, 127] on div "Drop element here" at bounding box center [253, 125] width 211 height 23
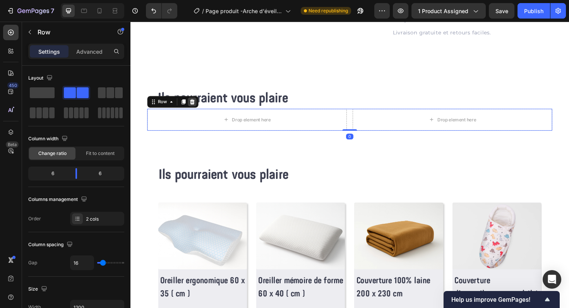
click at [199, 107] on icon at bounding box center [196, 107] width 6 height 6
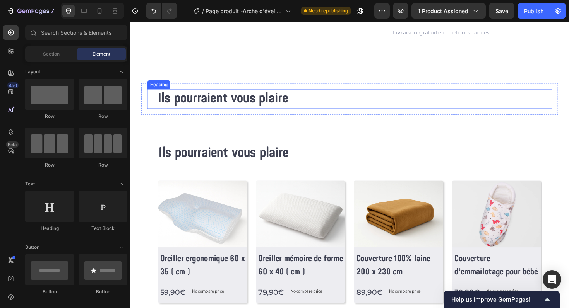
click at [200, 111] on h2 "Ils pourraient vous plaire" at bounding box center [363, 103] width 408 height 21
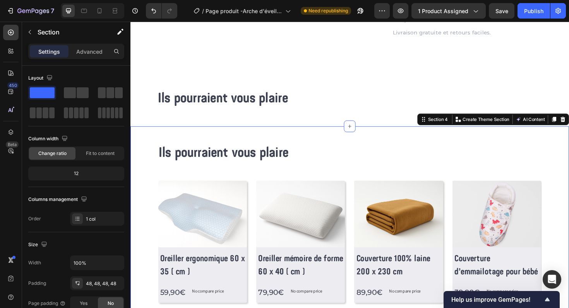
click at [243, 143] on div "Ils pourraient vous plaire Heading Row (P) Images Row Oreiller ergonomique 60 x…" at bounding box center [362, 248] width 464 height 231
click at [116, 12] on icon at bounding box center [115, 11] width 8 height 8
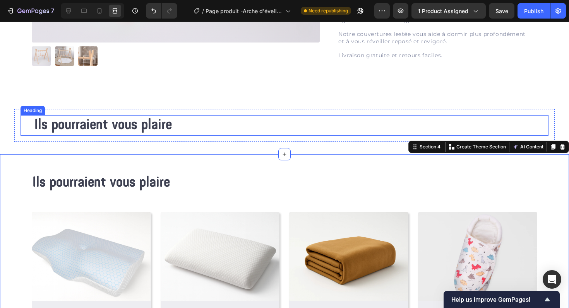
click at [113, 123] on h2 "Ils pourraient vous plaire" at bounding box center [285, 125] width 502 height 21
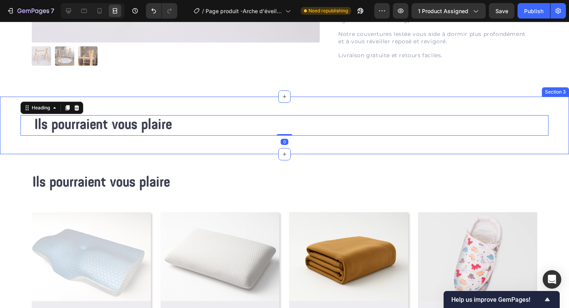
click at [122, 108] on div "Ils pourraient vous plaire Heading 0 Row Section 3" at bounding box center [284, 126] width 569 height 58
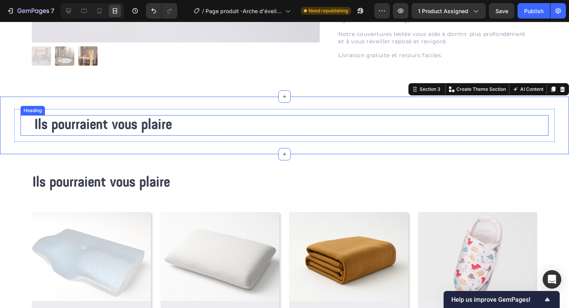
click at [111, 130] on h2 "Ils pourraient vous plaire" at bounding box center [285, 125] width 502 height 21
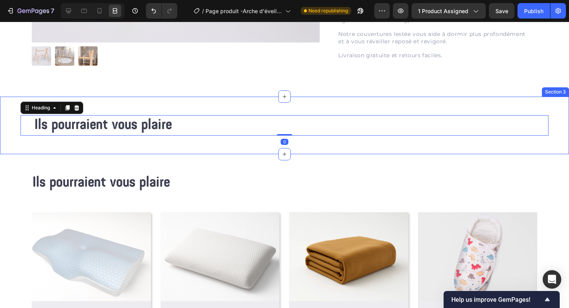
click at [89, 146] on div "Ils pourraient vous plaire Heading 0 Row Section 3" at bounding box center [284, 126] width 569 height 58
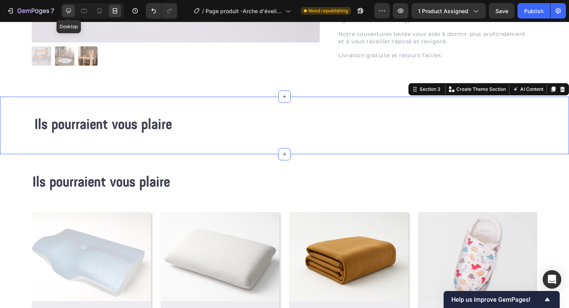
click at [69, 9] on icon at bounding box center [68, 11] width 5 height 5
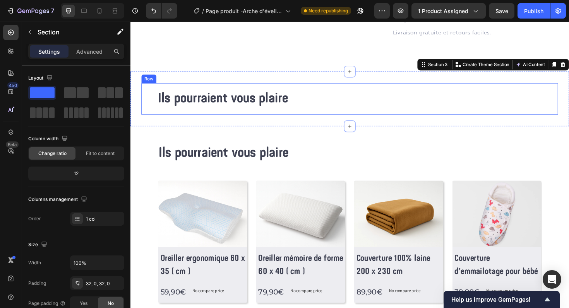
click at [261, 118] on div "Ils pourraient vous plaire Heading Row" at bounding box center [362, 103] width 441 height 33
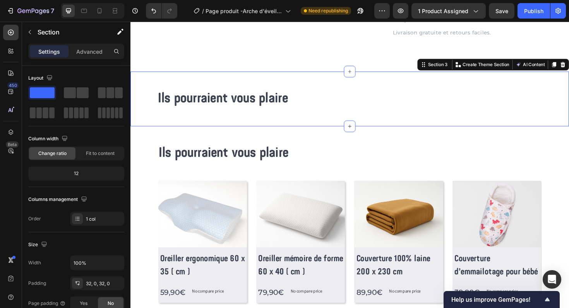
click at [275, 127] on div "Ils pourraient vous plaire Heading Row Section 3 Create Theme Section AI Conten…" at bounding box center [362, 104] width 464 height 58
click at [31, 31] on icon "button" at bounding box center [30, 32] width 6 height 6
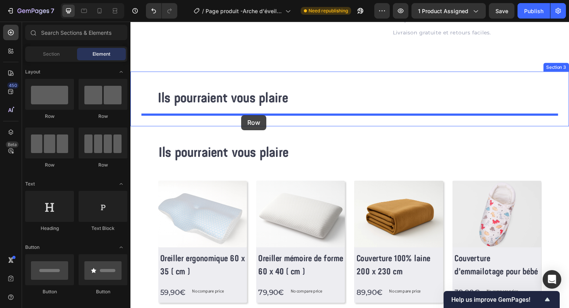
drag, startPoint x: 230, startPoint y: 122, endPoint x: 247, endPoint y: 121, distance: 17.8
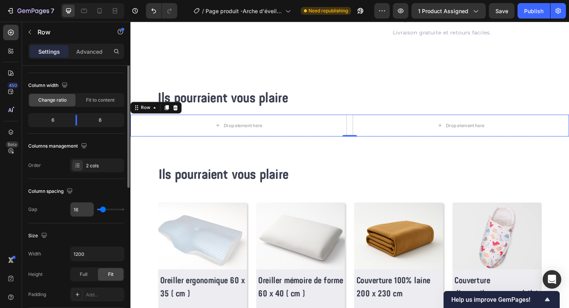
scroll to position [60, 0]
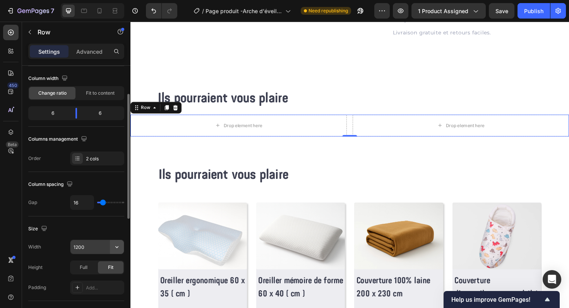
click at [122, 249] on button "button" at bounding box center [117, 247] width 14 height 14
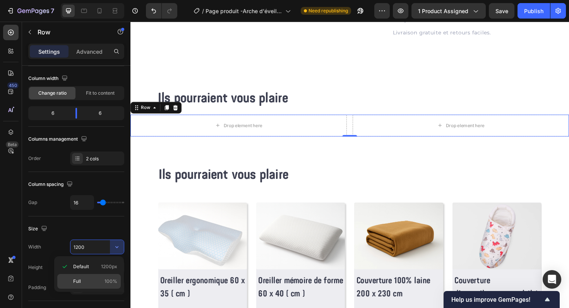
click at [98, 281] on p "Full 100%" at bounding box center [95, 281] width 44 height 7
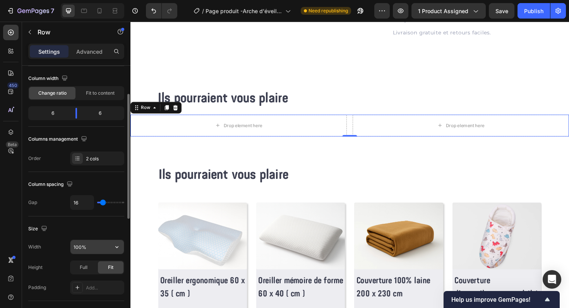
click at [79, 245] on input "100%" at bounding box center [96, 247] width 53 height 14
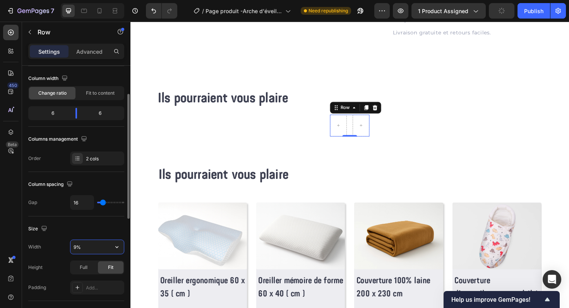
type input "95%"
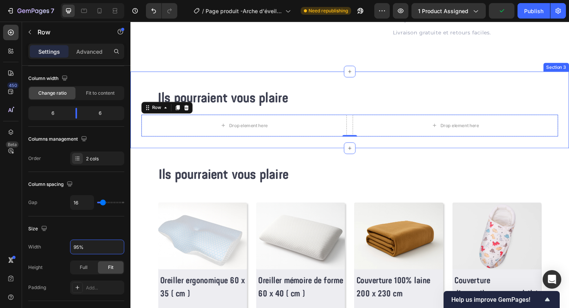
click at [225, 156] on div "Ils pourraient vous plaire Heading Row (P) Images Row Oreiller ergonomique 60 x…" at bounding box center [362, 271] width 464 height 231
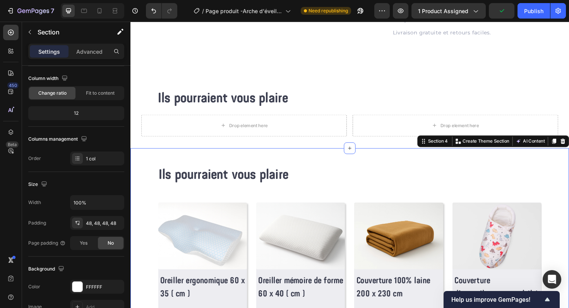
scroll to position [0, 0]
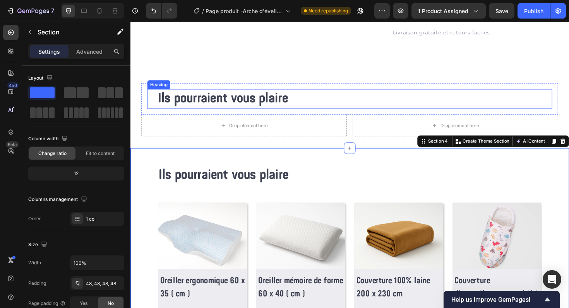
click at [153, 104] on div "Ils pourraient vous plaire" at bounding box center [362, 103] width 429 height 21
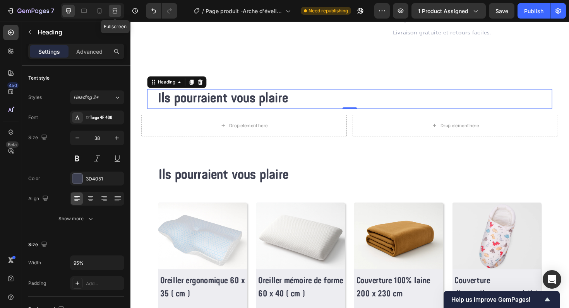
click at [115, 11] on icon at bounding box center [115, 11] width 8 height 8
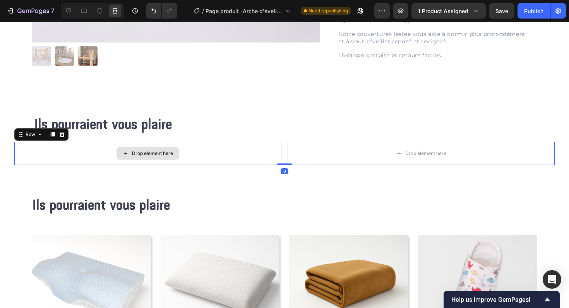
click at [31, 153] on div "Drop element here" at bounding box center [147, 153] width 267 height 23
click at [68, 9] on icon at bounding box center [68, 11] width 5 height 5
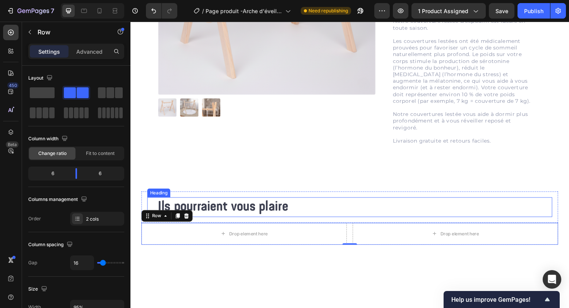
scroll to position [101, 0]
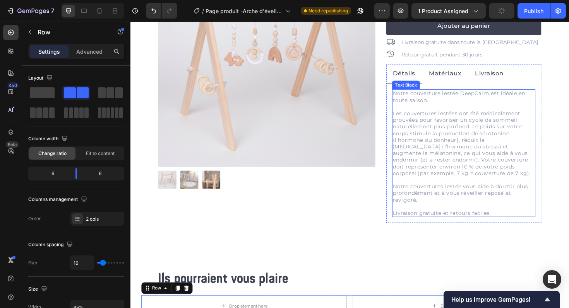
click at [440, 139] on p "Les couvertures lestées ont été médicalement prouvées pour favoriser un cycle d…" at bounding box center [483, 151] width 151 height 70
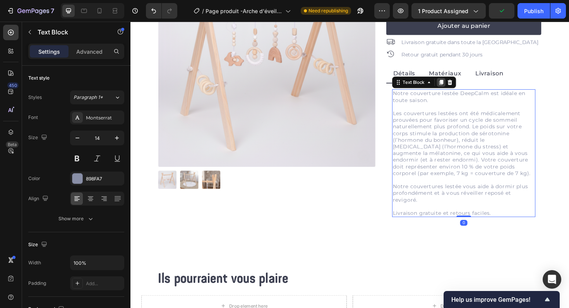
click at [457, 87] on icon at bounding box center [459, 86] width 6 height 6
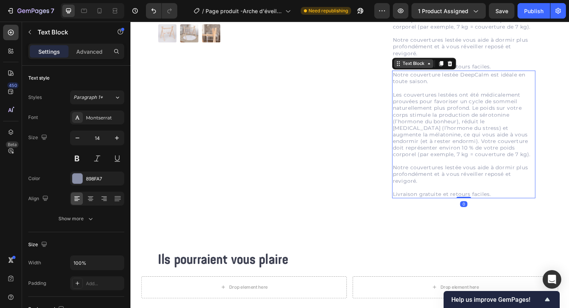
scroll to position [257, 0]
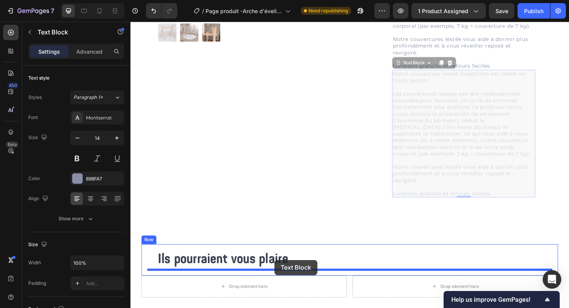
drag, startPoint x: 414, startPoint y: 69, endPoint x: 268, endPoint y: 304, distance: 276.7
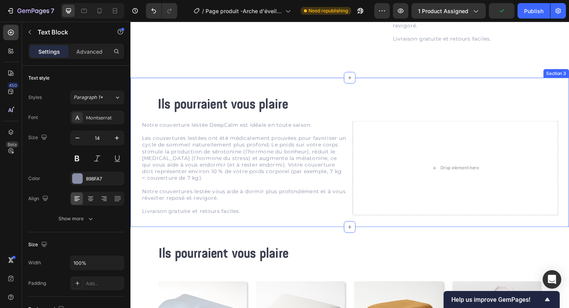
scroll to position [301, 0]
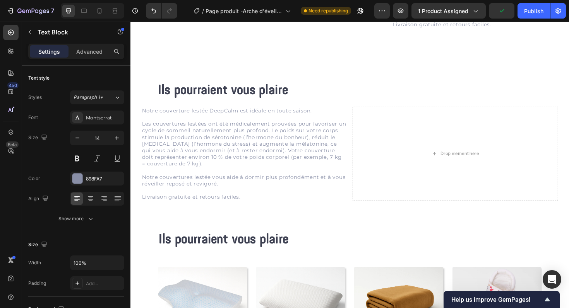
click at [198, 134] on p "Les couvertures lestées ont été médicalement prouvées pour favoriser un cycle d…" at bounding box center [251, 151] width 216 height 49
click at [192, 144] on p "Les couvertures lestées ont été médicalement prouvées pour favoriser un cycle d…" at bounding box center [251, 151] width 216 height 49
drag, startPoint x: 144, startPoint y: 115, endPoint x: 149, endPoint y: 117, distance: 5.3
click at [149, 117] on p "Notre couverture lestée DeepCalm est idéale en toute saison." at bounding box center [251, 116] width 216 height 7
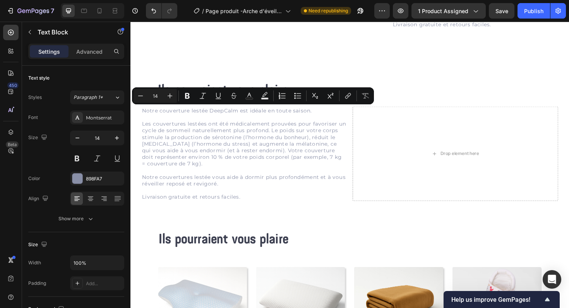
click at [168, 149] on p "Les couvertures lestées ont été médicalement prouvées pour favoriser un cycle d…" at bounding box center [251, 151] width 216 height 49
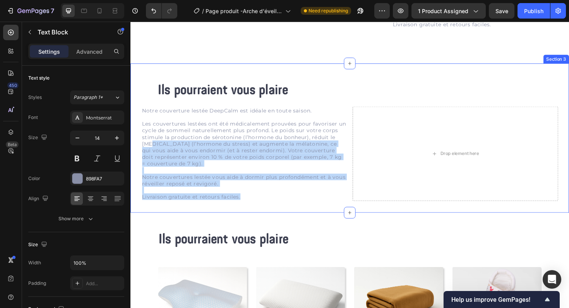
drag, startPoint x: 153, startPoint y: 148, endPoint x: 246, endPoint y: 212, distance: 112.6
click at [246, 212] on div "Ils pourraient vous plaire Heading Row Notre couverture lestée DeepCalm est idé…" at bounding box center [362, 145] width 464 height 158
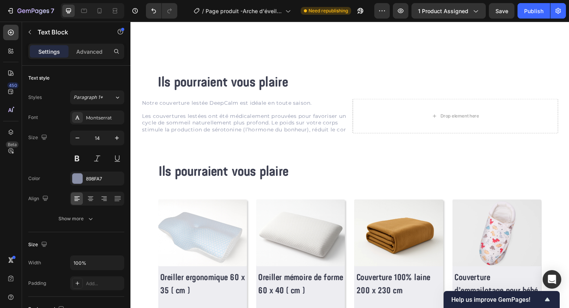
scroll to position [310, 0]
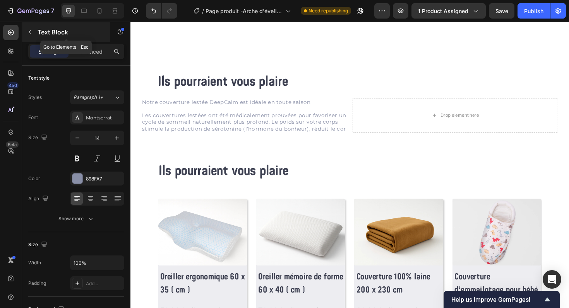
click at [33, 35] on icon "button" at bounding box center [30, 32] width 6 height 6
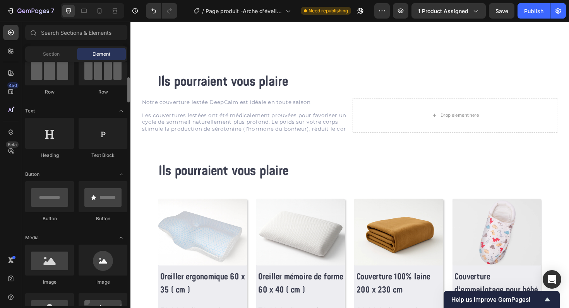
scroll to position [113, 0]
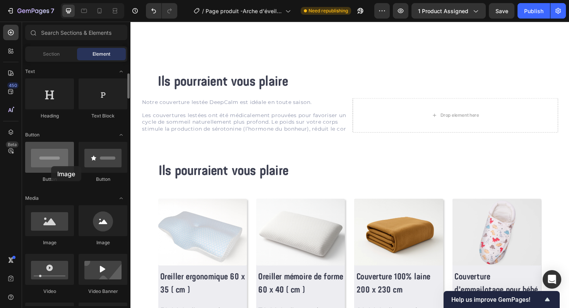
drag, startPoint x: 74, startPoint y: 231, endPoint x: 51, endPoint y: 166, distance: 68.4
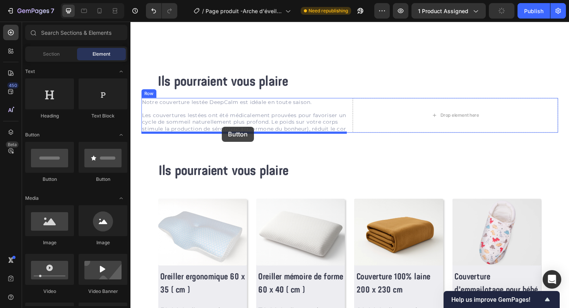
drag, startPoint x: 181, startPoint y: 187, endPoint x: 227, endPoint y: 133, distance: 70.8
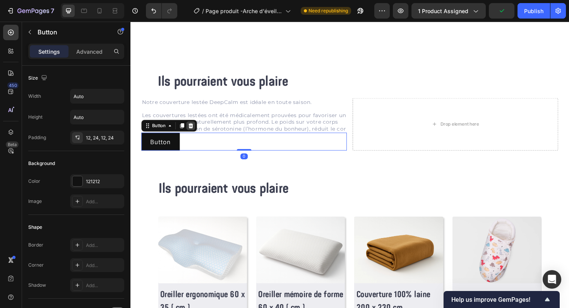
click at [199, 132] on div at bounding box center [194, 131] width 9 height 9
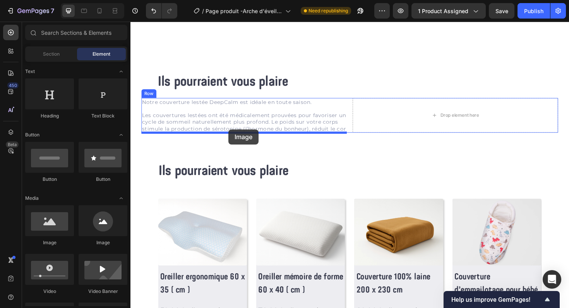
drag, startPoint x: 184, startPoint y: 250, endPoint x: 234, endPoint y: 136, distance: 124.4
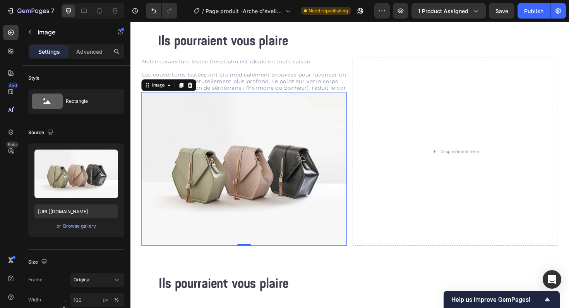
scroll to position [333, 0]
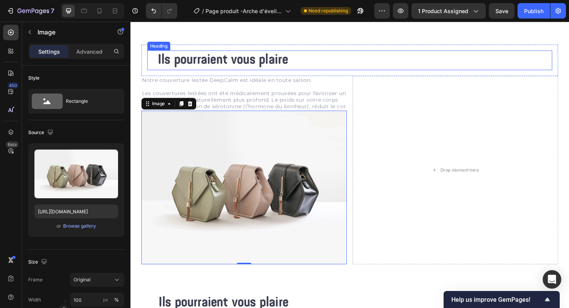
click at [332, 57] on h2 "Ils pourraient vous plaire" at bounding box center [363, 62] width 408 height 21
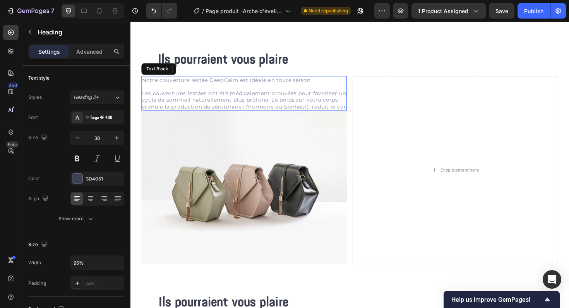
click at [311, 99] on p "Les couvertures lestées ont été médicalement prouvées pour favoriser un cycle d…" at bounding box center [251, 104] width 216 height 21
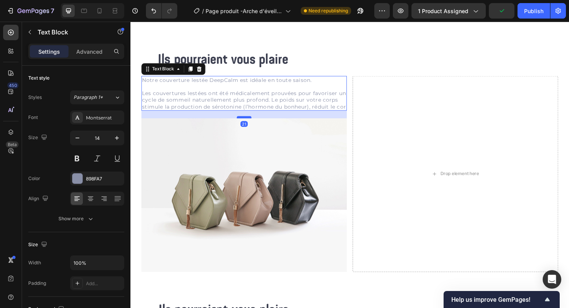
drag, startPoint x: 255, startPoint y: 115, endPoint x: 255, endPoint y: 123, distance: 8.1
click at [255, 123] on div at bounding box center [250, 123] width 15 height 2
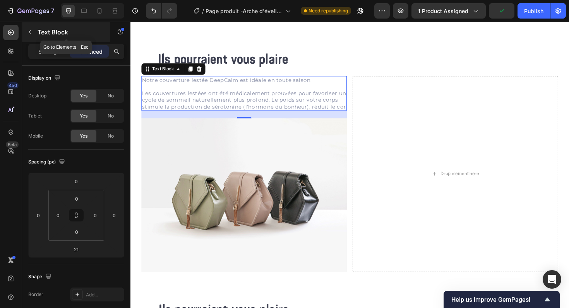
click at [31, 33] on icon "button" at bounding box center [30, 32] width 6 height 6
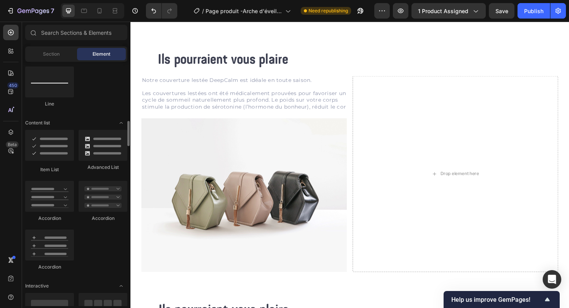
scroll to position [560, 0]
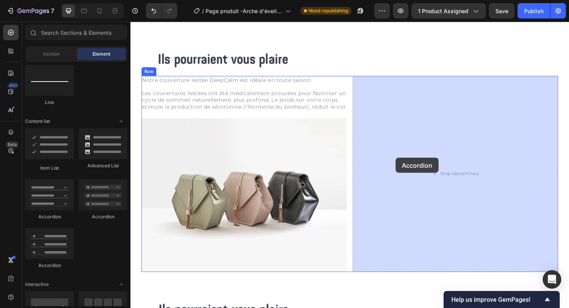
drag, startPoint x: 186, startPoint y: 216, endPoint x: 413, endPoint y: 167, distance: 232.1
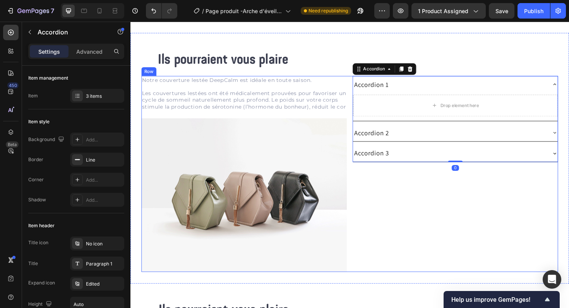
click at [427, 221] on div "Accordion 1 Drop element here Accordion 2 Accordion 3 Accordion 0" at bounding box center [475, 183] width 218 height 208
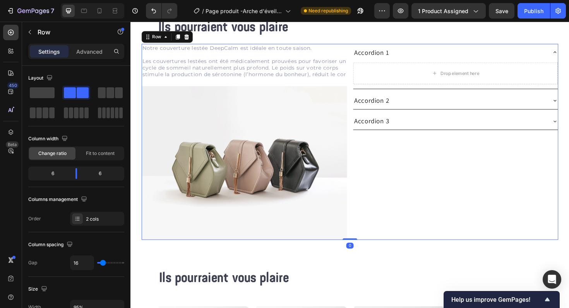
scroll to position [368, 0]
click at [391, 175] on div "Accordion 1 Drop element here Accordion 2 Accordion 3 Accordion" at bounding box center [475, 149] width 218 height 208
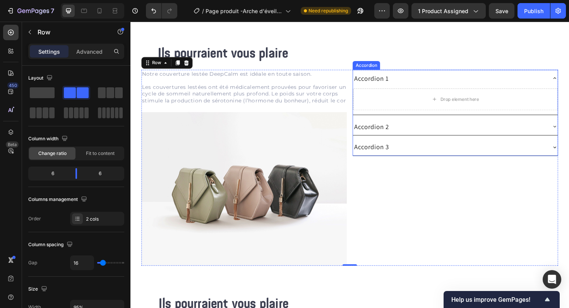
click at [387, 84] on div "Accordion 1" at bounding box center [385, 82] width 39 height 12
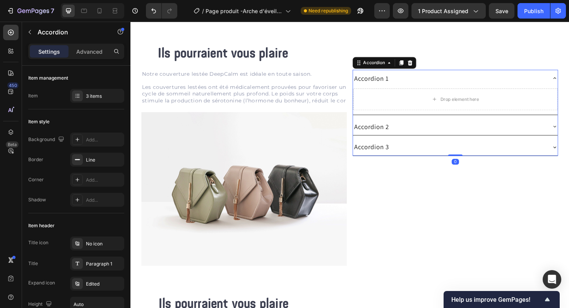
click at [387, 84] on div "Accordion 1" at bounding box center [385, 82] width 39 height 12
click at [387, 84] on p "Accordion 1" at bounding box center [385, 82] width 37 height 10
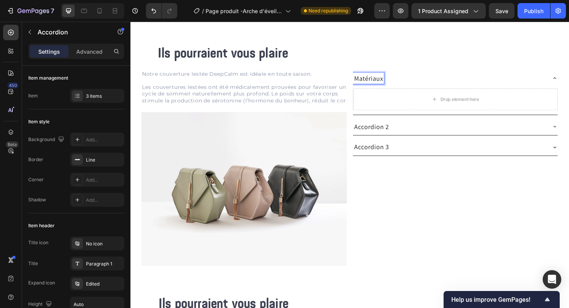
click at [392, 132] on p "Accordion 2" at bounding box center [385, 133] width 37 height 10
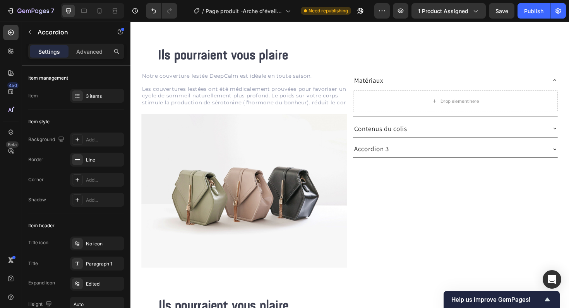
click at [386, 158] on p "Accordion 3" at bounding box center [385, 157] width 37 height 10
click at [436, 85] on div "Matériaux" at bounding box center [468, 84] width 204 height 12
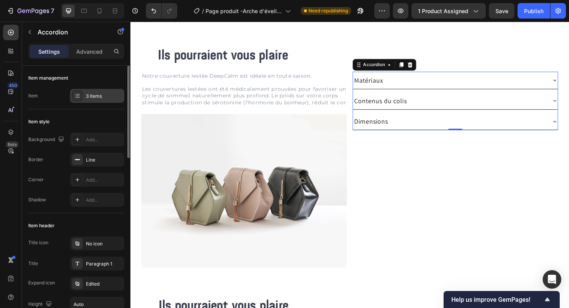
click at [96, 100] on div "3 items" at bounding box center [97, 96] width 54 height 14
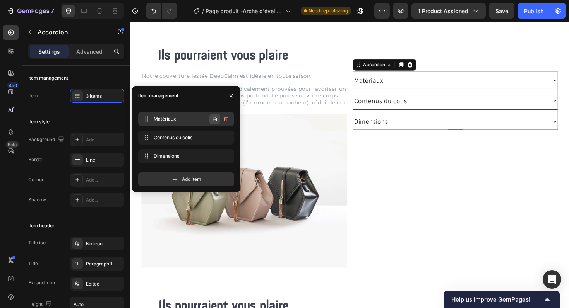
click at [217, 122] on icon "button" at bounding box center [215, 119] width 6 height 6
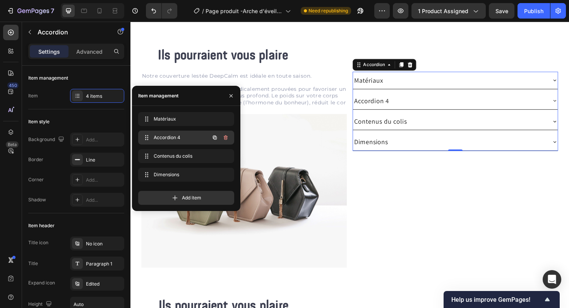
click at [182, 141] on div "Accordion 4 Accordion 4" at bounding box center [175, 137] width 68 height 11
click at [393, 104] on div "Accordion 4" at bounding box center [385, 105] width 39 height 12
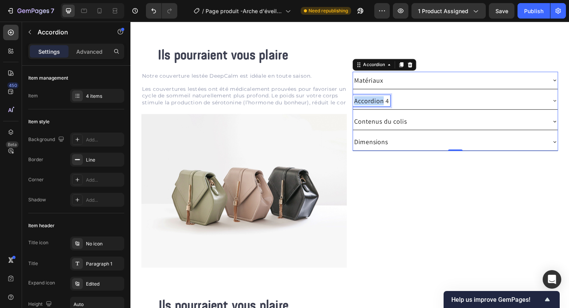
click at [393, 104] on p "Accordion 4" at bounding box center [385, 106] width 37 height 10
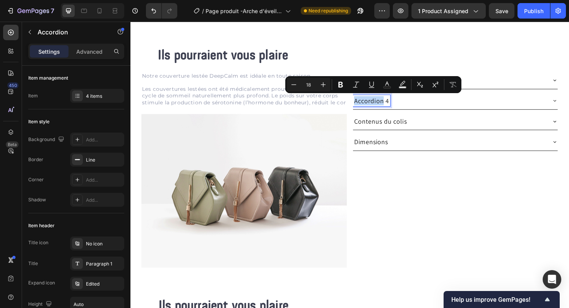
click at [393, 104] on p "Accordion 4" at bounding box center [385, 106] width 37 height 10
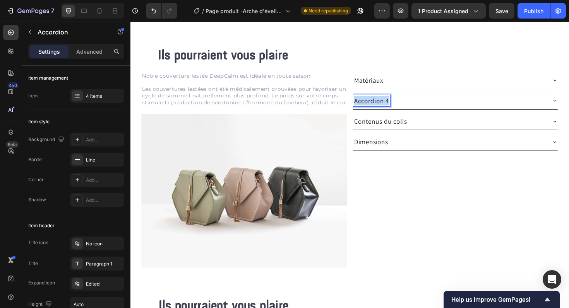
click at [393, 104] on p "Accordion 4" at bounding box center [385, 106] width 37 height 10
click at [447, 124] on div "Contenus du colis" at bounding box center [468, 127] width 204 height 12
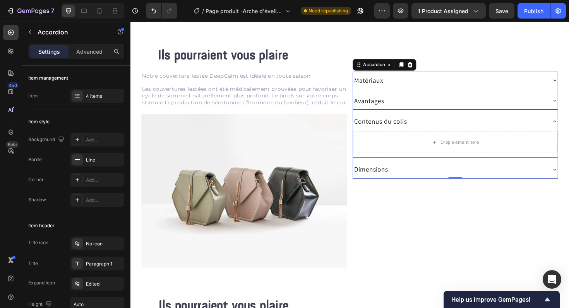
click at [440, 107] on div "Avantages" at bounding box center [468, 105] width 204 height 12
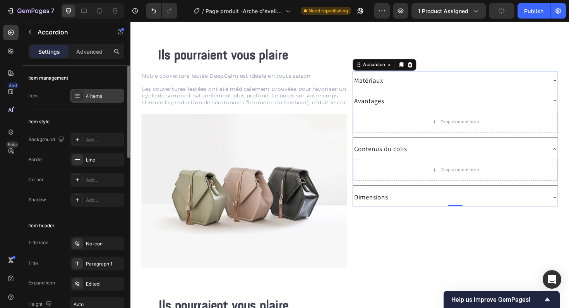
click at [92, 98] on div "4 items" at bounding box center [104, 96] width 36 height 7
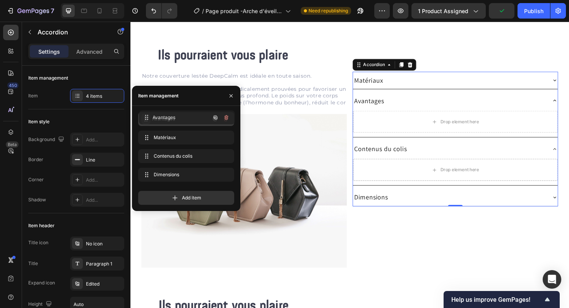
drag, startPoint x: 146, startPoint y: 137, endPoint x: 146, endPoint y: 117, distance: 20.1
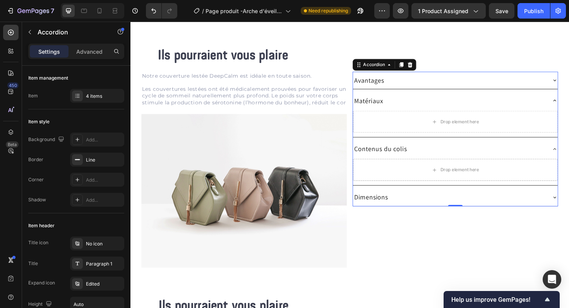
click at [507, 108] on div "Matériaux" at bounding box center [468, 105] width 204 height 12
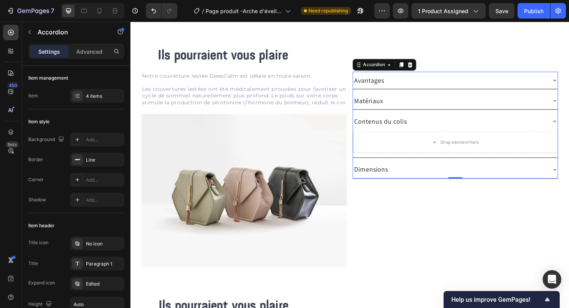
click at [504, 132] on div "Contenus du colis" at bounding box center [468, 127] width 204 height 12
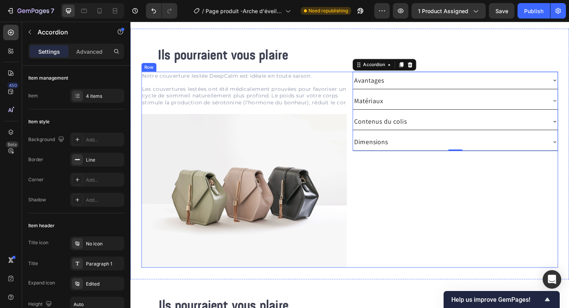
click at [500, 214] on div "Avantages Matériaux Contenus du colis Drop element here Dimensions Accordion 0" at bounding box center [475, 179] width 218 height 208
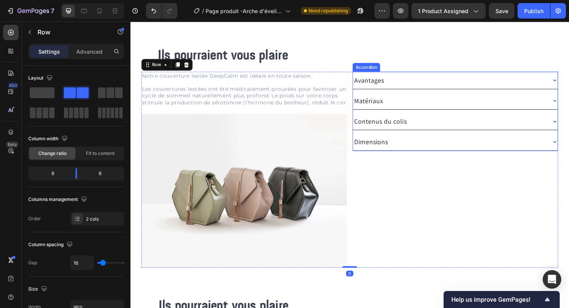
click at [536, 85] on div "Avantages" at bounding box center [468, 84] width 204 height 12
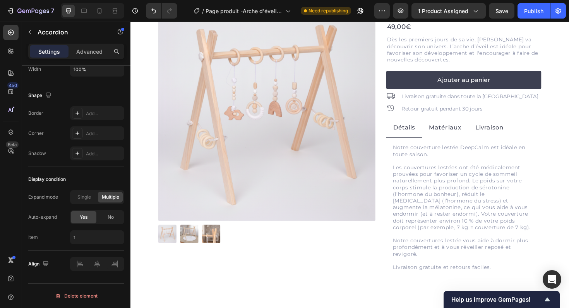
scroll to position [17, 0]
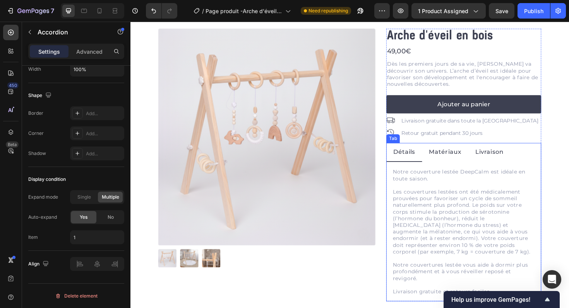
click at [423, 158] on p "Détails" at bounding box center [420, 160] width 23 height 11
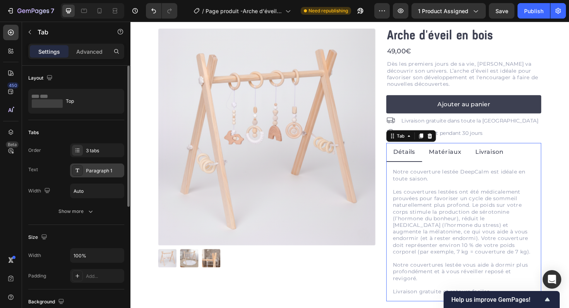
click at [96, 175] on div "Paragraph 1" at bounding box center [97, 171] width 54 height 14
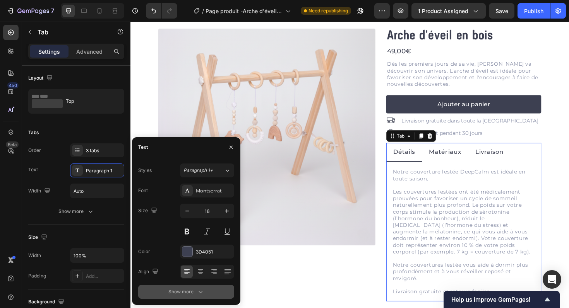
click at [195, 298] on button "Show more" at bounding box center [186, 292] width 96 height 14
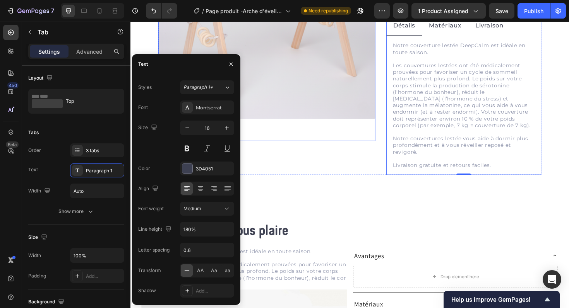
scroll to position [245, 0]
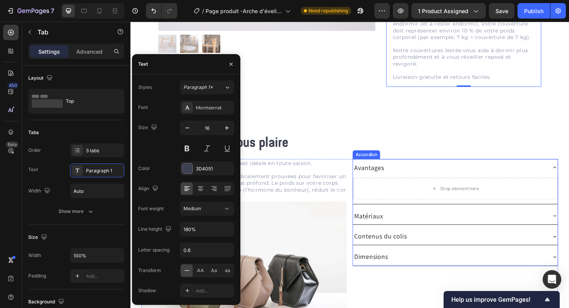
click at [417, 178] on div "Avantages" at bounding box center [468, 177] width 204 height 12
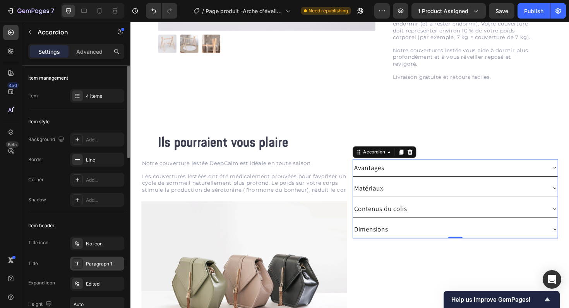
click at [96, 261] on div "Paragraph 1" at bounding box center [104, 264] width 36 height 7
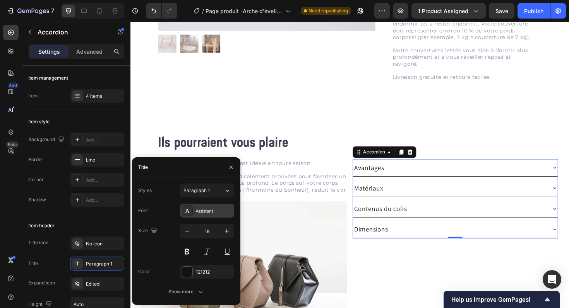
click at [203, 206] on div "Assistant" at bounding box center [207, 211] width 54 height 14
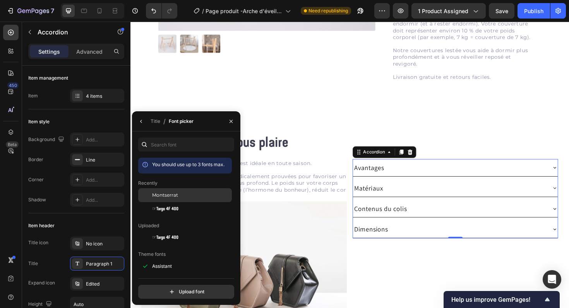
click at [180, 197] on div "Montserrat" at bounding box center [191, 195] width 78 height 7
click at [142, 120] on icon "button" at bounding box center [141, 121] width 6 height 6
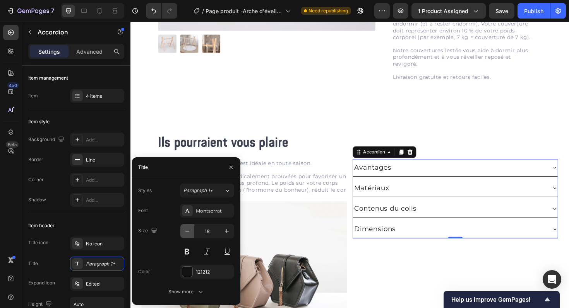
click at [190, 231] on icon "button" at bounding box center [187, 232] width 8 height 8
type input "16"
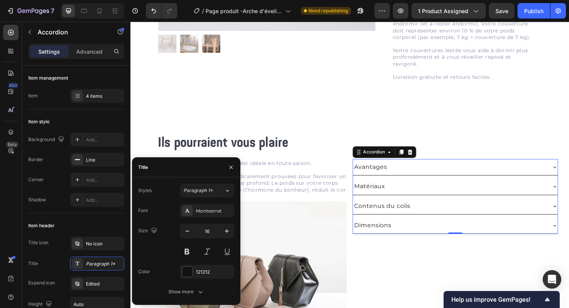
click at [194, 279] on div "Font Montserrat Size 16 Color 121212 Show more" at bounding box center [186, 251] width 96 height 95
click at [194, 271] on div "121212" at bounding box center [207, 272] width 54 height 14
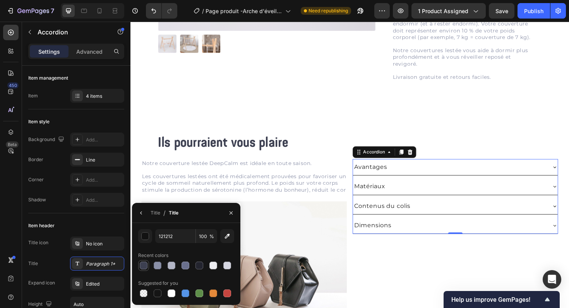
click at [144, 265] on div at bounding box center [144, 266] width 8 height 8
type input "3D4051"
click at [108, 261] on div "Paragraph 1*" at bounding box center [104, 264] width 36 height 7
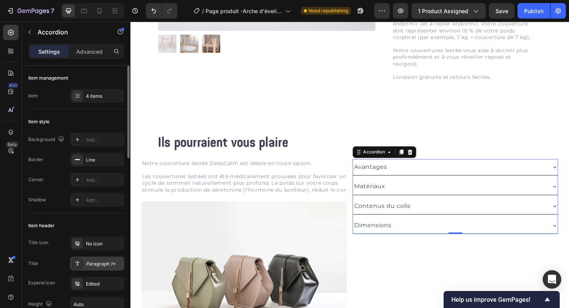
click at [108, 261] on div "Paragraph 1*" at bounding box center [104, 264] width 36 height 7
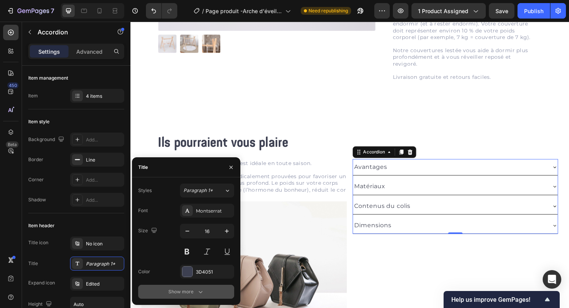
click at [174, 289] on div "Show more" at bounding box center [186, 292] width 36 height 8
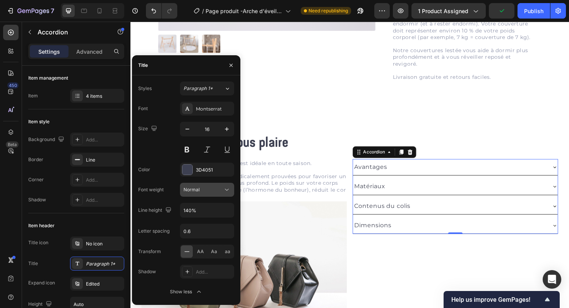
click at [215, 197] on button "Normal" at bounding box center [207, 190] width 54 height 14
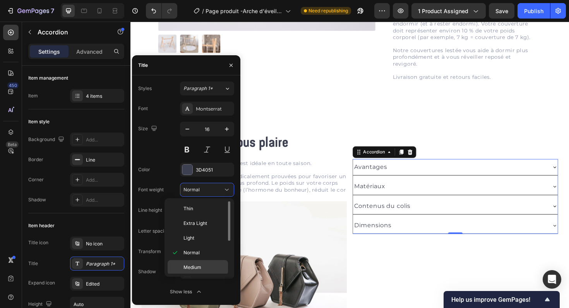
click at [192, 265] on span "Medium" at bounding box center [192, 267] width 18 height 7
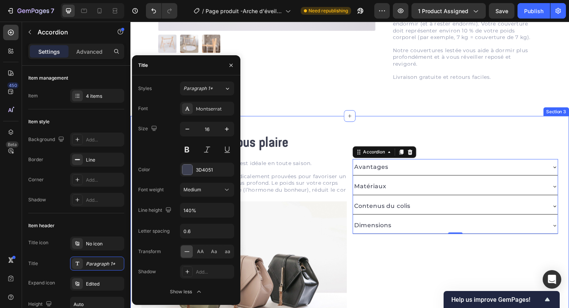
click at [444, 123] on div "Ils pourraient vous plaire Heading Row Notre couverture lestée DeepCalm est idé…" at bounding box center [362, 255] width 464 height 266
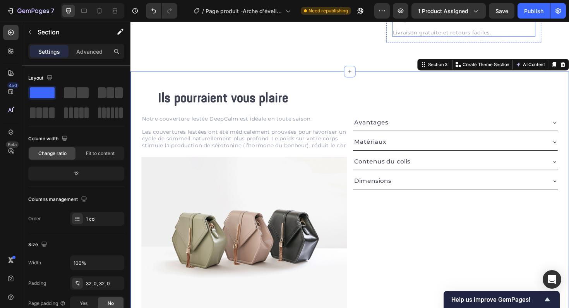
scroll to position [293, 0]
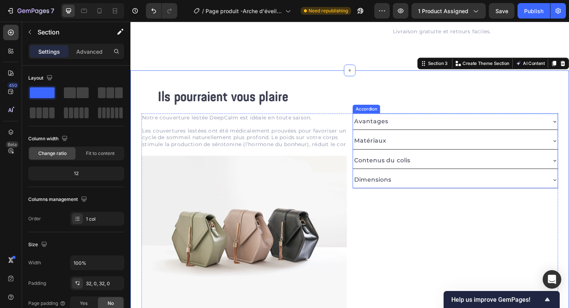
click at [528, 127] on div "Avantages" at bounding box center [468, 127] width 204 height 11
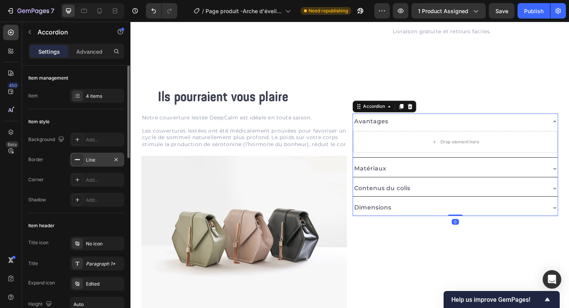
click at [94, 162] on div "Line" at bounding box center [97, 160] width 22 height 7
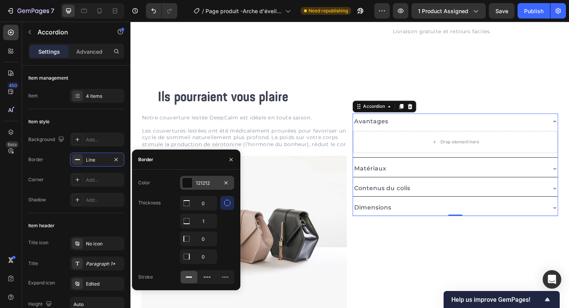
click at [186, 180] on div at bounding box center [187, 183] width 10 height 10
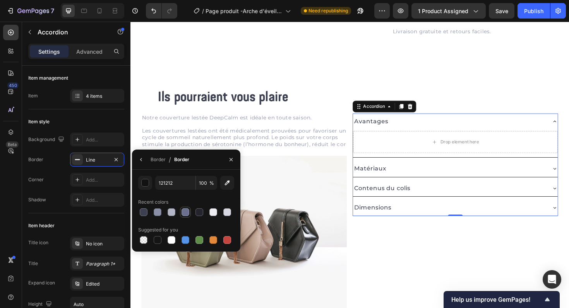
click at [183, 213] on div at bounding box center [186, 213] width 8 height 8
click at [171, 213] on div at bounding box center [172, 213] width 8 height 8
type input "B3B6C6"
click at [115, 217] on div "Item header Title icon No icon Title Paragraph 1* Expand icon Edited Height Aut…" at bounding box center [76, 296] width 96 height 165
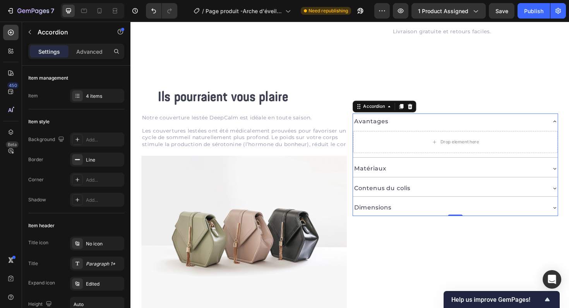
click at [507, 123] on div "Avantages" at bounding box center [468, 127] width 204 height 11
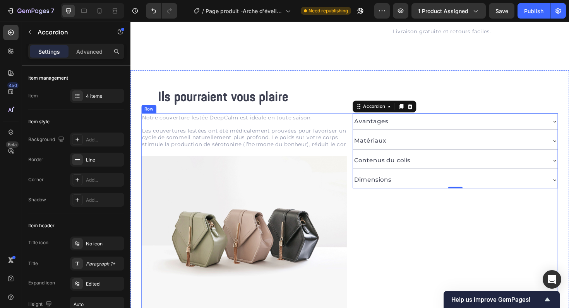
click at [483, 233] on div "Avantages Drop element here Matériaux Contenus du colis Dimensions Accordion 0" at bounding box center [475, 223] width 218 height 208
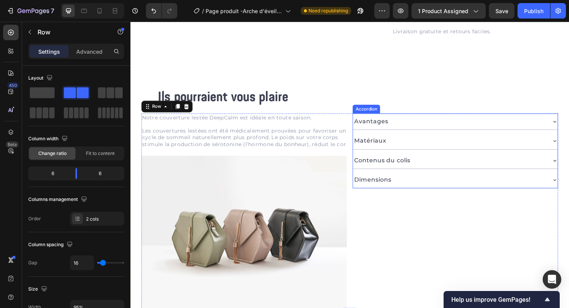
click at [499, 123] on div "Avantages" at bounding box center [468, 127] width 204 height 11
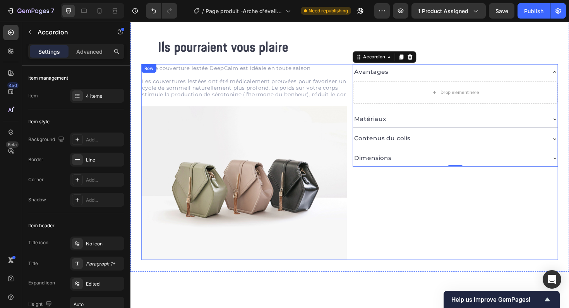
scroll to position [224, 0]
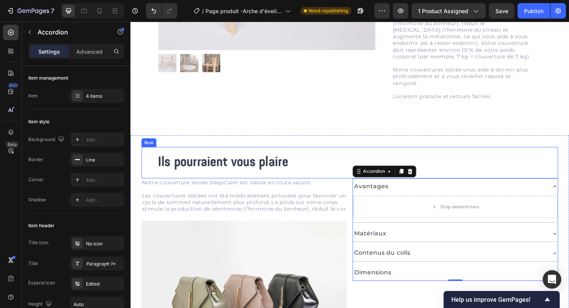
click at [422, 158] on div "Ils pourraient vous plaire Heading Row" at bounding box center [362, 171] width 441 height 33
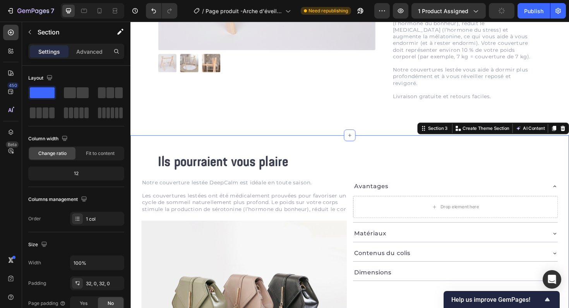
click at [427, 148] on div "Ils pourraient vous plaire Heading Row Notre couverture lestée DeepCalm est idé…" at bounding box center [362, 275] width 464 height 266
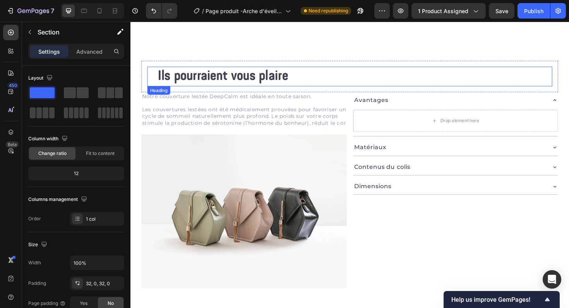
scroll to position [315, 0]
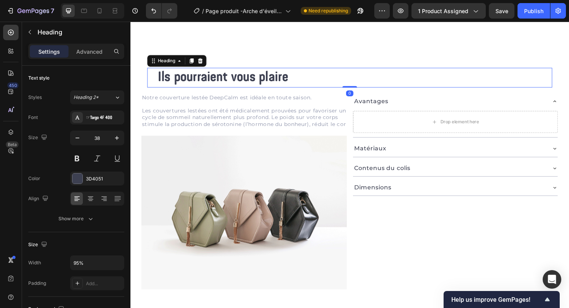
click at [168, 72] on h2 "Ils pourraient vous plaire" at bounding box center [363, 81] width 408 height 21
click at [171, 67] on div "Heading" at bounding box center [168, 63] width 21 height 7
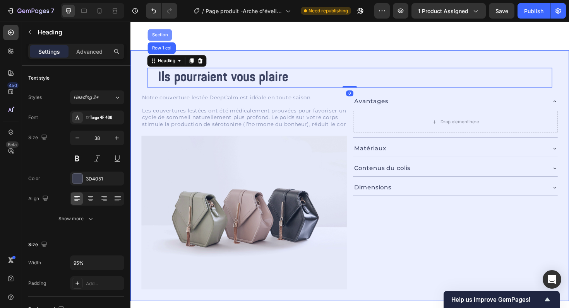
click at [163, 36] on div "Section" at bounding box center [162, 36] width 20 height 5
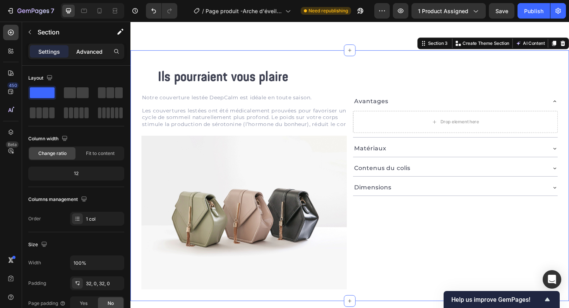
click at [95, 57] on div "Advanced" at bounding box center [89, 51] width 39 height 12
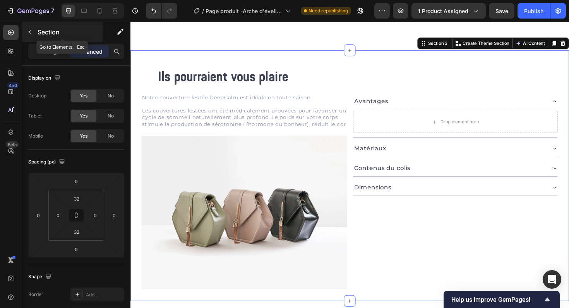
click at [56, 41] on div "Section" at bounding box center [62, 32] width 81 height 20
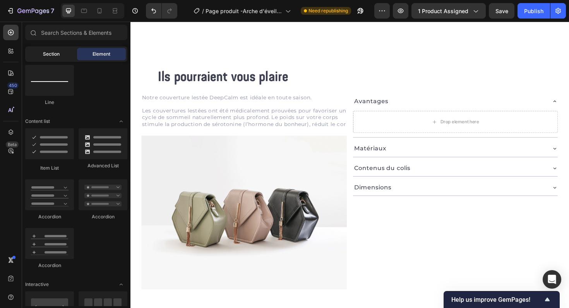
click at [62, 58] on div "Section" at bounding box center [51, 54] width 49 height 12
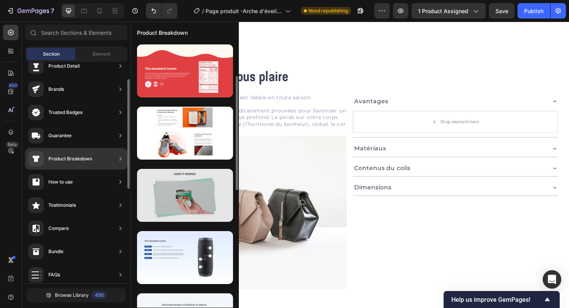
scroll to position [34, 0]
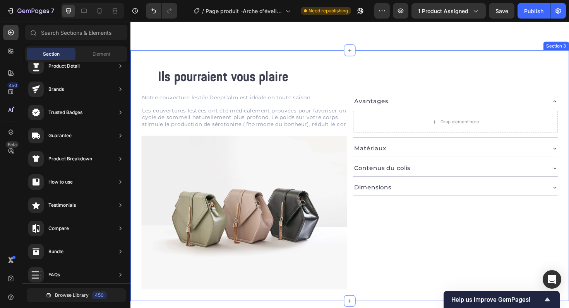
click at [345, 61] on div "Ils pourraient vous plaire Heading Row Notre couverture lestée DeepCalm est idé…" at bounding box center [362, 185] width 464 height 266
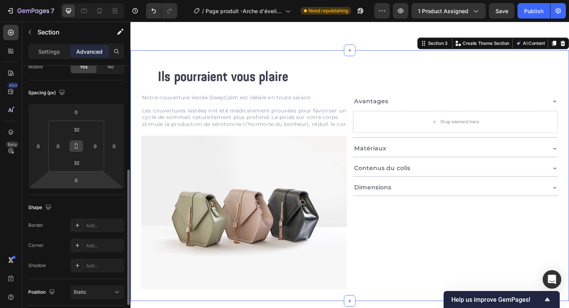
scroll to position [130, 0]
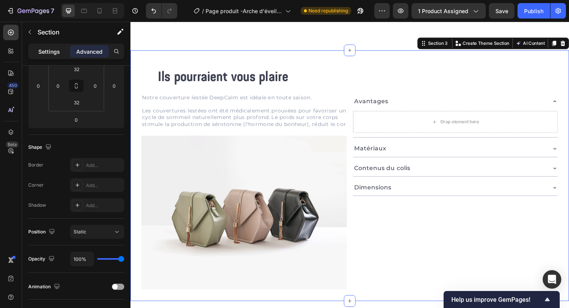
click at [49, 53] on p "Settings" at bounding box center [49, 52] width 22 height 8
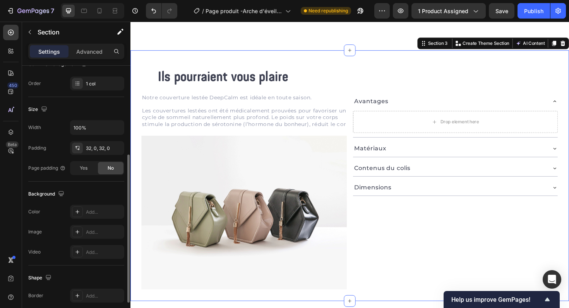
scroll to position [144, 0]
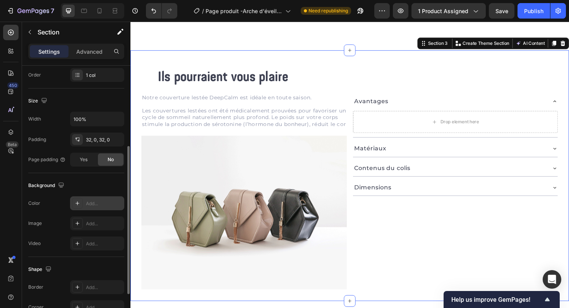
click at [99, 207] on div "Add..." at bounding box center [97, 204] width 54 height 14
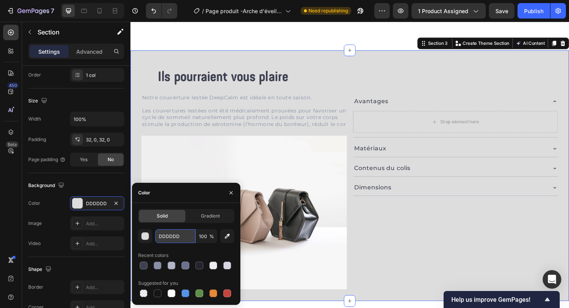
click at [172, 238] on input "DDDDDD" at bounding box center [175, 237] width 40 height 14
paste input "#ededf1"
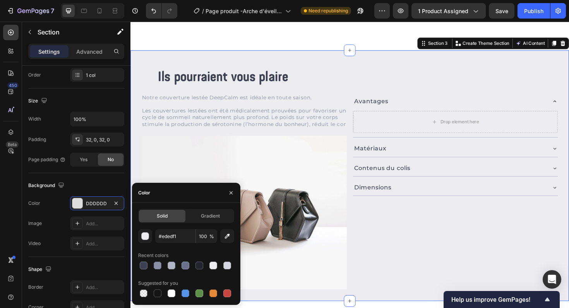
type input "EDEDF1"
click at [205, 187] on div "Color" at bounding box center [186, 193] width 108 height 20
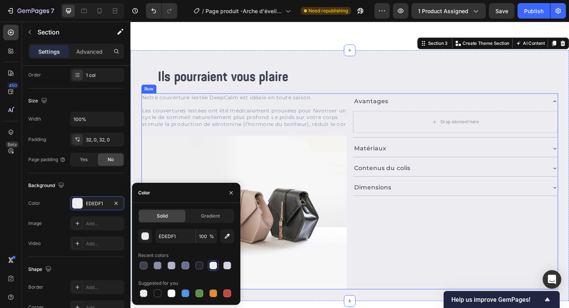
click at [401, 212] on div "Avantages Drop element here Matériaux Contenus du colis Dimensions Accordion" at bounding box center [475, 202] width 218 height 208
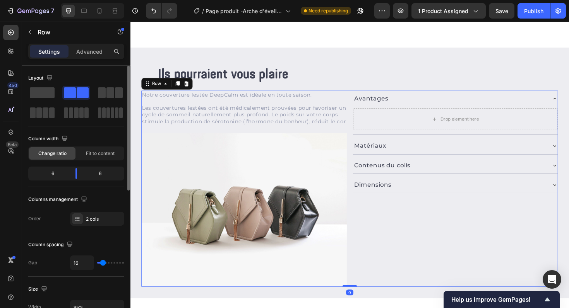
scroll to position [319, 0]
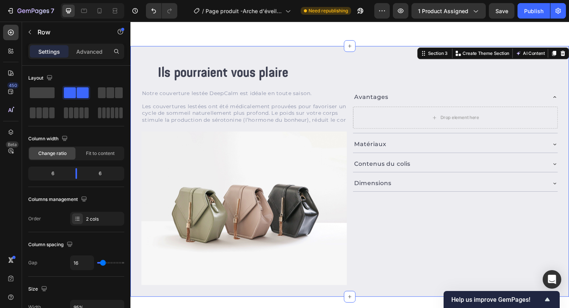
click at [418, 58] on div "Ils pourraient vous plaire Heading Row Notre couverture lestée DeepCalm est idé…" at bounding box center [362, 181] width 464 height 266
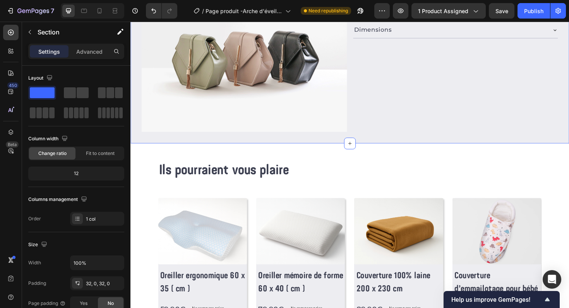
scroll to position [483, 0]
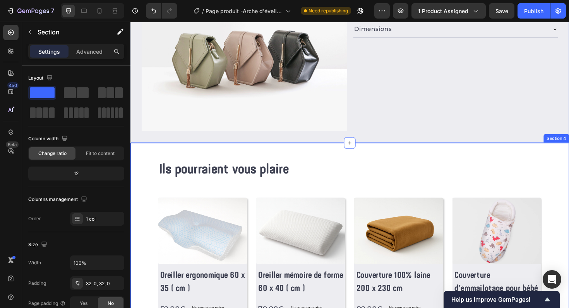
click at [434, 169] on h2 "Ils pourraient vous plaire" at bounding box center [363, 179] width 406 height 21
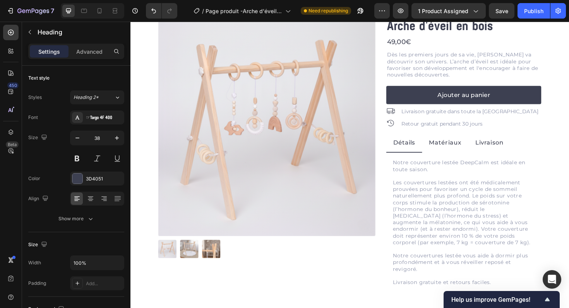
scroll to position [25, 0]
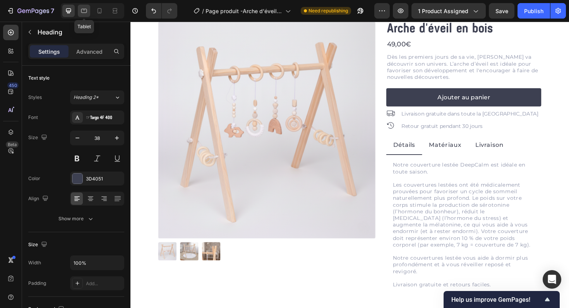
click at [84, 14] on icon at bounding box center [84, 11] width 8 height 8
type input "40"
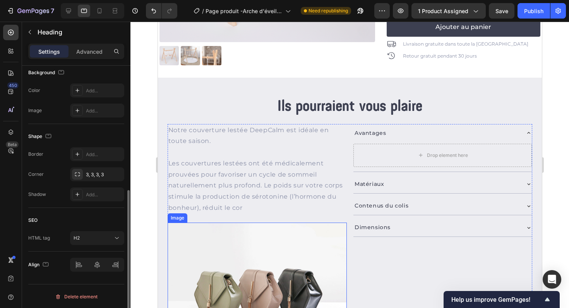
scroll to position [223, 0]
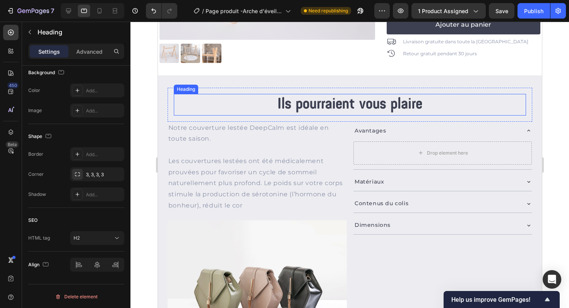
click at [309, 105] on h2 "Ils pourraient vous plaire" at bounding box center [349, 105] width 335 height 22
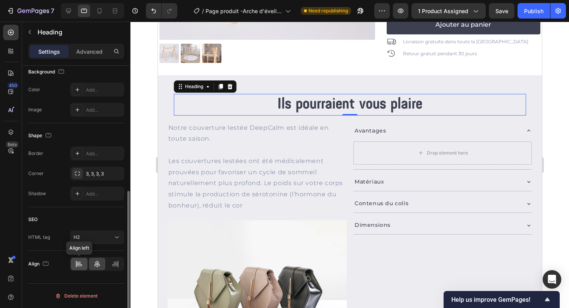
click at [75, 262] on icon at bounding box center [79, 264] width 8 height 8
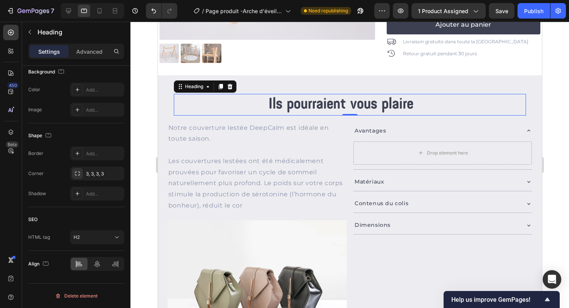
click at [193, 100] on h2 "Ils pourraient vous plaire" at bounding box center [340, 105] width 335 height 22
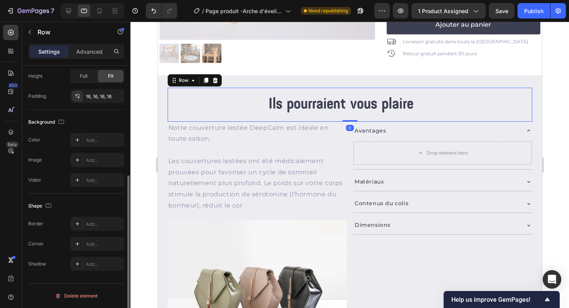
scroll to position [0, 0]
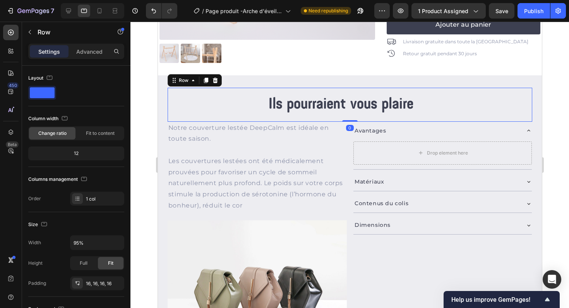
click at [172, 104] on div "Ils pourraient vous plaire Heading Row 0" at bounding box center [349, 105] width 365 height 34
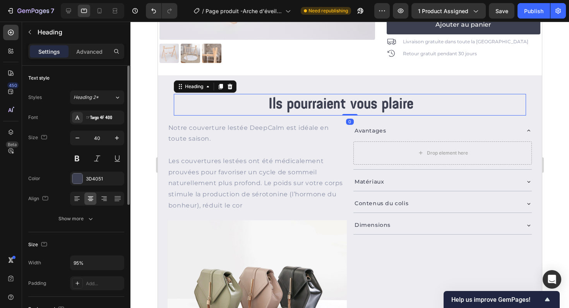
click at [226, 105] on p "Ils pourraient vous plaire" at bounding box center [340, 105] width 333 height 20
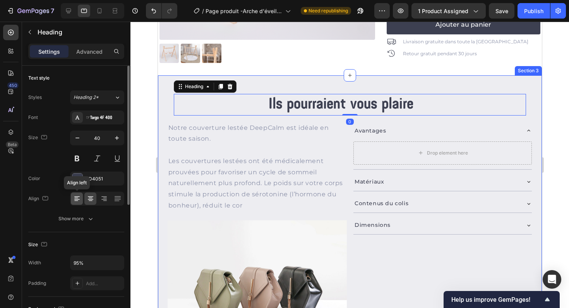
click at [77, 201] on icon at bounding box center [76, 201] width 4 height 1
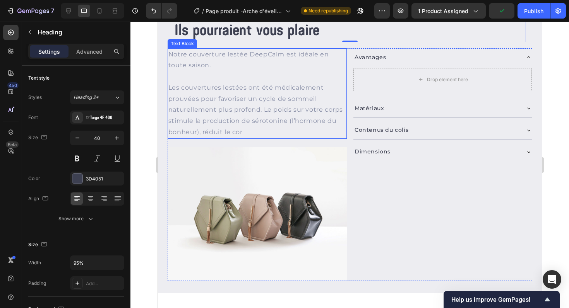
scroll to position [295, 0]
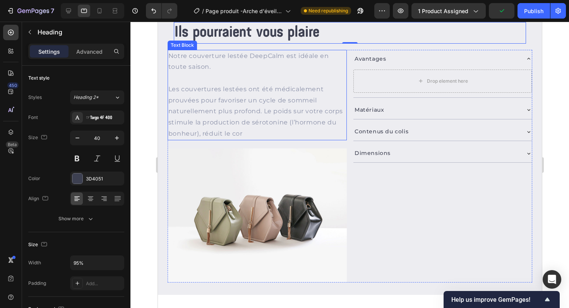
click at [197, 120] on p "Les couvertures lestées ont été médicalement prouvées pour favoriser un cycle d…" at bounding box center [257, 112] width 178 height 56
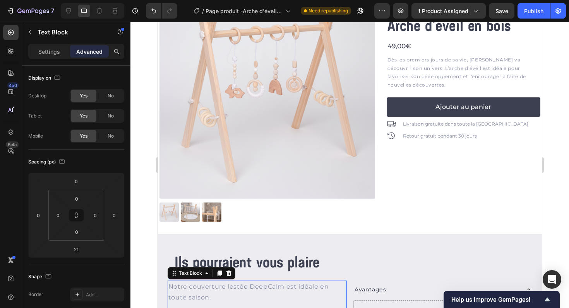
scroll to position [64, 0]
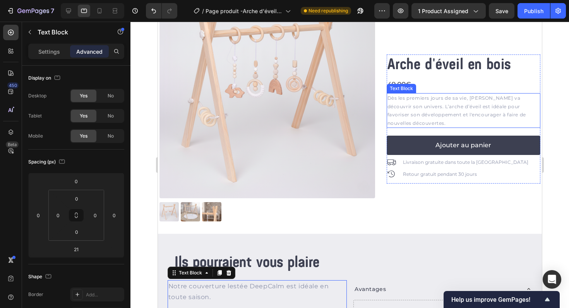
click at [404, 108] on p "Dès les premiers jours de sa vie, [PERSON_NAME] va découvrir son univers. L’arc…" at bounding box center [463, 110] width 152 height 33
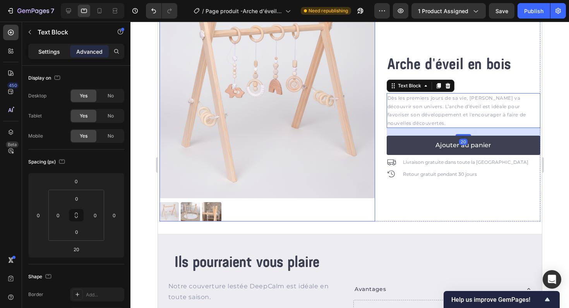
click at [52, 51] on p "Settings" at bounding box center [49, 52] width 22 height 8
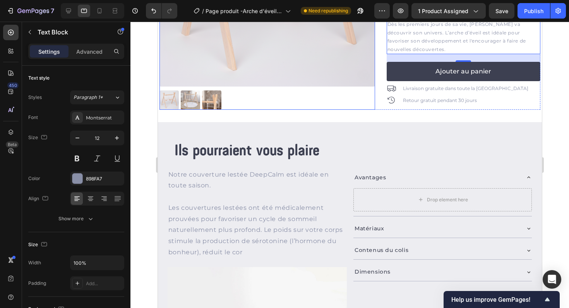
scroll to position [212, 0]
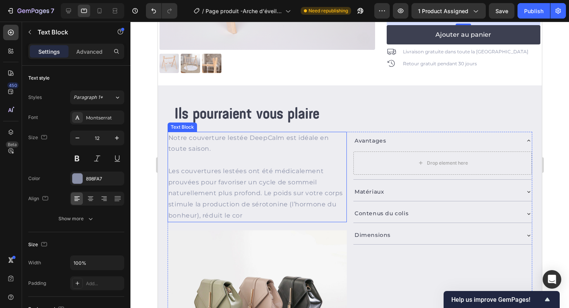
click at [214, 177] on p "Les couvertures lestées ont été médicalement prouvées pour favoriser un cycle d…" at bounding box center [257, 194] width 178 height 56
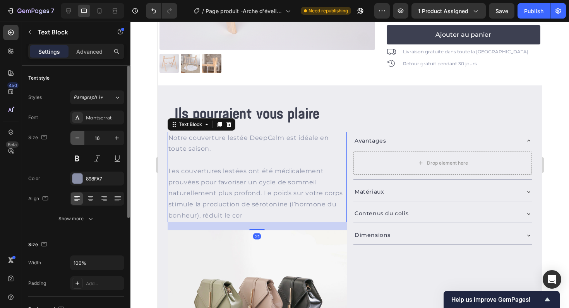
click at [77, 135] on icon "button" at bounding box center [78, 138] width 8 height 8
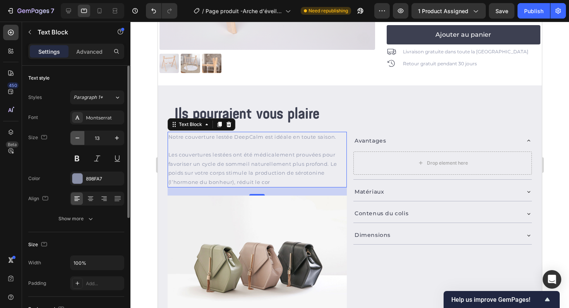
click at [77, 135] on icon "button" at bounding box center [78, 138] width 8 height 8
type input "12"
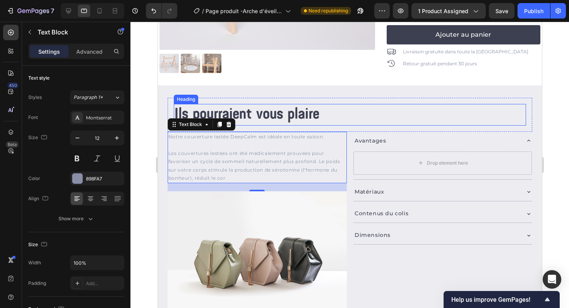
click at [401, 120] on p "Ils pourraient vous plaire" at bounding box center [340, 115] width 333 height 20
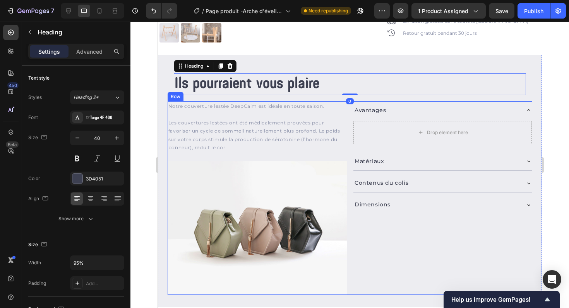
scroll to position [294, 0]
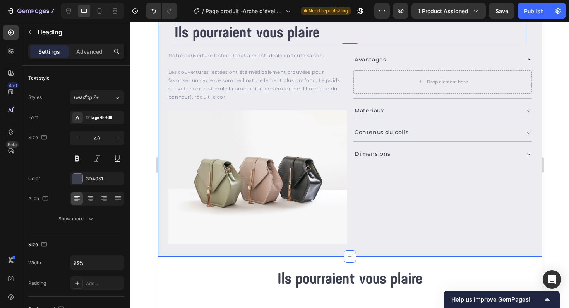
click at [394, 252] on div "Ils pourraient vous plaire Heading 0 Row Notre couverture lestée DeepCalm est i…" at bounding box center [350, 130] width 384 height 253
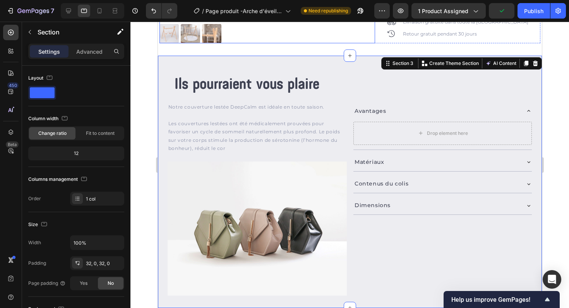
scroll to position [268, 0]
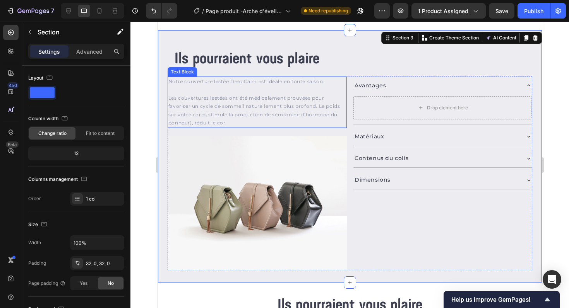
click at [307, 97] on p "Les couvertures lestées ont été médicalement prouvées pour favoriser un cycle d…" at bounding box center [257, 110] width 178 height 33
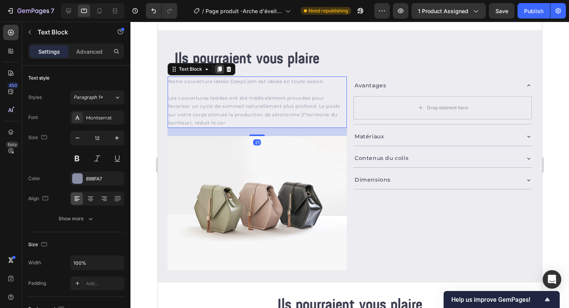
click at [220, 70] on icon at bounding box center [219, 69] width 4 height 5
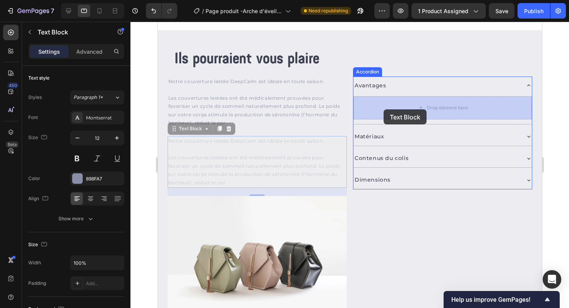
drag, startPoint x: 174, startPoint y: 132, endPoint x: 385, endPoint y: 108, distance: 212.7
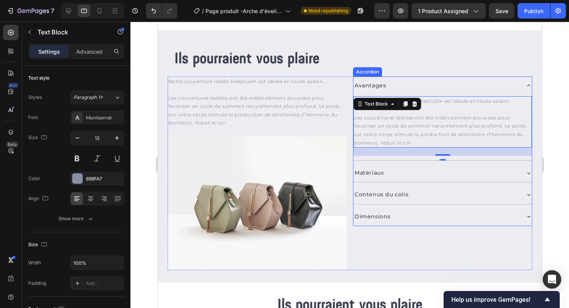
click at [402, 180] on div "Matériaux" at bounding box center [442, 173] width 178 height 18
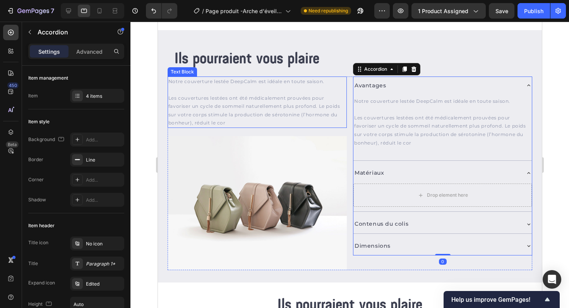
click at [305, 108] on p "Les couvertures lestées ont été médicalement prouvées pour favoriser un cycle d…" at bounding box center [257, 110] width 178 height 33
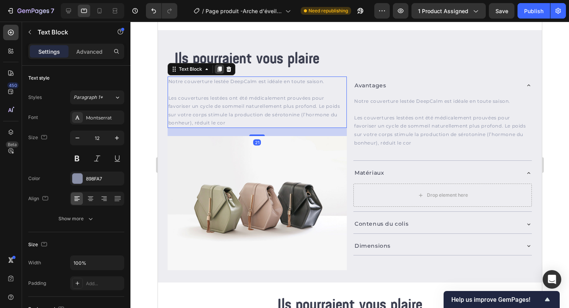
click at [218, 69] on icon at bounding box center [219, 69] width 4 height 5
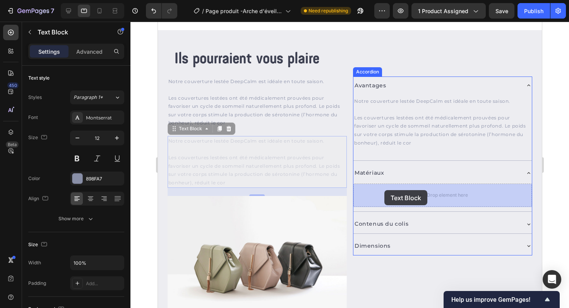
drag, startPoint x: 176, startPoint y: 130, endPoint x: 384, endPoint y: 190, distance: 216.9
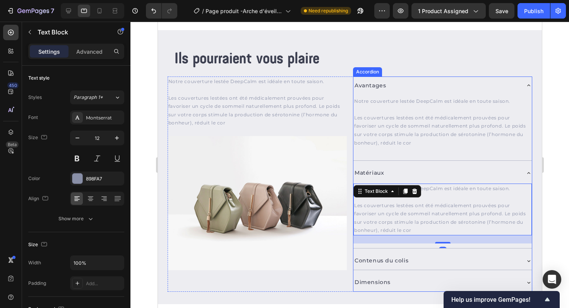
click at [428, 259] on div "Contenus du colis" at bounding box center [436, 261] width 166 height 12
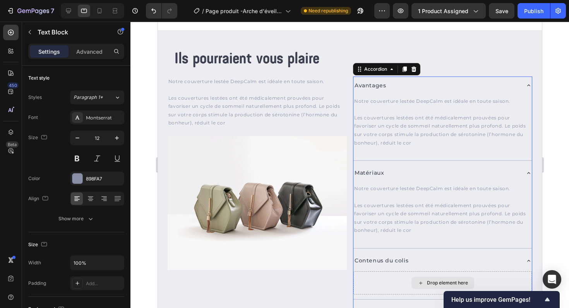
click at [430, 184] on div "Notre couverture lestée DeepCalm est idéale en toute saison. Les couvertures le…" at bounding box center [442, 210] width 178 height 52
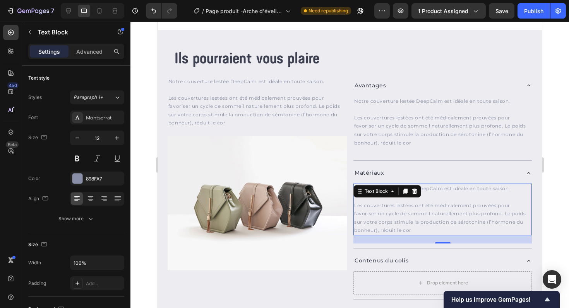
scroll to position [328, 0]
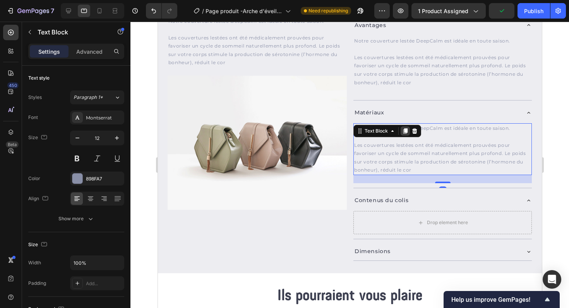
click at [404, 133] on icon at bounding box center [405, 131] width 4 height 5
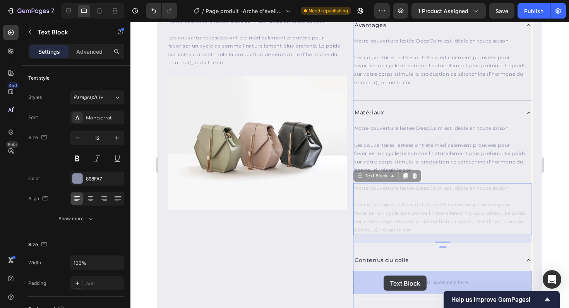
drag, startPoint x: 361, startPoint y: 180, endPoint x: 383, endPoint y: 276, distance: 98.8
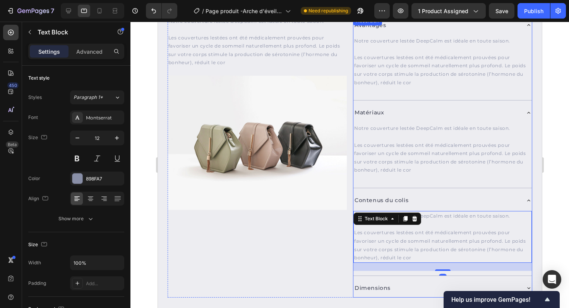
scroll to position [451, 0]
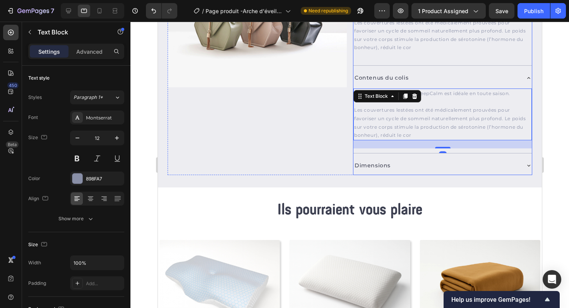
click at [438, 161] on div "Dimensions" at bounding box center [436, 166] width 166 height 12
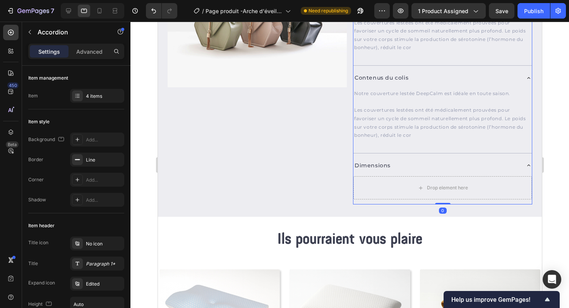
click at [439, 108] on p "Les couvertures lestées ont été médicalement prouvées pour favoriser un cycle d…" at bounding box center [442, 122] width 177 height 33
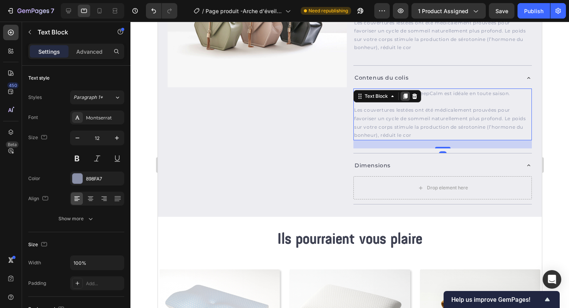
click at [404, 97] on icon at bounding box center [405, 96] width 4 height 5
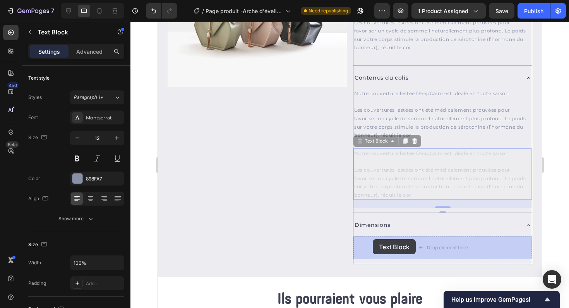
drag, startPoint x: 361, startPoint y: 140, endPoint x: 373, endPoint y: 240, distance: 100.6
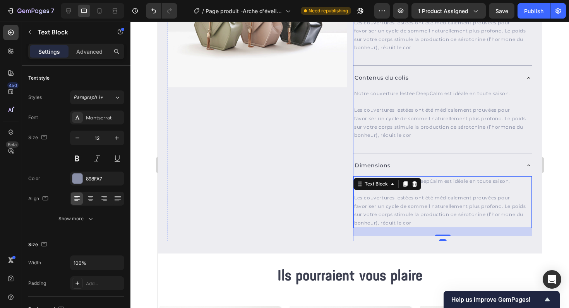
click at [528, 166] on icon at bounding box center [528, 166] width 6 height 6
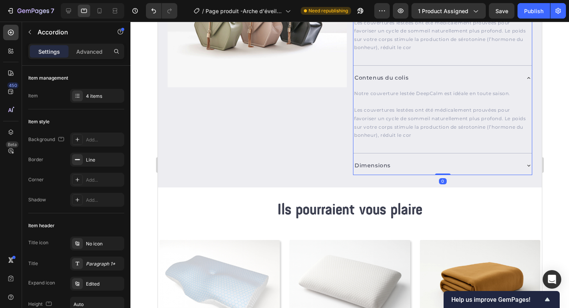
click at [528, 79] on icon at bounding box center [528, 78] width 6 height 6
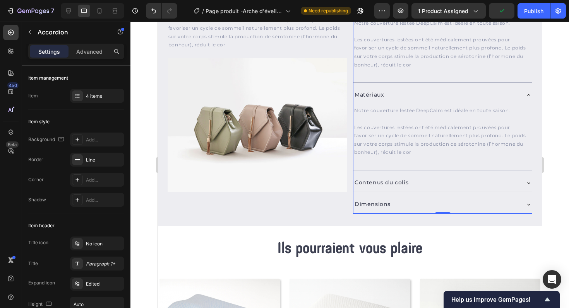
click at [527, 96] on icon at bounding box center [528, 95] width 6 height 6
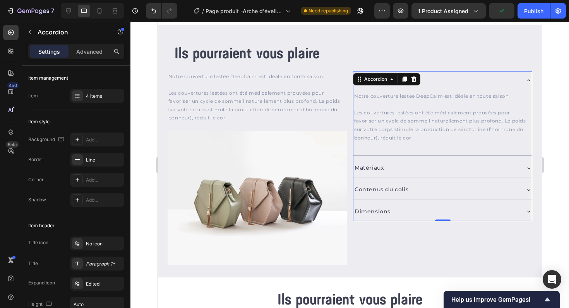
scroll to position [262, 0]
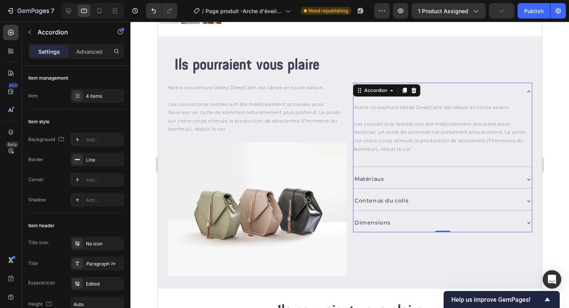
click at [527, 96] on div "Avantages" at bounding box center [442, 92] width 178 height 18
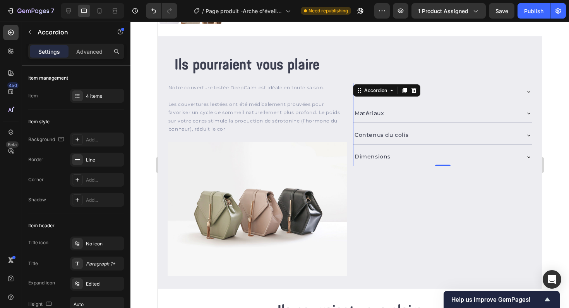
click at [457, 92] on div "Avantages" at bounding box center [436, 92] width 166 height 12
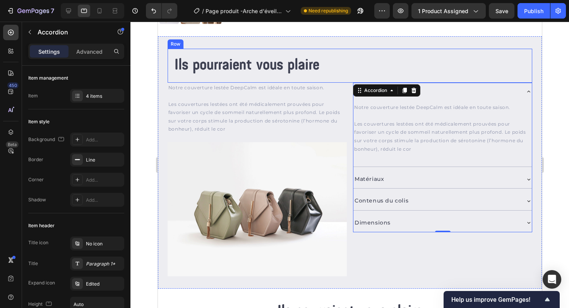
click at [437, 50] on div "Ils pourraient vous plaire Heading Row" at bounding box center [349, 66] width 365 height 34
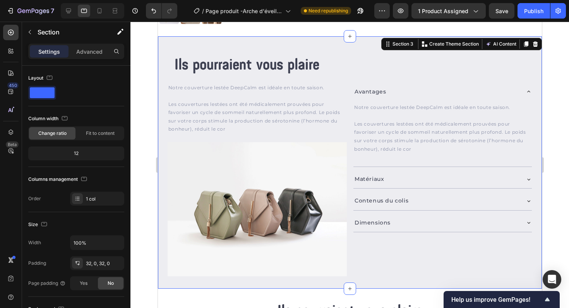
click at [435, 43] on div "Ils pourraient vous plaire Heading Row Notre couverture lestée DeepCalm est idé…" at bounding box center [350, 162] width 384 height 253
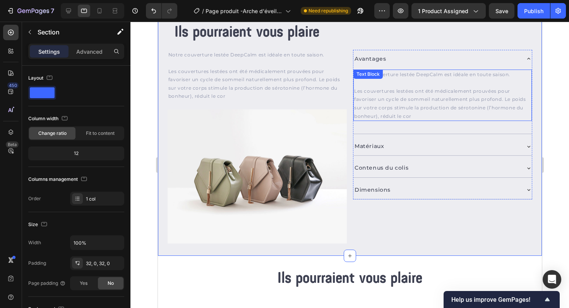
scroll to position [295, 0]
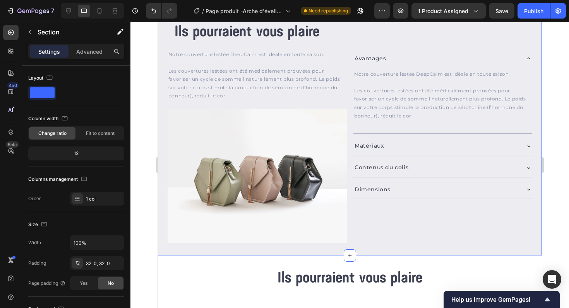
click at [147, 232] on div at bounding box center [349, 165] width 439 height 287
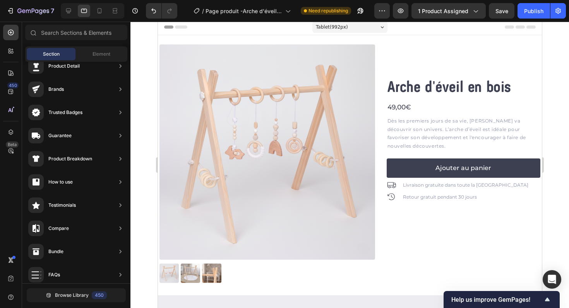
scroll to position [0, 0]
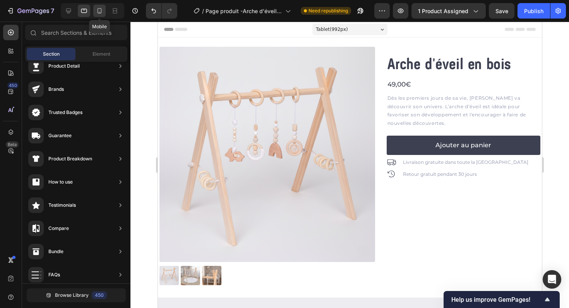
click at [101, 12] on icon at bounding box center [100, 10] width 4 height 5
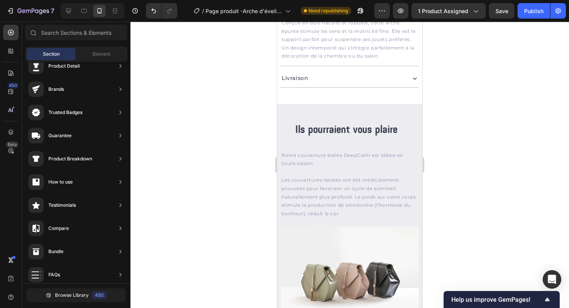
scroll to position [444, 0]
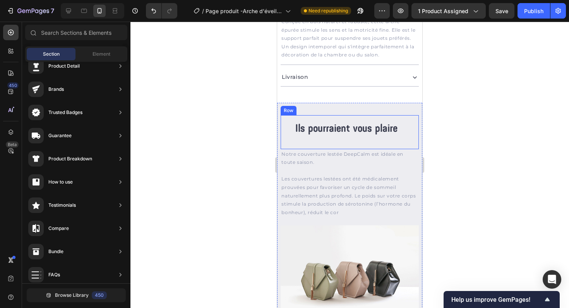
click at [291, 131] on div "Ils pourraient vous plaire Heading" at bounding box center [349, 132] width 125 height 21
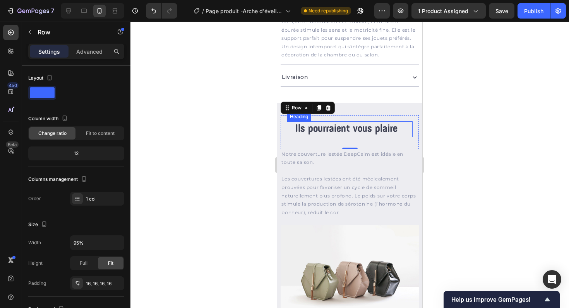
click at [307, 125] on h2 "Ils pourraient vous plaire" at bounding box center [346, 129] width 119 height 15
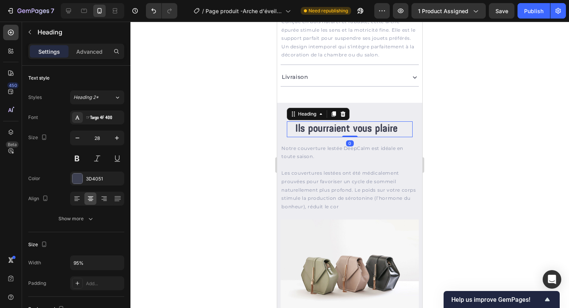
drag, startPoint x: 349, startPoint y: 134, endPoint x: 339, endPoint y: 122, distance: 15.4
click at [352, 122] on div "Ils pourraient vous plaire Heading 0" at bounding box center [349, 129] width 125 height 15
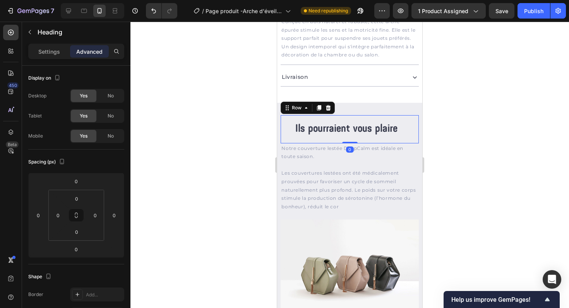
click at [322, 130] on div "Ils pourraient vous plaire Heading Row 0" at bounding box center [350, 129] width 138 height 28
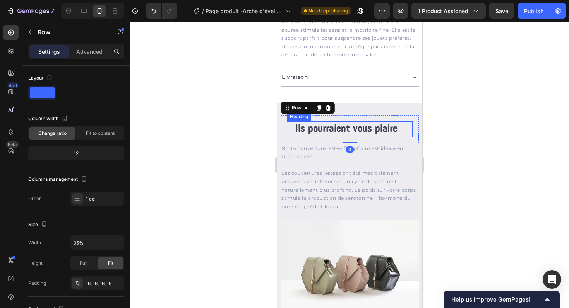
click at [313, 122] on h2 "Ils pourraient vous plaire" at bounding box center [346, 129] width 119 height 15
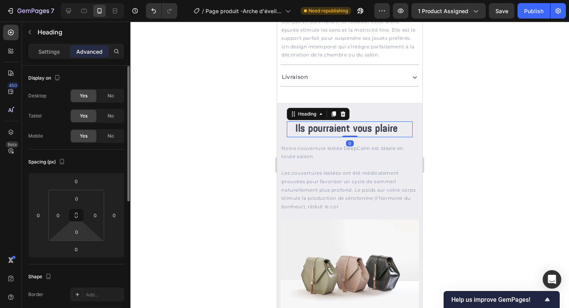
scroll to position [182, 0]
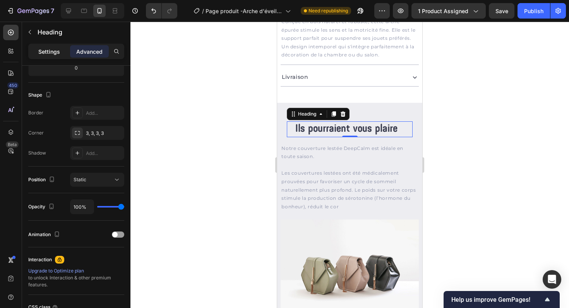
click at [47, 57] on div "Settings" at bounding box center [49, 51] width 39 height 12
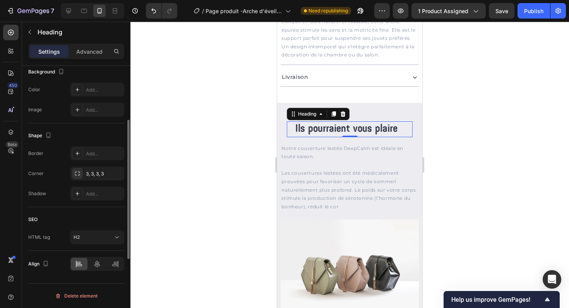
scroll to position [0, 0]
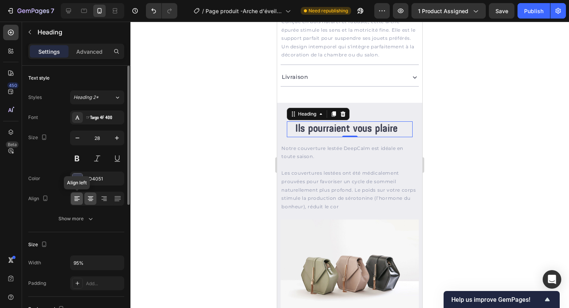
click at [76, 201] on icon at bounding box center [77, 199] width 8 height 8
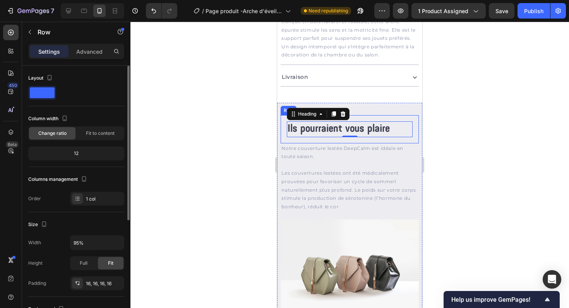
click at [283, 121] on div "Ils pourraient vous plaire Heading 0 Row" at bounding box center [350, 129] width 138 height 28
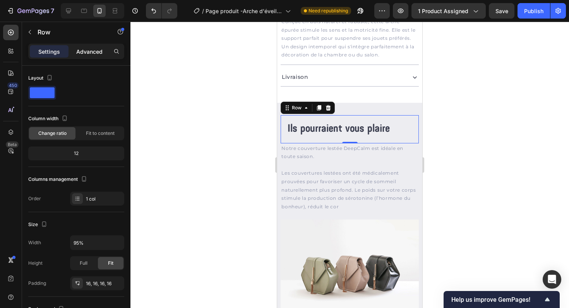
click at [89, 55] on p "Advanced" at bounding box center [89, 52] width 26 height 8
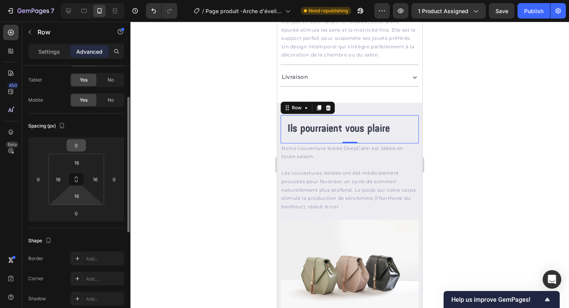
scroll to position [33, 0]
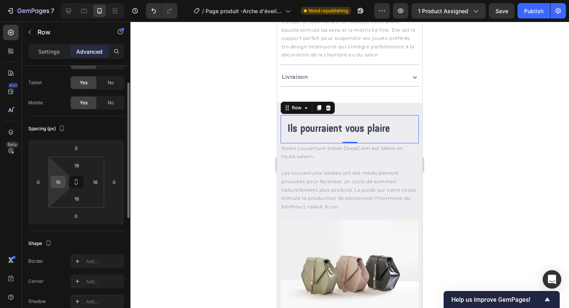
click at [54, 182] on input "16" at bounding box center [58, 182] width 12 height 12
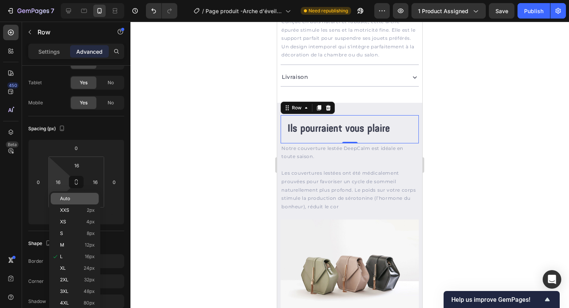
click at [69, 199] on span "Auto" at bounding box center [65, 198] width 10 height 5
type input "Auto"
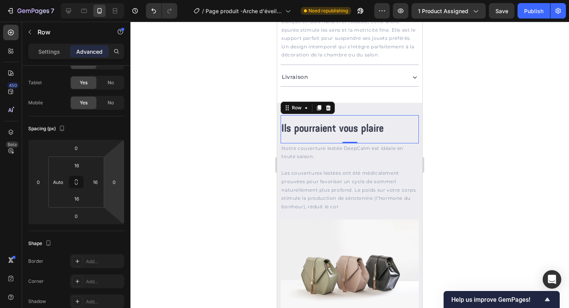
click at [184, 170] on div at bounding box center [349, 165] width 439 height 287
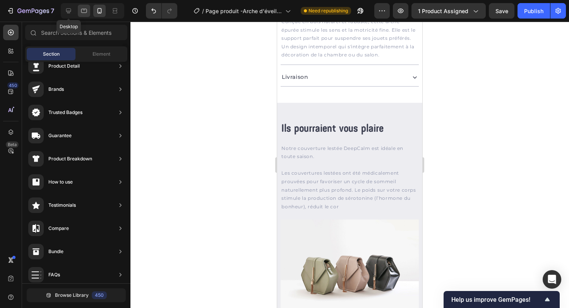
click at [84, 12] on icon at bounding box center [84, 11] width 8 height 8
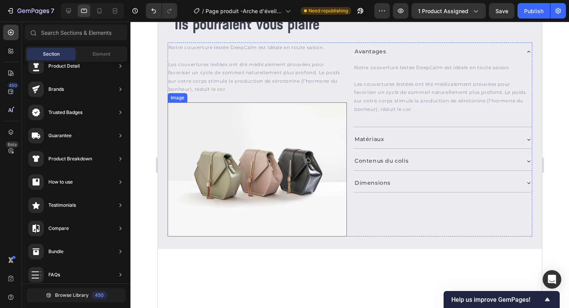
scroll to position [344, 0]
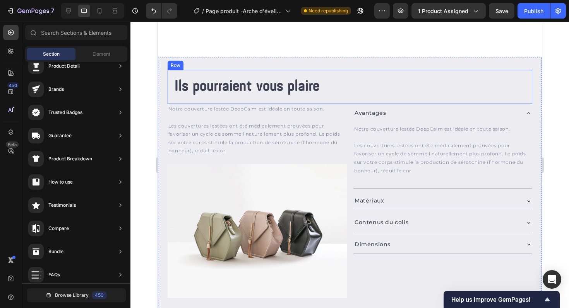
click at [171, 88] on div "Ils pourraient vous plaire Heading Row" at bounding box center [349, 87] width 365 height 34
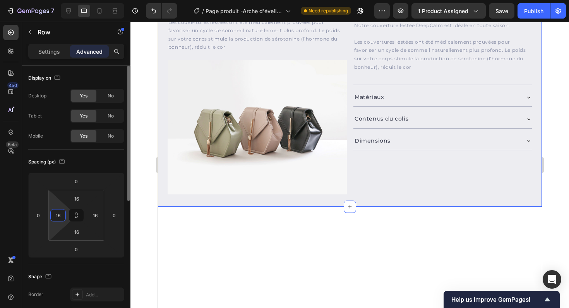
click at [62, 213] on input "16" at bounding box center [58, 216] width 12 height 12
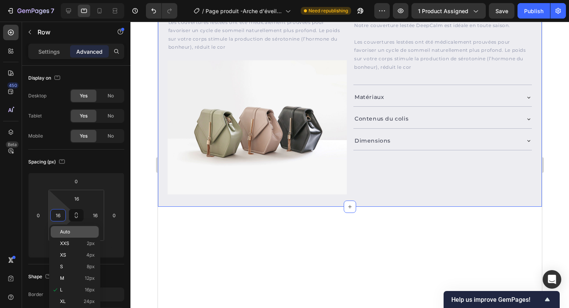
click at [73, 231] on p "Auto" at bounding box center [77, 232] width 35 height 5
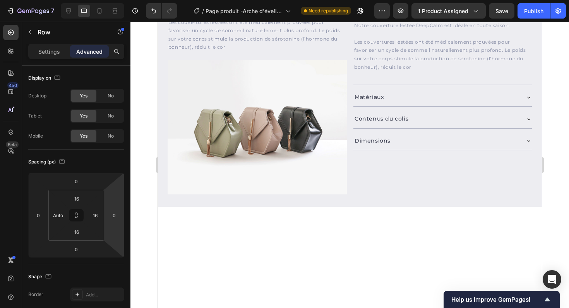
scroll to position [158, 0]
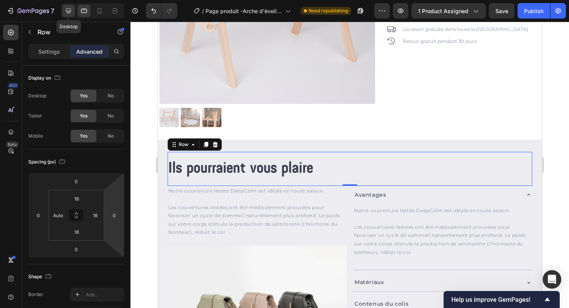
click at [69, 15] on div at bounding box center [68, 11] width 12 height 12
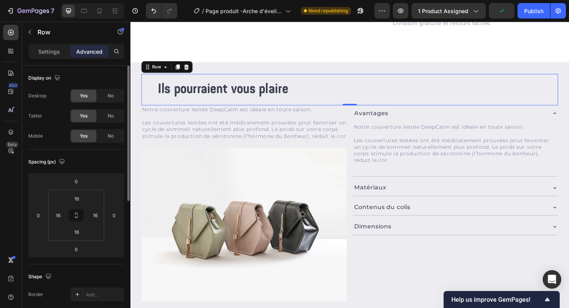
scroll to position [331, 0]
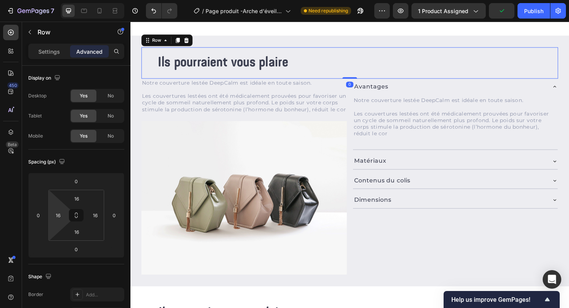
click at [57, 0] on html "7 Version history / Page produit -Arche d'éveil en bois Need republishing Previ…" at bounding box center [284, 0] width 569 height 0
click at [60, 215] on input "16" at bounding box center [58, 216] width 12 height 12
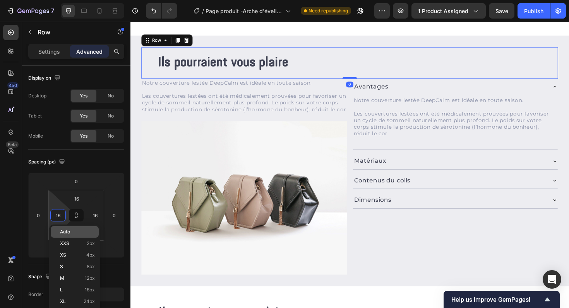
click at [70, 230] on span "Auto" at bounding box center [65, 232] width 10 height 5
type input "Auto"
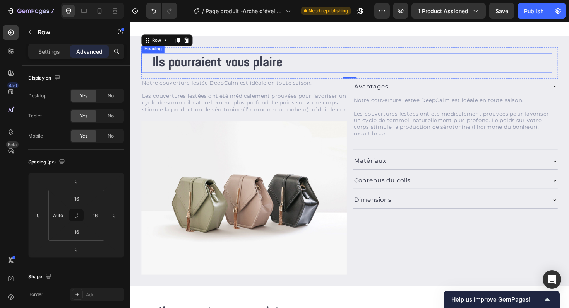
click at [151, 65] on div "Ils pourraient vous plaire" at bounding box center [359, 65] width 435 height 21
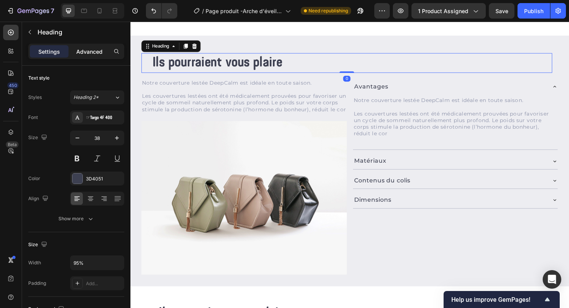
click at [98, 51] on p "Advanced" at bounding box center [89, 52] width 26 height 8
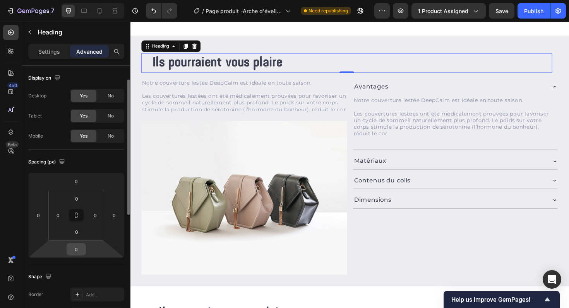
scroll to position [252, 0]
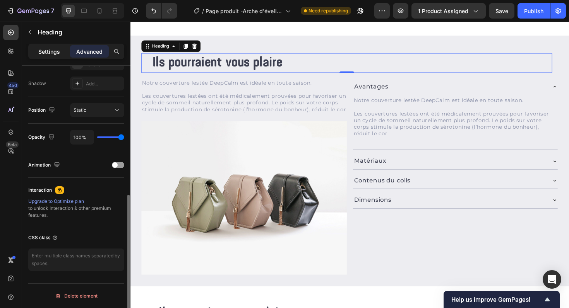
click at [62, 55] on div "Settings" at bounding box center [49, 51] width 39 height 12
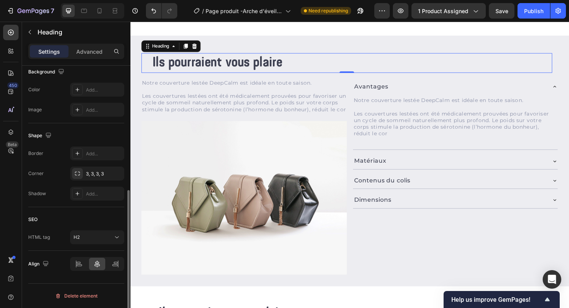
scroll to position [235, 0]
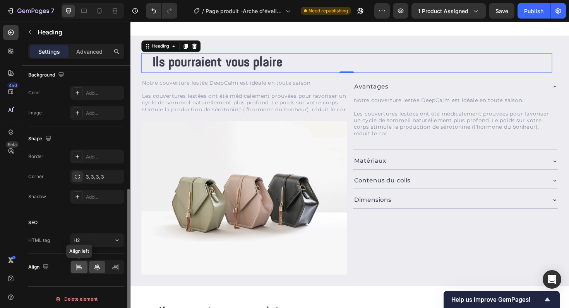
click at [77, 267] on icon at bounding box center [79, 268] width 8 height 8
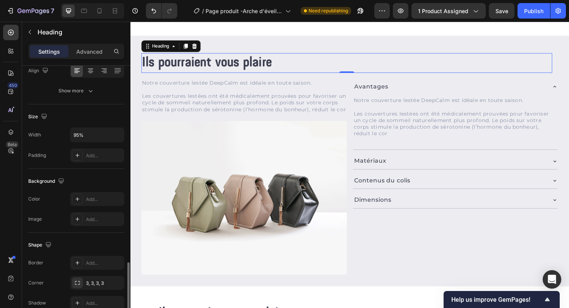
scroll to position [116, 0]
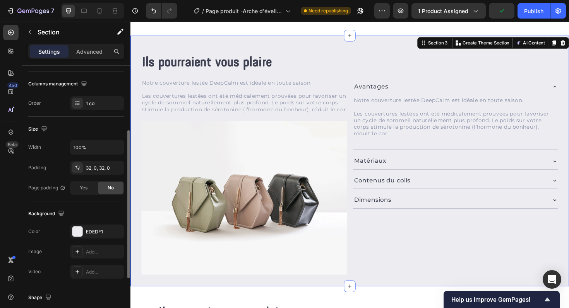
click at [263, 40] on div "Ils pourraient vous plaire Heading Row Notre couverture lestée DeepCalm est idé…" at bounding box center [362, 169] width 464 height 266
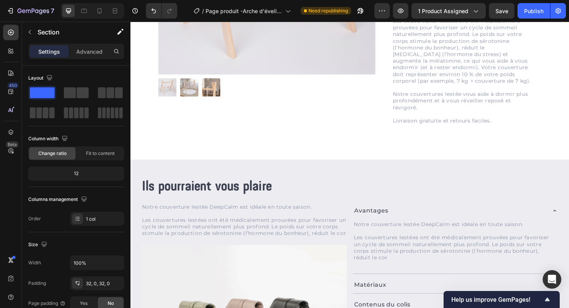
scroll to position [199, 0]
click at [442, 178] on div "Ils pourraient vous plaire Heading Row Notre couverture lestée DeepCalm est idé…" at bounding box center [362, 301] width 464 height 266
click at [439, 197] on h2 "Ils pourraient vous plaire" at bounding box center [348, 196] width 413 height 21
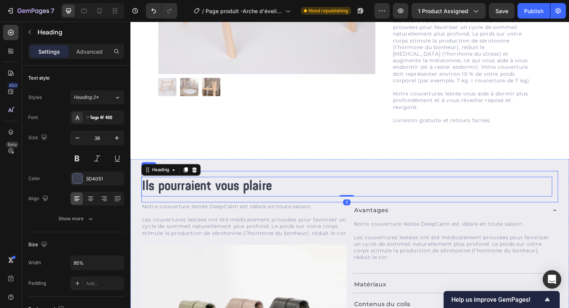
click at [436, 210] on div "Ils pourraient vous plaire Heading 0 Row" at bounding box center [362, 196] width 441 height 33
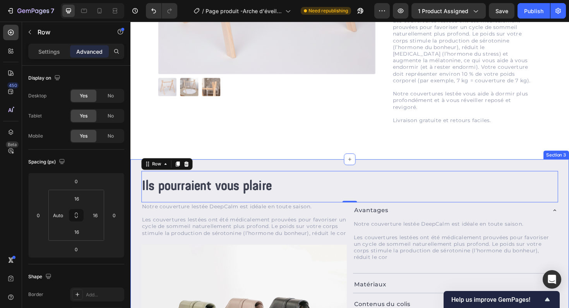
click at [424, 176] on div "Ils pourraient vous plaire Heading Row 0 Notre couverture lestée DeepCalm est i…" at bounding box center [362, 301] width 464 height 266
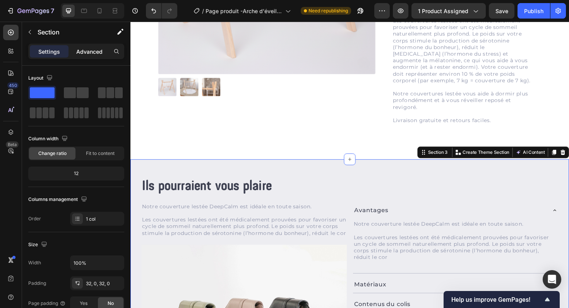
click at [96, 52] on p "Advanced" at bounding box center [89, 52] width 26 height 8
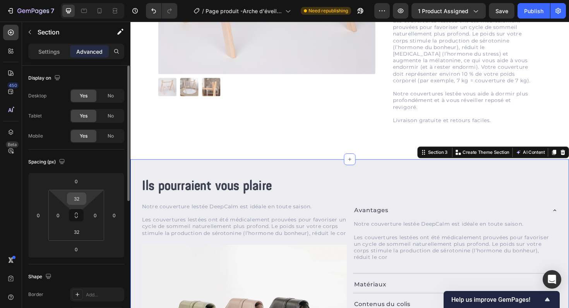
click at [74, 202] on input "32" at bounding box center [76, 199] width 15 height 12
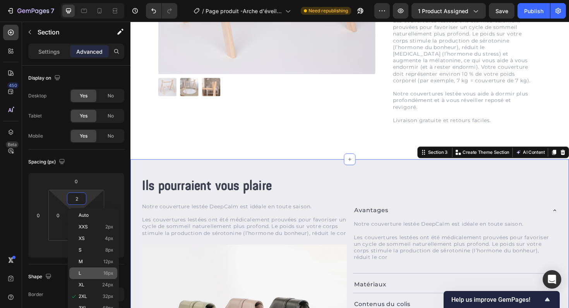
click at [81, 269] on div "L 16px" at bounding box center [93, 274] width 48 height 12
type input "16"
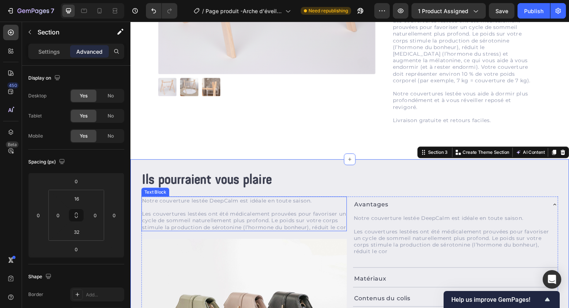
click at [232, 146] on div "Product Images Icon Icon Icon Icon Icon Icon List (13) Text Block Row Arche d'é…" at bounding box center [362, 2] width 464 height 329
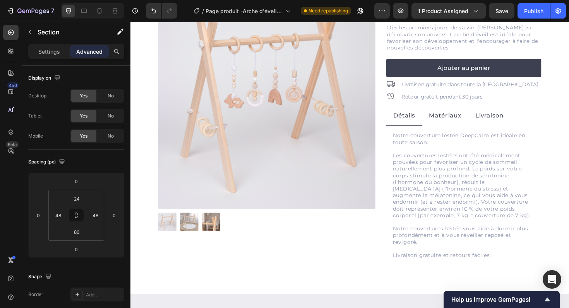
scroll to position [0, 0]
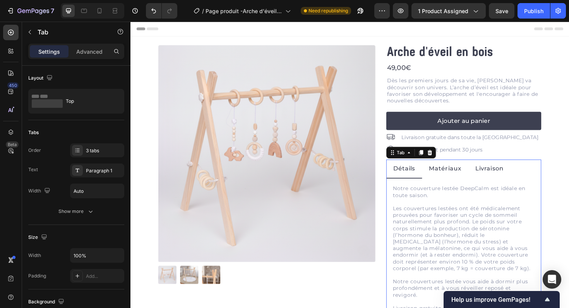
click at [405, 199] on div "Notre couverture lestée DeepCalm est idéale en toute saison. Les couvertures le…" at bounding box center [483, 262] width 164 height 148
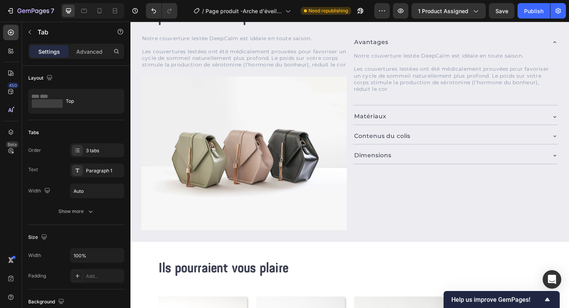
scroll to position [308, 0]
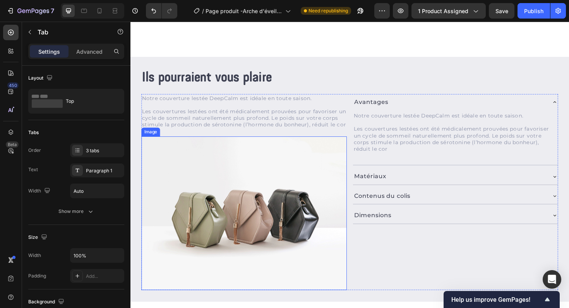
click at [295, 196] on img at bounding box center [251, 225] width 218 height 163
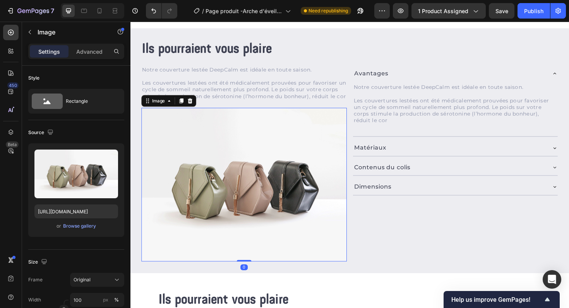
scroll to position [347, 0]
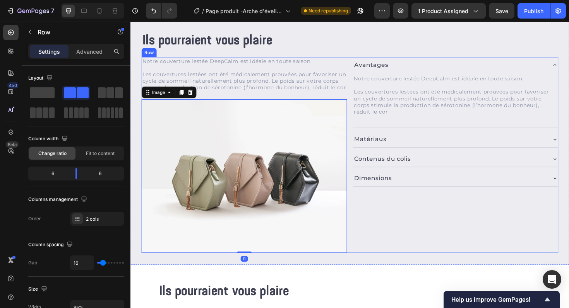
click at [403, 228] on div "Avantages Notre couverture lestée DeepCalm est idéale en toute saison. Les couv…" at bounding box center [475, 163] width 218 height 208
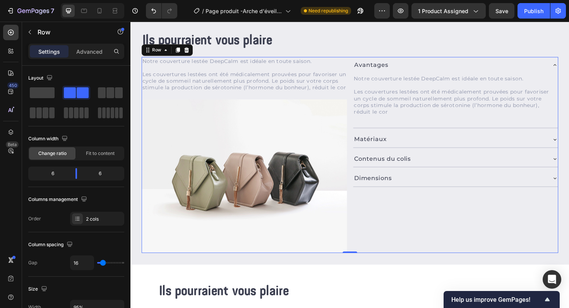
click at [418, 245] on div "Avantages Notre couverture lestée DeepCalm est idéale en toute saison. Les couv…" at bounding box center [475, 163] width 218 height 208
click at [404, 271] on div "Ils pourraient vous plaire Heading Row Notre couverture lestée DeepCalm est idé…" at bounding box center [362, 150] width 464 height 260
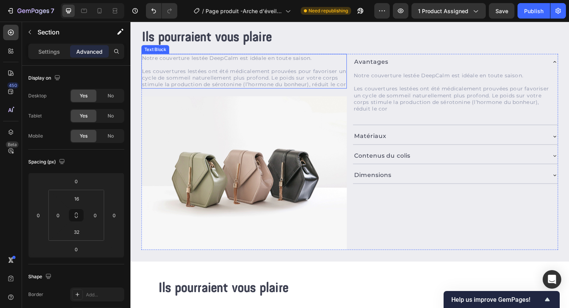
scroll to position [279, 0]
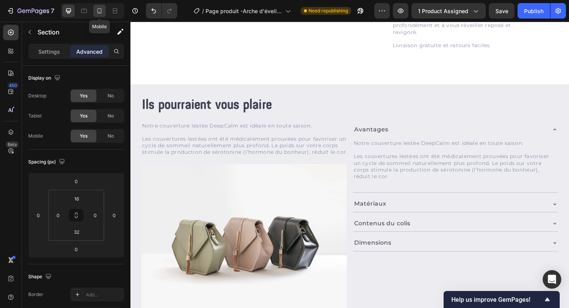
click at [96, 10] on icon at bounding box center [100, 11] width 8 height 8
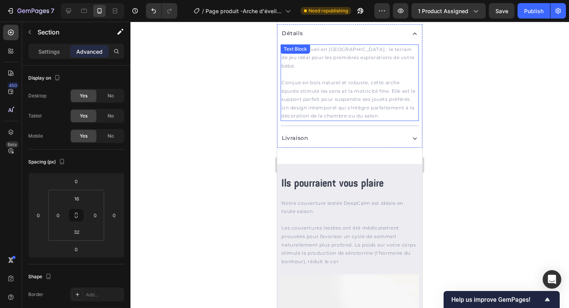
scroll to position [259, 0]
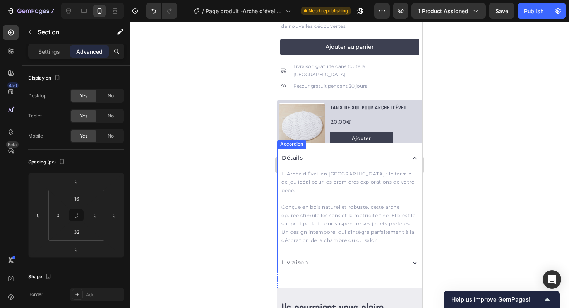
click at [346, 159] on div "Détails" at bounding box center [343, 158] width 124 height 12
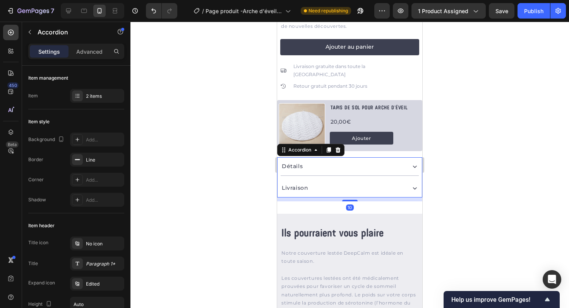
click at [346, 161] on div "Détails" at bounding box center [343, 167] width 124 height 12
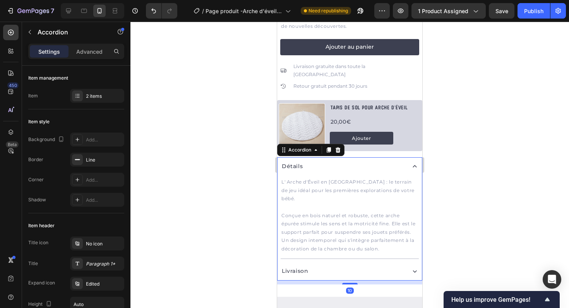
click at [346, 161] on div "Détails" at bounding box center [343, 167] width 124 height 12
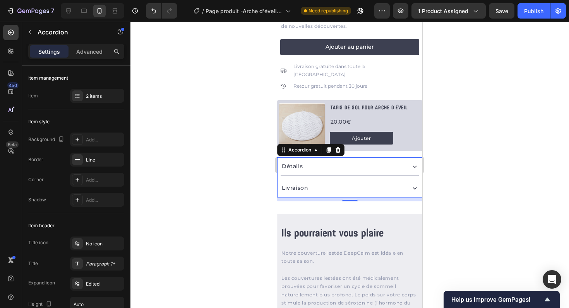
click at [245, 158] on div at bounding box center [349, 165] width 439 height 287
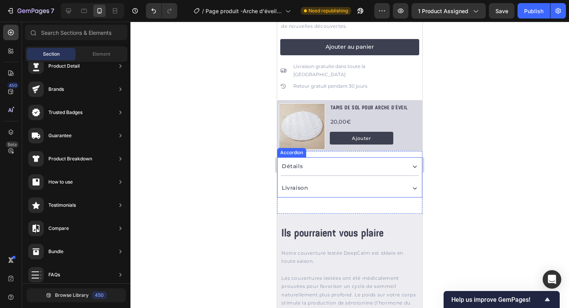
click at [325, 161] on div "Détails" at bounding box center [343, 167] width 124 height 12
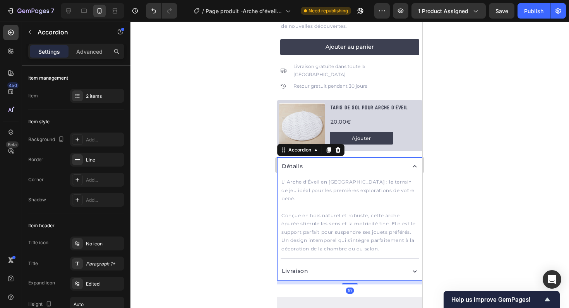
click at [335, 163] on div "Détails" at bounding box center [343, 167] width 124 height 12
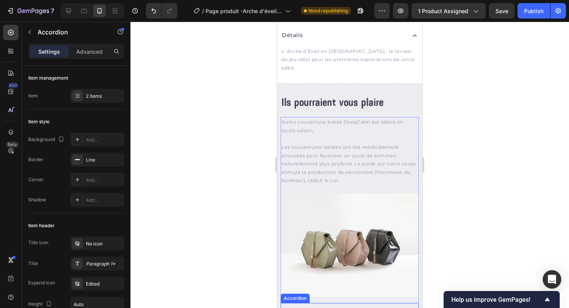
scroll to position [360, 0]
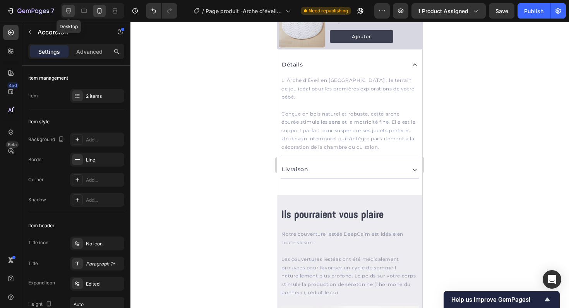
click at [69, 14] on icon at bounding box center [69, 11] width 8 height 8
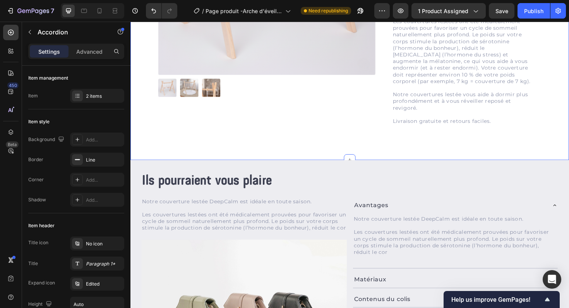
scroll to position [199, 0]
click at [326, 178] on div "Ils pourraient vous plaire Heading Row" at bounding box center [362, 191] width 441 height 33
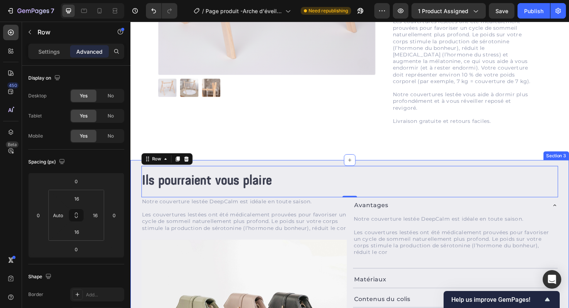
click at [332, 170] on div "Ils pourraient vous plaire Heading Row 0 Notre couverture lestée DeepCalm est i…" at bounding box center [362, 298] width 464 height 260
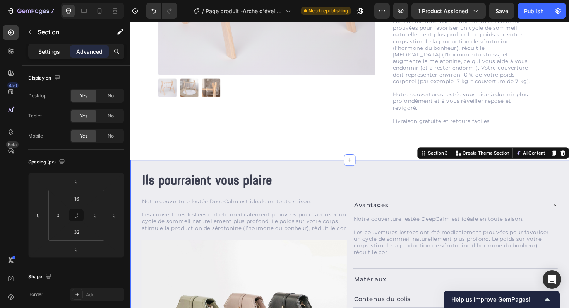
click at [41, 53] on p "Settings" at bounding box center [49, 52] width 22 height 8
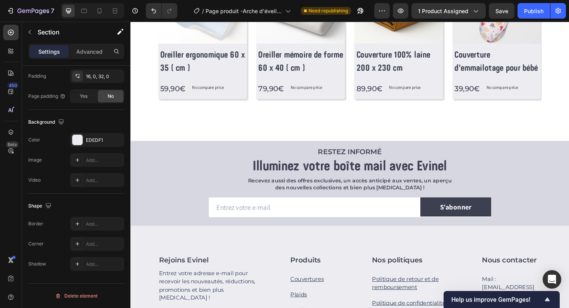
scroll to position [711, 0]
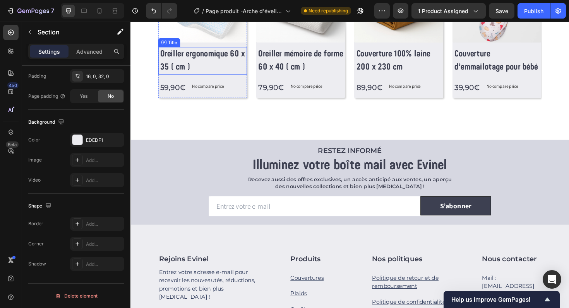
click at [214, 60] on h2 "Oreiller ergonomique 60 x 35 ( cm )" at bounding box center [207, 63] width 93 height 29
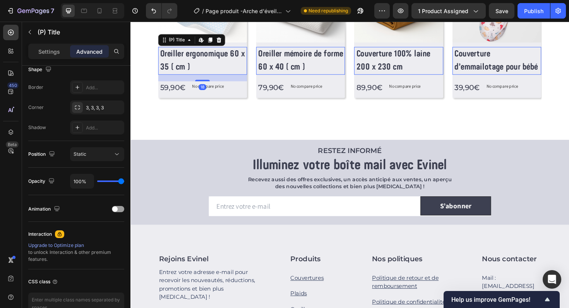
scroll to position [0, 0]
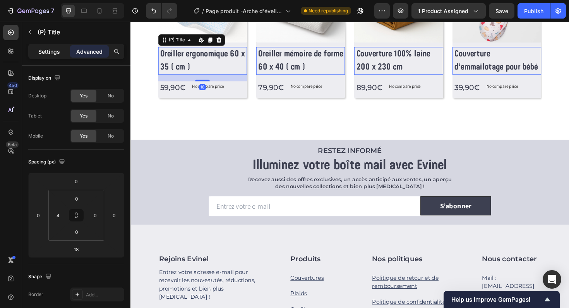
click at [48, 48] on p "Settings" at bounding box center [49, 52] width 22 height 8
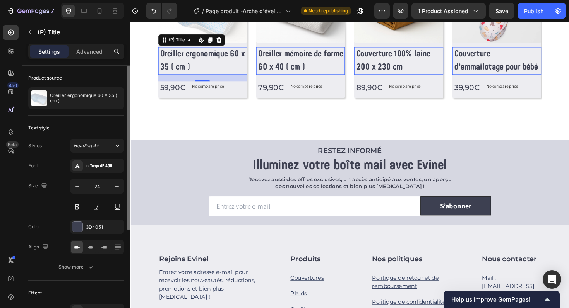
click at [86, 276] on div "Text style Styles Heading 4* Font ☞Targo 4F 400 Size 24 Color 3D4051 Align Show…" at bounding box center [76, 198] width 96 height 165
click at [87, 269] on icon "button" at bounding box center [91, 268] width 8 height 8
click at [116, 287] on icon "button" at bounding box center [117, 288] width 8 height 8
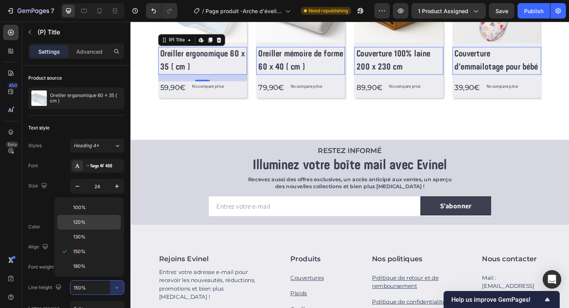
click at [99, 226] on div "120%" at bounding box center [88, 222] width 63 height 15
type input "120%"
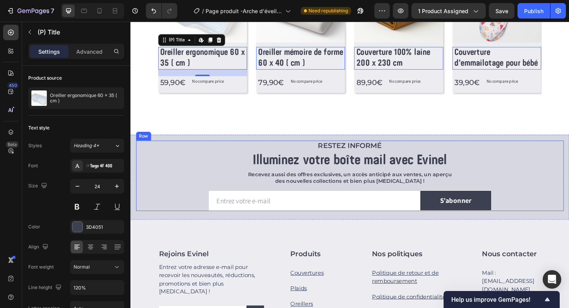
click at [185, 144] on div "RESTEZ INFORMÉ Heading Illuminez votre boîte mail avec Evinel Heading Recevez a…" at bounding box center [362, 187] width 464 height 90
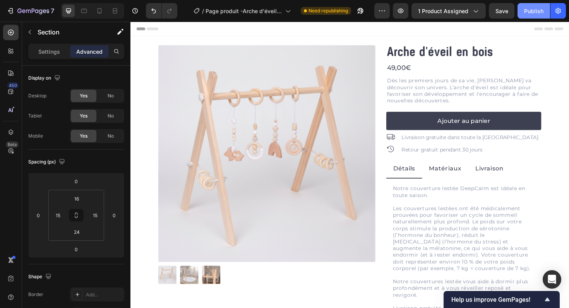
click at [533, 9] on div "Publish" at bounding box center [533, 11] width 19 height 8
click at [88, 14] on div at bounding box center [84, 11] width 12 height 12
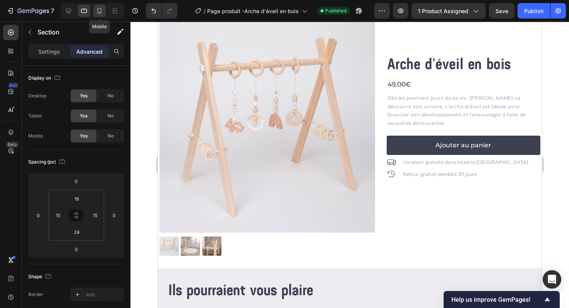
scroll to position [230, 0]
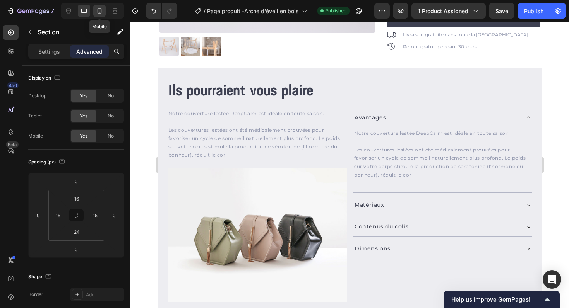
click at [103, 13] on icon at bounding box center [100, 11] width 8 height 8
type input "16"
type input "32"
type input "16"
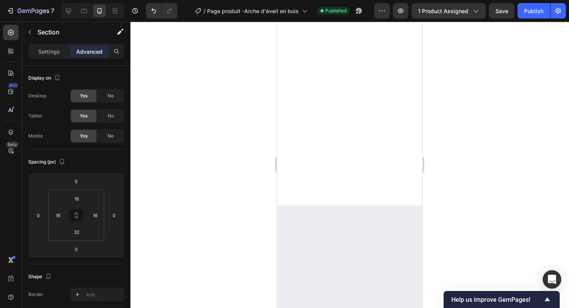
scroll to position [872, 0]
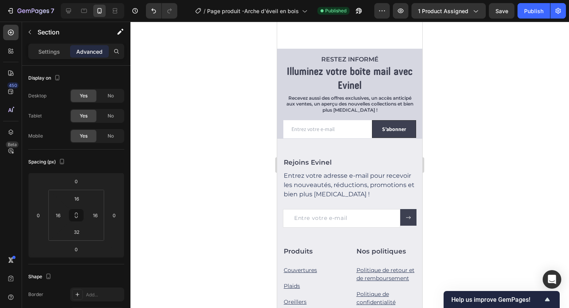
click at [75, 12] on div at bounding box center [92, 10] width 63 height 15
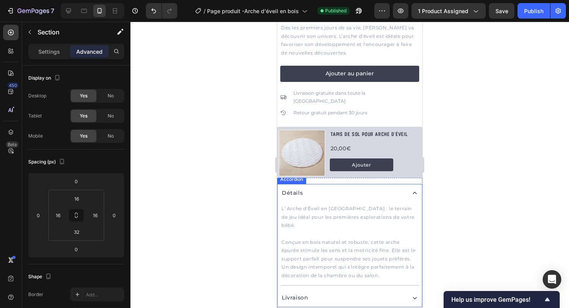
scroll to position [262, 0]
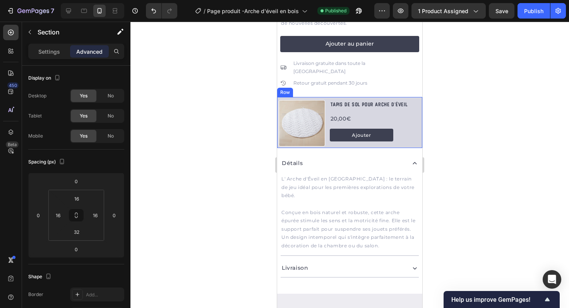
click at [371, 97] on div "Product Images Tapis de sol pour arche d'éveil Product Title 20,00€ Product Pri…" at bounding box center [349, 122] width 145 height 51
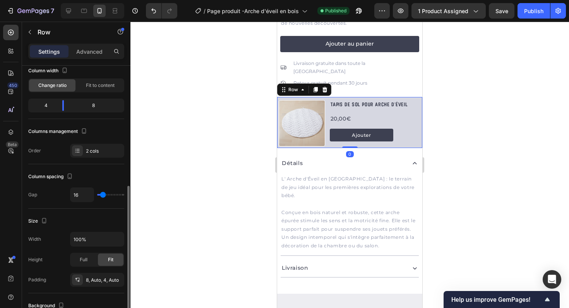
scroll to position [146, 0]
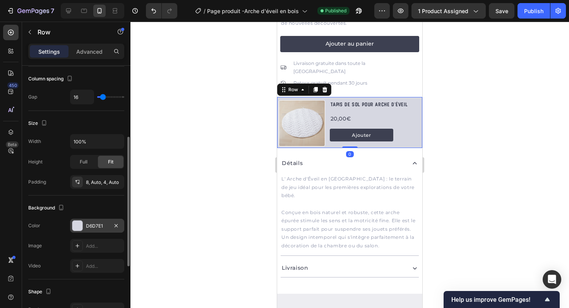
click at [95, 226] on div "D6D7E1" at bounding box center [97, 226] width 22 height 7
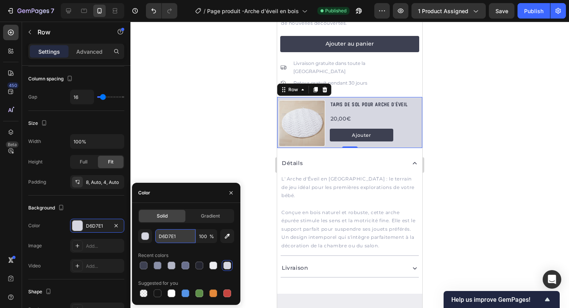
click at [172, 238] on input "D6D7E1" at bounding box center [175, 237] width 40 height 14
paste input "#ededf"
type input "#ededf1"
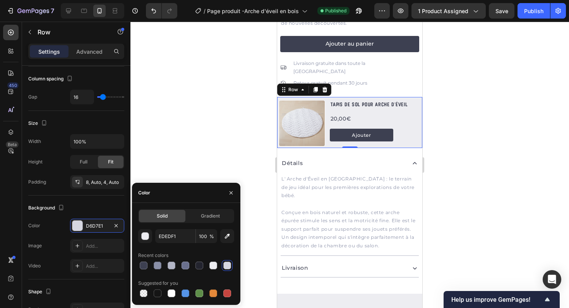
click at [199, 163] on div at bounding box center [349, 165] width 439 height 287
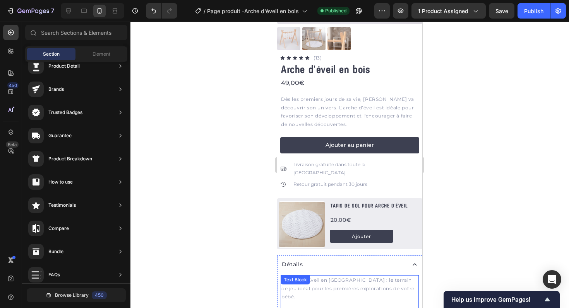
scroll to position [0, 0]
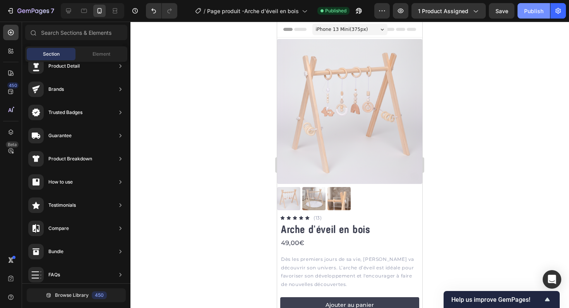
click at [522, 6] on button "Publish" at bounding box center [533, 10] width 33 height 15
click at [383, 236] on h1 "Arche d'éveil en bois" at bounding box center [349, 230] width 139 height 15
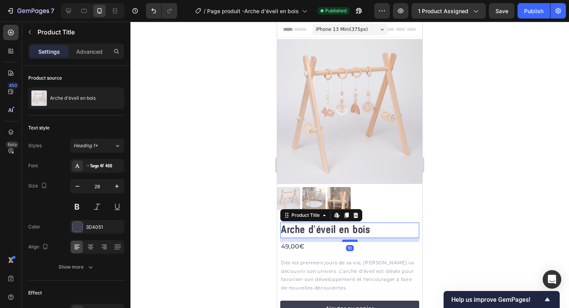
click at [353, 242] on div at bounding box center [349, 241] width 15 height 2
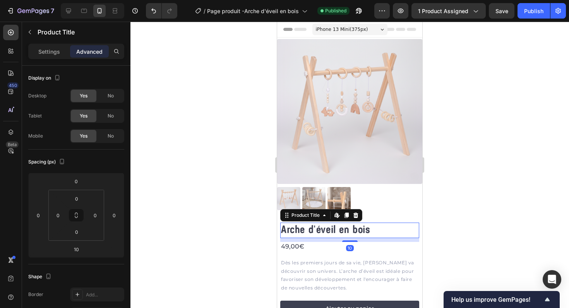
click at [439, 195] on div at bounding box center [349, 165] width 439 height 287
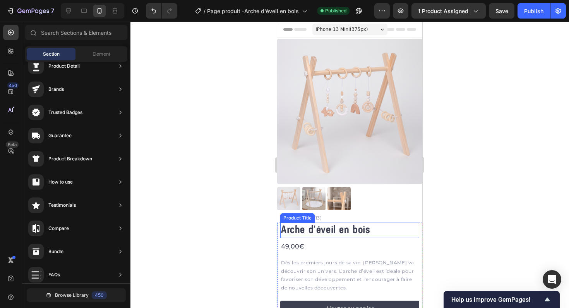
click at [369, 231] on h1 "Arche d'éveil en bois" at bounding box center [349, 230] width 139 height 15
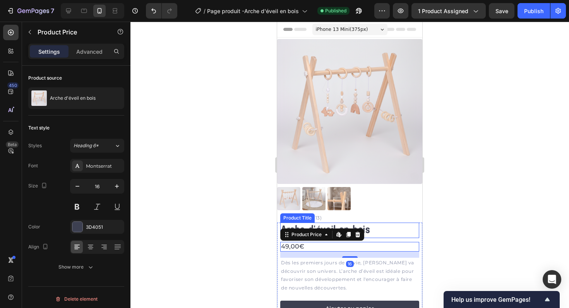
click at [376, 227] on h1 "Arche d'éveil en bois" at bounding box center [349, 230] width 139 height 15
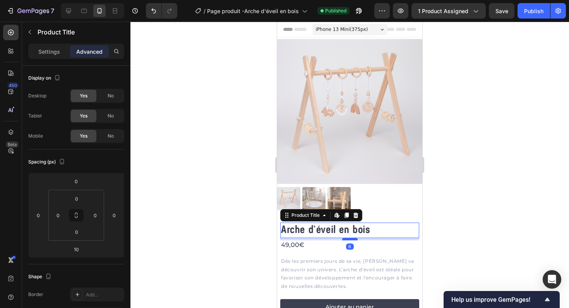
click at [355, 240] on div at bounding box center [349, 239] width 15 height 2
type input "6"
click at [533, 12] on div "Publish" at bounding box center [533, 11] width 19 height 8
click at [10, 9] on icon "button" at bounding box center [11, 10] width 3 height 5
